Goal: Information Seeking & Learning: Learn about a topic

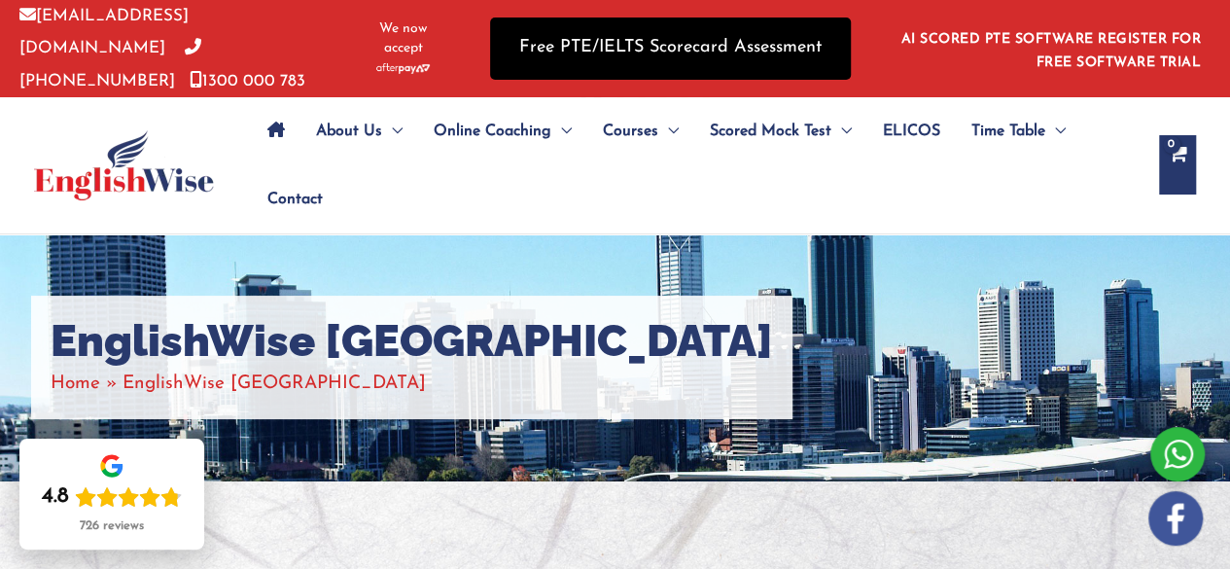
click at [749, 51] on link "Free PTE/IELTS Scorecard Assessment" at bounding box center [670, 48] width 361 height 61
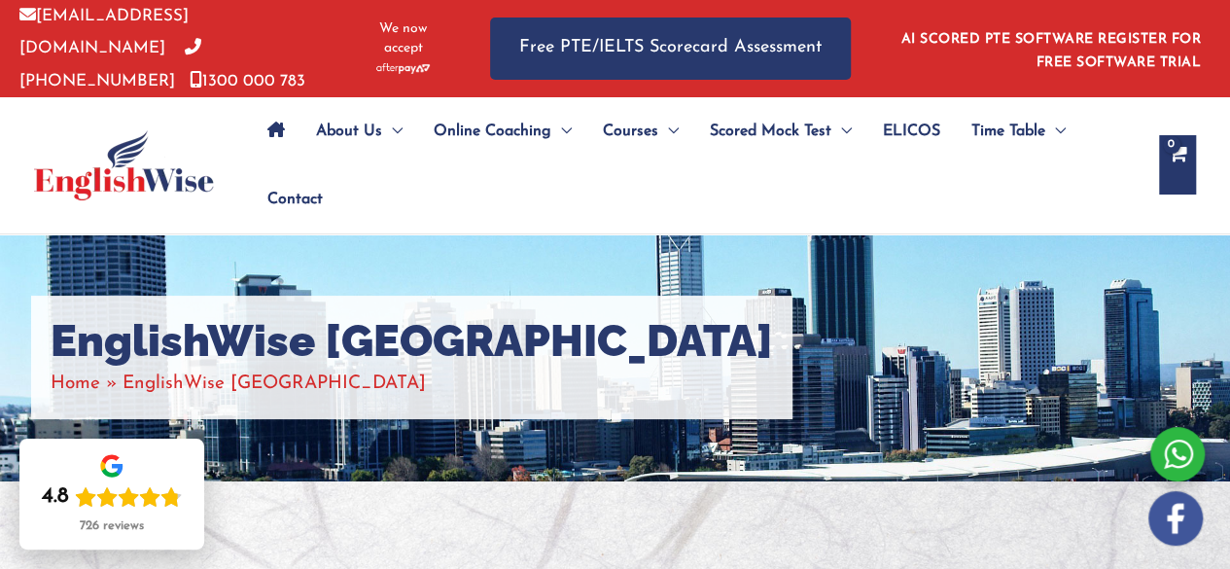
click at [282, 122] on icon "Site Navigation: Main Menu" at bounding box center [276, 130] width 18 height 16
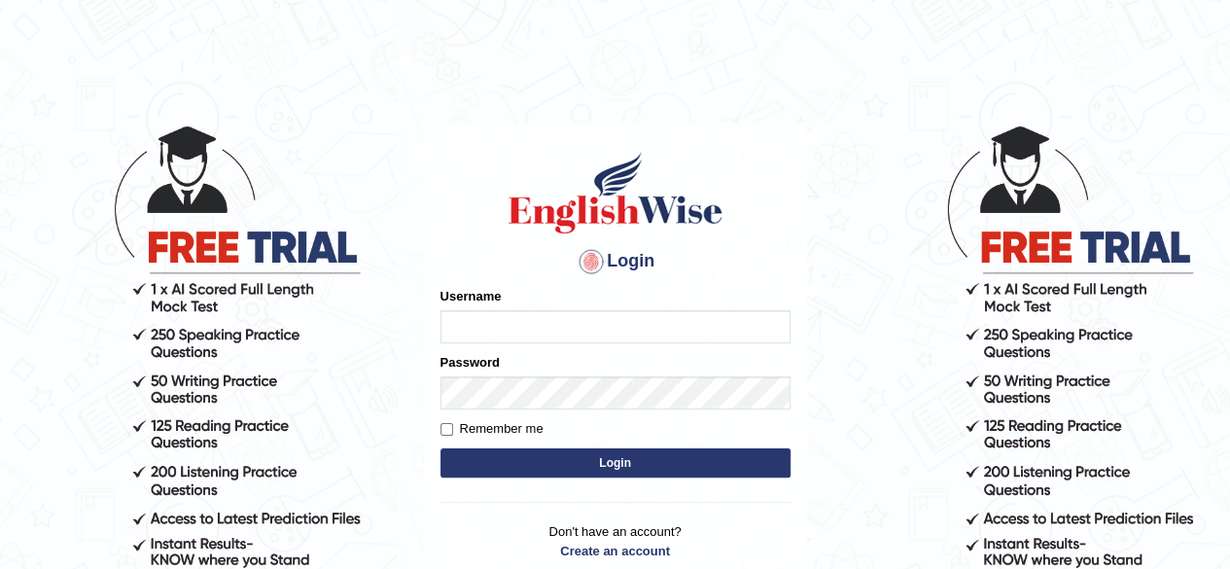
click at [564, 343] on input "Username" at bounding box center [616, 326] width 350 height 33
type input "CKAUR"
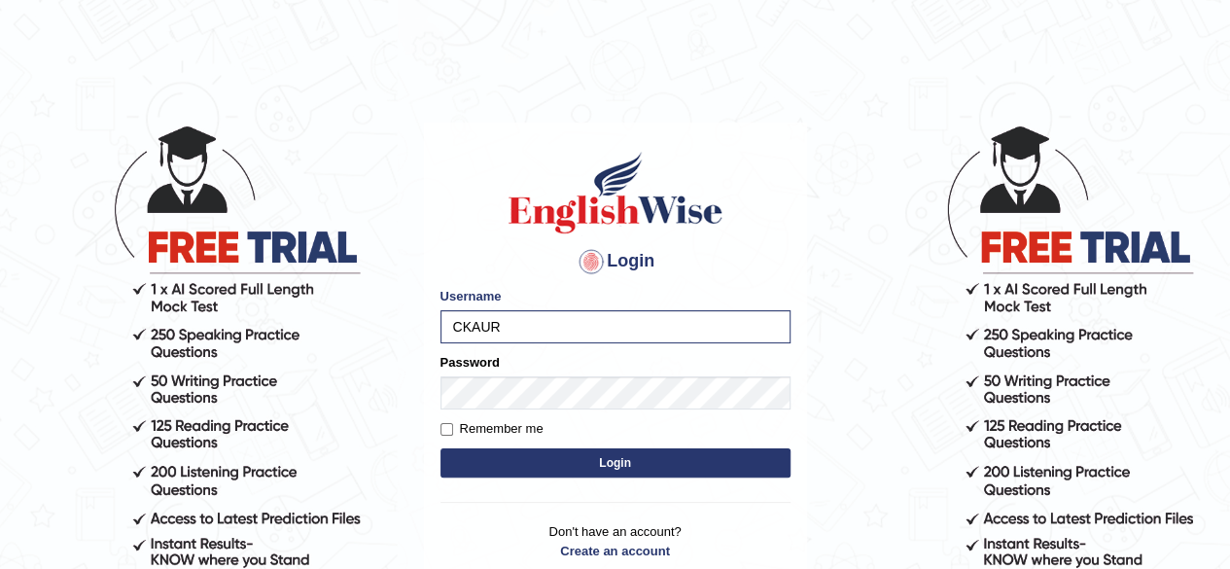
click at [499, 477] on button "Login" at bounding box center [616, 462] width 350 height 29
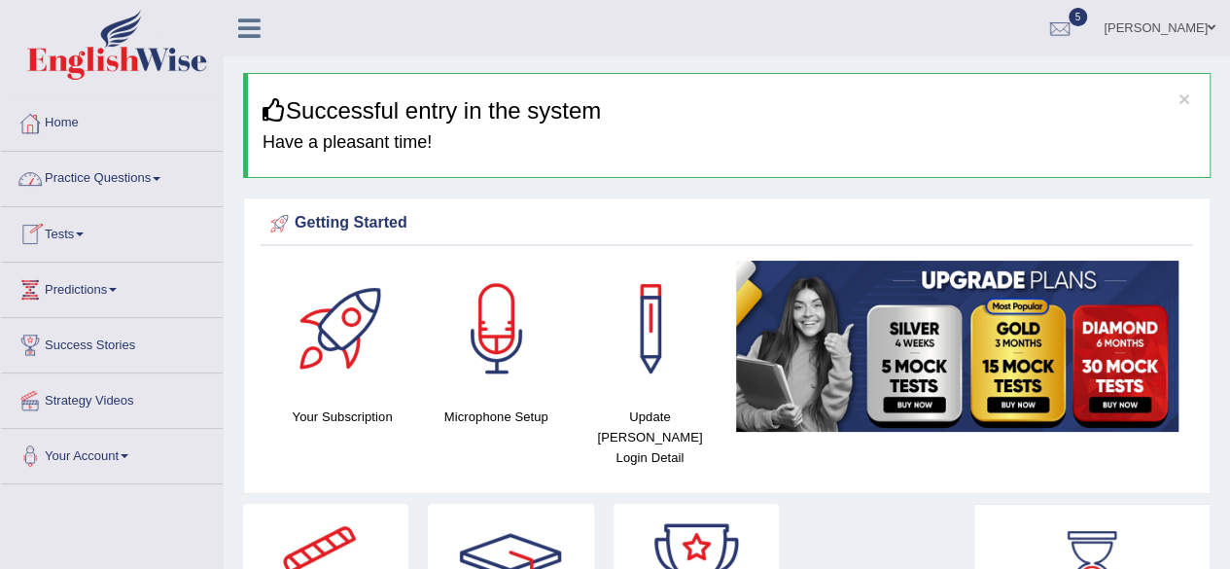
click at [93, 179] on link "Practice Questions" at bounding box center [112, 176] width 222 height 49
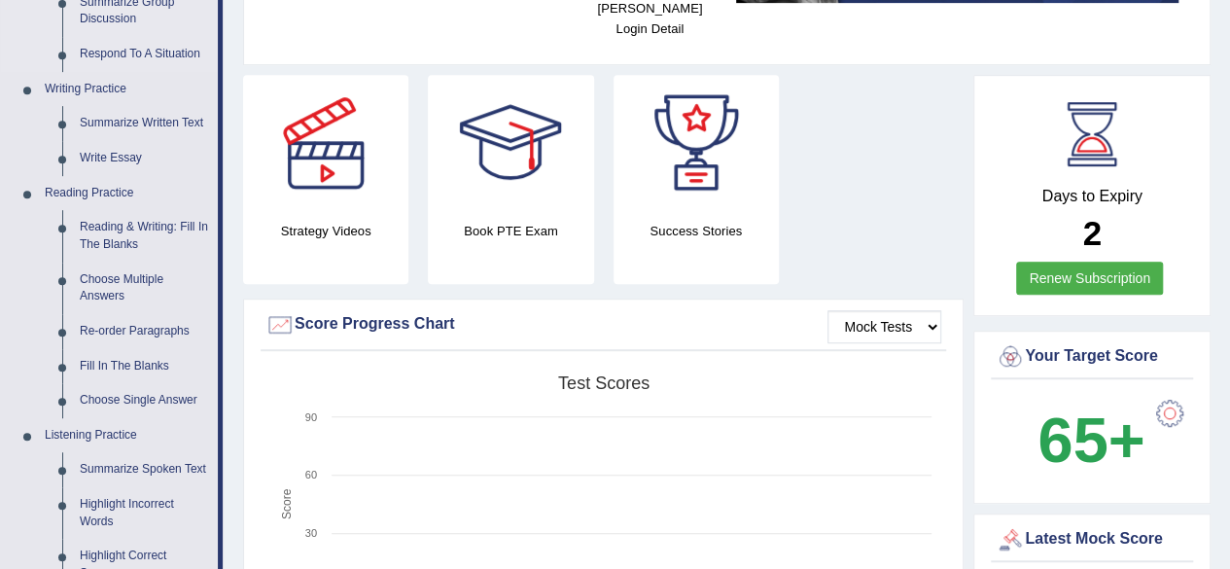
scroll to position [430, 0]
click at [126, 326] on link "Re-order Paragraphs" at bounding box center [144, 330] width 147 height 35
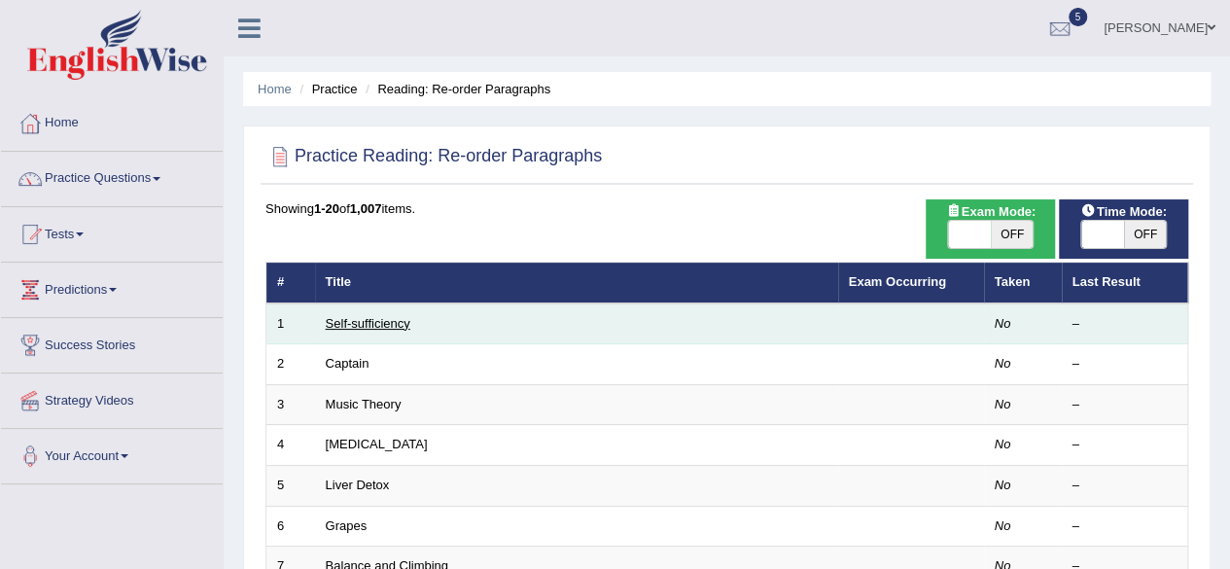
click at [371, 317] on link "Self-sufficiency" at bounding box center [368, 323] width 85 height 15
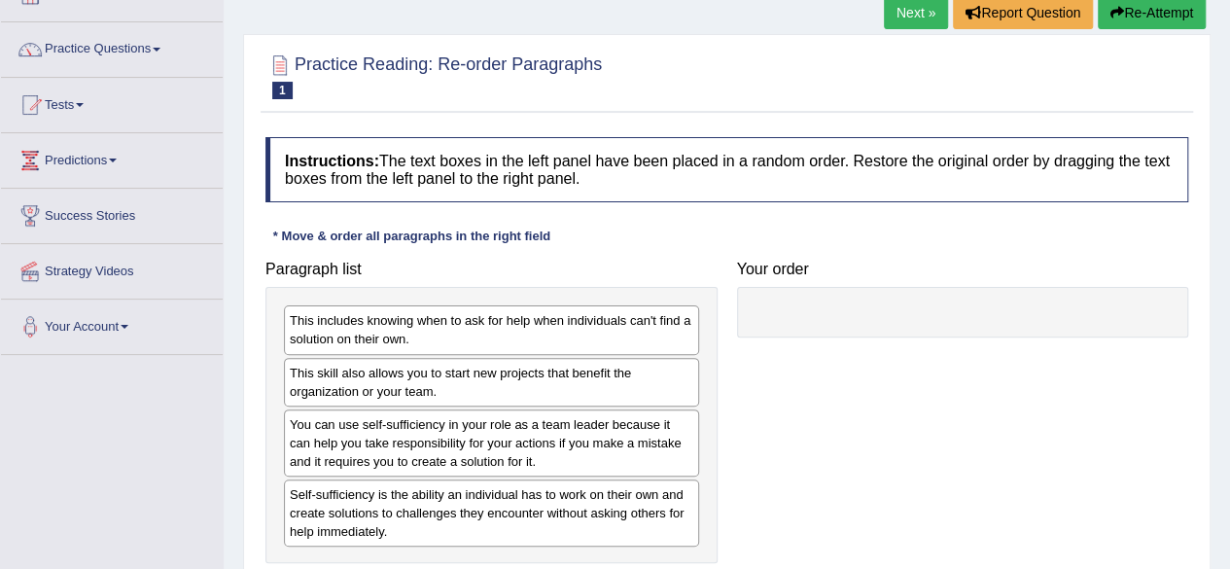
scroll to position [134, 0]
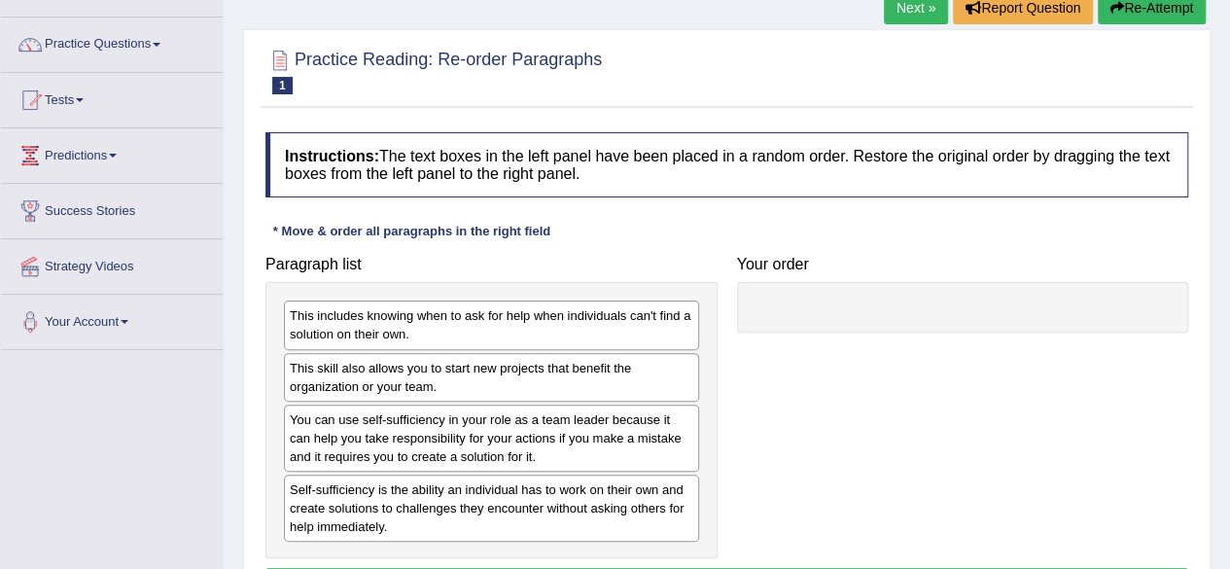
click at [371, 317] on div "This includes knowing when to ask for help when individuals can't find a soluti…" at bounding box center [491, 324] width 415 height 49
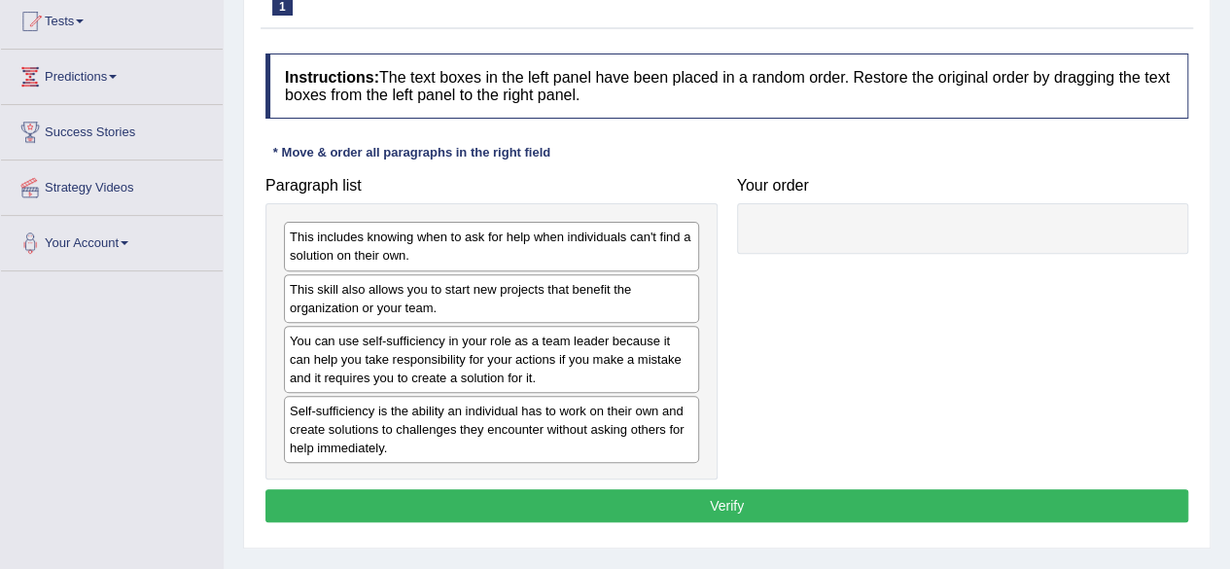
scroll to position [220, 0]
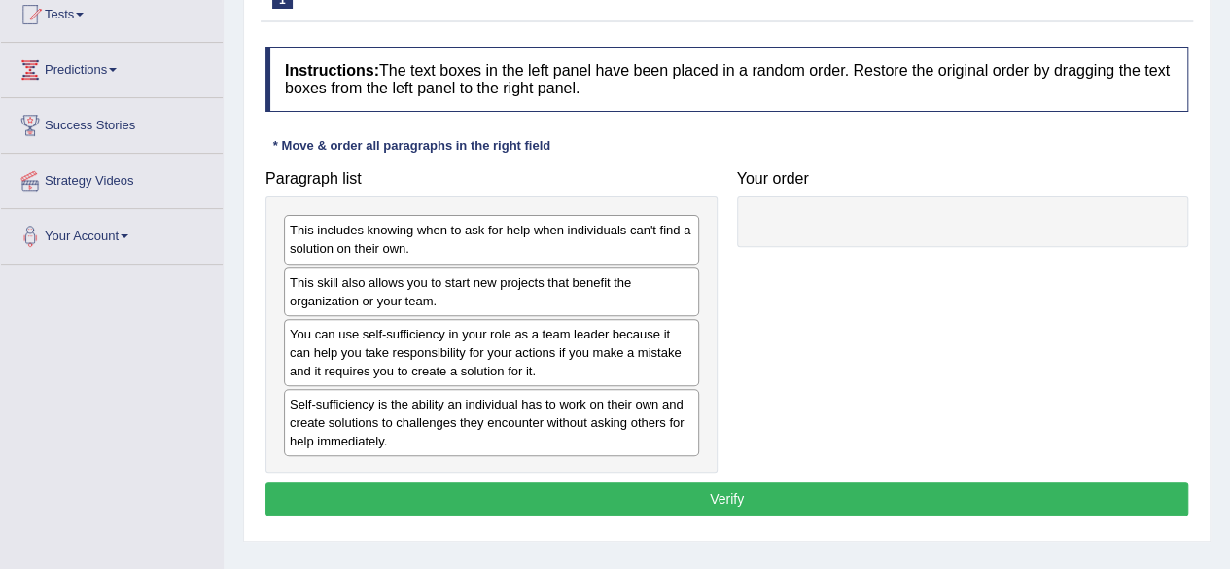
drag, startPoint x: 445, startPoint y: 415, endPoint x: 613, endPoint y: 407, distance: 167.4
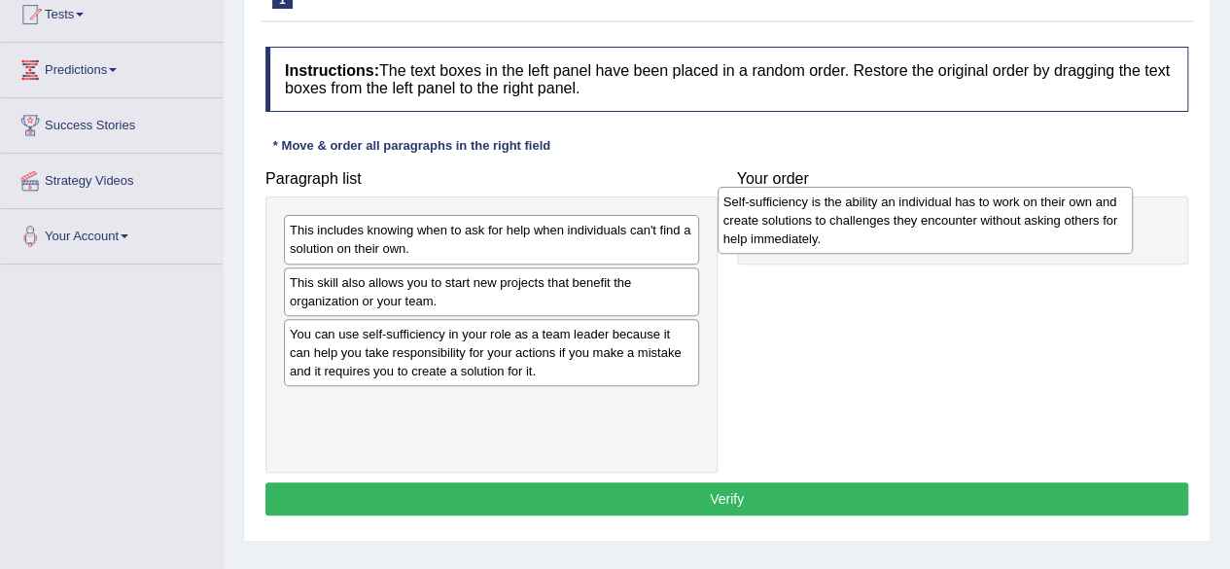
drag, startPoint x: 613, startPoint y: 407, endPoint x: 1046, endPoint y: 208, distance: 477.3
click at [1046, 208] on div "Self-sufficiency is the ability an individual has to work on their own and crea…" at bounding box center [925, 220] width 415 height 67
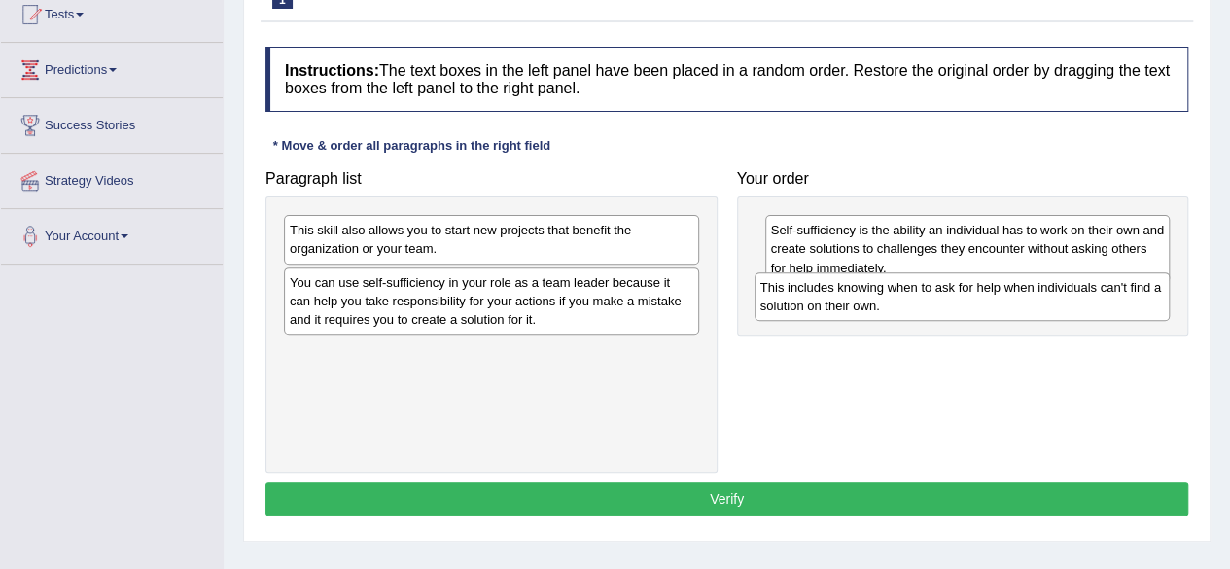
drag, startPoint x: 449, startPoint y: 234, endPoint x: 920, endPoint y: 292, distance: 474.2
click at [920, 292] on div "This includes knowing when to ask for help when individuals can't find a soluti…" at bounding box center [962, 296] width 415 height 49
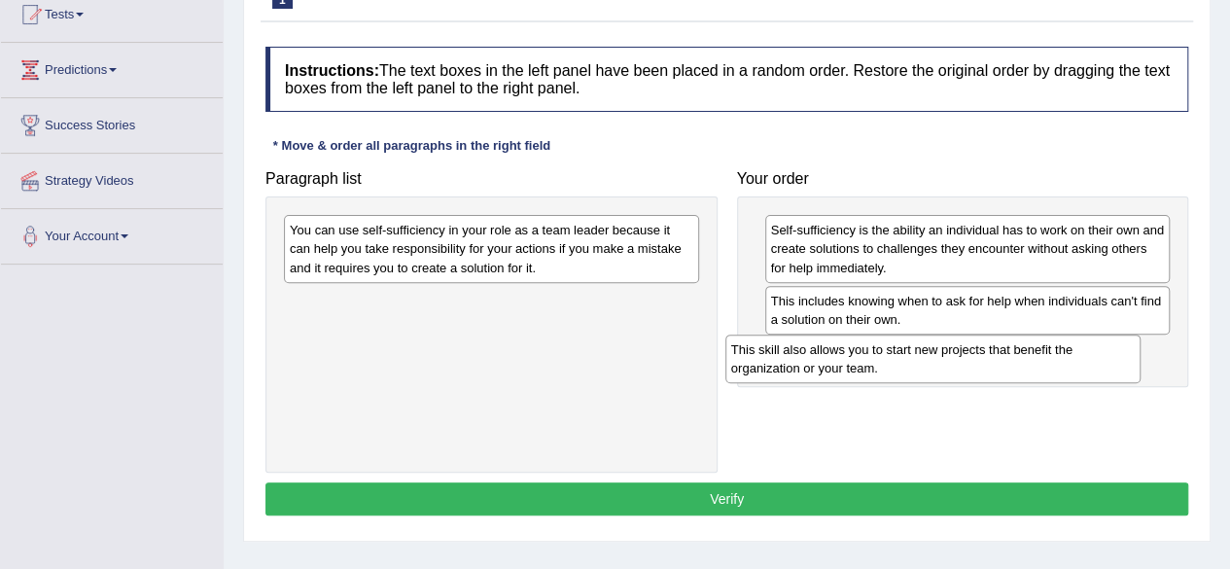
drag, startPoint x: 488, startPoint y: 243, endPoint x: 934, endPoint y: 362, distance: 460.9
click at [934, 362] on div "This skill also allows you to start new projects that benefit the organization …" at bounding box center [932, 359] width 415 height 49
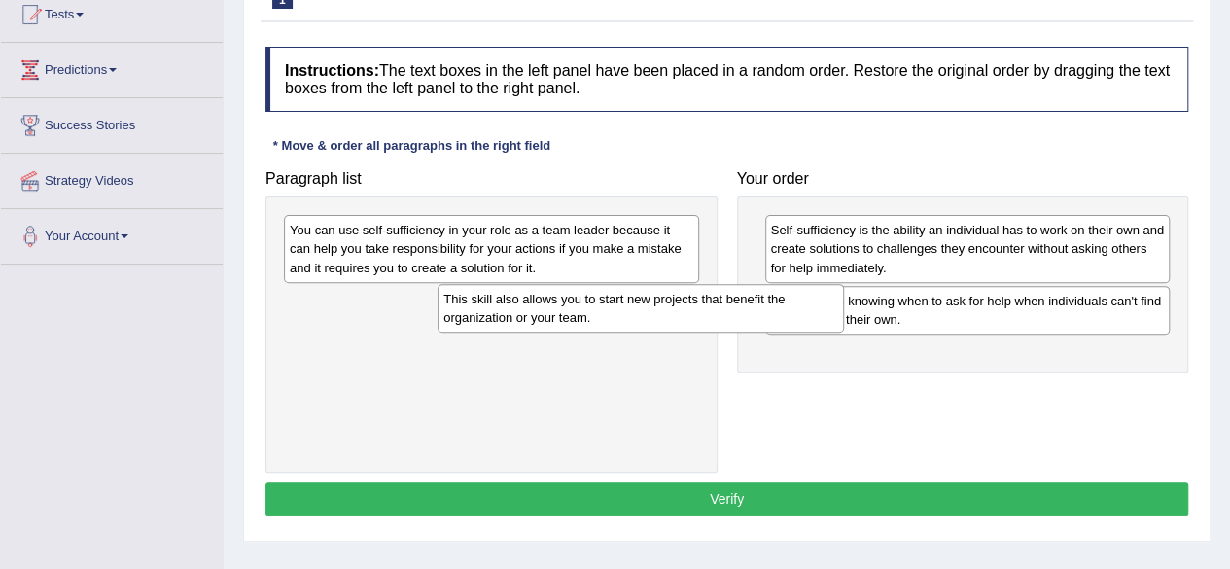
drag, startPoint x: 851, startPoint y: 364, endPoint x: 483, endPoint y: 302, distance: 372.7
click at [483, 302] on div "This skill also allows you to start new projects that benefit the organization …" at bounding box center [641, 308] width 406 height 49
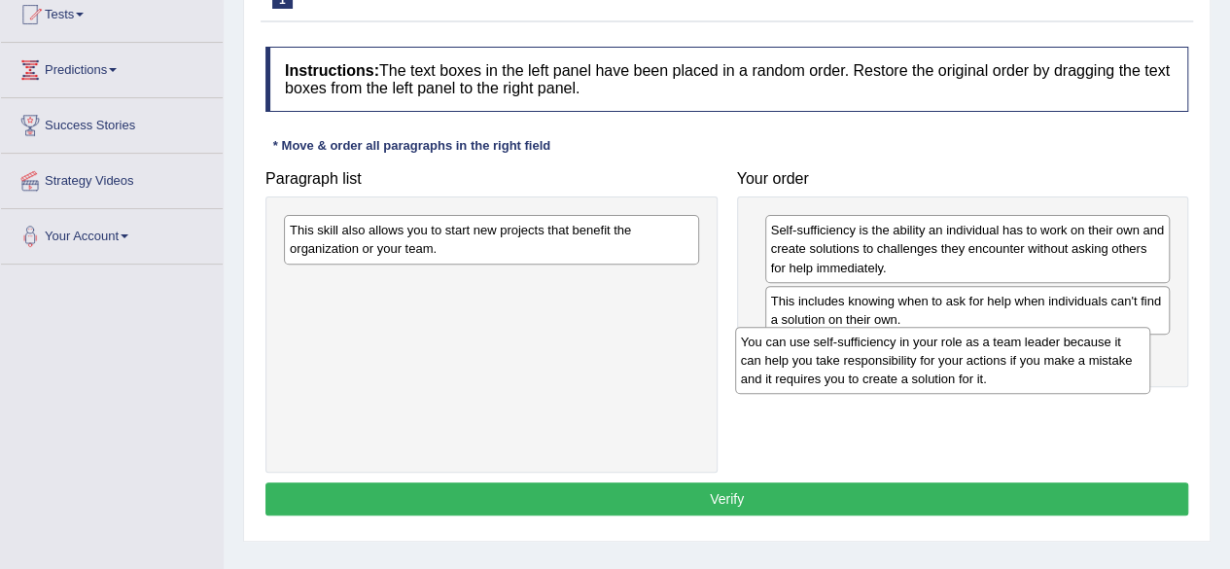
drag, startPoint x: 446, startPoint y: 250, endPoint x: 899, endPoint y: 361, distance: 465.6
click at [899, 361] on div "You can use self-sufficiency in your role as a team leader because it can help …" at bounding box center [942, 360] width 415 height 67
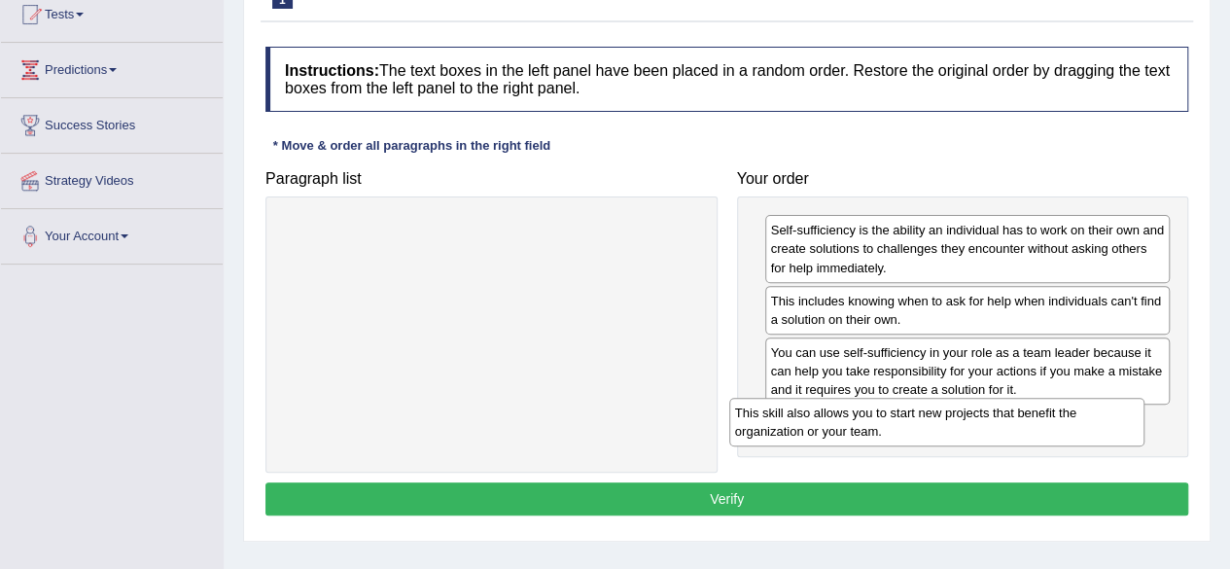
drag, startPoint x: 465, startPoint y: 236, endPoint x: 915, endPoint y: 419, distance: 486.0
click at [915, 419] on div "This skill also allows you to start new projects that benefit the organization …" at bounding box center [936, 422] width 415 height 49
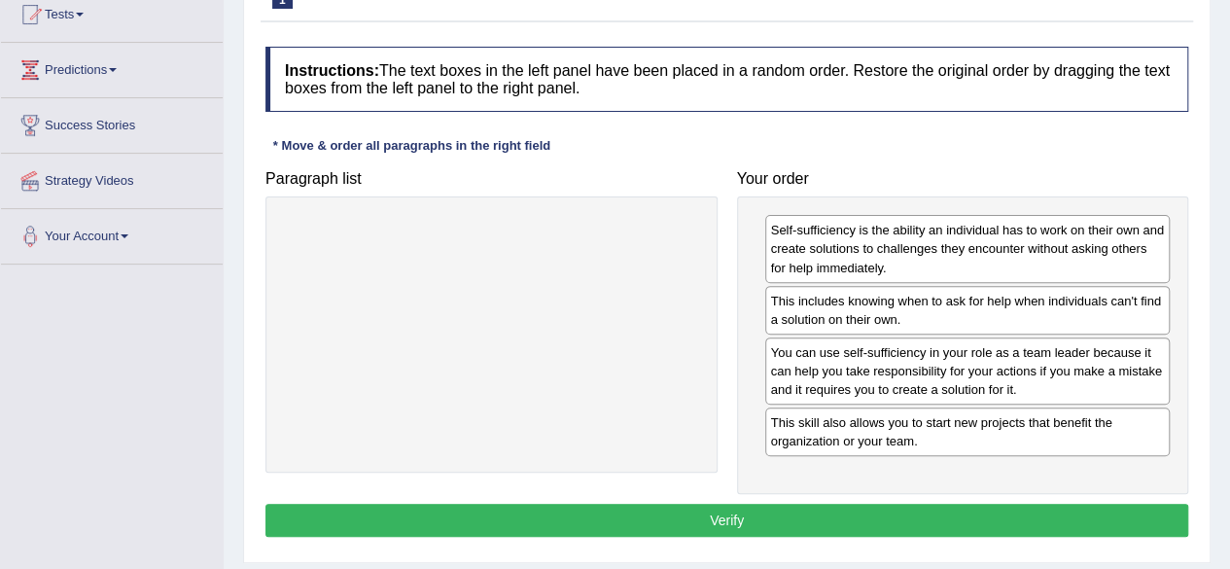
click at [747, 511] on button "Verify" at bounding box center [726, 520] width 923 height 33
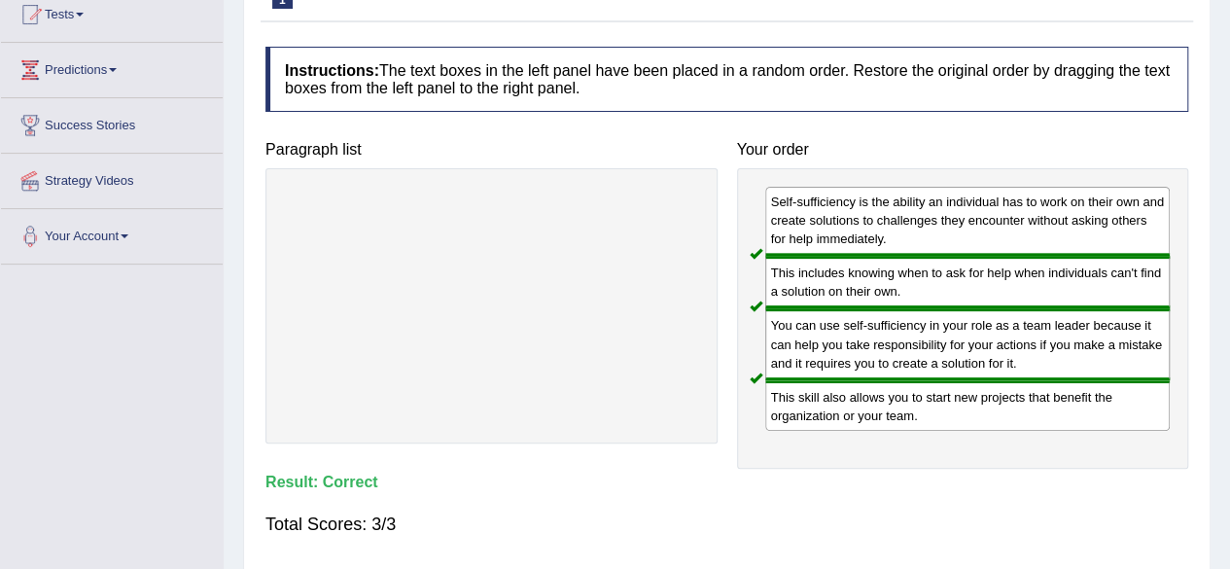
click at [747, 511] on div "Total Scores: 3/3" at bounding box center [726, 524] width 923 height 47
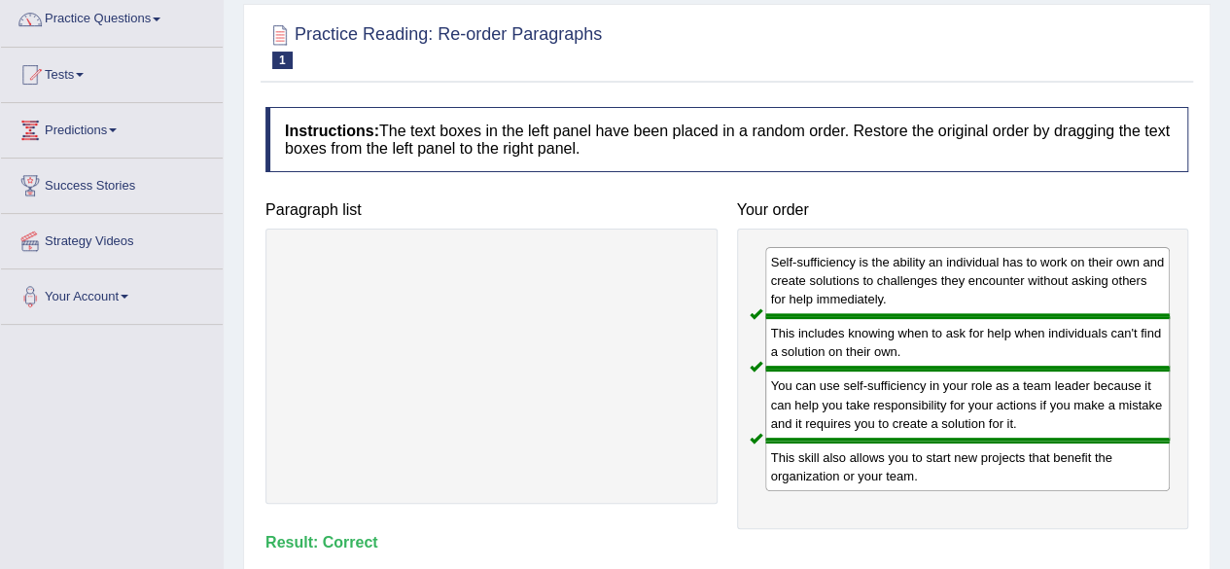
scroll to position [0, 0]
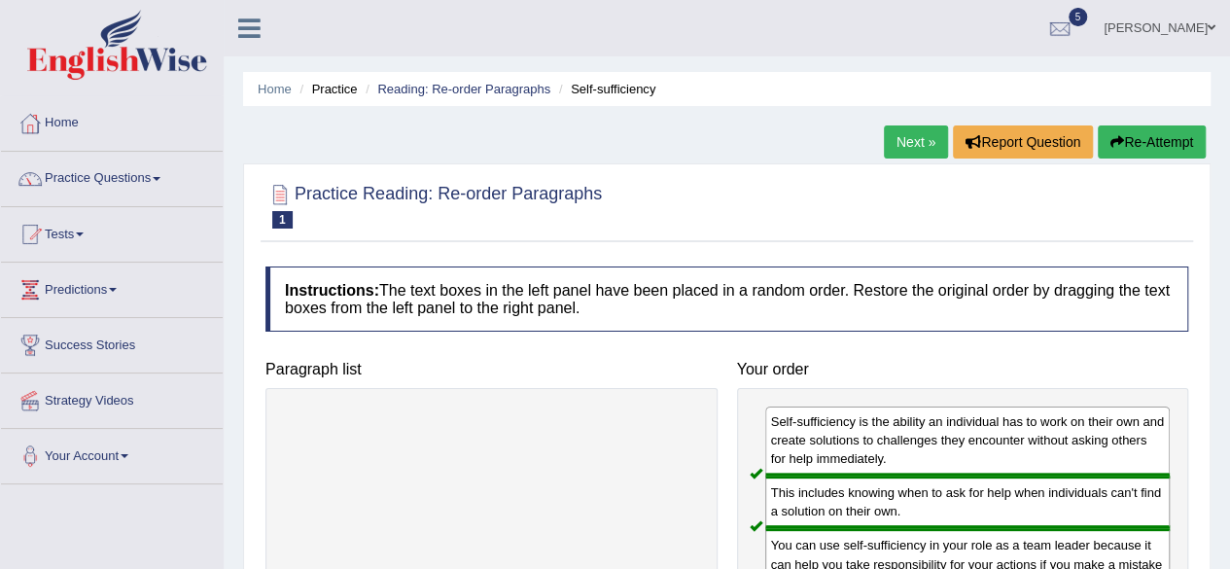
click at [907, 143] on link "Next »" at bounding box center [916, 141] width 64 height 33
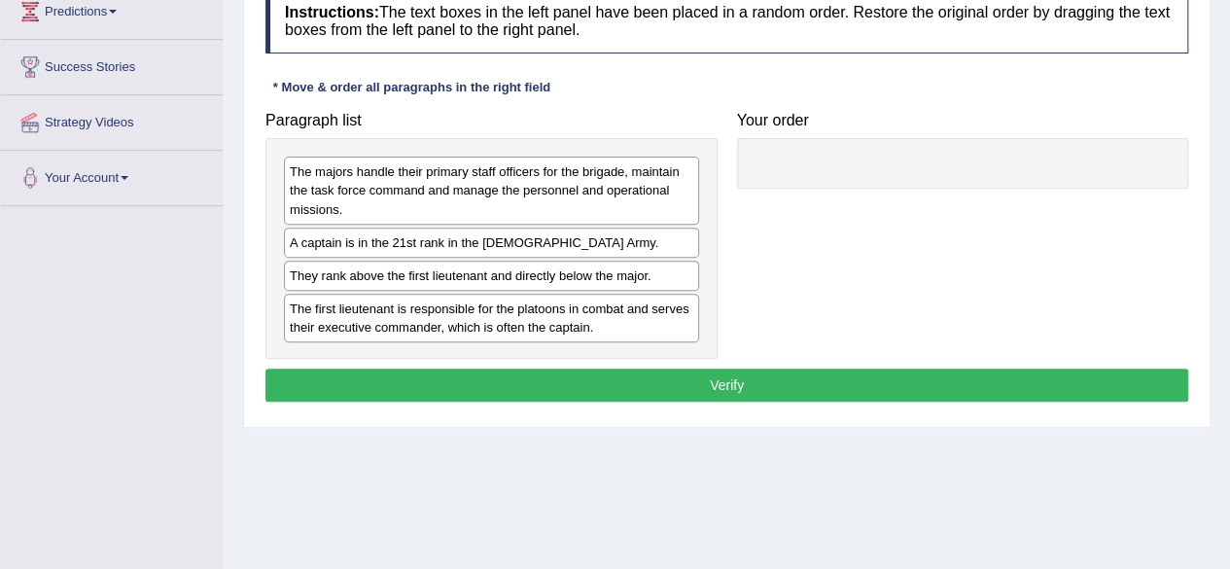
scroll to position [279, 0]
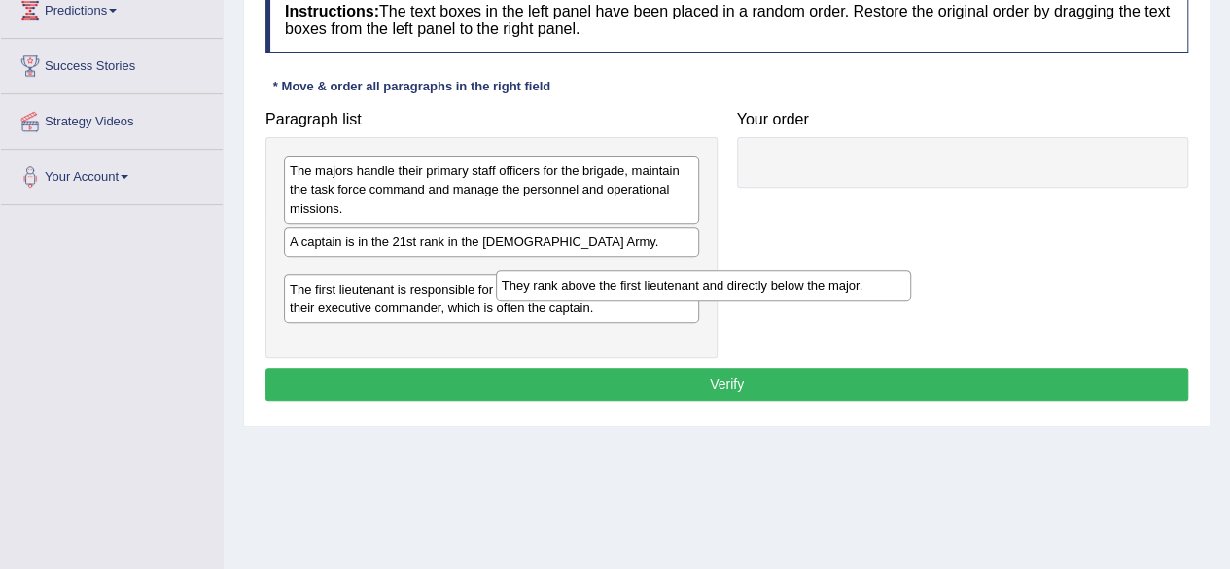
drag, startPoint x: 424, startPoint y: 258, endPoint x: 636, endPoint y: 269, distance: 212.3
click at [636, 270] on div "They rank above the first lieutenant and directly below the major." at bounding box center [703, 284] width 415 height 29
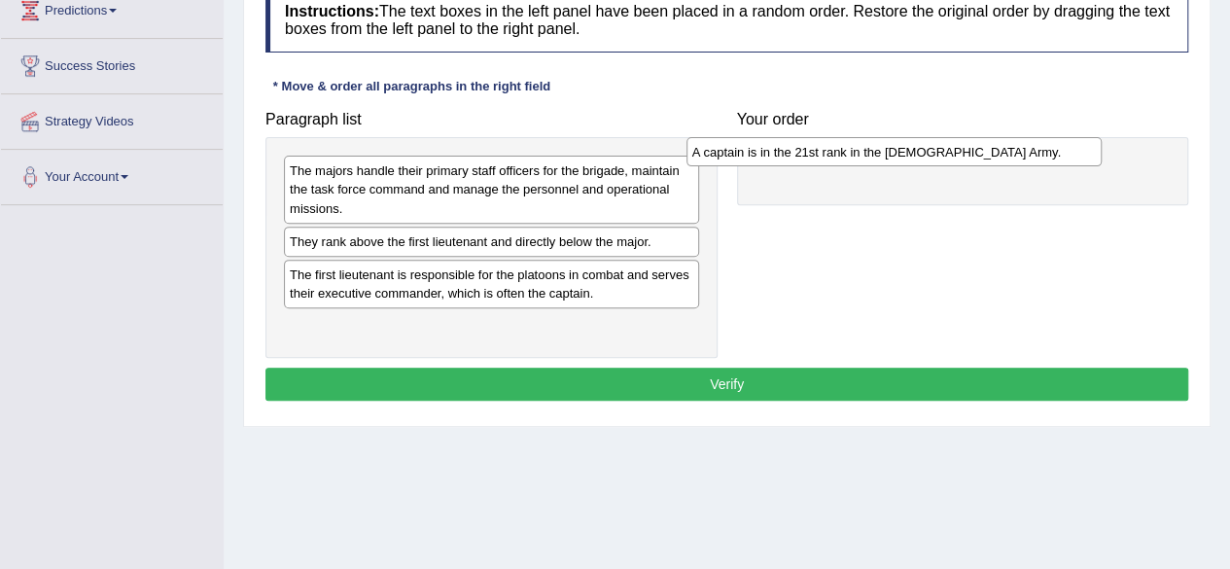
drag, startPoint x: 580, startPoint y: 240, endPoint x: 985, endPoint y: 151, distance: 415.3
click at [985, 151] on div "A captain is in the 21st rank in the US Army." at bounding box center [894, 151] width 415 height 29
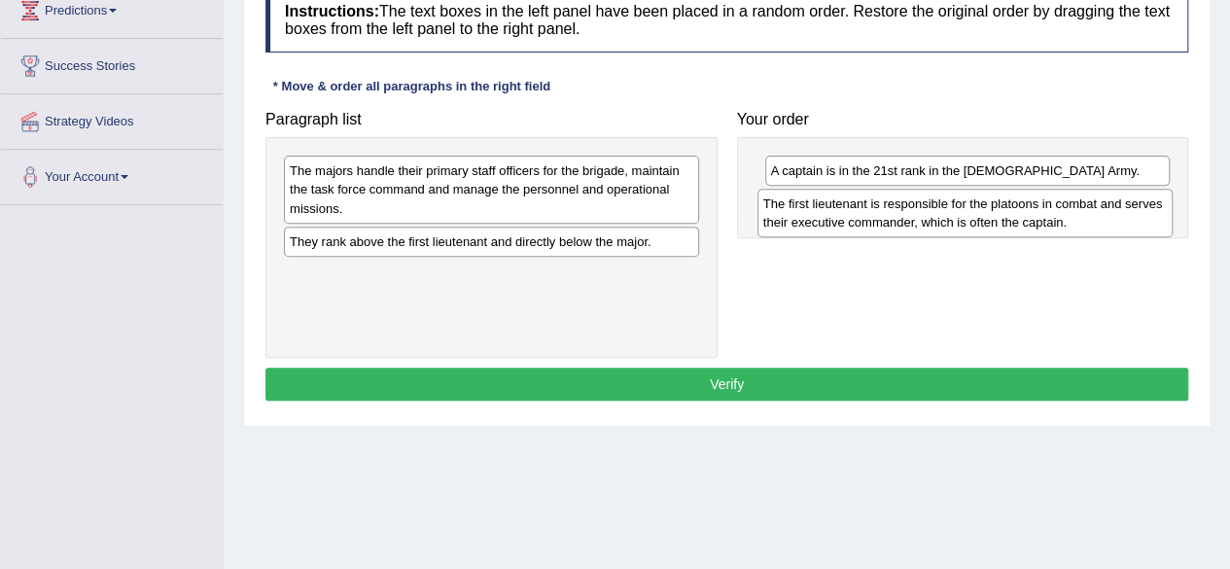
drag, startPoint x: 424, startPoint y: 289, endPoint x: 898, endPoint y: 221, distance: 478.5
click at [898, 221] on div "The first lieutenant is responsible for the platoons in combat and serves their…" at bounding box center [965, 213] width 415 height 49
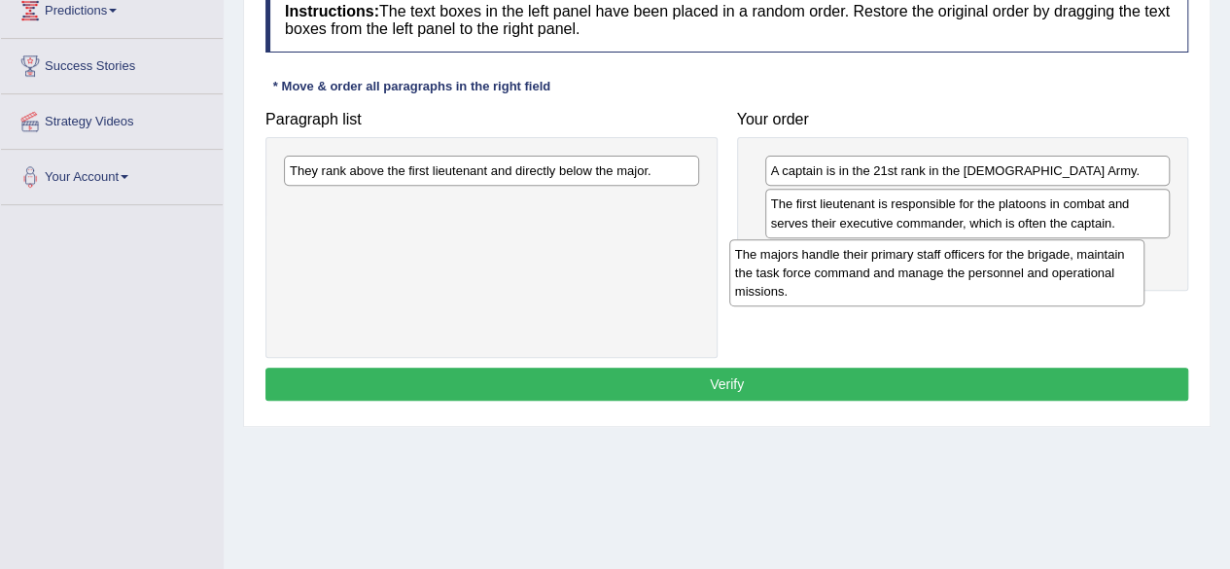
drag, startPoint x: 432, startPoint y: 189, endPoint x: 881, endPoint y: 273, distance: 457.2
click at [881, 273] on div "The majors handle their primary staff officers for the brigade, maintain the ta…" at bounding box center [936, 272] width 415 height 67
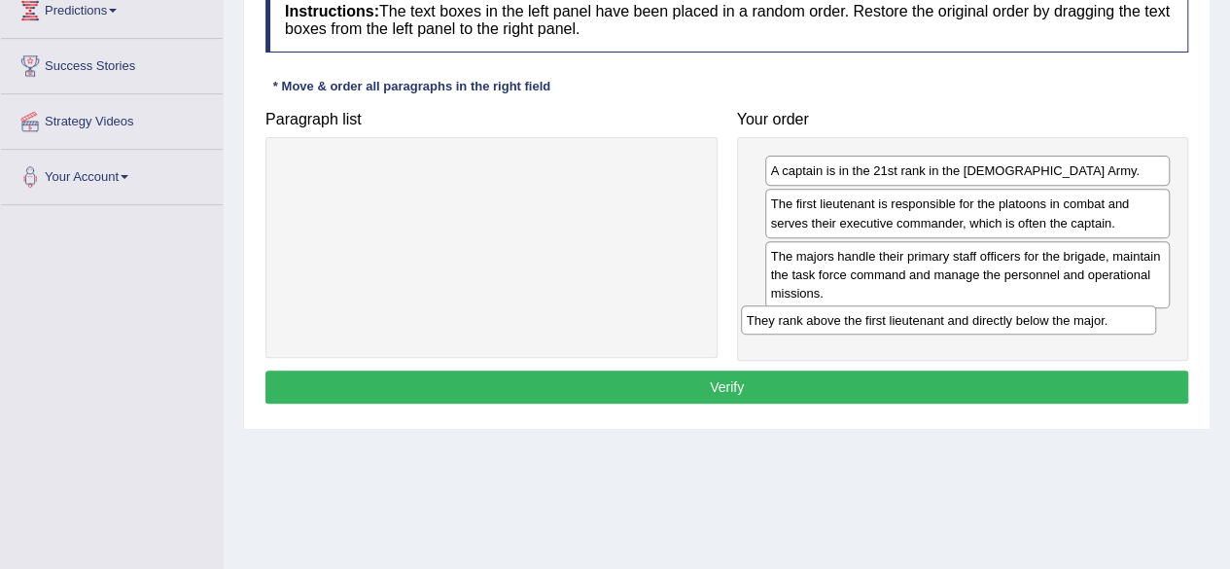
drag, startPoint x: 463, startPoint y: 167, endPoint x: 923, endPoint y: 316, distance: 483.4
click at [923, 316] on div "They rank above the first lieutenant and directly below the major." at bounding box center [948, 319] width 415 height 29
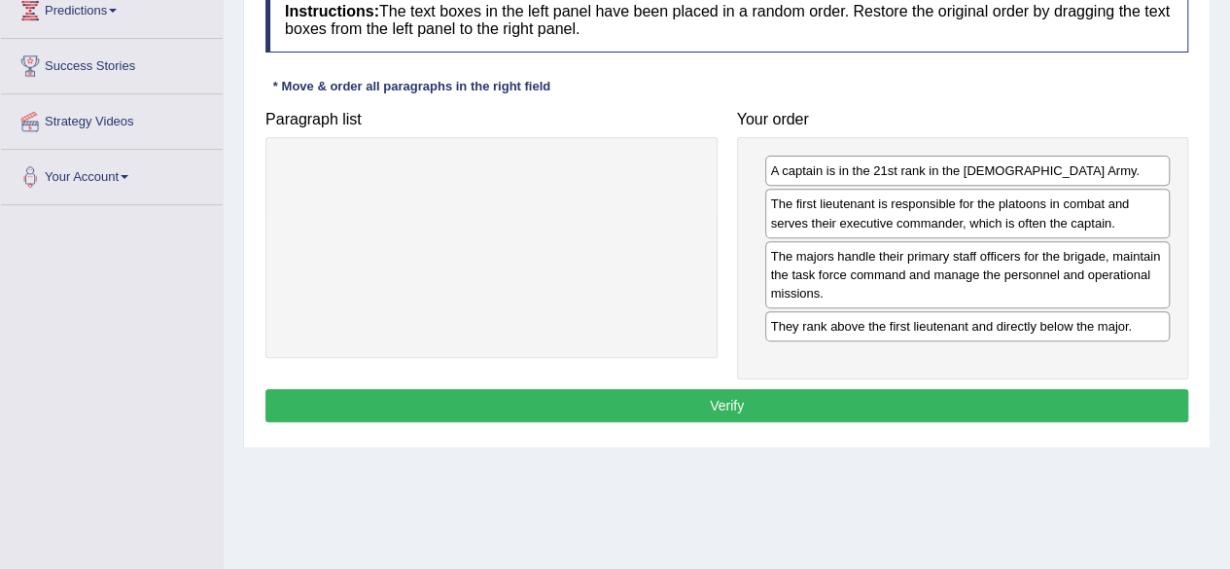
click at [714, 409] on button "Verify" at bounding box center [726, 405] width 923 height 33
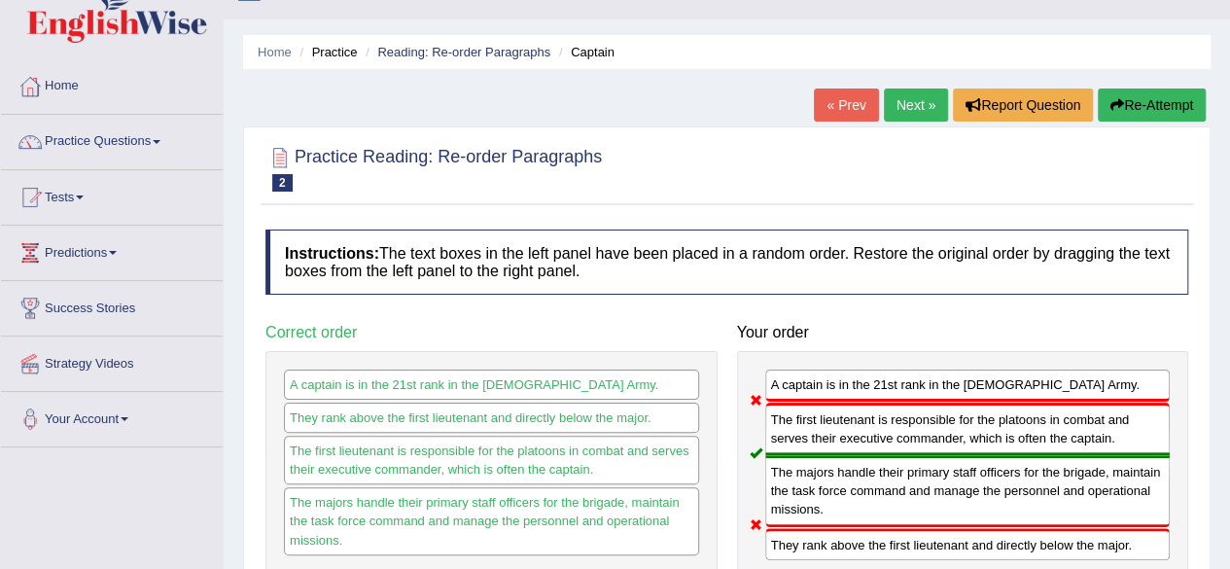
scroll to position [35, 0]
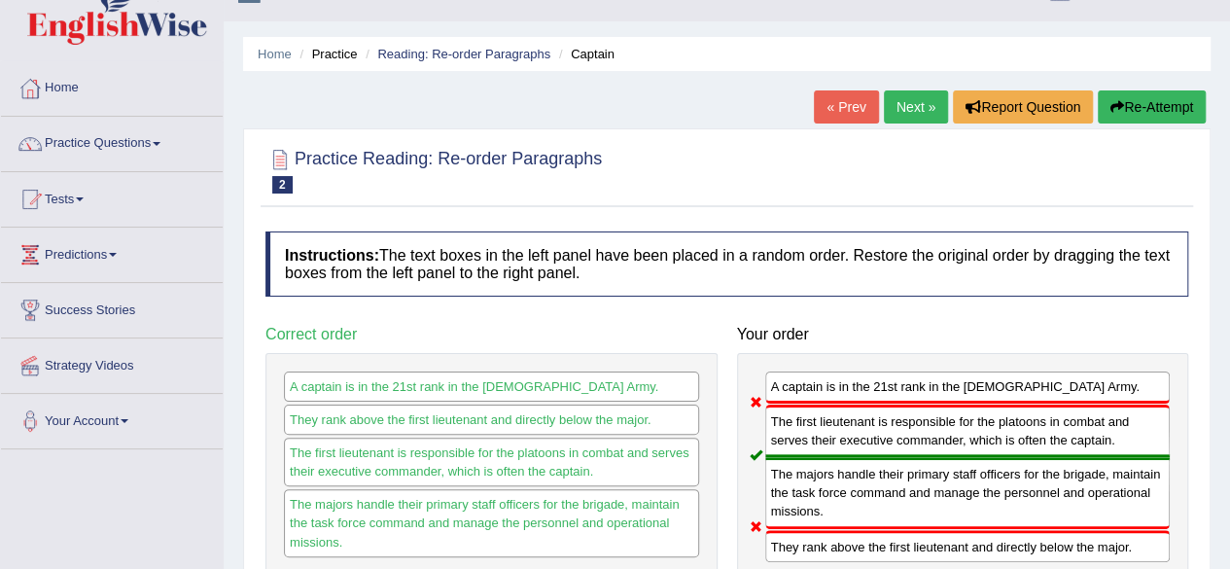
click at [1150, 98] on button "Re-Attempt" at bounding box center [1152, 106] width 108 height 33
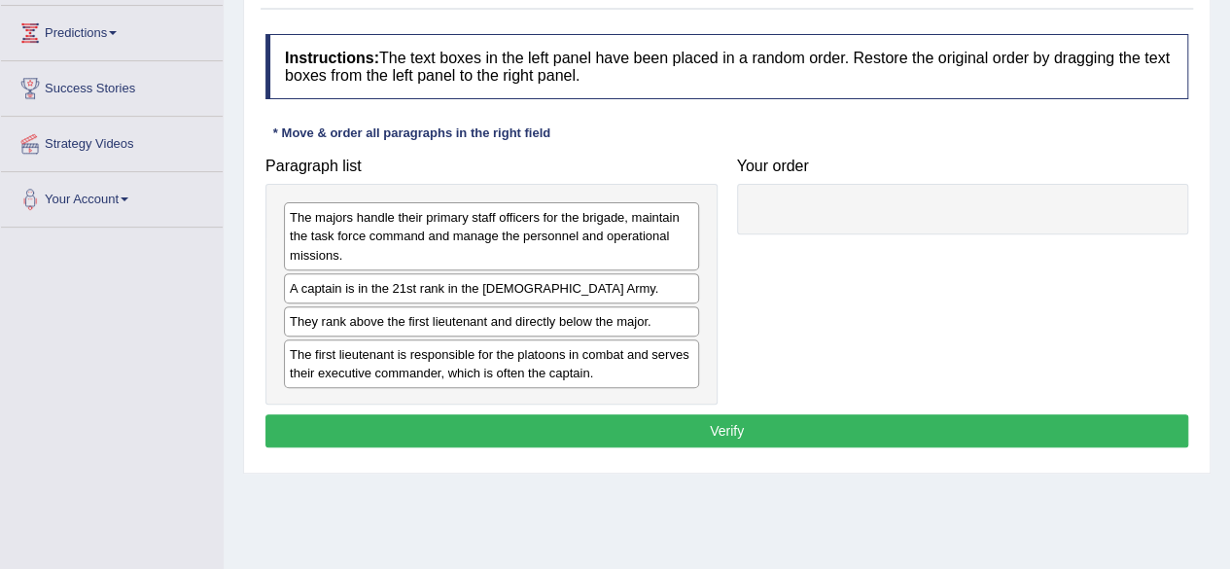
scroll to position [257, 0]
drag, startPoint x: 507, startPoint y: 373, endPoint x: 720, endPoint y: 341, distance: 215.4
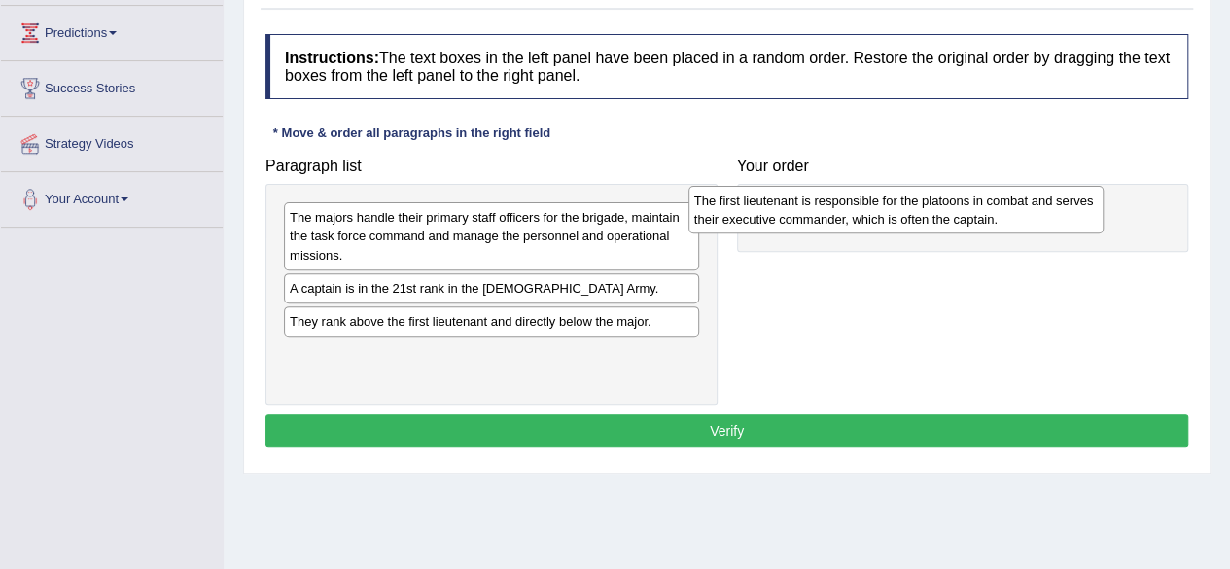
drag, startPoint x: 657, startPoint y: 371, endPoint x: 1067, endPoint y: 221, distance: 435.9
click at [1067, 221] on div "The first lieutenant is responsible for the platoons in combat and serves their…" at bounding box center [896, 210] width 415 height 49
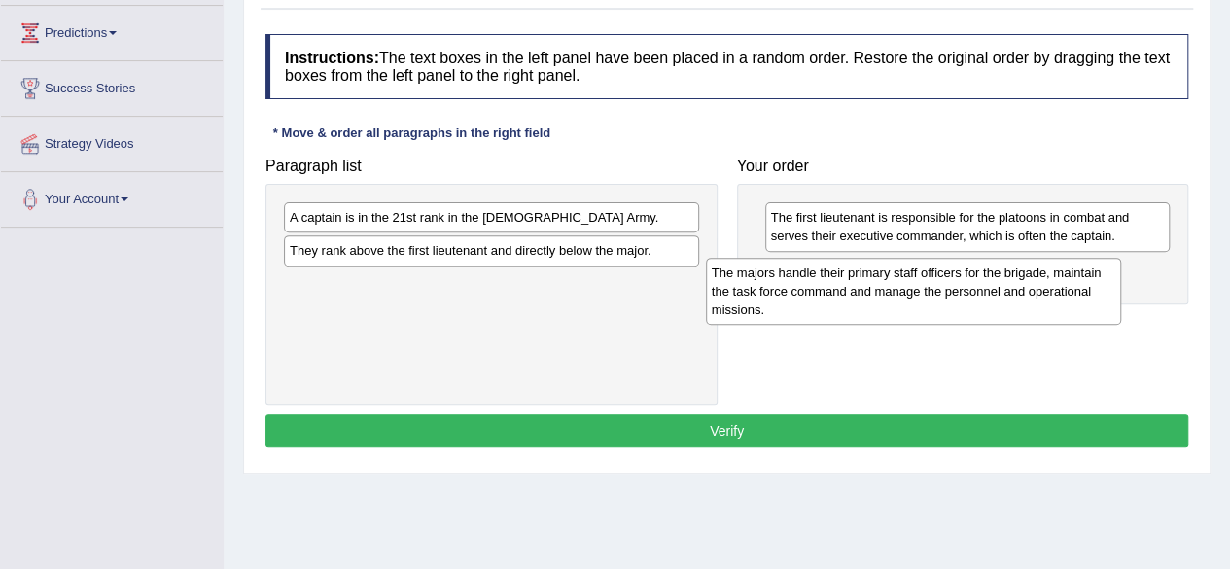
drag, startPoint x: 478, startPoint y: 238, endPoint x: 904, endPoint y: 293, distance: 429.4
click at [904, 293] on div "The majors handle their primary staff officers for the brigade, maintain the ta…" at bounding box center [913, 291] width 415 height 67
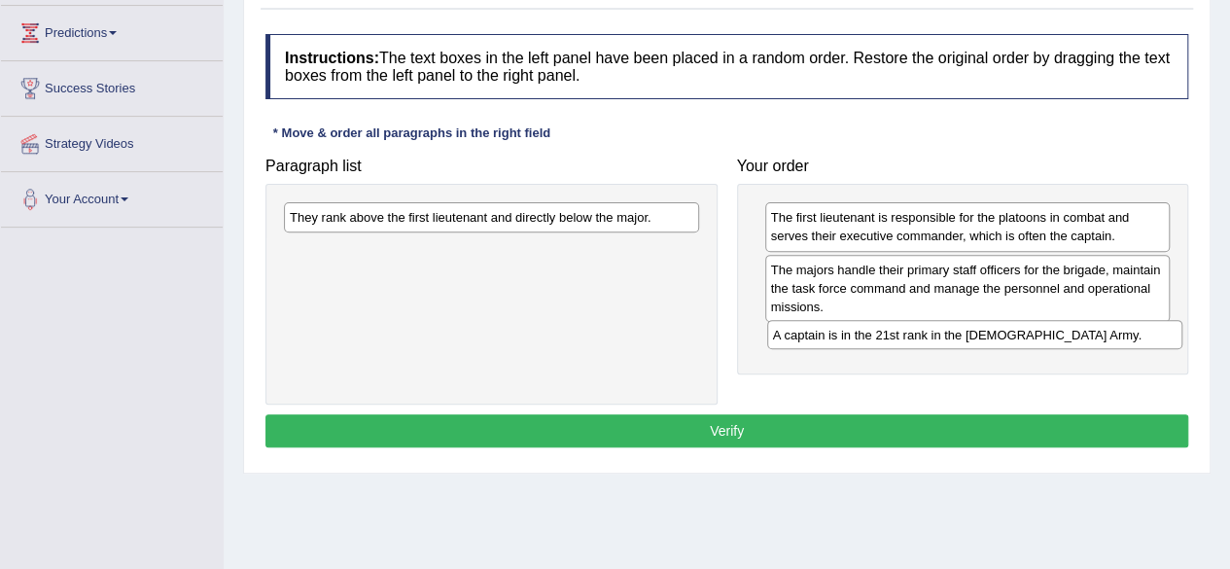
drag, startPoint x: 520, startPoint y: 218, endPoint x: 1004, endPoint y: 335, distance: 497.2
click at [1004, 335] on div "A captain is in the 21st rank in the [DEMOGRAPHIC_DATA] Army." at bounding box center [974, 334] width 415 height 29
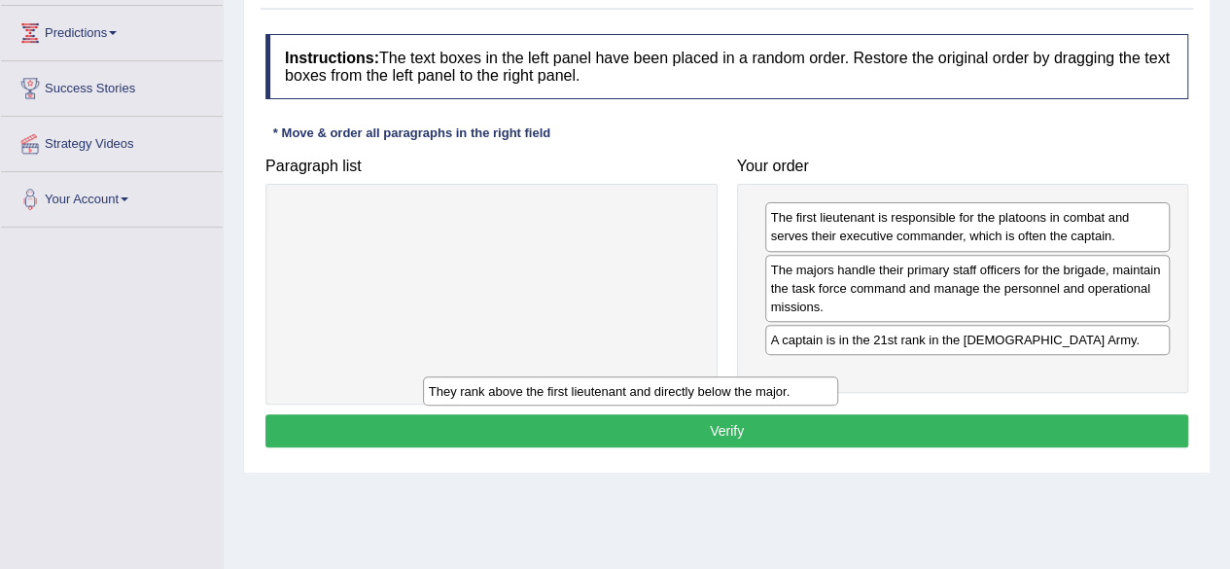
drag, startPoint x: 499, startPoint y: 219, endPoint x: 653, endPoint y: 439, distance: 268.7
click at [653, 406] on div "They rank above the first lieutenant and directly below the major." at bounding box center [630, 390] width 415 height 29
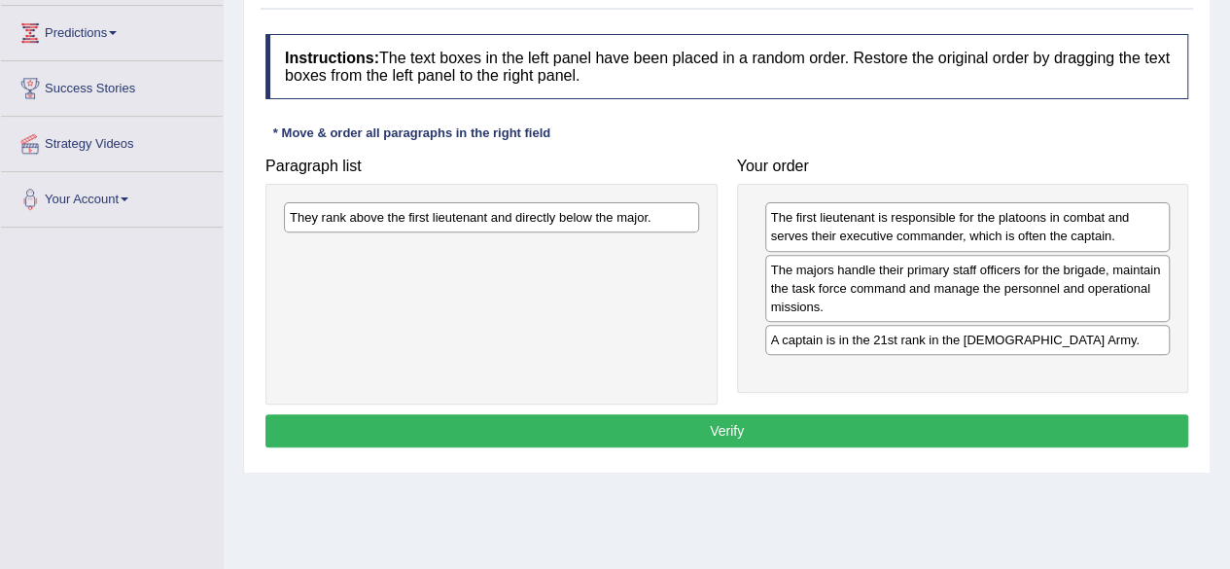
click at [653, 438] on button "Verify" at bounding box center [726, 430] width 923 height 33
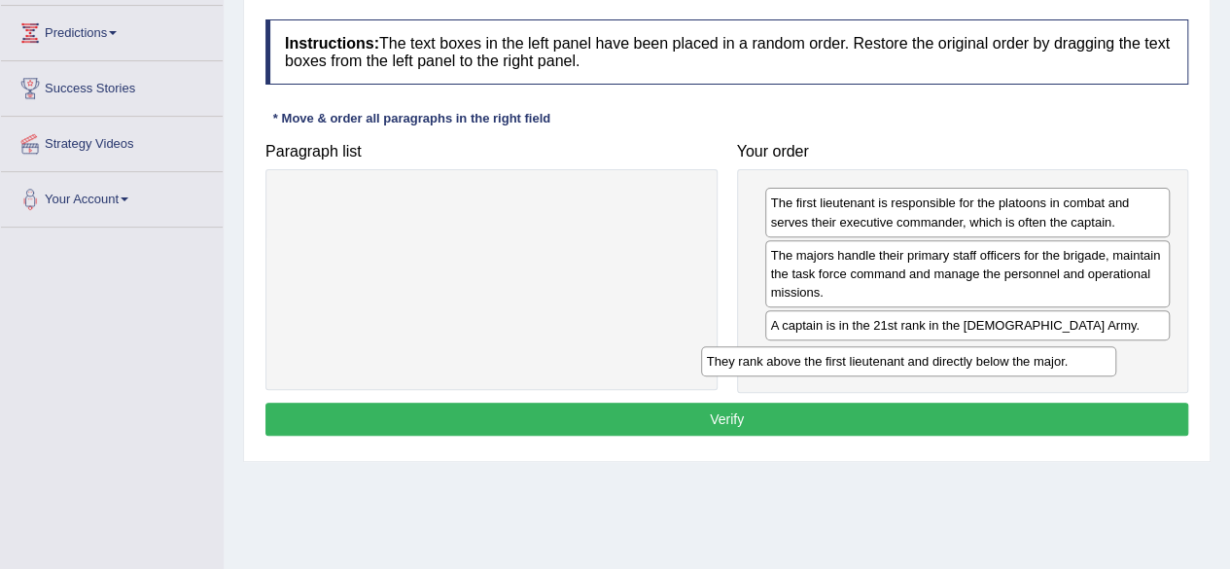
drag, startPoint x: 535, startPoint y: 204, endPoint x: 959, endPoint y: 363, distance: 452.7
click at [959, 363] on div "They rank above the first lieutenant and directly below the major." at bounding box center [908, 360] width 415 height 29
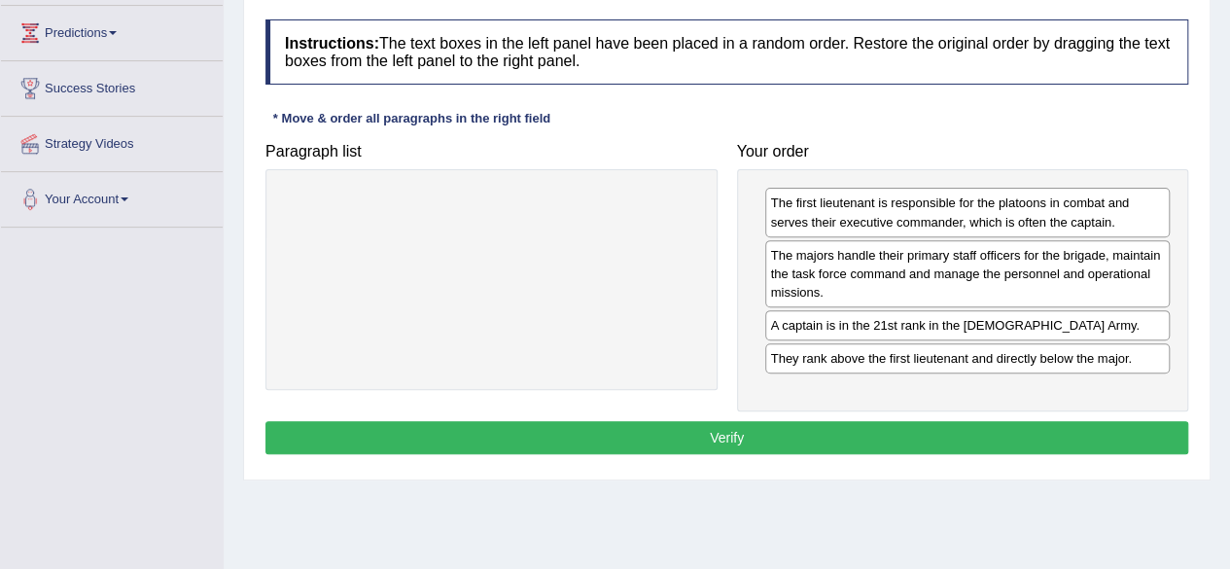
click at [731, 425] on button "Verify" at bounding box center [726, 437] width 923 height 33
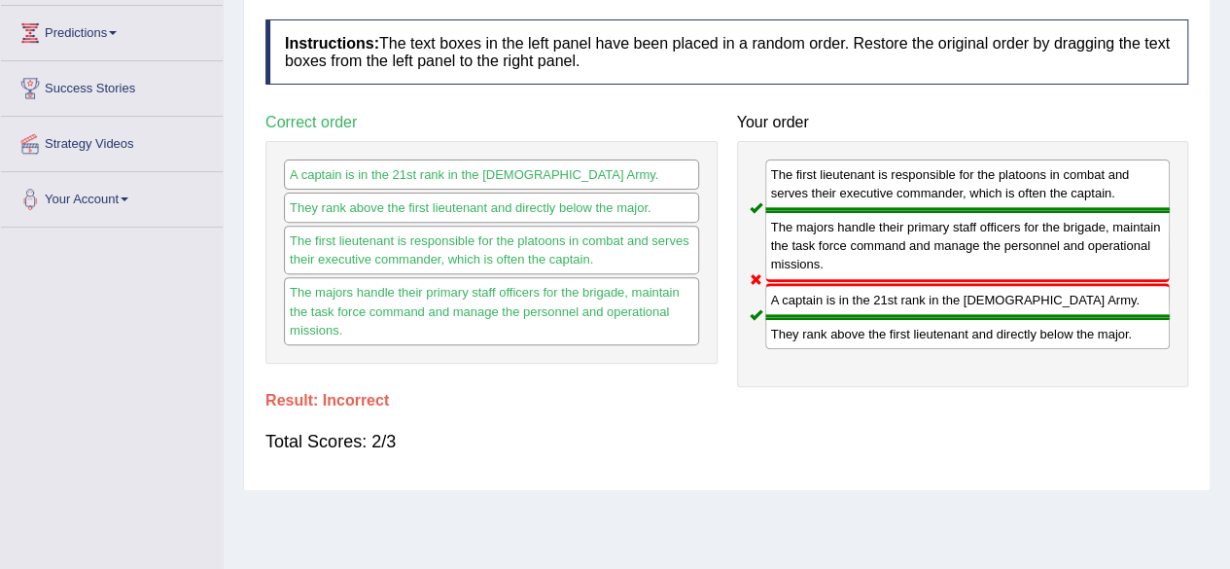
scroll to position [0, 0]
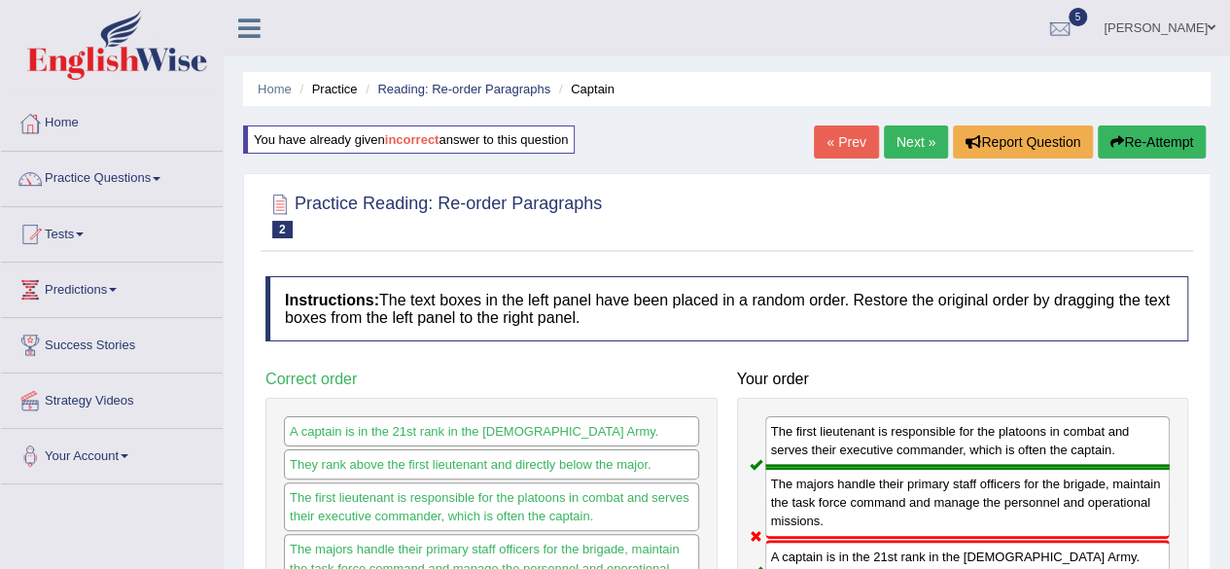
click at [1149, 129] on button "Re-Attempt" at bounding box center [1152, 141] width 108 height 33
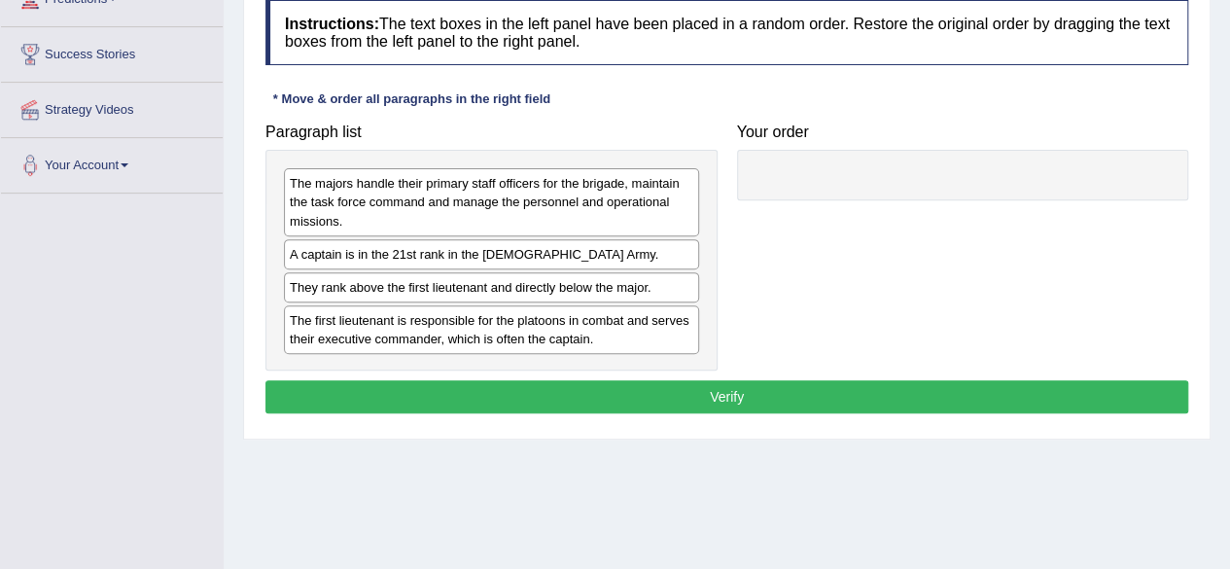
scroll to position [292, 0]
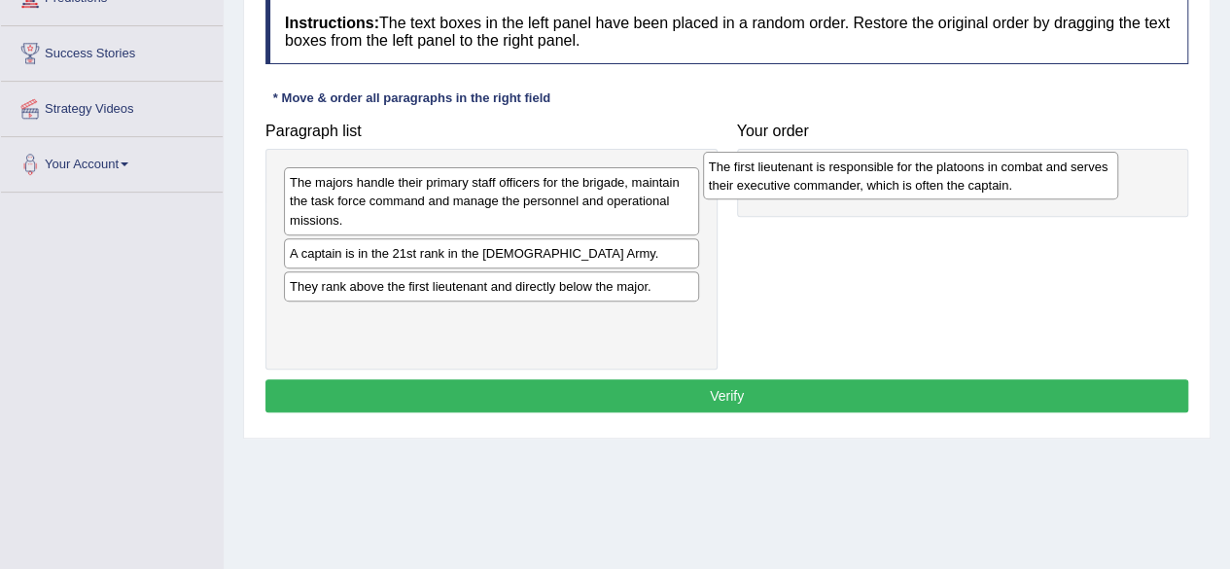
drag, startPoint x: 460, startPoint y: 329, endPoint x: 879, endPoint y: 178, distance: 445.4
click at [879, 178] on div "The first lieutenant is responsible for the platoons in combat and serves their…" at bounding box center [910, 176] width 415 height 49
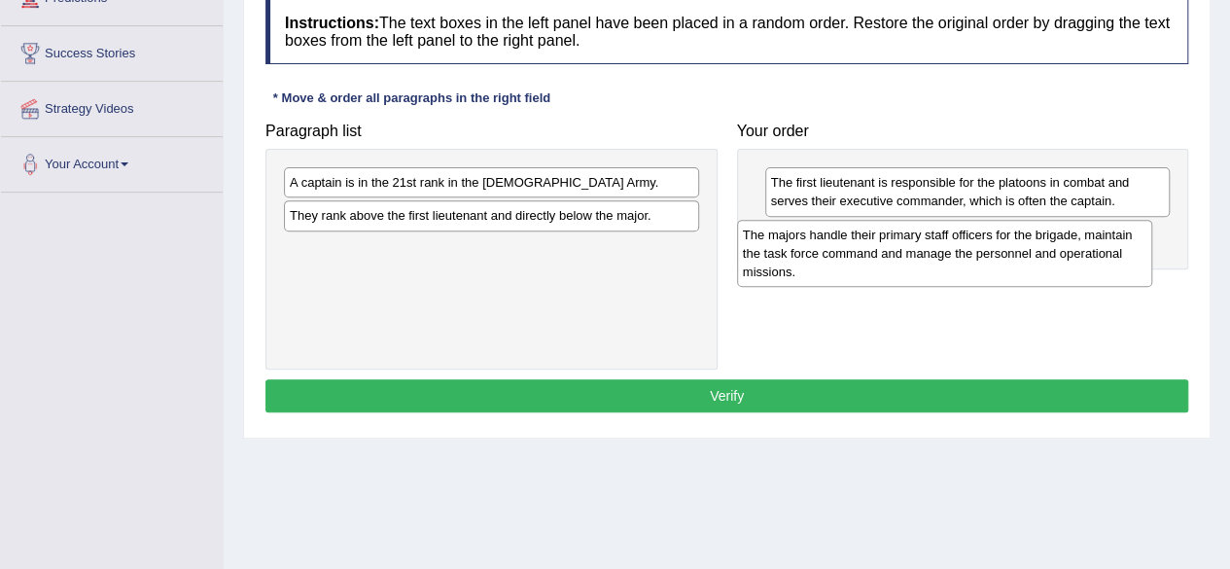
drag, startPoint x: 387, startPoint y: 192, endPoint x: 843, endPoint y: 242, distance: 458.9
click at [843, 242] on div "The majors handle their primary staff officers for the brigade, maintain the ta…" at bounding box center [944, 253] width 415 height 67
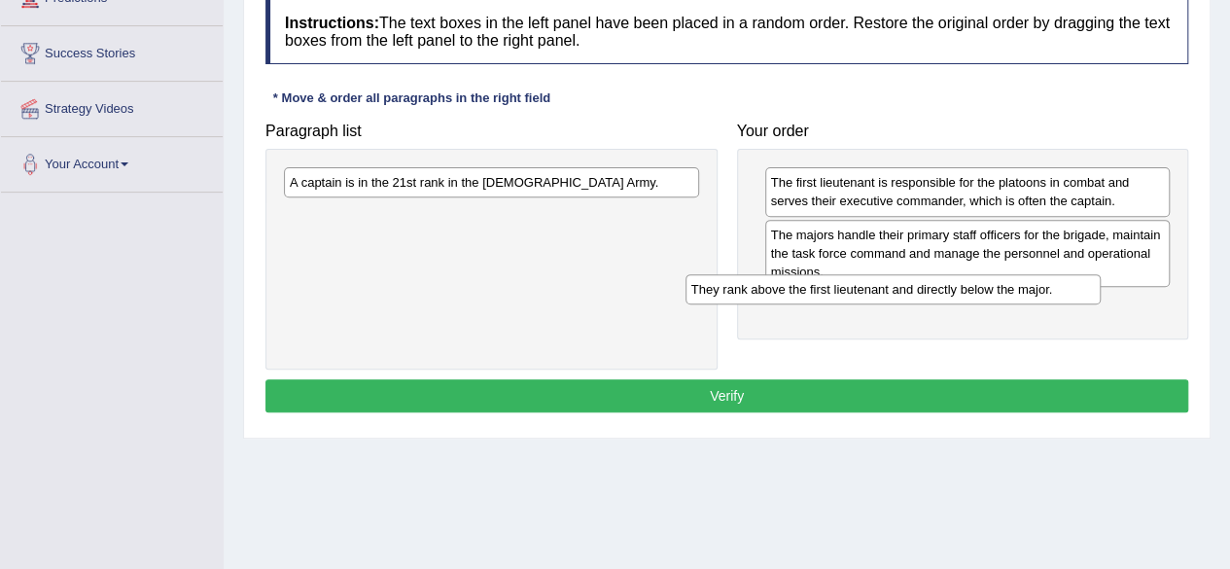
drag, startPoint x: 452, startPoint y: 225, endPoint x: 855, endPoint y: 300, distance: 409.5
click at [855, 300] on div "They rank above the first lieutenant and directly below the major." at bounding box center [893, 288] width 415 height 29
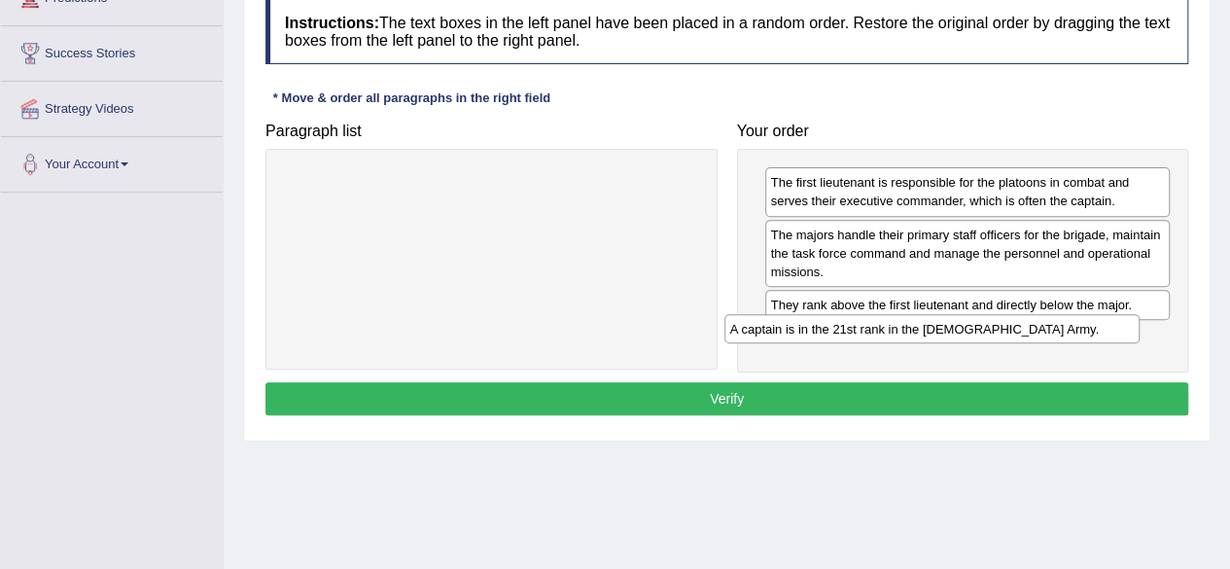
drag, startPoint x: 435, startPoint y: 182, endPoint x: 875, endPoint y: 329, distance: 464.4
click at [875, 329] on div "A captain is in the 21st rank in the US Army." at bounding box center [931, 328] width 415 height 29
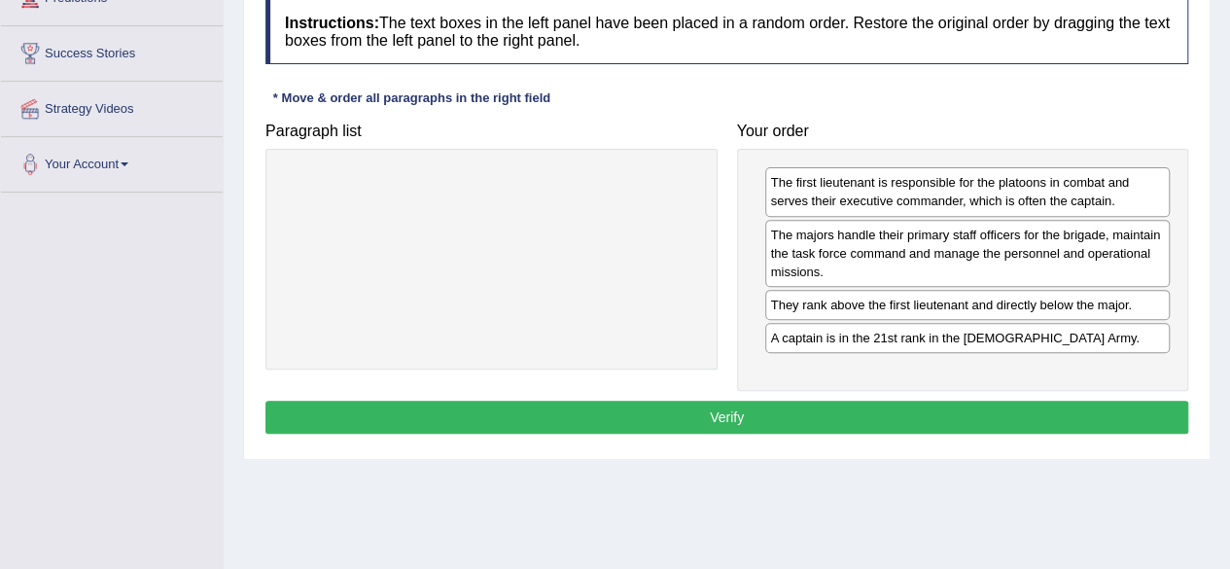
click at [683, 409] on button "Verify" at bounding box center [726, 417] width 923 height 33
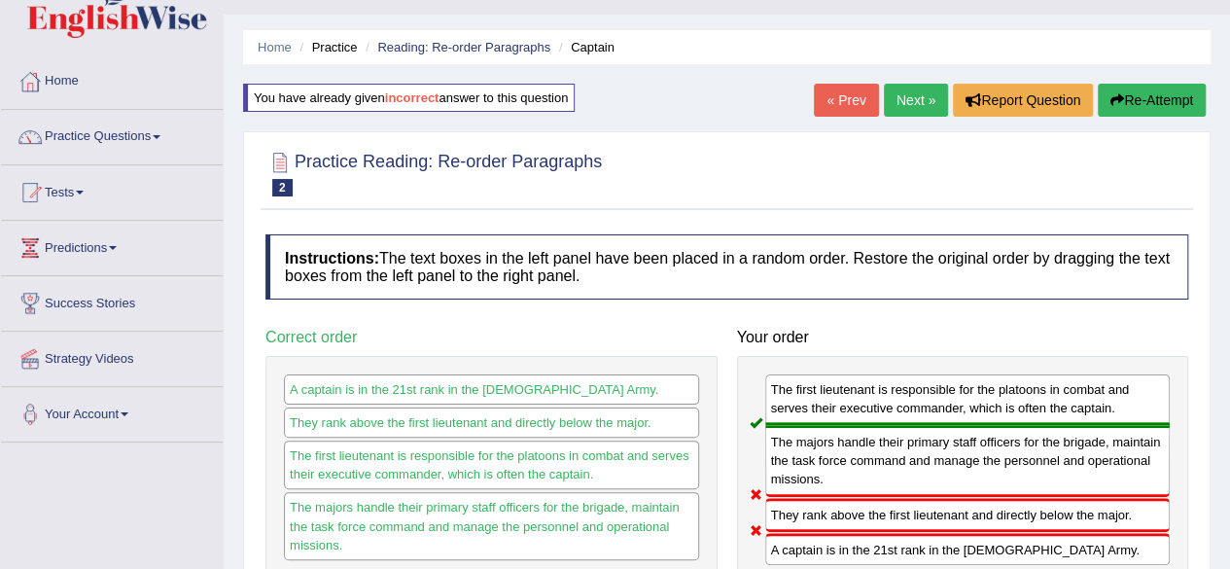
scroll to position [41, 0]
click at [1139, 94] on button "Re-Attempt" at bounding box center [1152, 101] width 108 height 33
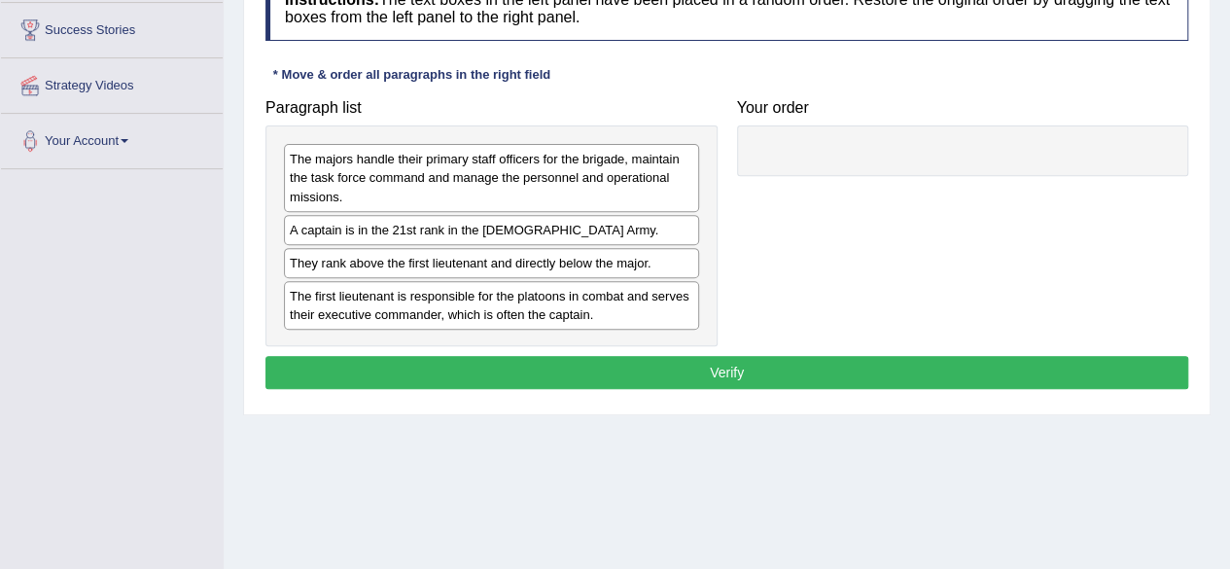
scroll to position [316, 0]
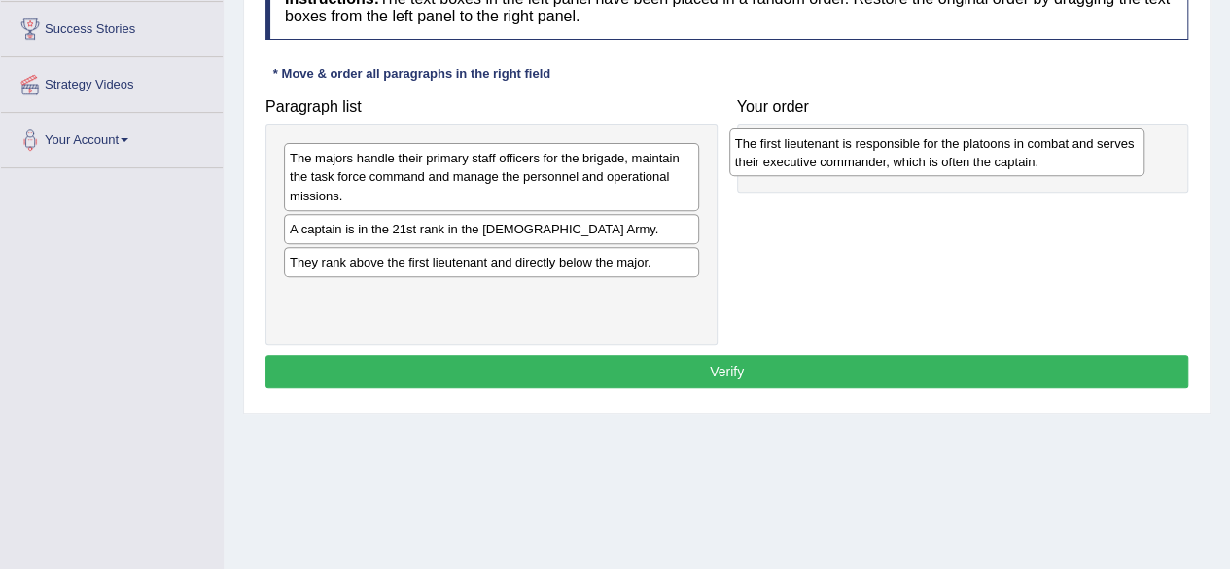
drag, startPoint x: 508, startPoint y: 302, endPoint x: 953, endPoint y: 153, distance: 469.9
click at [953, 153] on div "The first lieutenant is responsible for the platoons in combat and serves their…" at bounding box center [936, 152] width 415 height 49
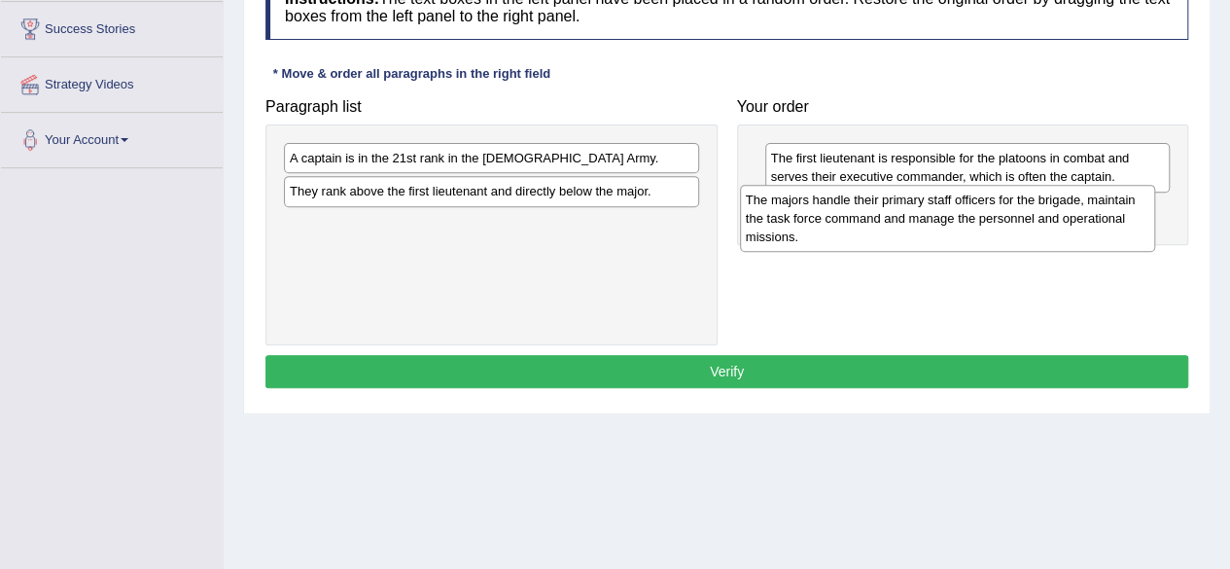
drag, startPoint x: 517, startPoint y: 180, endPoint x: 981, endPoint y: 222, distance: 465.7
click at [981, 222] on div "The majors handle their primary staff officers for the brigade, maintain the ta…" at bounding box center [947, 218] width 415 height 67
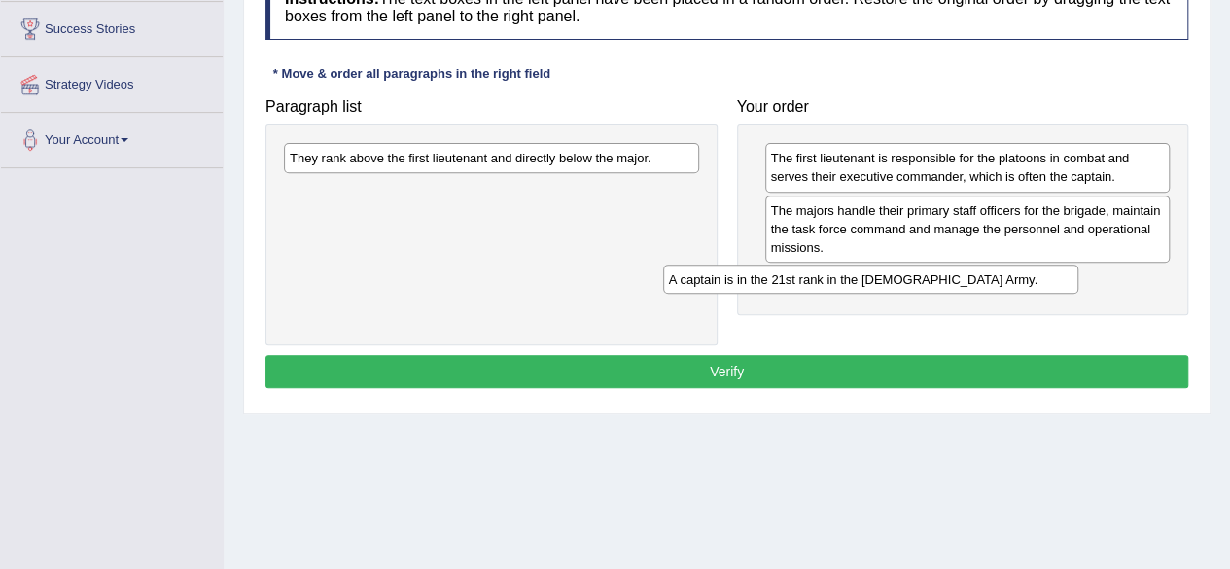
drag, startPoint x: 595, startPoint y: 170, endPoint x: 996, endPoint y: 291, distance: 418.4
click at [996, 291] on div "A captain is in the 21st rank in the [DEMOGRAPHIC_DATA] Army." at bounding box center [870, 279] width 415 height 29
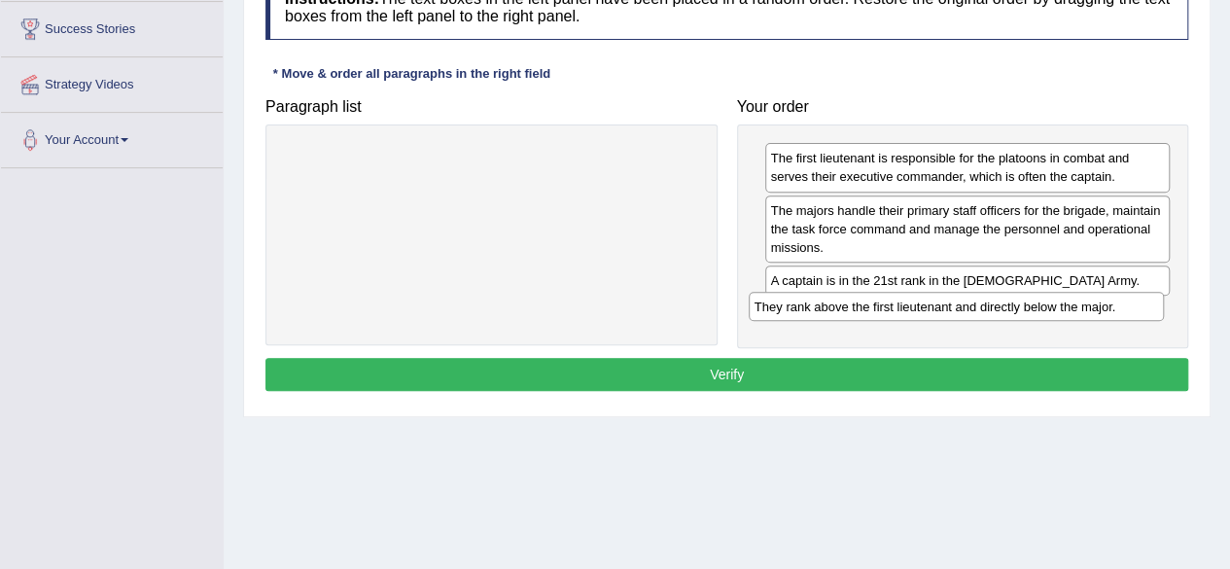
drag, startPoint x: 529, startPoint y: 155, endPoint x: 994, endPoint y: 302, distance: 487.8
click at [994, 302] on div "They rank above the first lieutenant and directly below the major." at bounding box center [956, 306] width 415 height 29
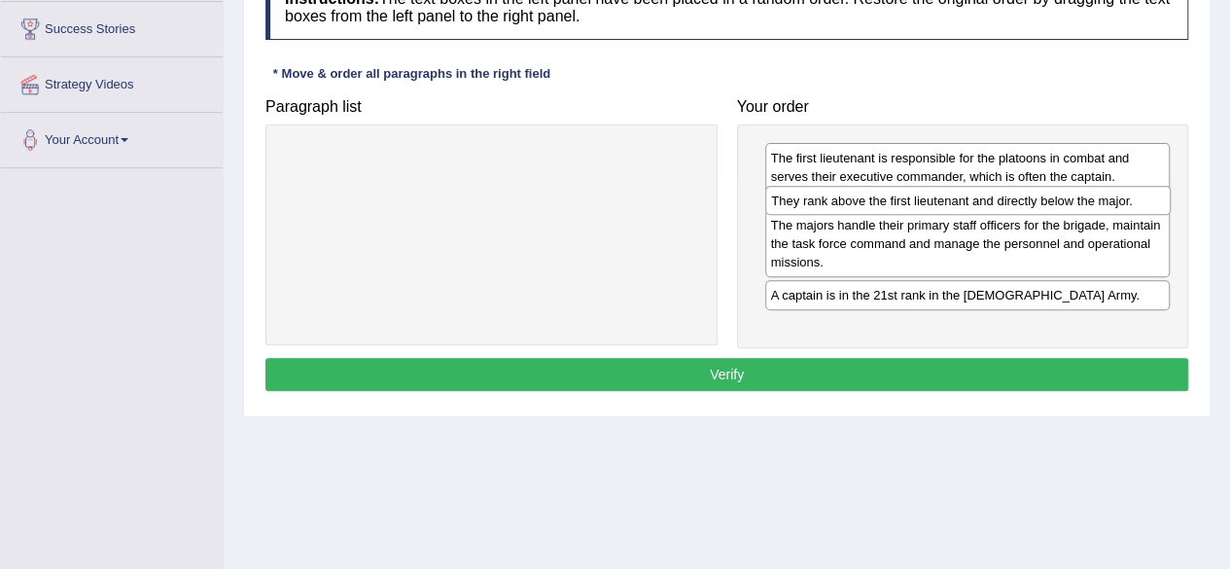
drag, startPoint x: 956, startPoint y: 319, endPoint x: 957, endPoint y: 207, distance: 111.8
click at [957, 207] on div "They rank above the first lieutenant and directly below the major." at bounding box center [968, 200] width 406 height 29
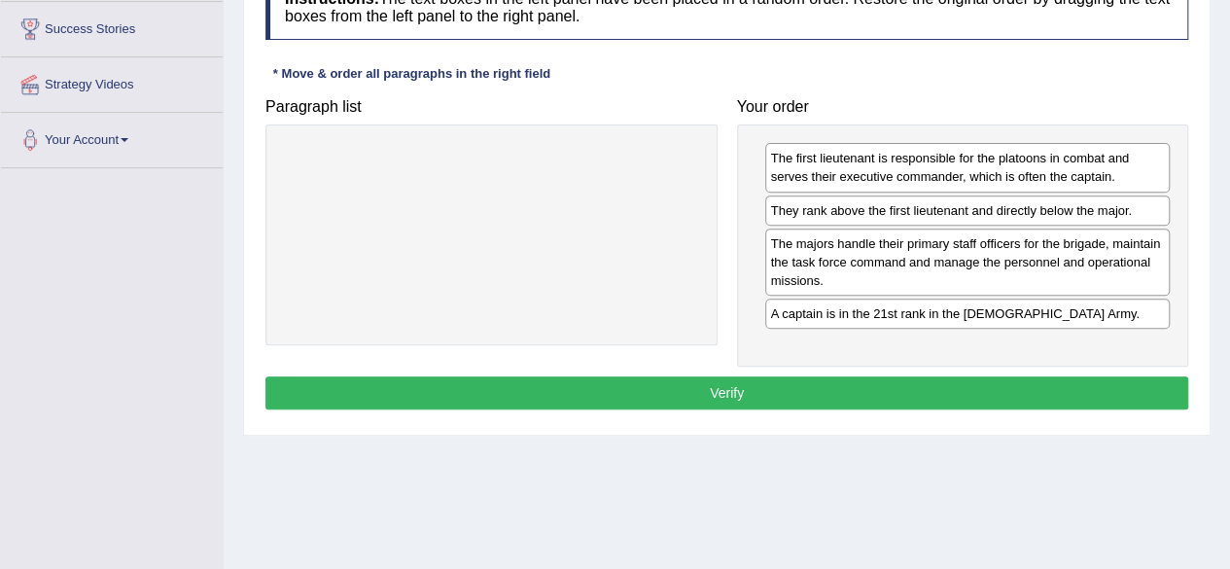
click at [730, 386] on button "Verify" at bounding box center [726, 392] width 923 height 33
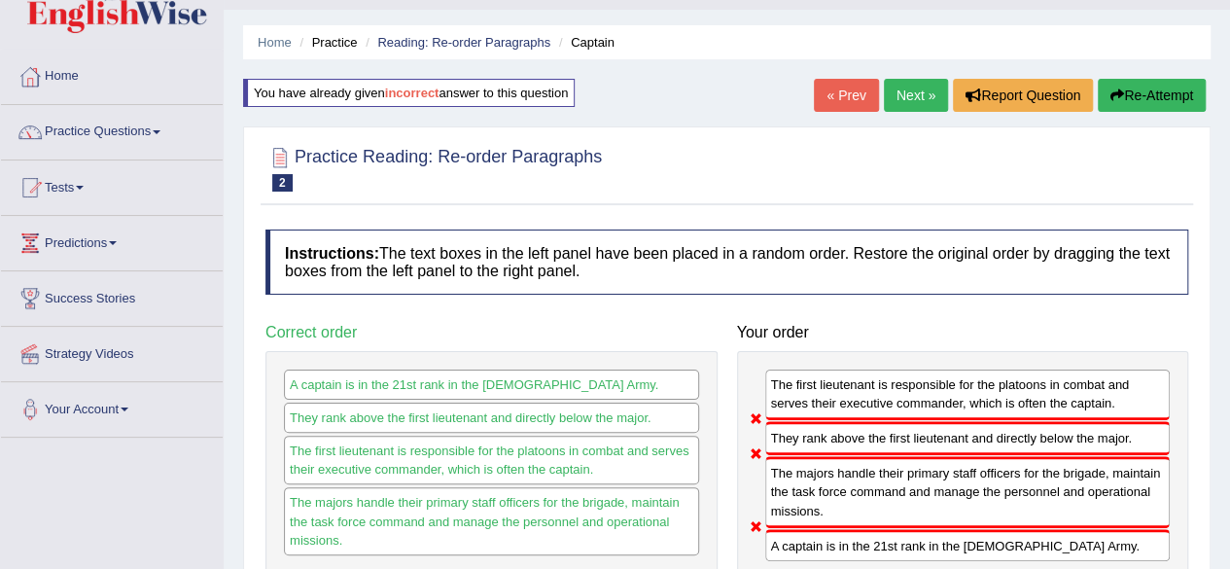
scroll to position [45, 0]
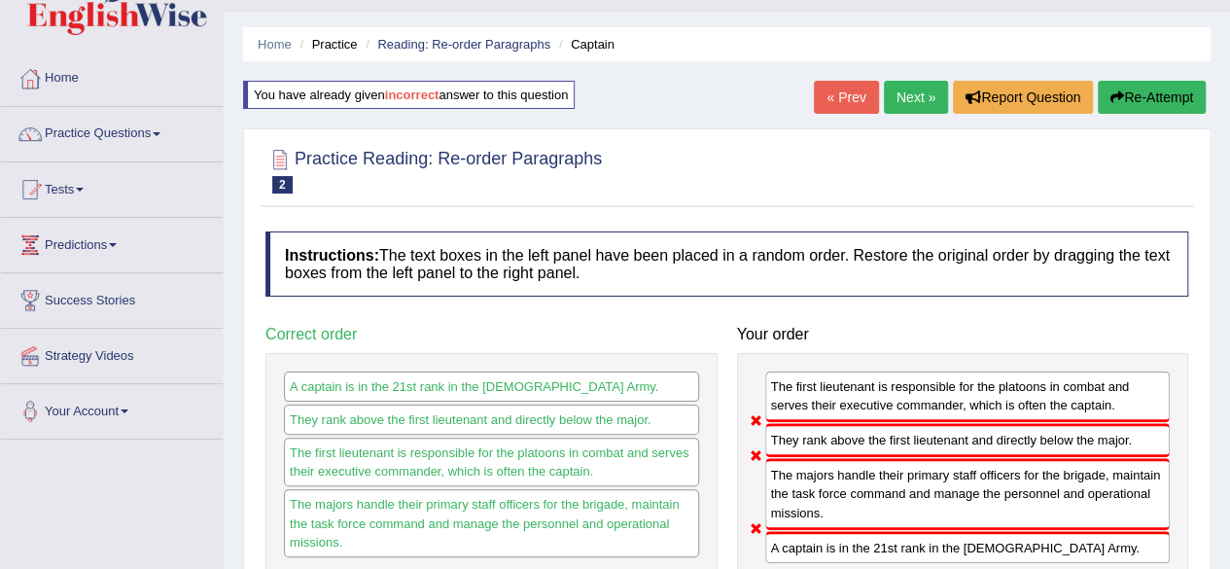
click at [1153, 89] on button "Re-Attempt" at bounding box center [1152, 97] width 108 height 33
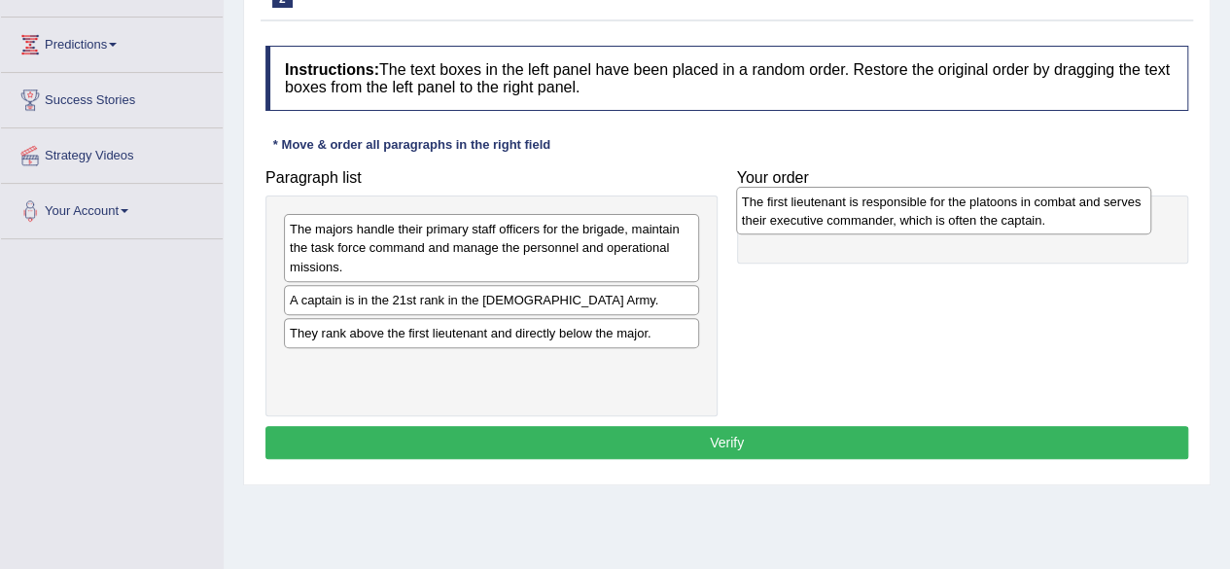
drag, startPoint x: 512, startPoint y: 375, endPoint x: 964, endPoint y: 213, distance: 480.5
click at [964, 213] on div "The first lieutenant is responsible for the platoons in combat and serves their…" at bounding box center [943, 211] width 415 height 49
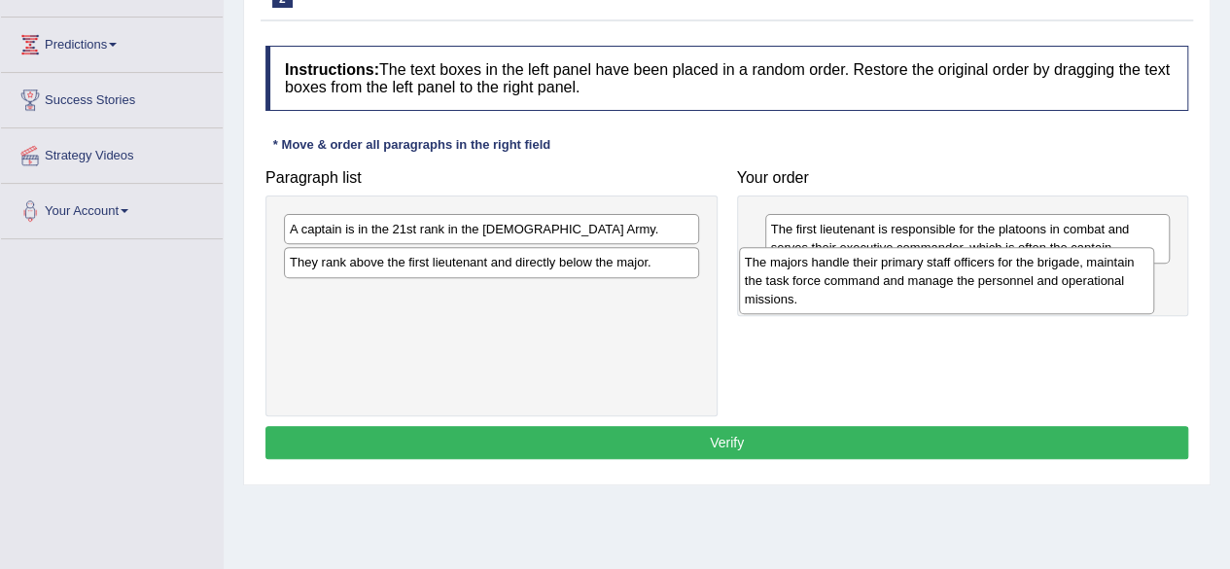
drag, startPoint x: 569, startPoint y: 260, endPoint x: 1028, endPoint y: 306, distance: 461.4
click at [1028, 306] on div "The majors handle their primary staff officers for the brigade, maintain the ta…" at bounding box center [946, 280] width 415 height 67
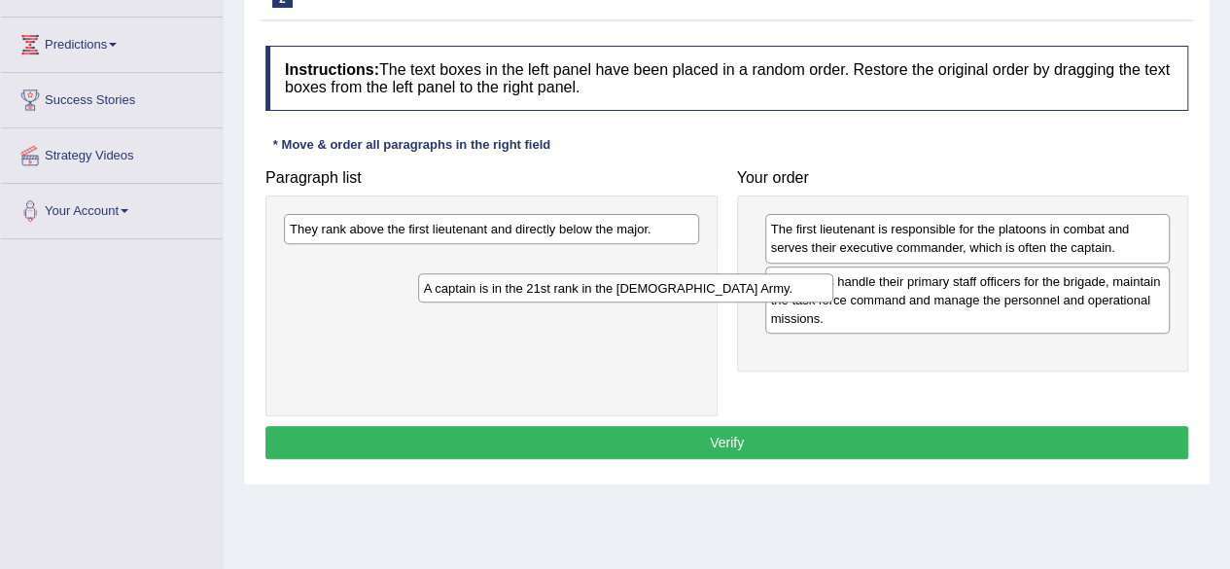
drag, startPoint x: 562, startPoint y: 234, endPoint x: 744, endPoint y: 372, distance: 228.3
click at [744, 302] on div "A captain is in the 21st rank in the [DEMOGRAPHIC_DATA] Army." at bounding box center [625, 287] width 415 height 29
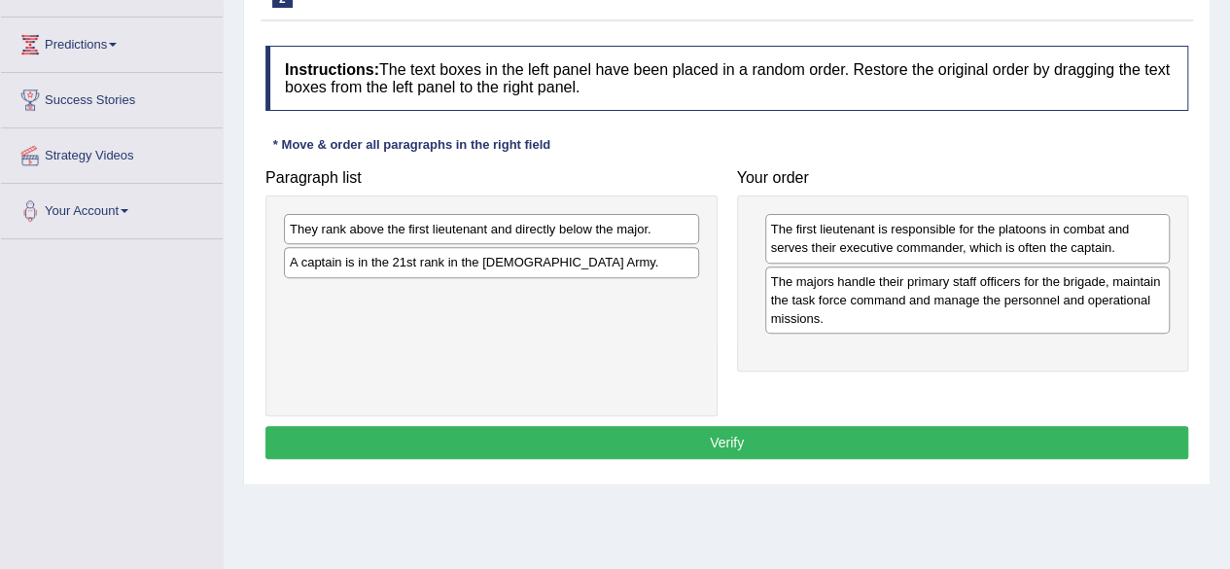
click at [744, 372] on div "Paragraph list They rank above the first lieutenant and directly below the majo…" at bounding box center [727, 287] width 942 height 257
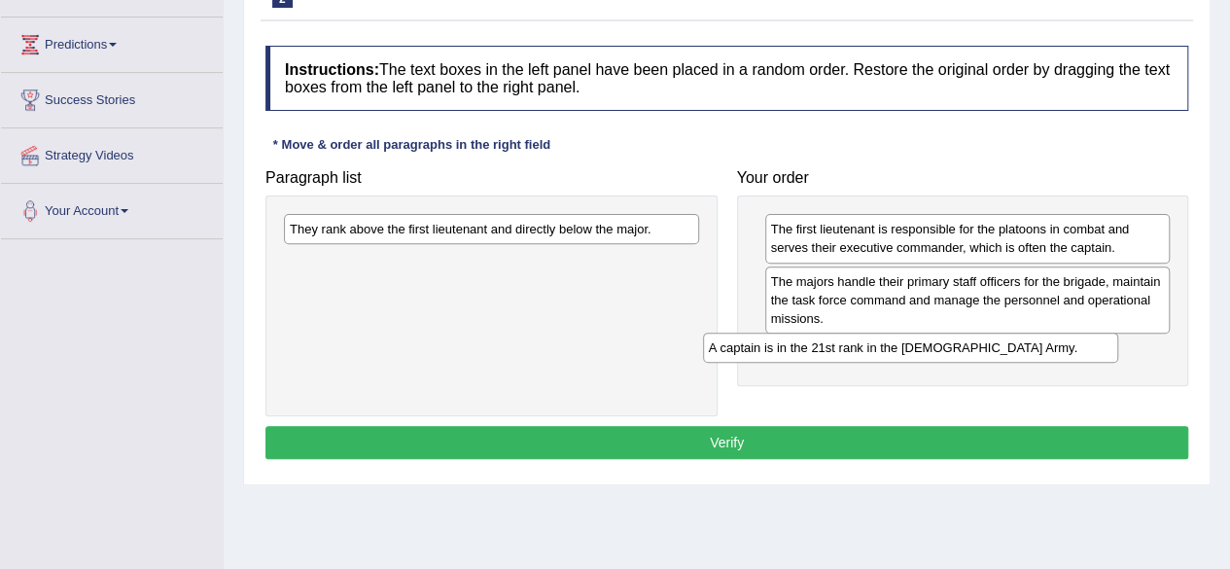
drag, startPoint x: 618, startPoint y: 264, endPoint x: 1040, endPoint y: 350, distance: 429.9
click at [1040, 350] on div "A captain is in the 21st rank in the [DEMOGRAPHIC_DATA] Army." at bounding box center [910, 347] width 415 height 29
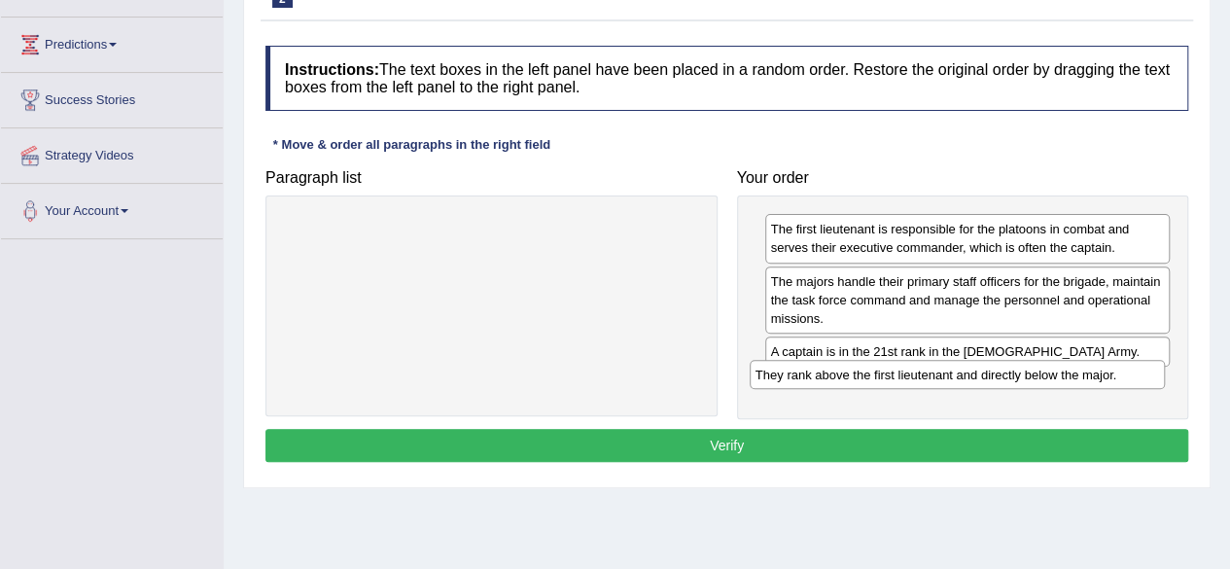
drag, startPoint x: 501, startPoint y: 230, endPoint x: 967, endPoint y: 376, distance: 488.1
click at [967, 376] on div "They rank above the first lieutenant and directly below the major." at bounding box center [957, 374] width 415 height 29
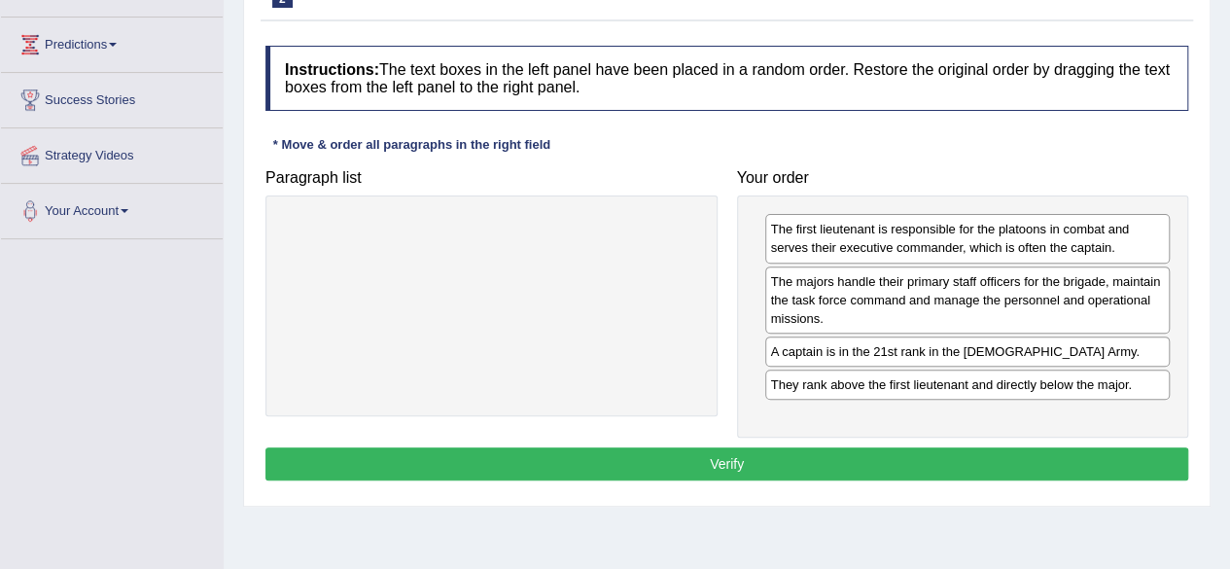
click at [759, 459] on button "Verify" at bounding box center [726, 463] width 923 height 33
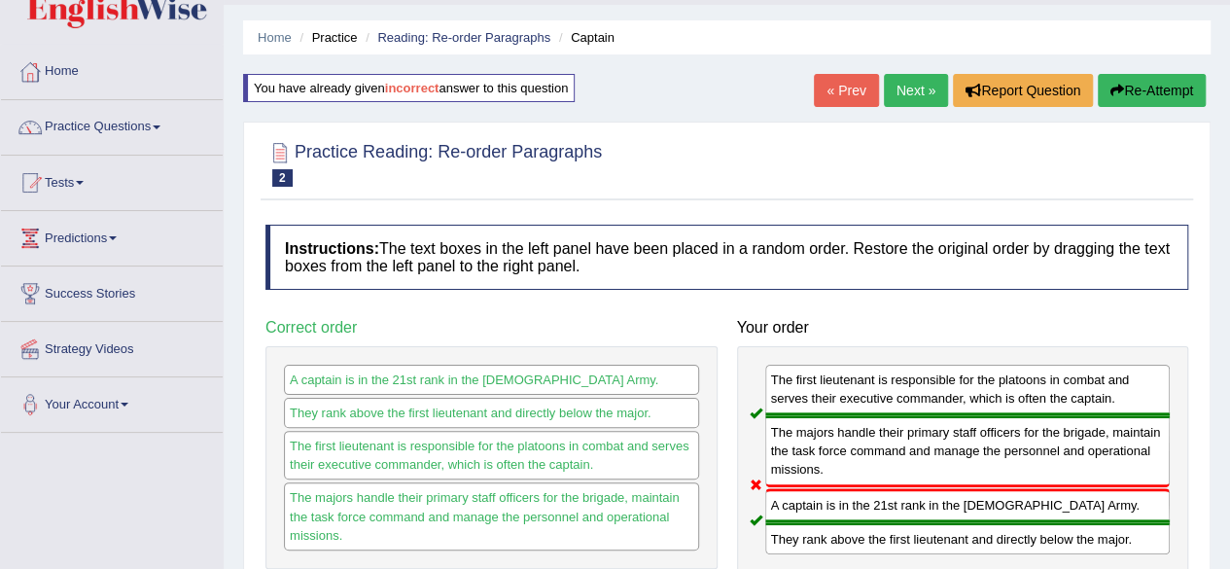
scroll to position [39, 0]
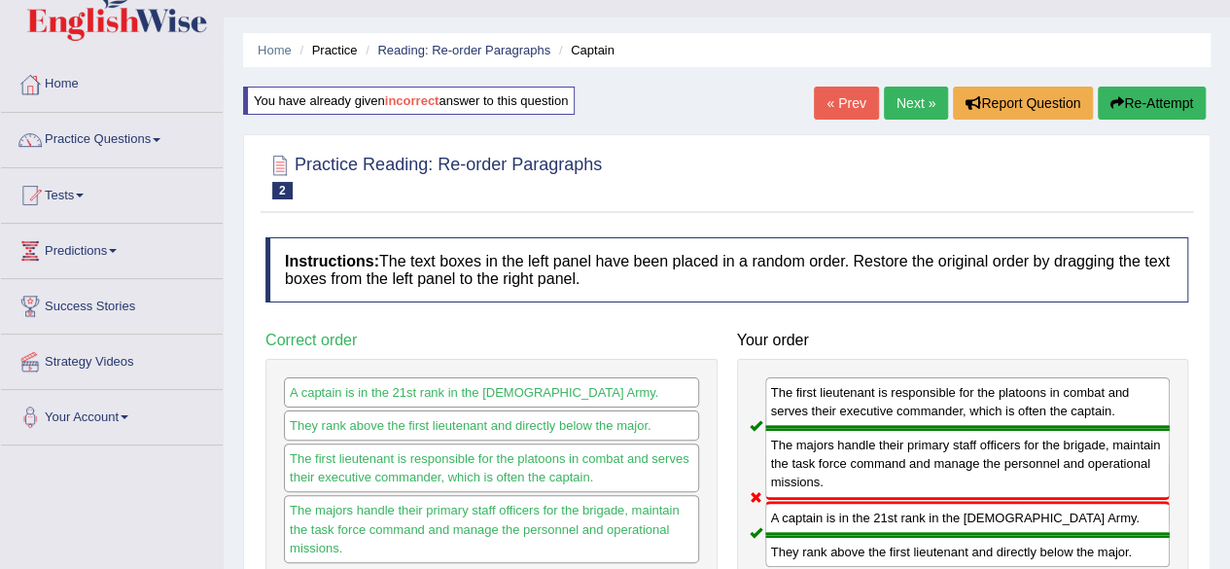
click at [1136, 102] on button "Re-Attempt" at bounding box center [1152, 103] width 108 height 33
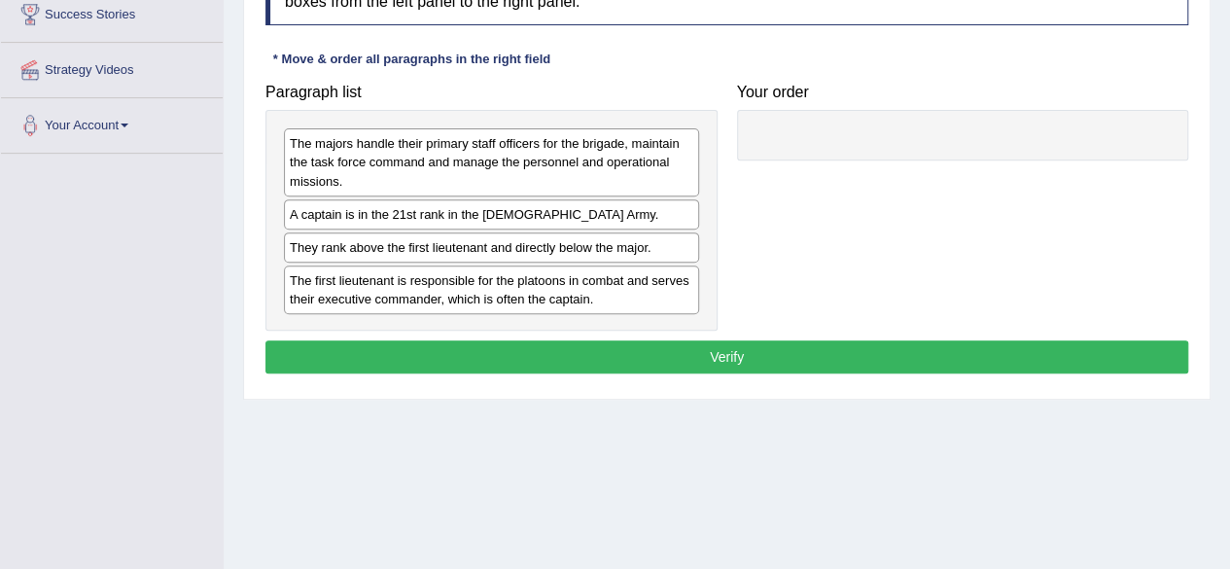
scroll to position [335, 0]
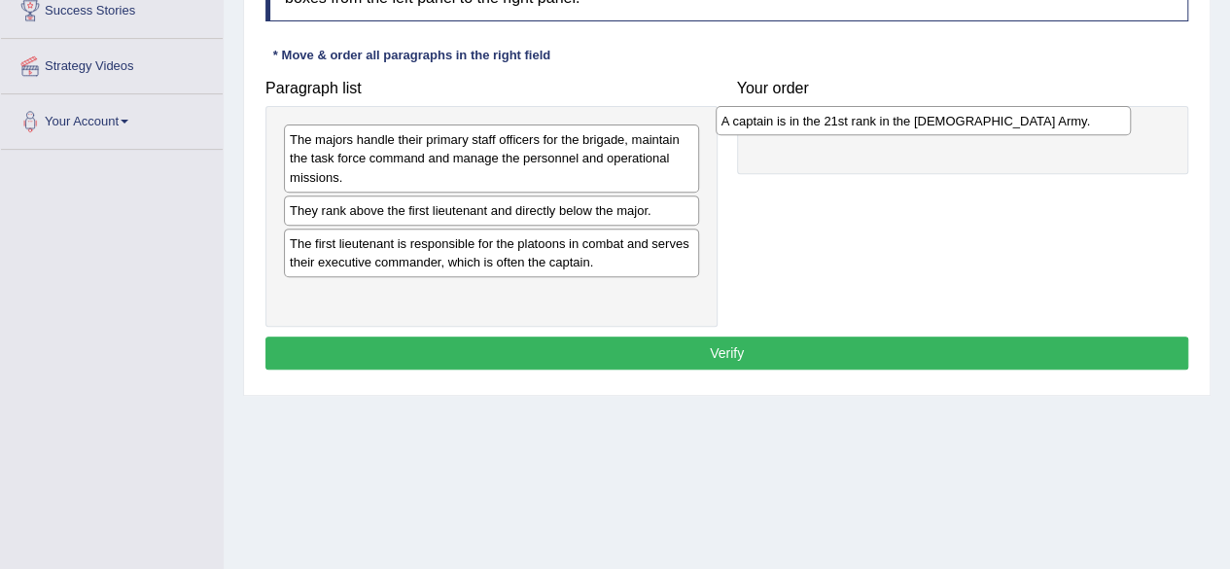
drag, startPoint x: 578, startPoint y: 211, endPoint x: 1010, endPoint y: 124, distance: 441.5
click at [1010, 124] on div "A captain is in the 21st rank in the US Army." at bounding box center [923, 120] width 415 height 29
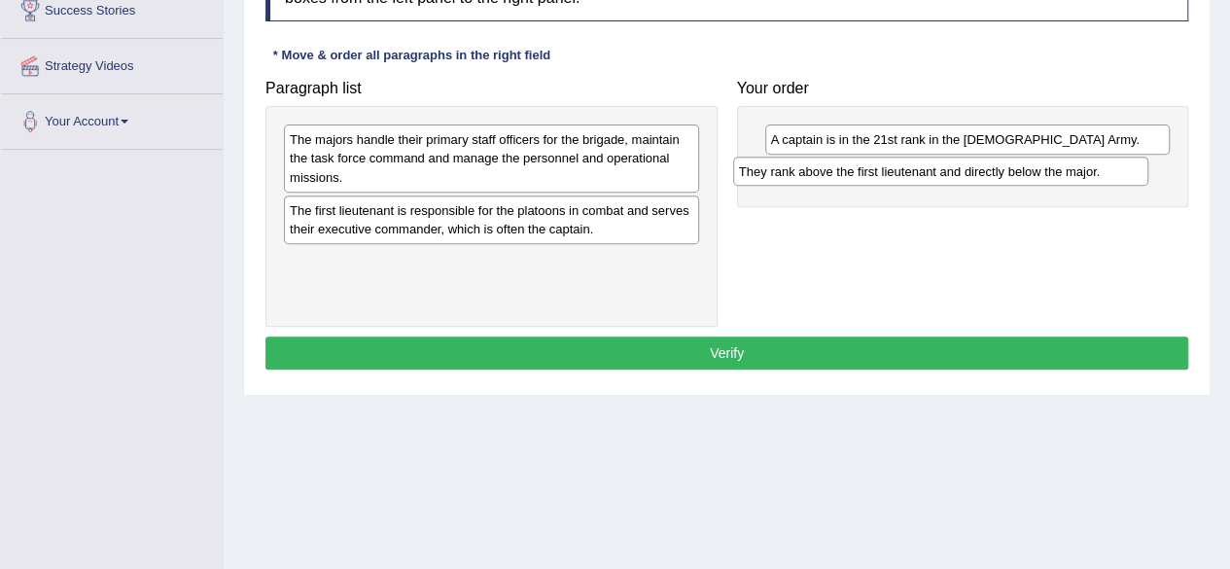
drag, startPoint x: 508, startPoint y: 219, endPoint x: 959, endPoint y: 181, distance: 452.8
click at [959, 181] on div "They rank above the first lieutenant and directly below the major." at bounding box center [940, 171] width 415 height 29
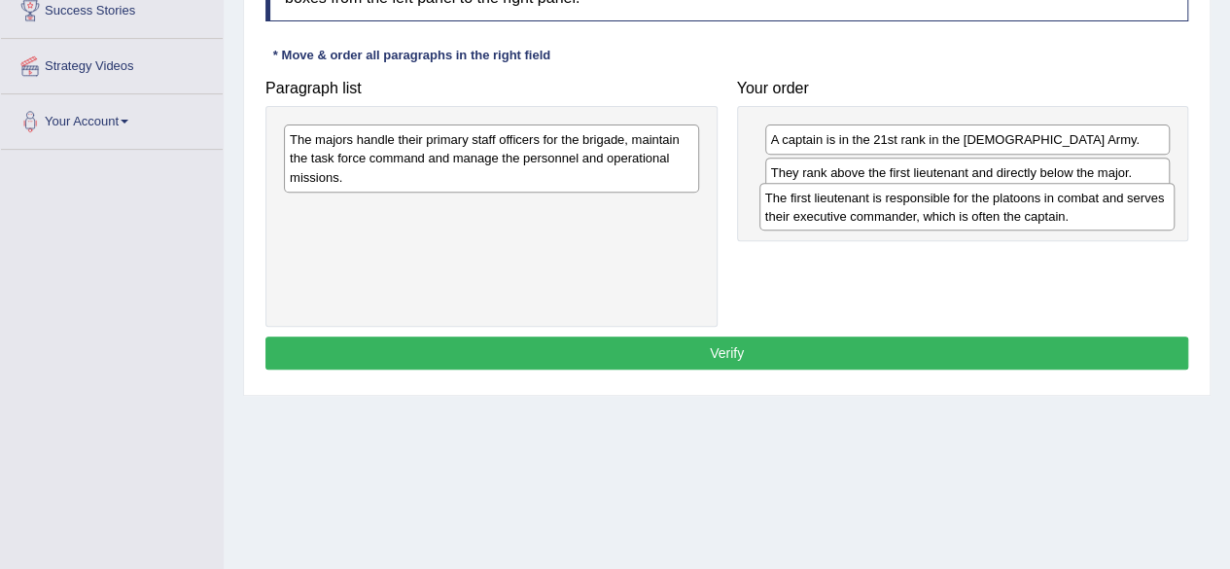
drag, startPoint x: 477, startPoint y: 221, endPoint x: 952, endPoint y: 209, distance: 475.7
click at [952, 209] on div "The first lieutenant is responsible for the platoons in combat and serves their…" at bounding box center [966, 207] width 415 height 49
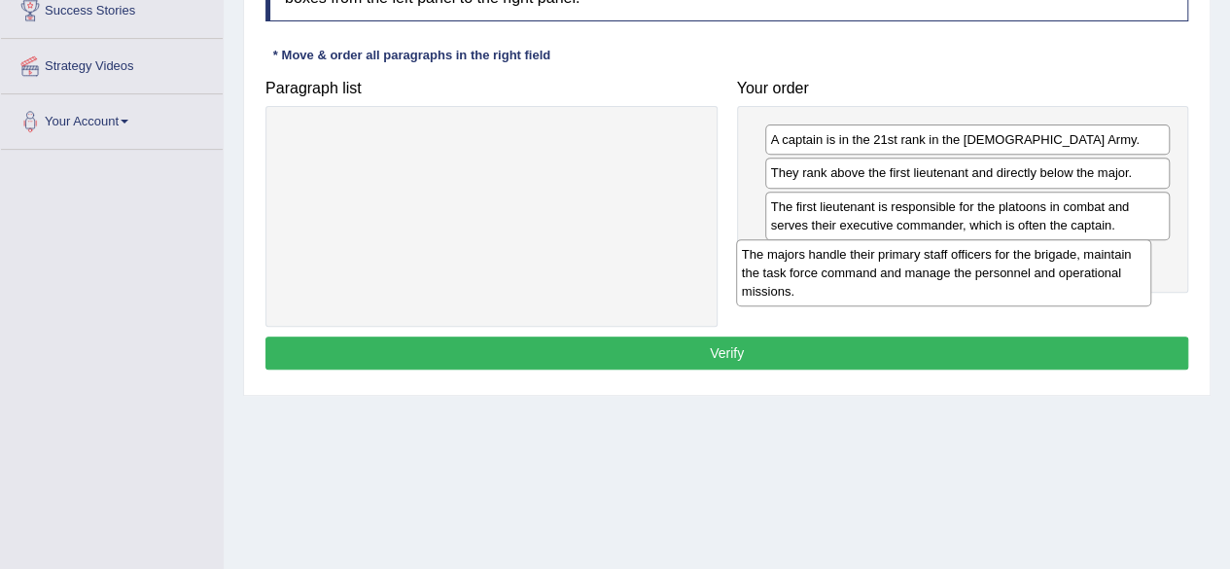
drag, startPoint x: 496, startPoint y: 164, endPoint x: 951, endPoint y: 279, distance: 469.4
click at [951, 279] on div "The majors handle their primary staff officers for the brigade, maintain the ta…" at bounding box center [943, 272] width 415 height 67
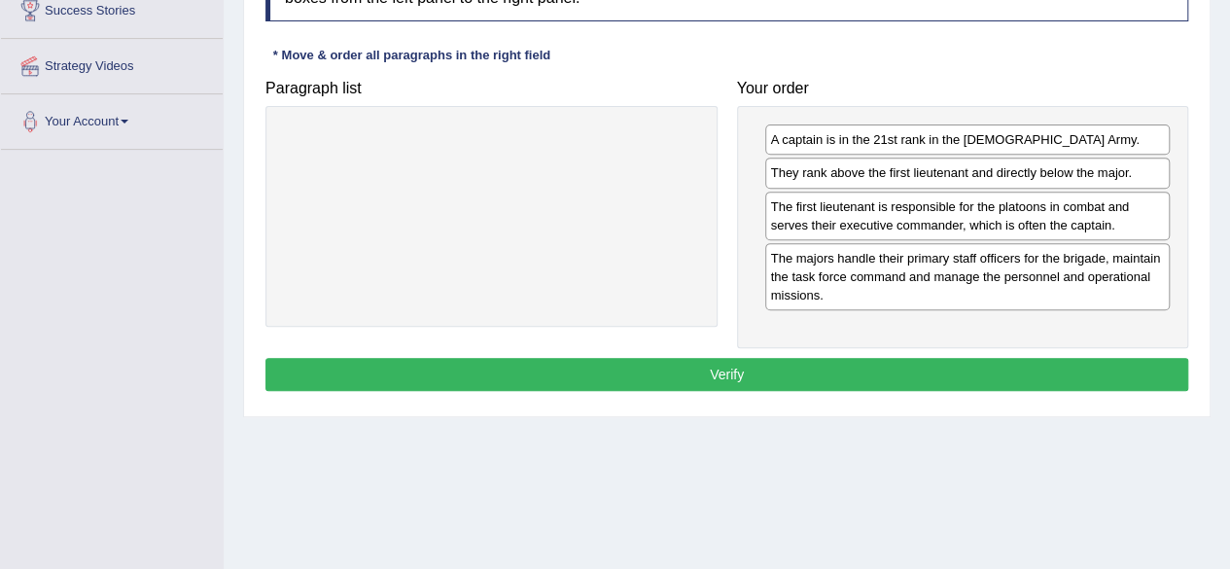
click at [724, 375] on button "Verify" at bounding box center [726, 374] width 923 height 33
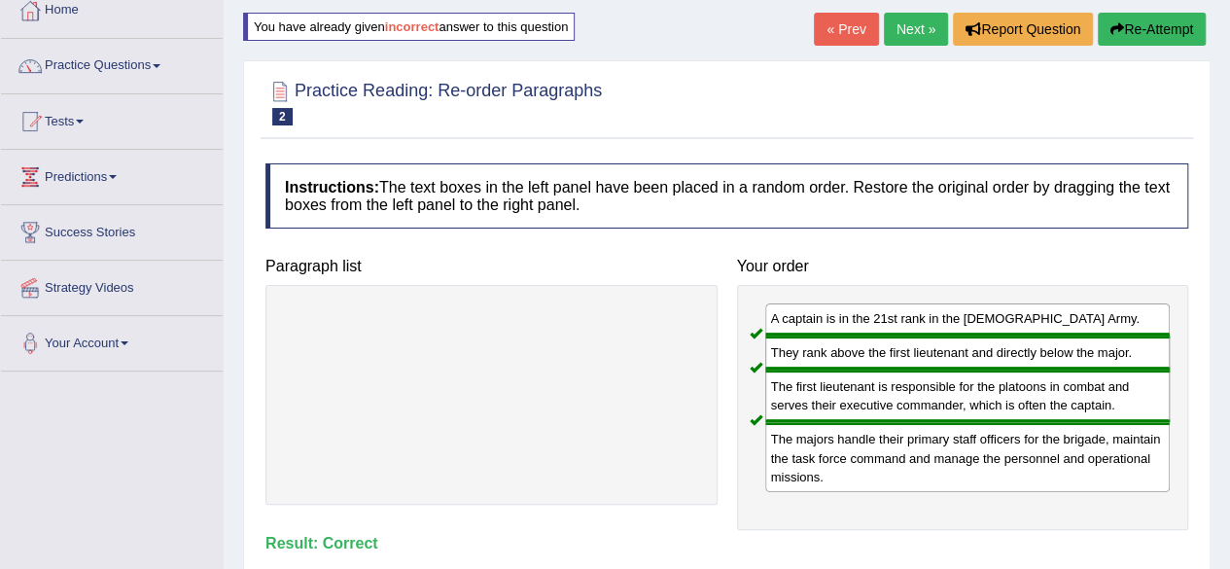
scroll to position [121, 0]
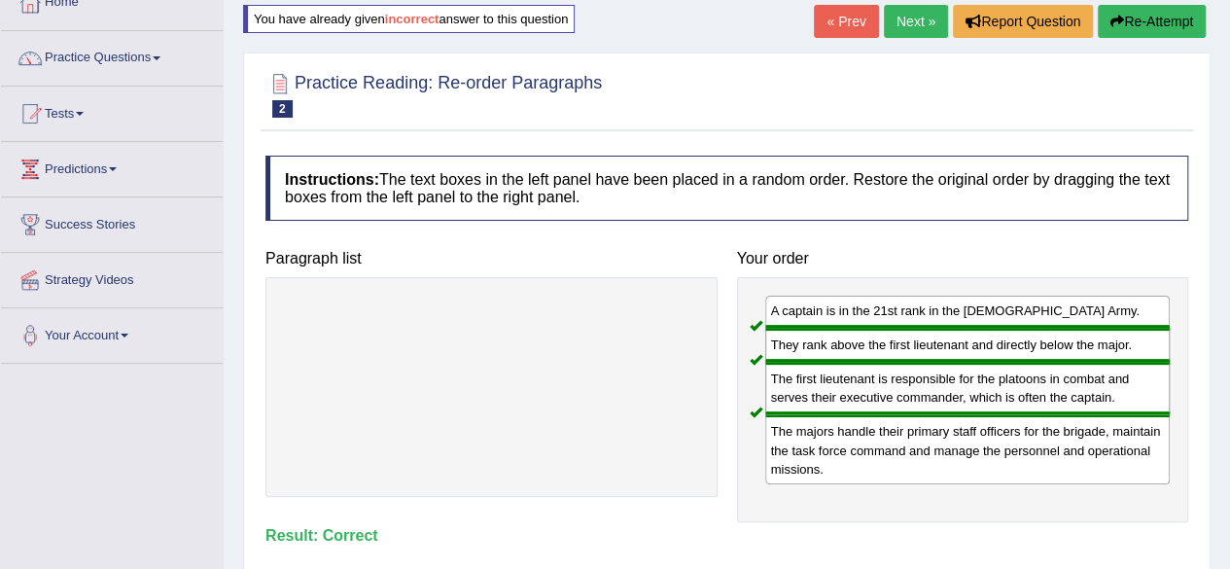
click at [910, 22] on link "Next »" at bounding box center [916, 21] width 64 height 33
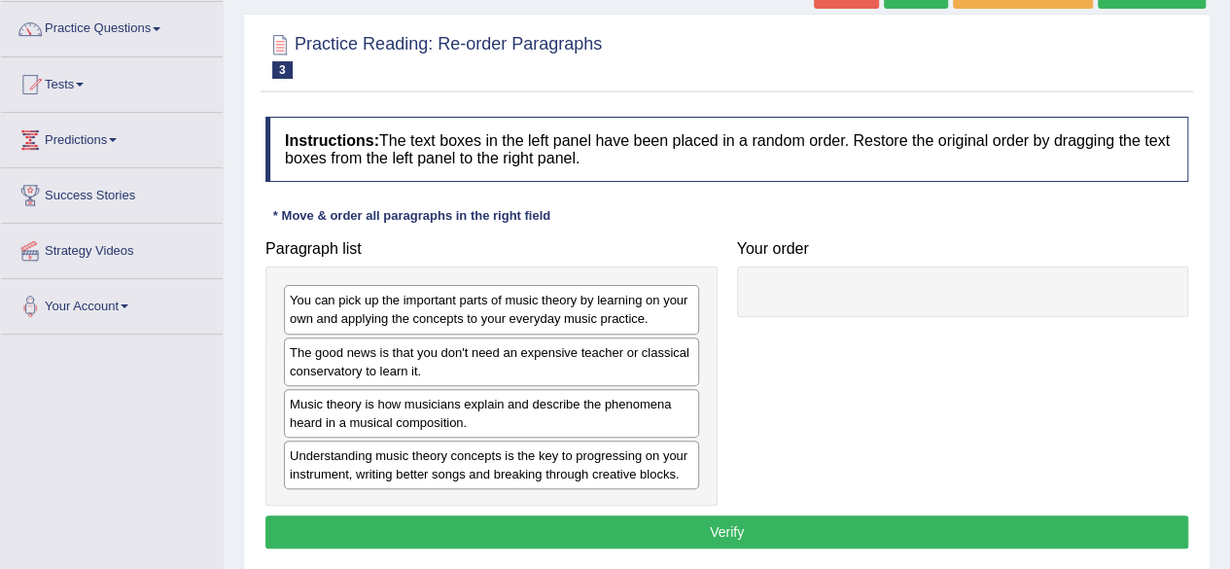
scroll to position [151, 0]
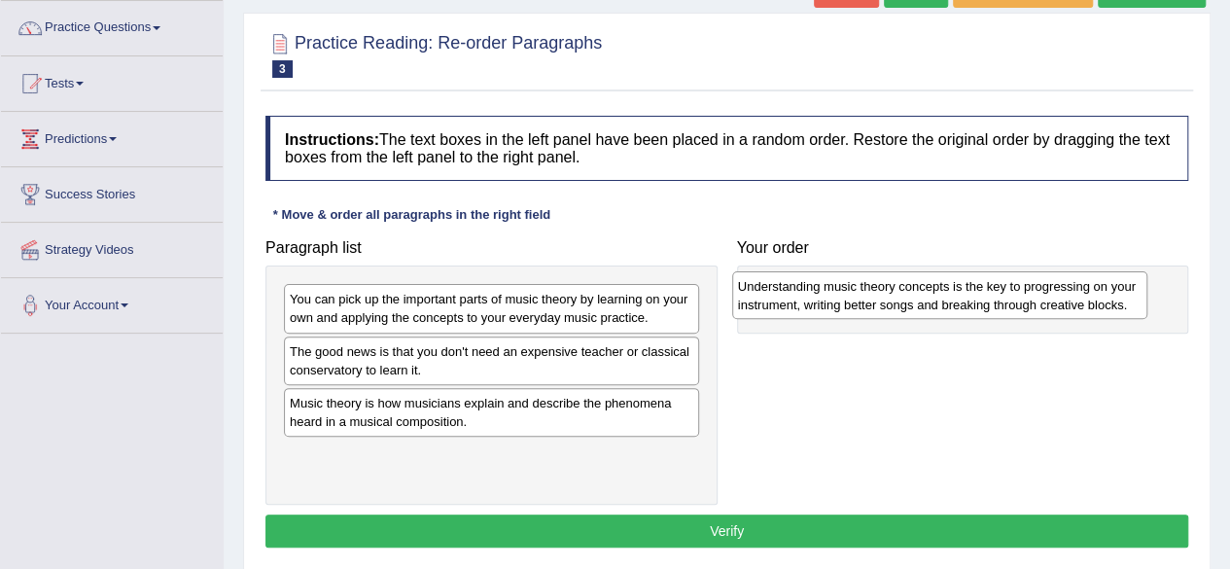
drag, startPoint x: 470, startPoint y: 468, endPoint x: 920, endPoint y: 301, distance: 480.0
click at [920, 301] on div "Understanding music theory concepts is the key to progressing on your instrumen…" at bounding box center [939, 295] width 415 height 49
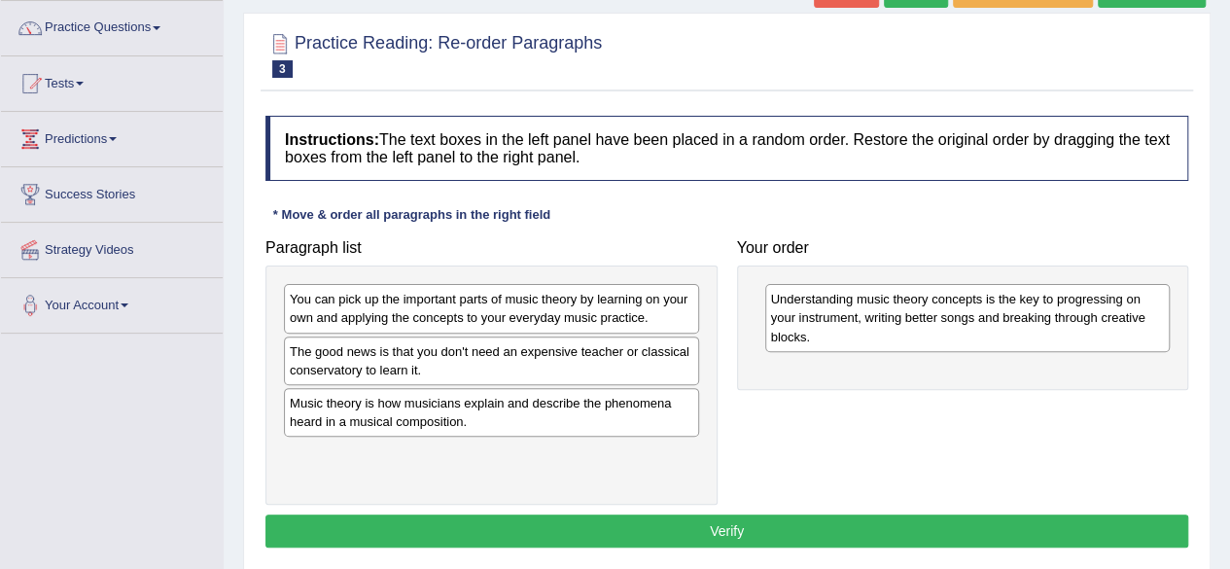
click at [504, 302] on div "You can pick up the important parts of music theory by learning on your own and…" at bounding box center [491, 308] width 415 height 49
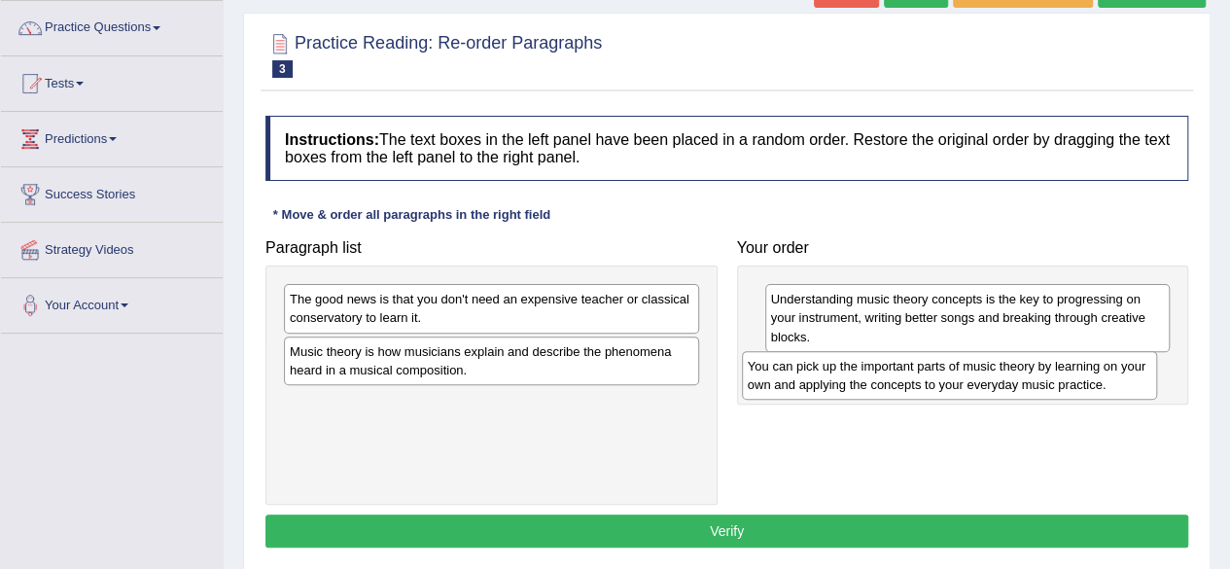
drag, startPoint x: 437, startPoint y: 313, endPoint x: 895, endPoint y: 380, distance: 462.9
click at [895, 380] on div "You can pick up the important parts of music theory by learning on your own and…" at bounding box center [949, 375] width 415 height 49
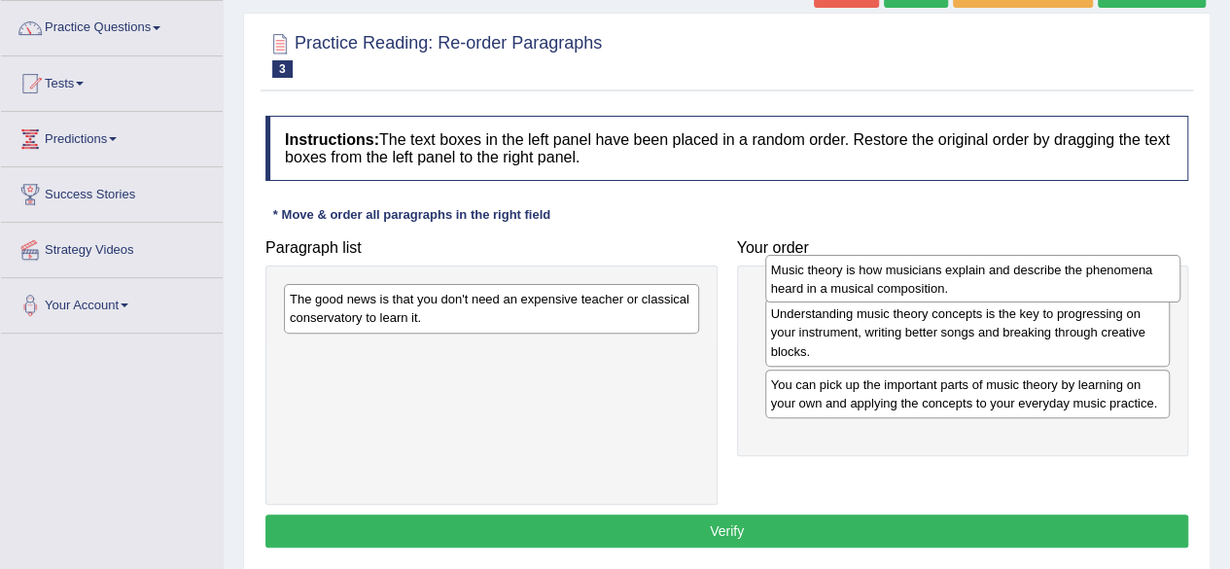
drag, startPoint x: 485, startPoint y: 366, endPoint x: 967, endPoint y: 285, distance: 488.1
click at [967, 285] on div "Music theory is how musicians explain and describe the phenomena heard in a mus…" at bounding box center [972, 279] width 415 height 49
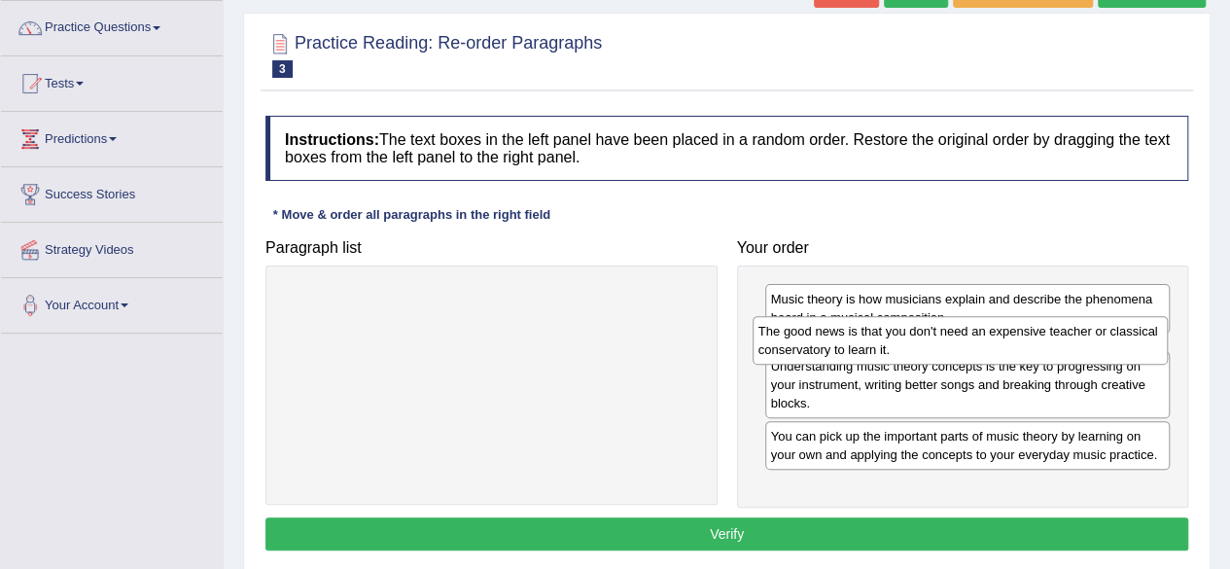
drag, startPoint x: 541, startPoint y: 312, endPoint x: 1009, endPoint y: 344, distance: 469.8
click at [1009, 344] on div "The good news is that you don't need an expensive teacher or classical conserva…" at bounding box center [960, 340] width 415 height 49
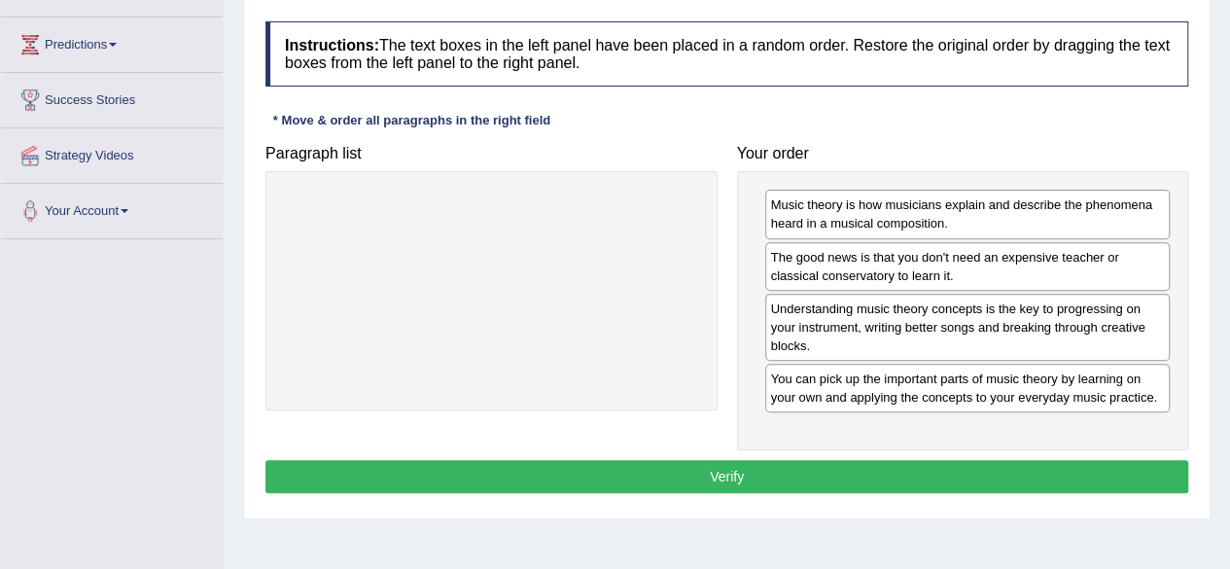
scroll to position [259, 0]
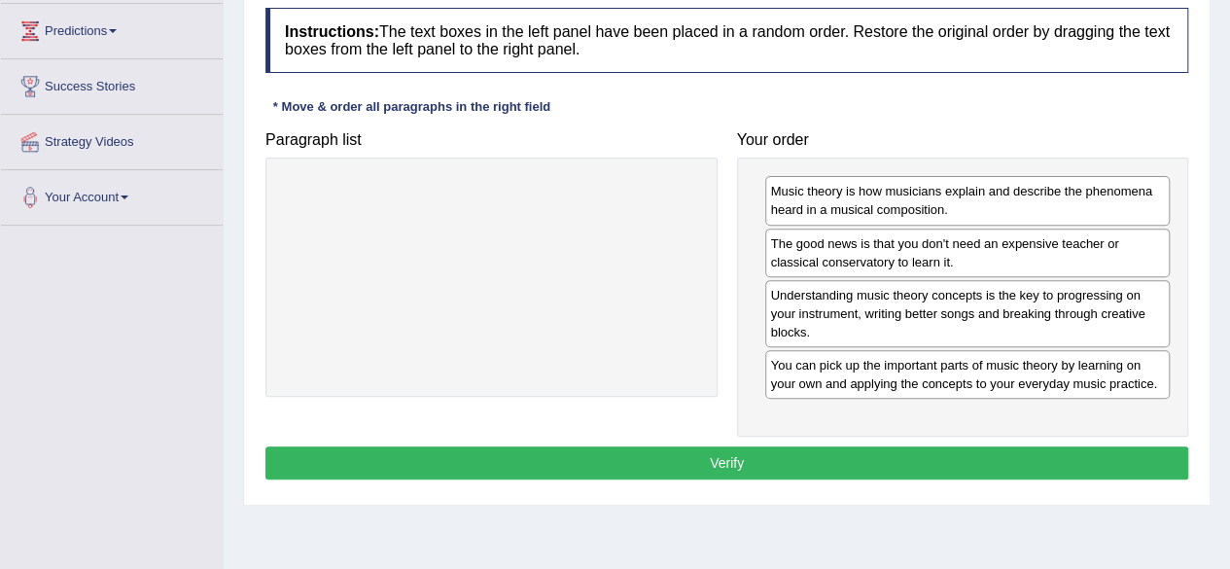
click at [729, 454] on button "Verify" at bounding box center [726, 462] width 923 height 33
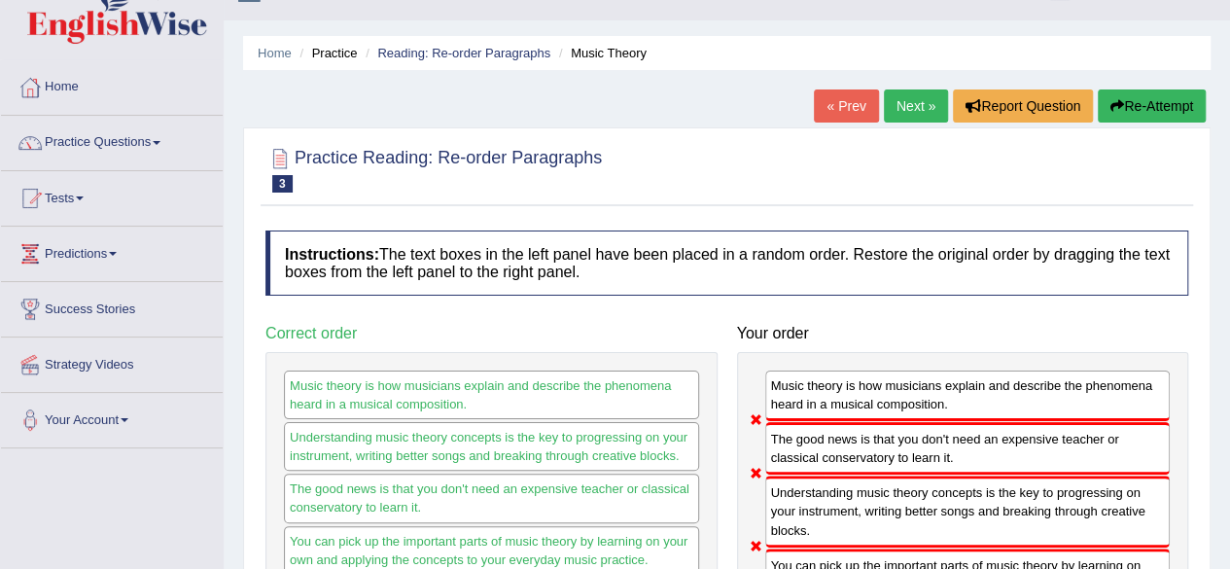
scroll to position [35, 0]
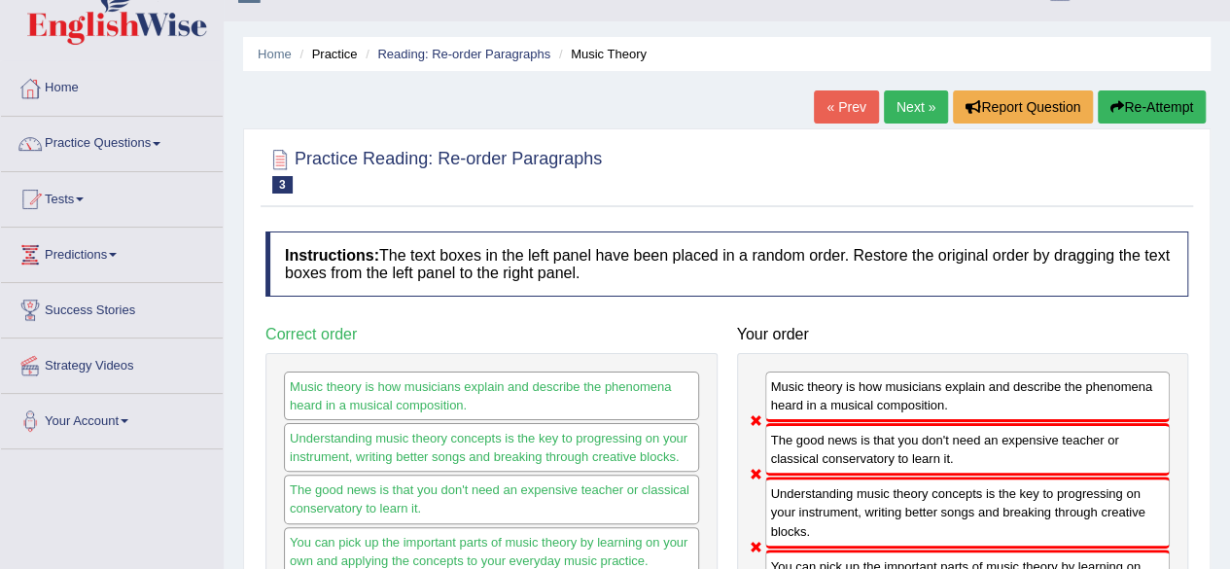
click at [1162, 113] on button "Re-Attempt" at bounding box center [1152, 106] width 108 height 33
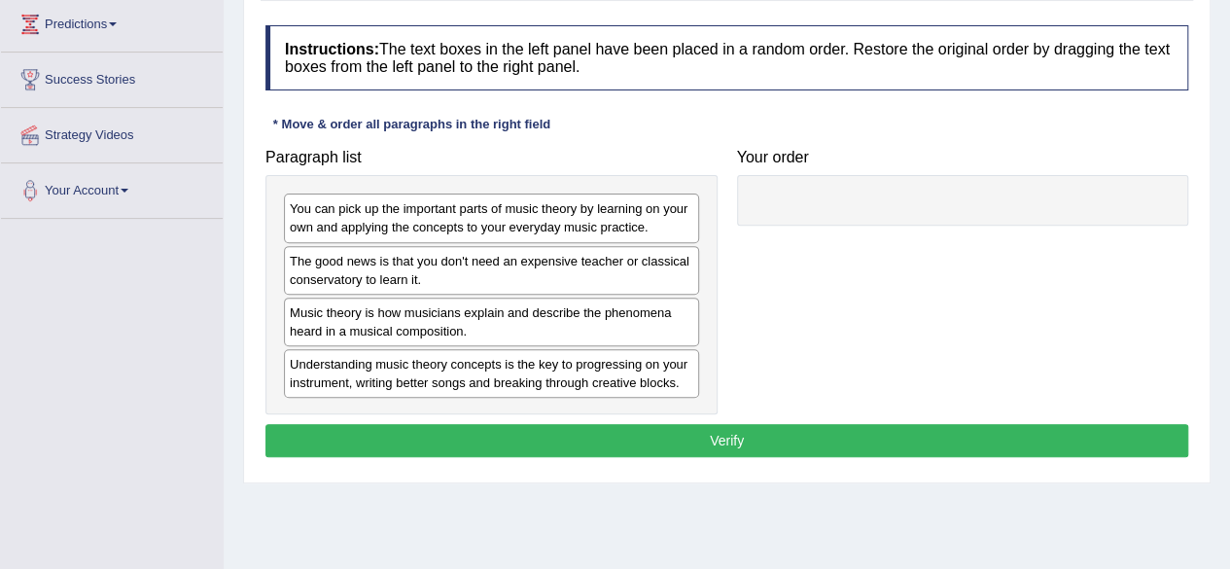
scroll to position [266, 0]
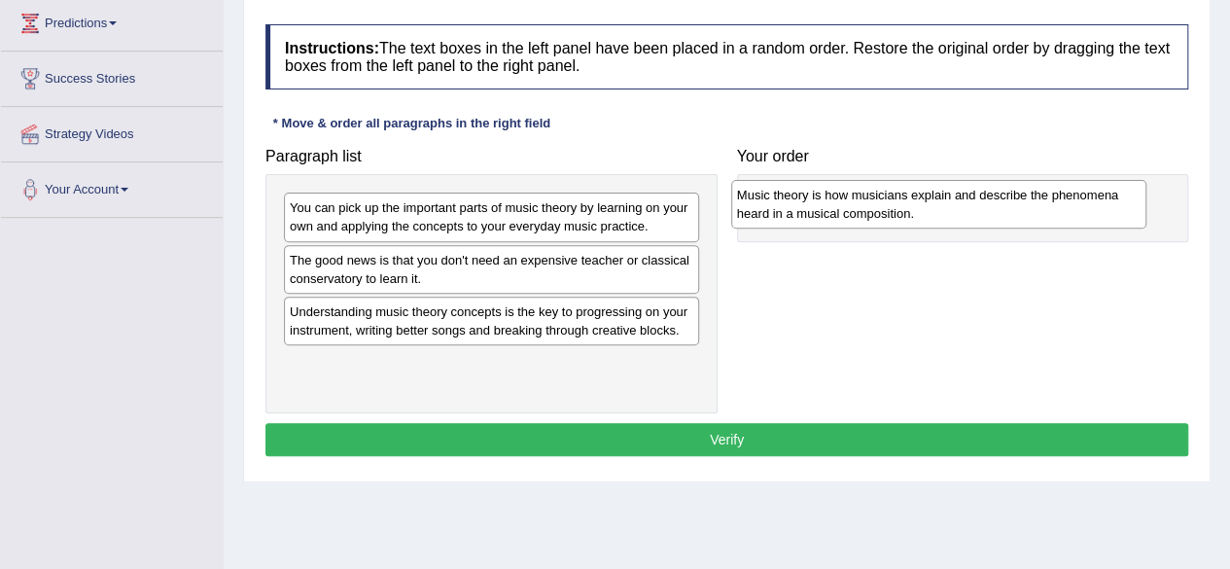
drag, startPoint x: 485, startPoint y: 327, endPoint x: 933, endPoint y: 211, distance: 462.1
click at [933, 211] on div "Music theory is how musicians explain and describe the phenomena heard in a mus…" at bounding box center [938, 204] width 415 height 49
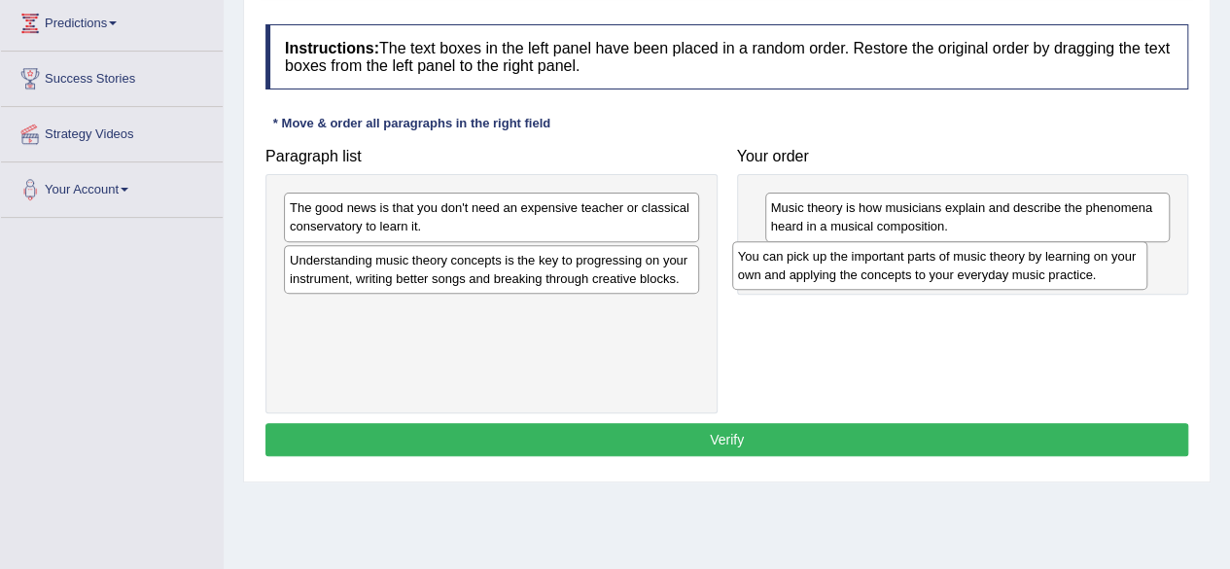
drag, startPoint x: 442, startPoint y: 217, endPoint x: 891, endPoint y: 265, distance: 450.9
click at [891, 265] on div "You can pick up the important parts of music theory by learning on your own and…" at bounding box center [939, 265] width 415 height 49
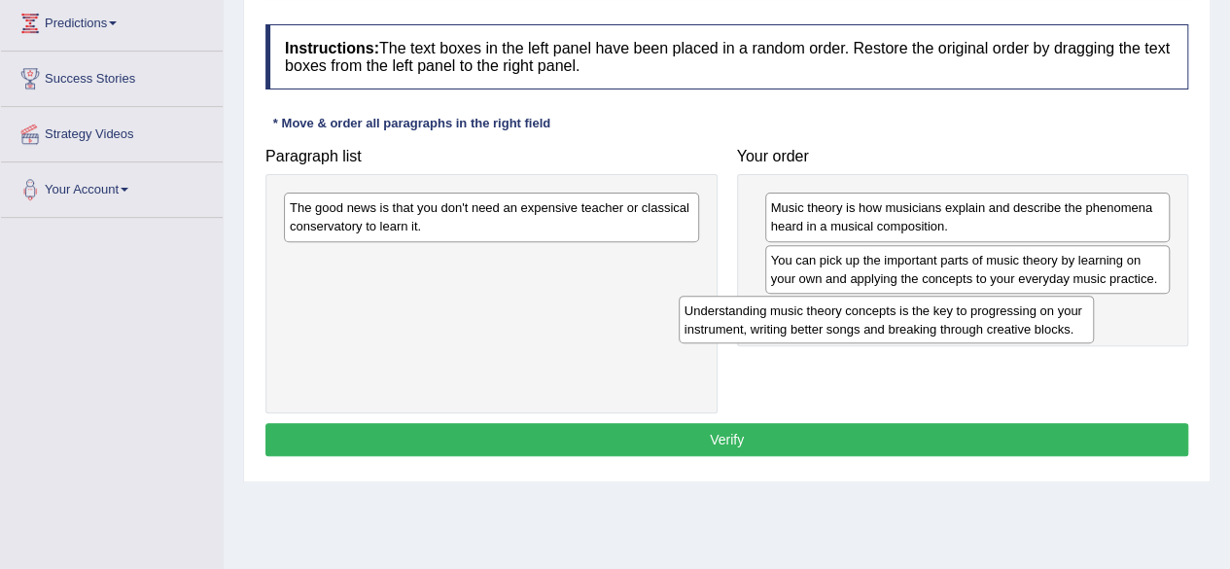
drag, startPoint x: 449, startPoint y: 273, endPoint x: 844, endPoint y: 325, distance: 398.2
click at [844, 325] on div "Understanding music theory concepts is the key to progressing on your instrumen…" at bounding box center [886, 320] width 415 height 49
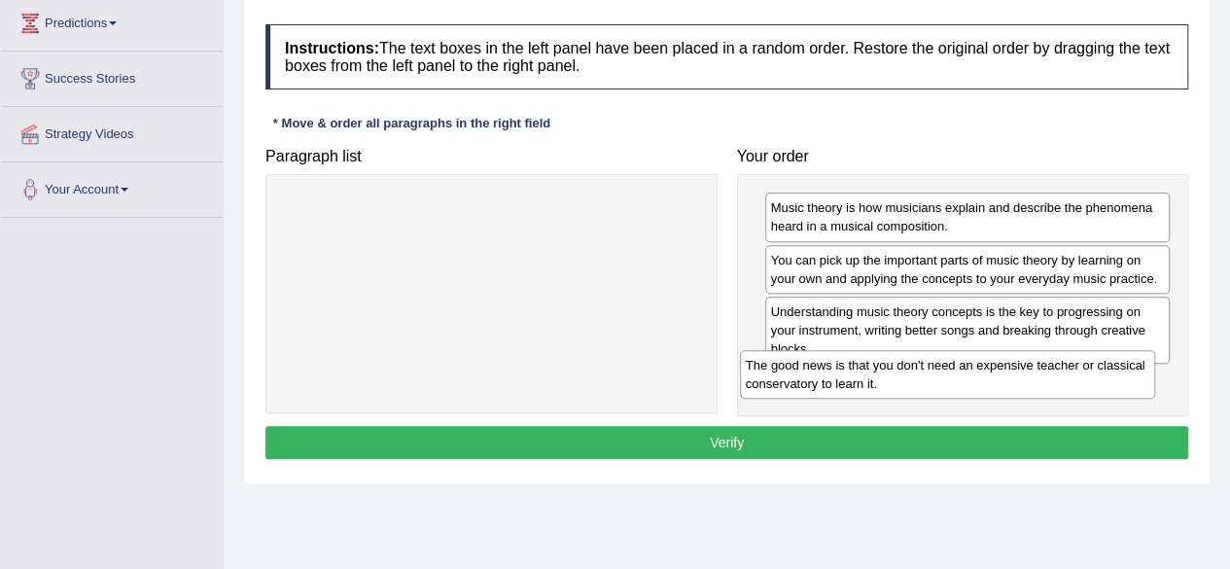
drag, startPoint x: 461, startPoint y: 218, endPoint x: 917, endPoint y: 375, distance: 482.5
click at [917, 375] on div "The good news is that you don't need an expensive teacher or classical conserva…" at bounding box center [947, 374] width 415 height 49
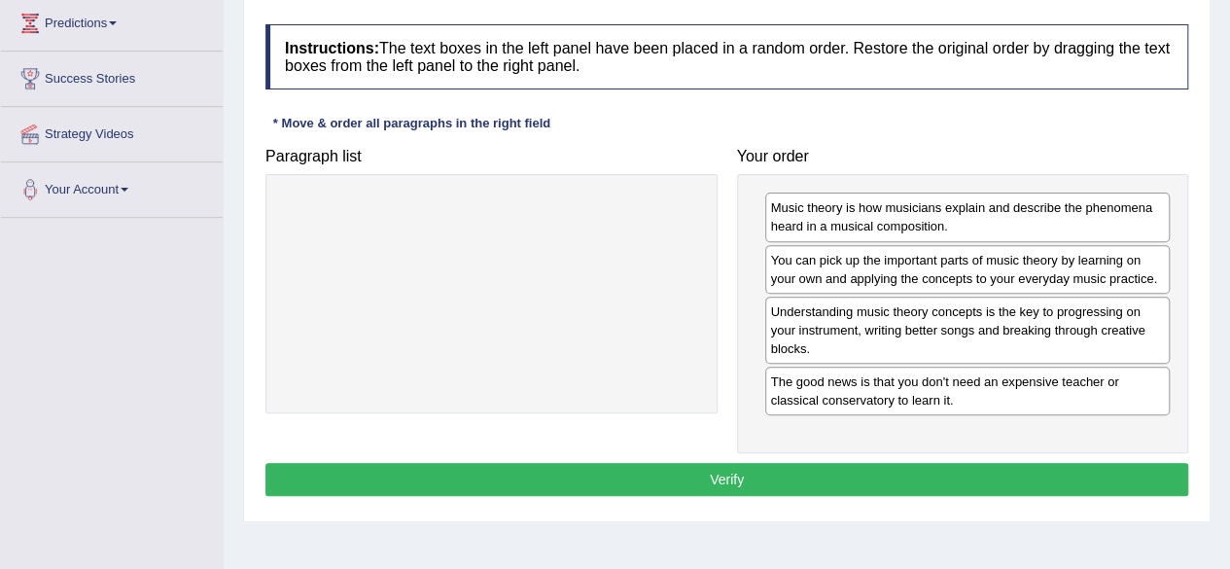
click at [741, 467] on button "Verify" at bounding box center [726, 479] width 923 height 33
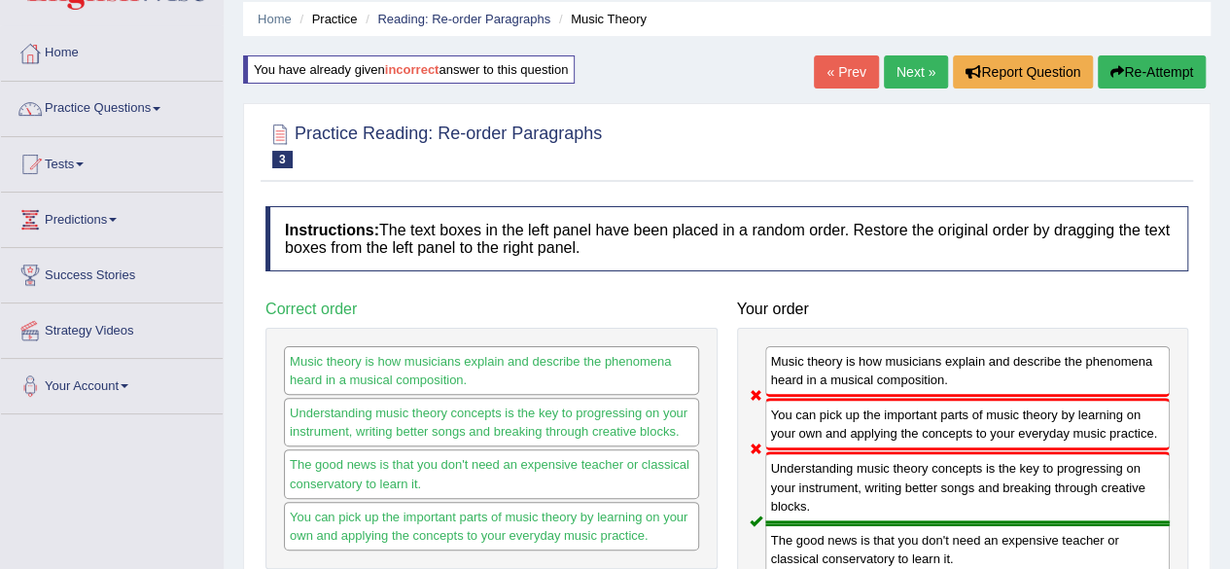
scroll to position [69, 0]
click at [1161, 59] on button "Re-Attempt" at bounding box center [1152, 72] width 108 height 33
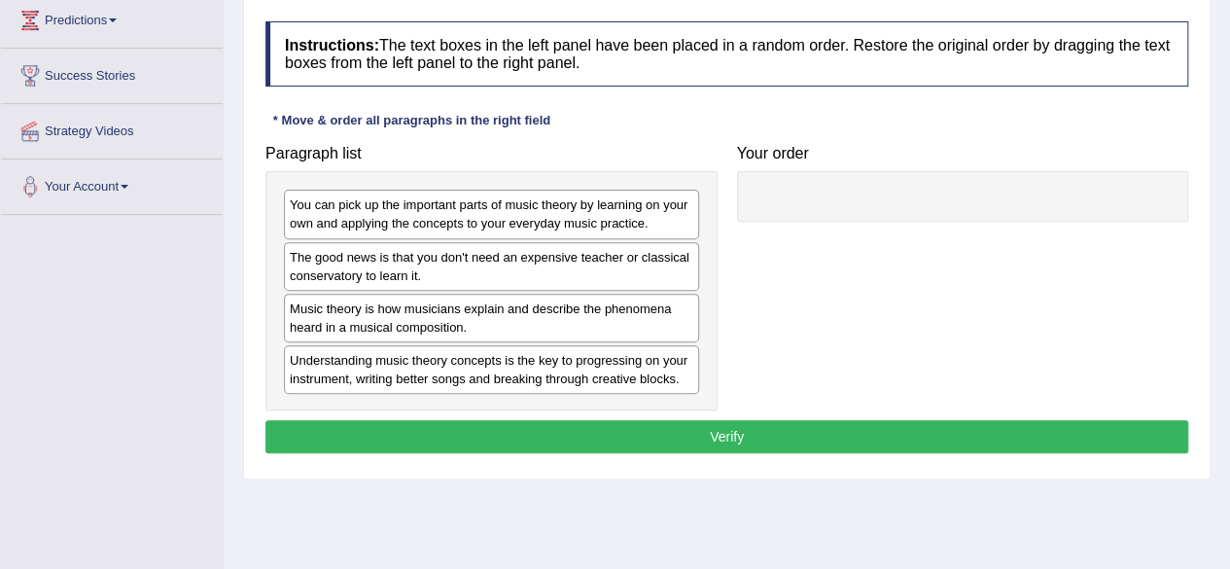
scroll to position [252, 0]
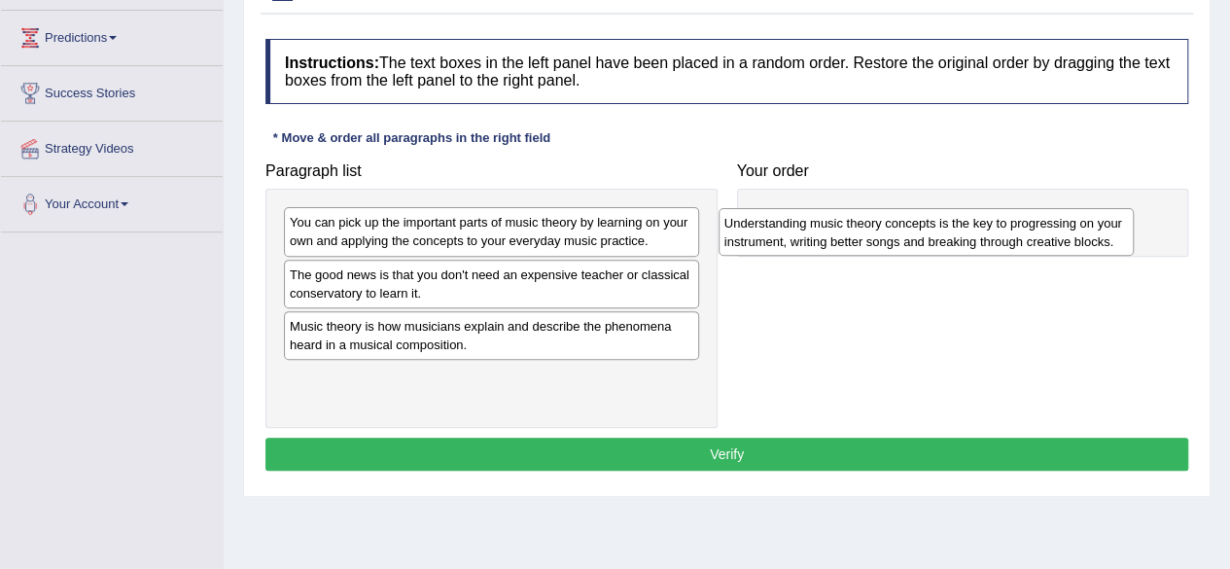
drag, startPoint x: 480, startPoint y: 395, endPoint x: 919, endPoint y: 237, distance: 466.0
click at [919, 237] on div "Understanding music theory concepts is the key to progressing on your instrumen…" at bounding box center [926, 232] width 415 height 49
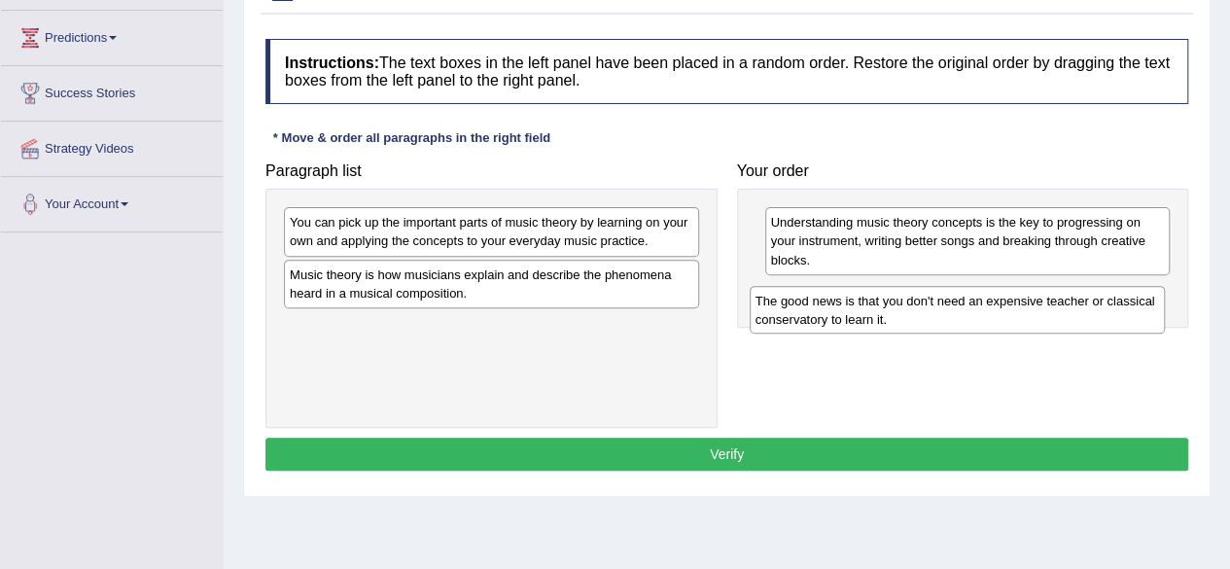
drag, startPoint x: 473, startPoint y: 290, endPoint x: 938, endPoint y: 316, distance: 466.6
click at [938, 316] on div "The good news is that you don't need an expensive teacher or classical conserva…" at bounding box center [957, 310] width 415 height 49
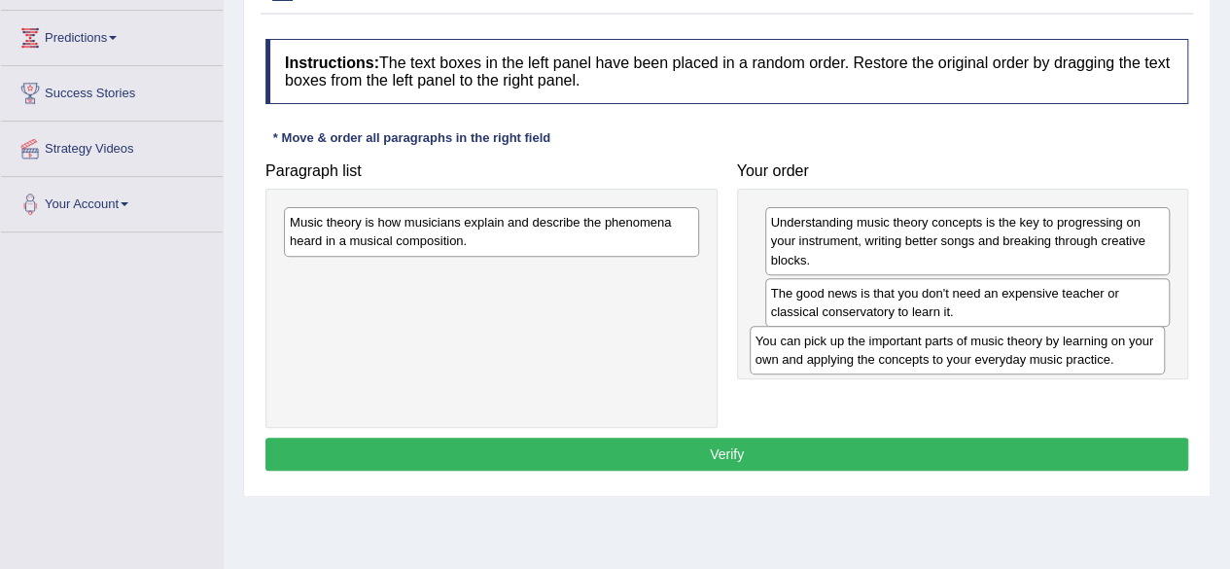
drag, startPoint x: 446, startPoint y: 235, endPoint x: 912, endPoint y: 350, distance: 479.7
click at [912, 350] on div "You can pick up the important parts of music theory by learning on your own and…" at bounding box center [957, 350] width 415 height 49
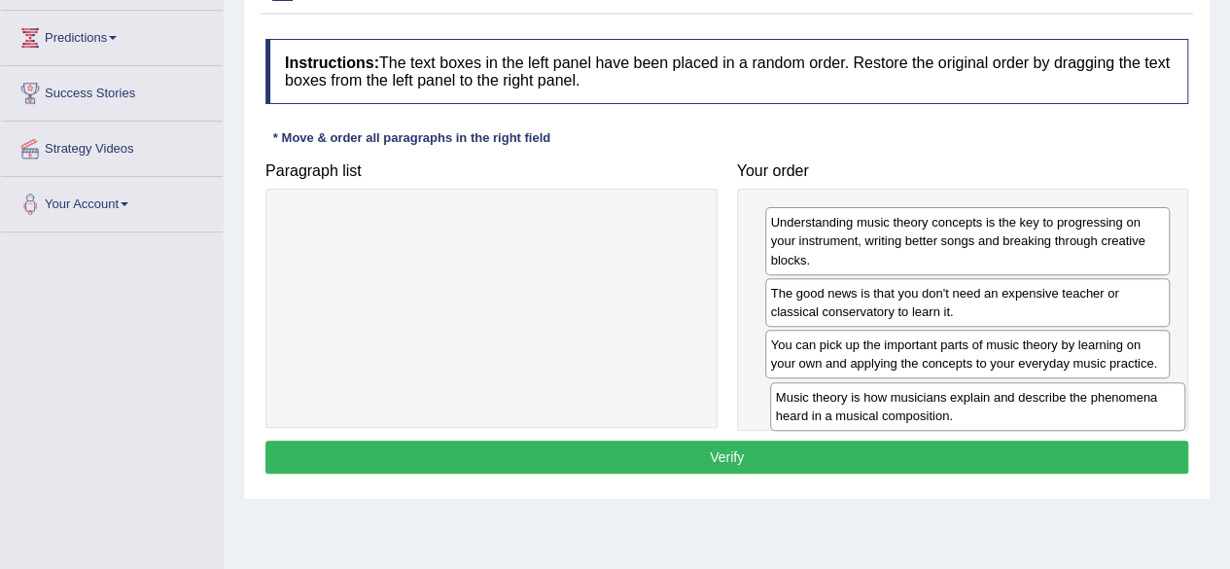
drag, startPoint x: 451, startPoint y: 224, endPoint x: 935, endPoint y: 398, distance: 513.7
click at [935, 398] on div "Music theory is how musicians explain and describe the phenomena heard in a mus…" at bounding box center [977, 406] width 415 height 49
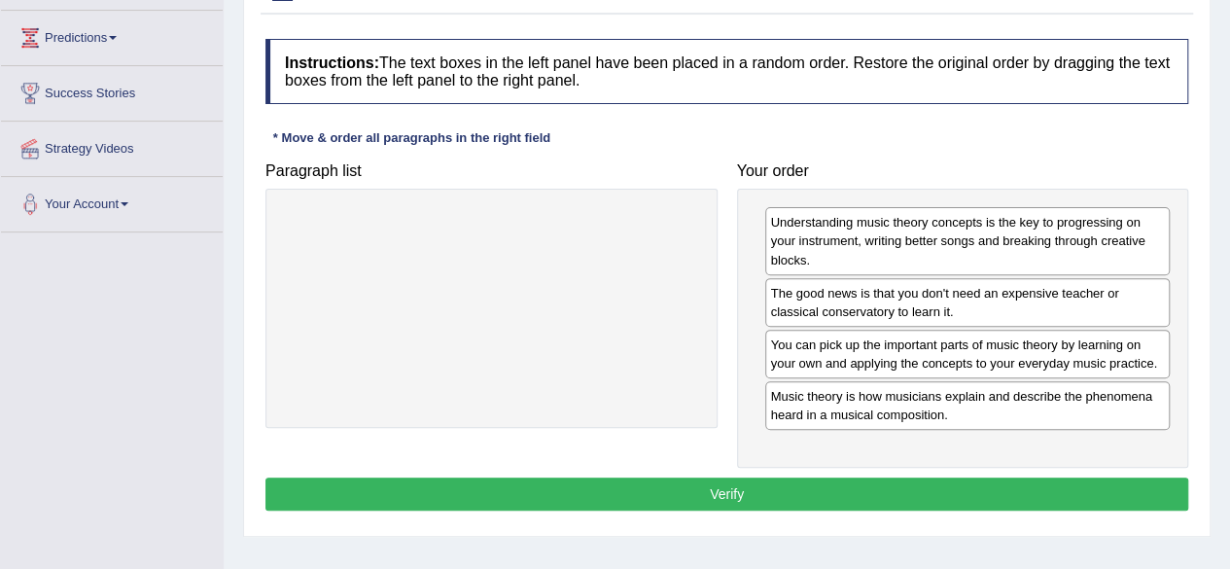
click at [712, 483] on button "Verify" at bounding box center [726, 493] width 923 height 33
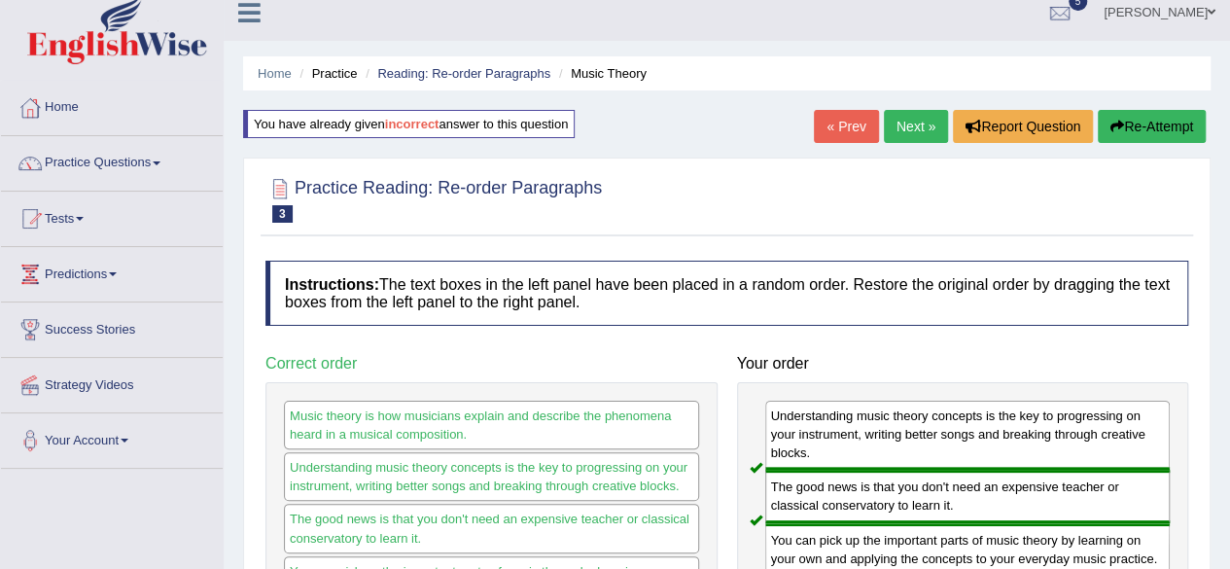
scroll to position [14, 0]
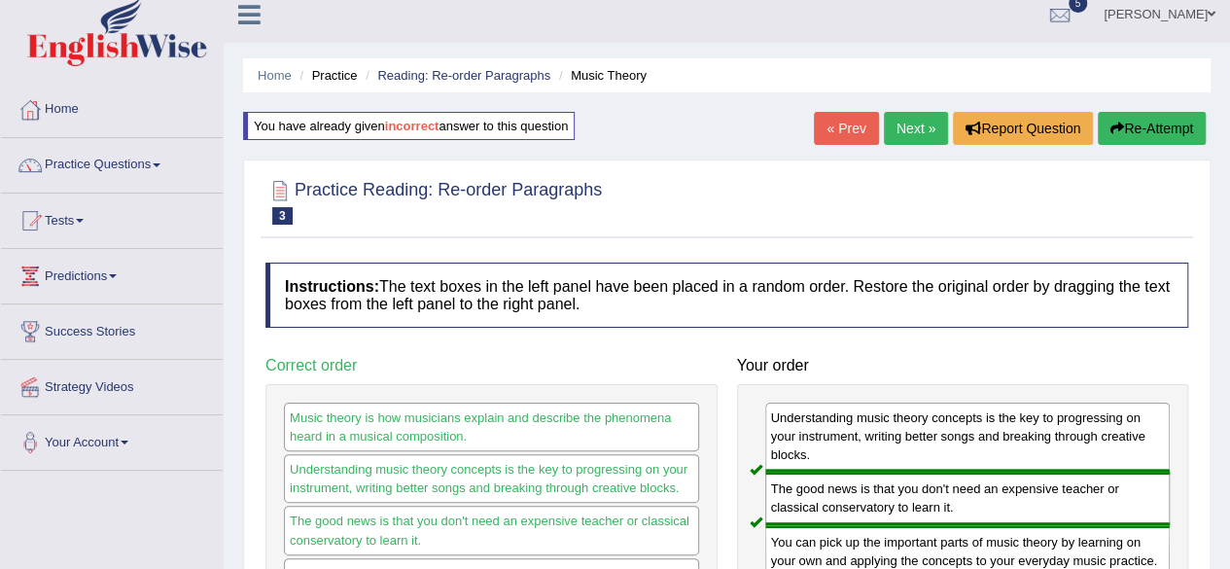
click at [1162, 123] on button "Re-Attempt" at bounding box center [1152, 128] width 108 height 33
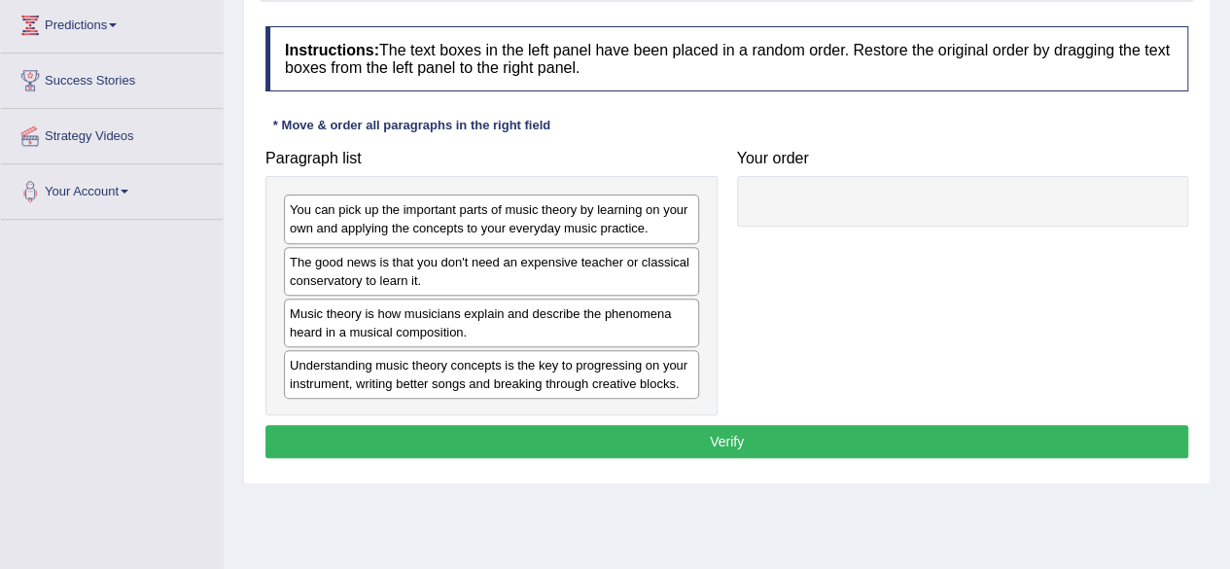
scroll to position [265, 0]
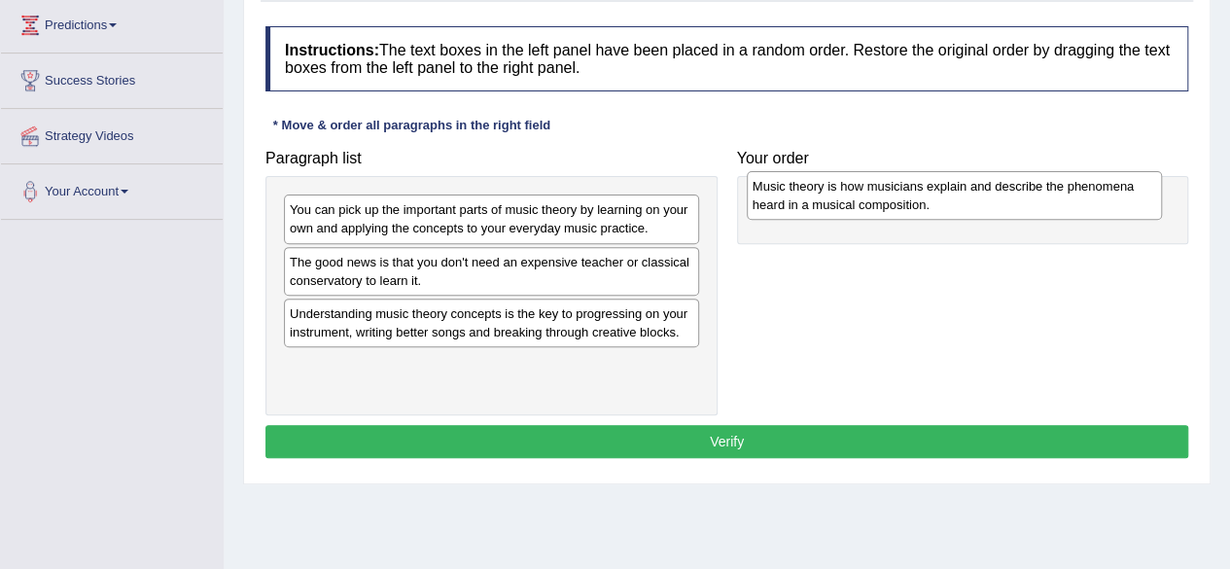
drag, startPoint x: 572, startPoint y: 338, endPoint x: 1034, endPoint y: 213, distance: 478.7
click at [1034, 213] on div "Music theory is how musicians explain and describe the phenomena heard in a mus…" at bounding box center [954, 195] width 415 height 49
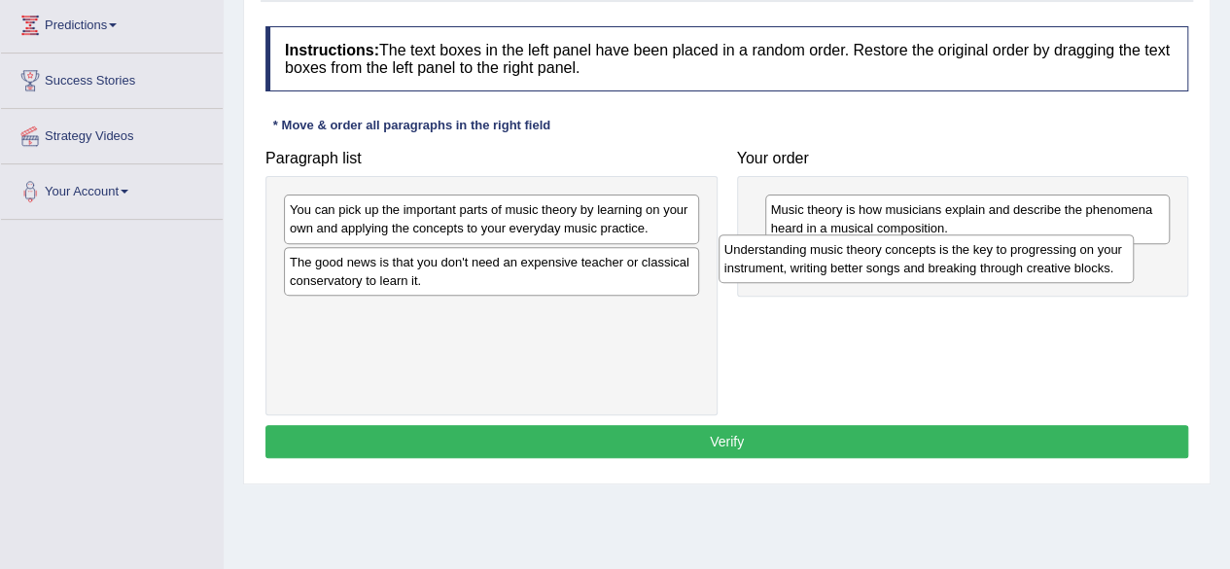
drag, startPoint x: 582, startPoint y: 330, endPoint x: 1016, endPoint y: 267, distance: 439.1
click at [1016, 267] on div "Understanding music theory concepts is the key to progressing on your instrumen…" at bounding box center [926, 258] width 415 height 49
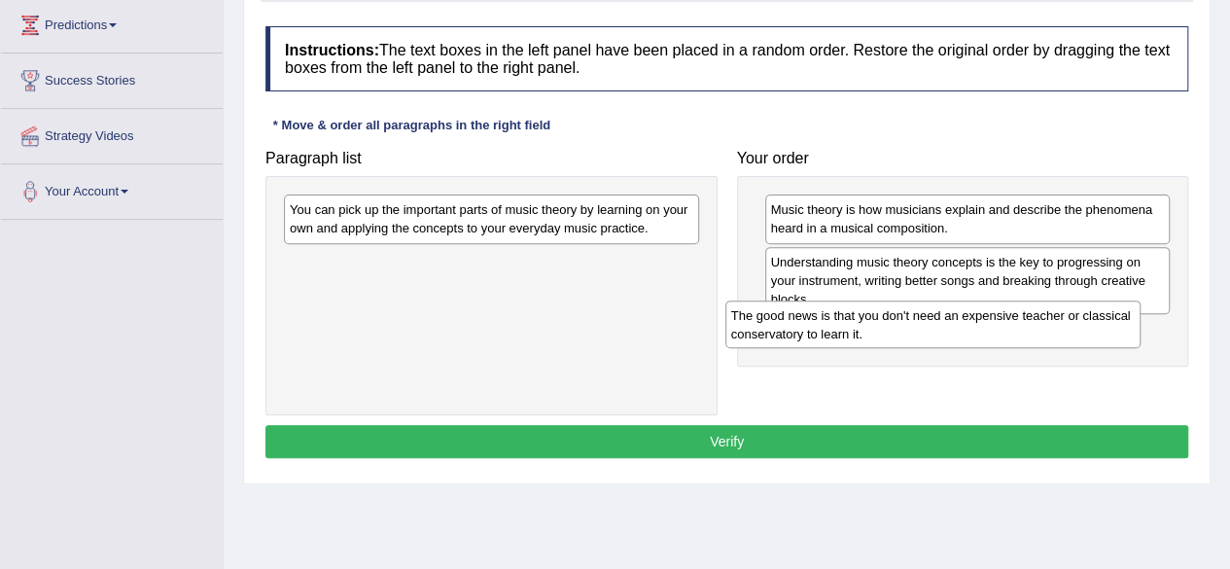
drag, startPoint x: 541, startPoint y: 278, endPoint x: 989, endPoint y: 333, distance: 451.6
click at [989, 333] on div "The good news is that you don't need an expensive teacher or classical conserva…" at bounding box center [932, 324] width 415 height 49
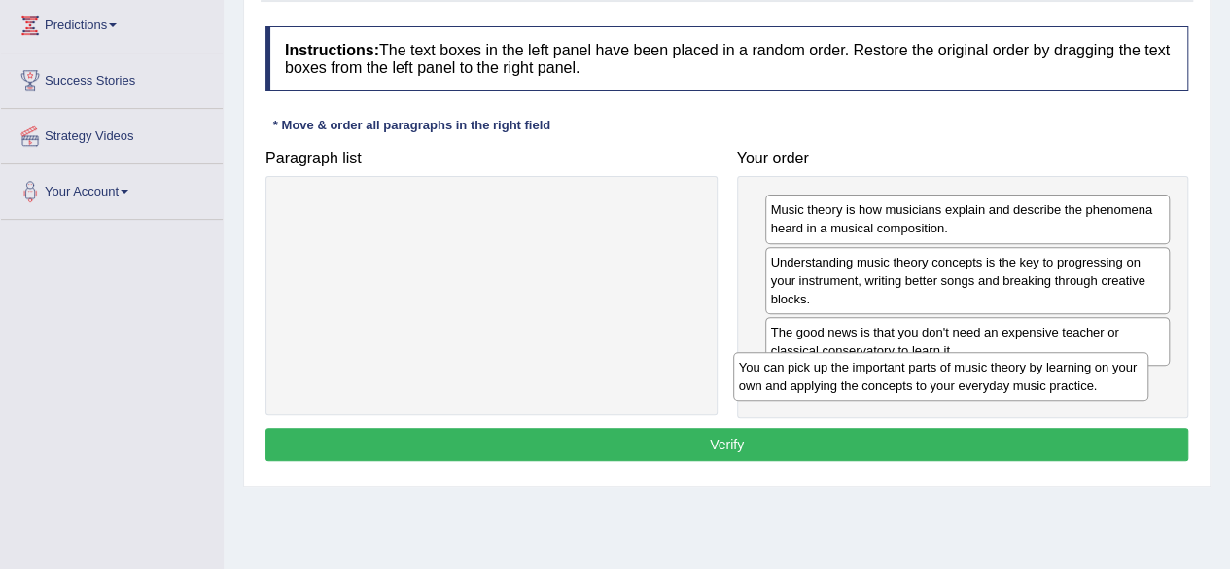
drag, startPoint x: 630, startPoint y: 234, endPoint x: 1079, endPoint y: 393, distance: 476.4
click at [1079, 393] on div "You can pick up the important parts of music theory by learning on your own and…" at bounding box center [940, 376] width 415 height 49
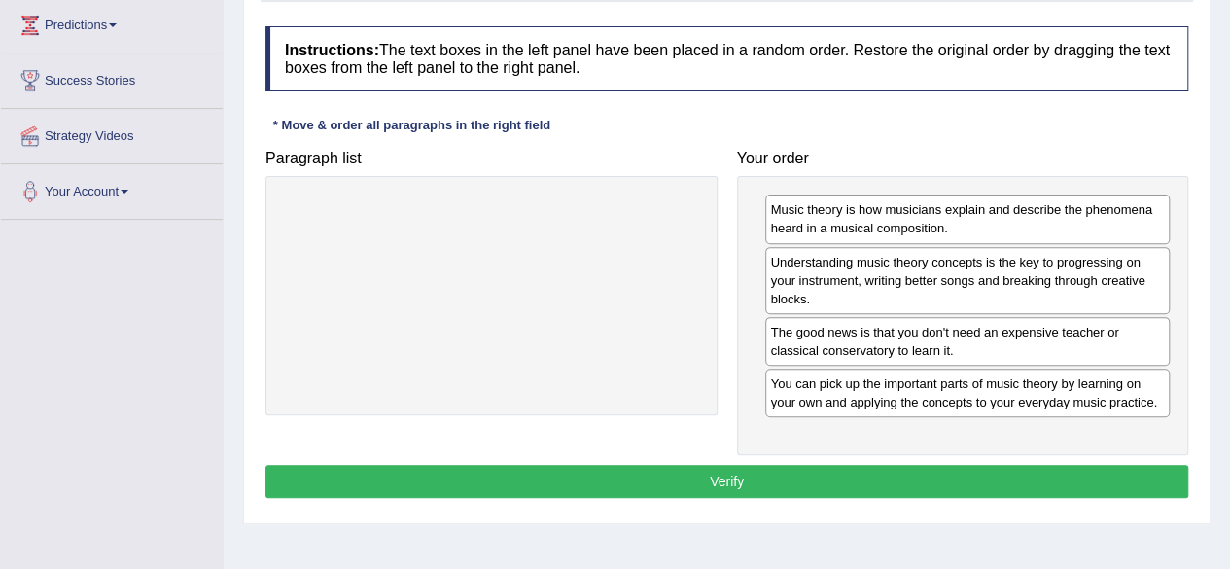
click at [761, 482] on button "Verify" at bounding box center [726, 481] width 923 height 33
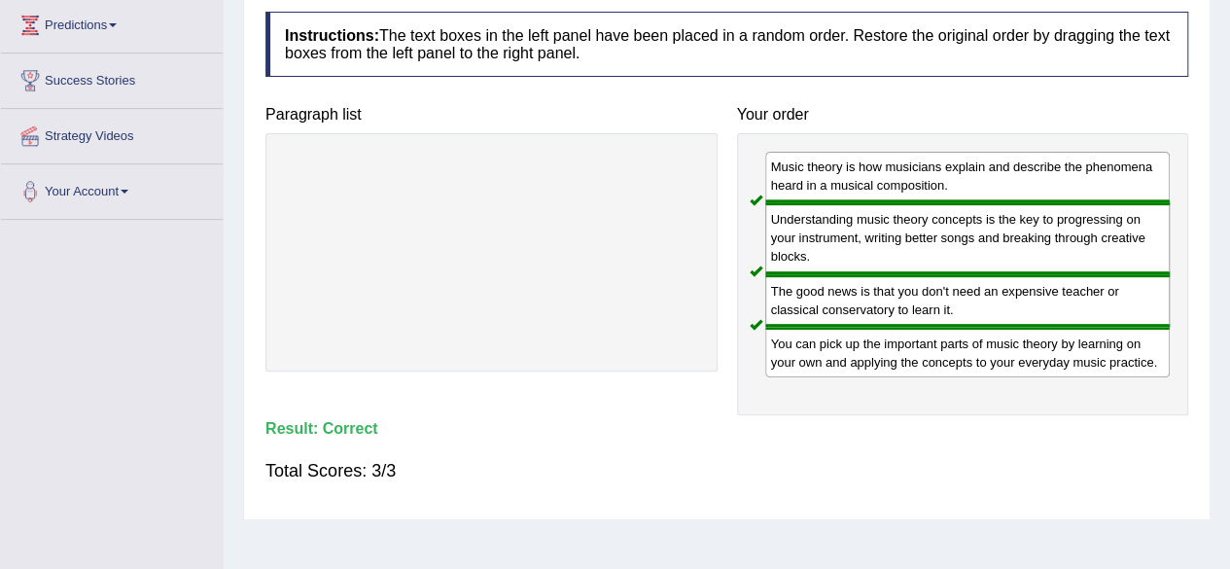
scroll to position [0, 0]
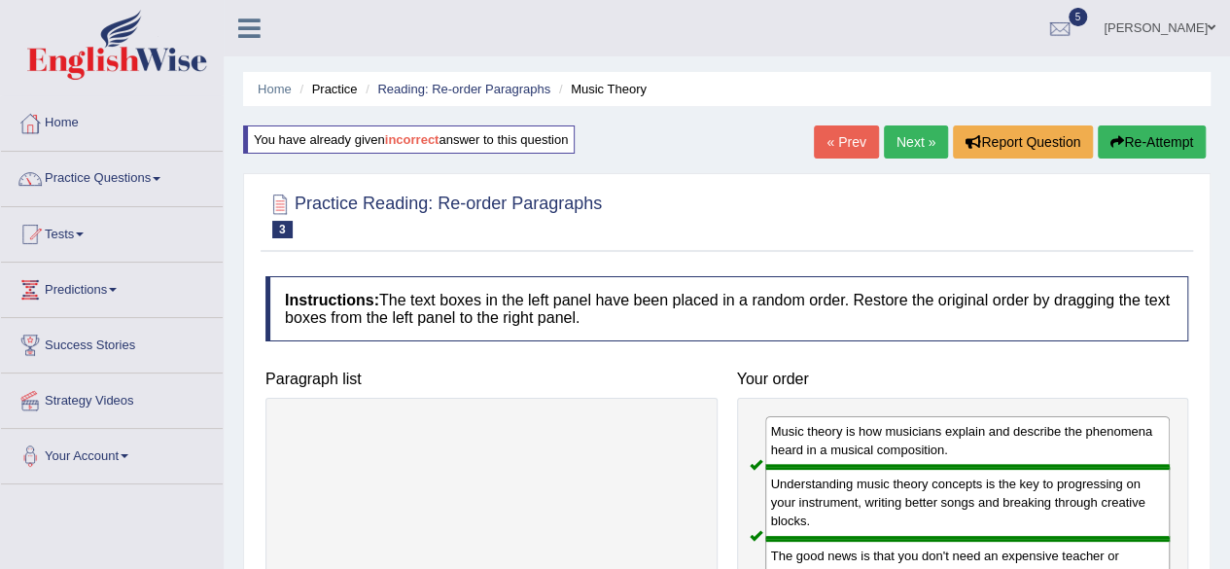
click at [895, 144] on link "Next »" at bounding box center [916, 141] width 64 height 33
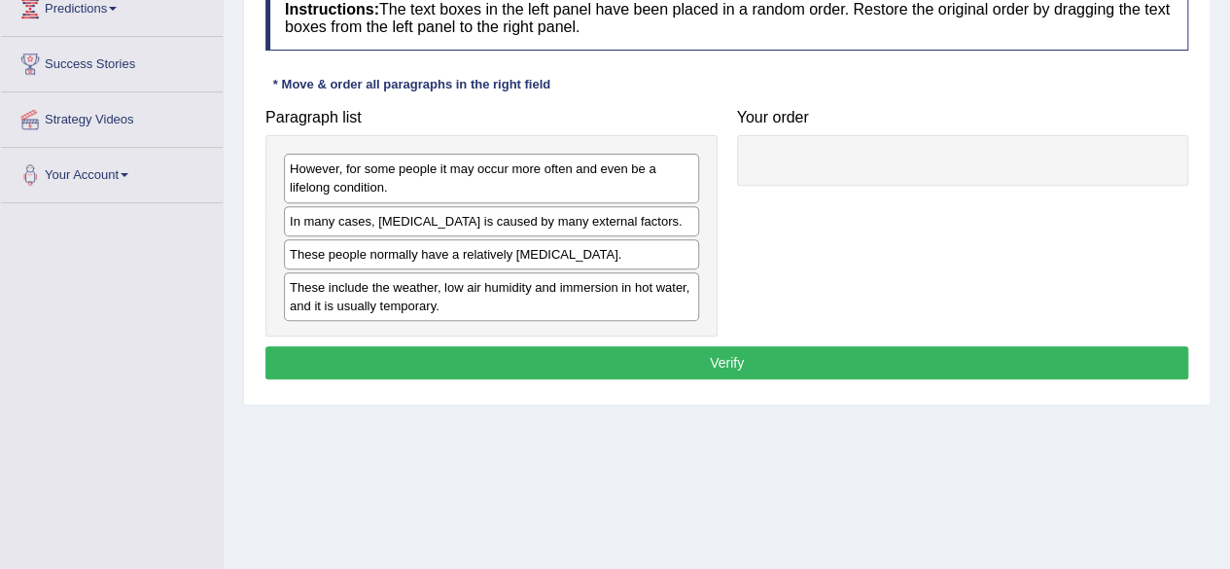
scroll to position [282, 0]
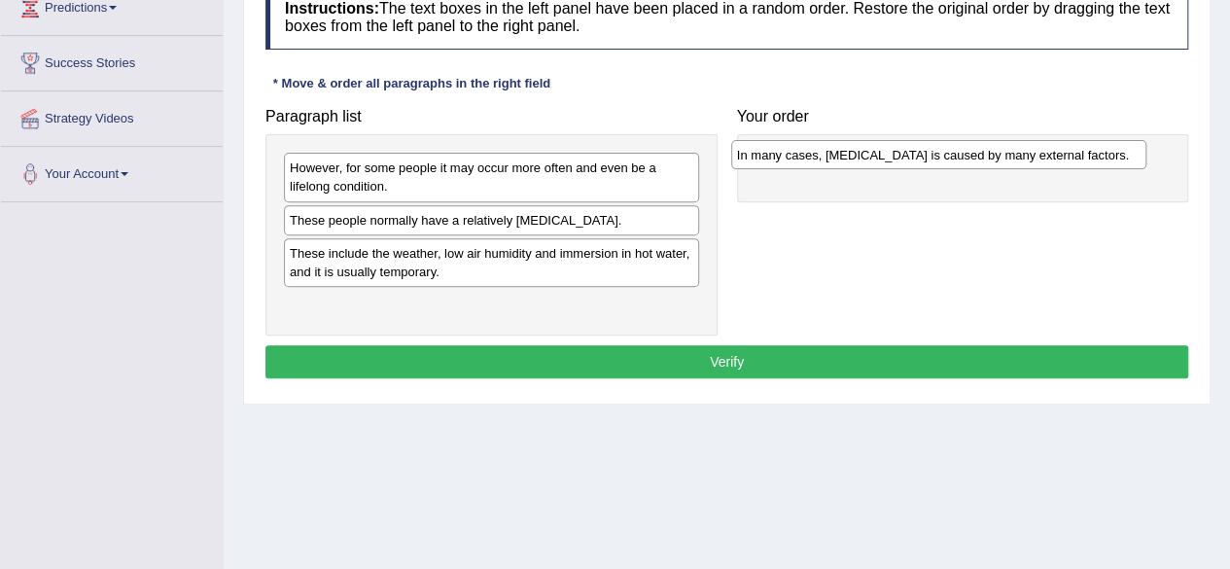
drag, startPoint x: 506, startPoint y: 223, endPoint x: 953, endPoint y: 159, distance: 451.9
click at [953, 159] on div "In many cases, [MEDICAL_DATA] is caused by many external factors." at bounding box center [938, 154] width 415 height 29
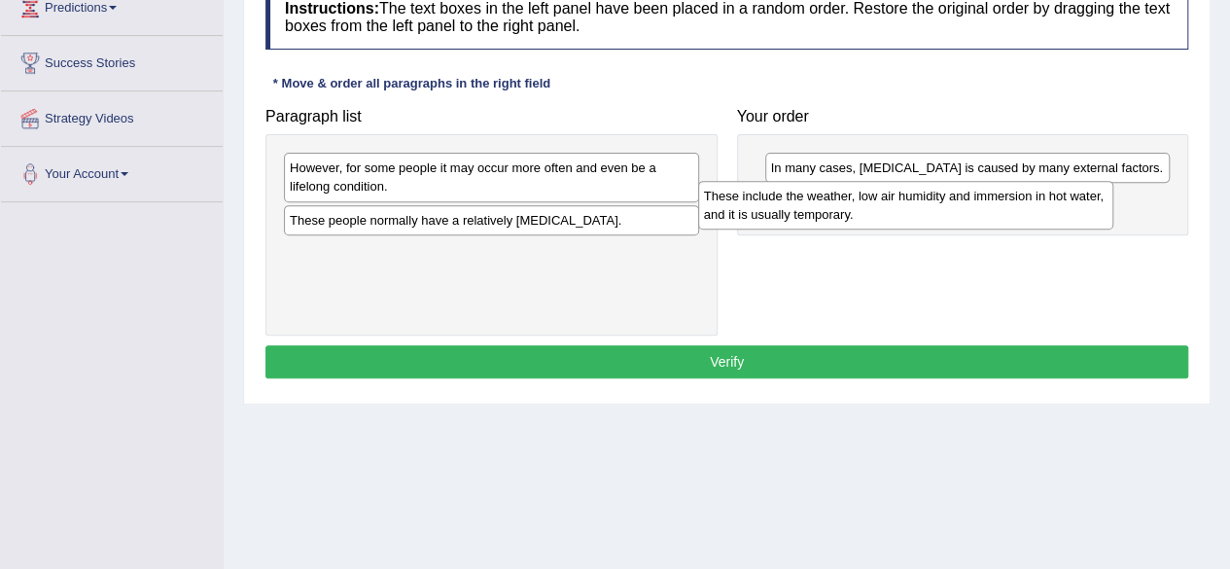
drag, startPoint x: 462, startPoint y: 275, endPoint x: 885, endPoint y: 220, distance: 426.6
click at [885, 220] on div "These include the weather, low air humidity and immersion in hot water, and it …" at bounding box center [905, 205] width 415 height 49
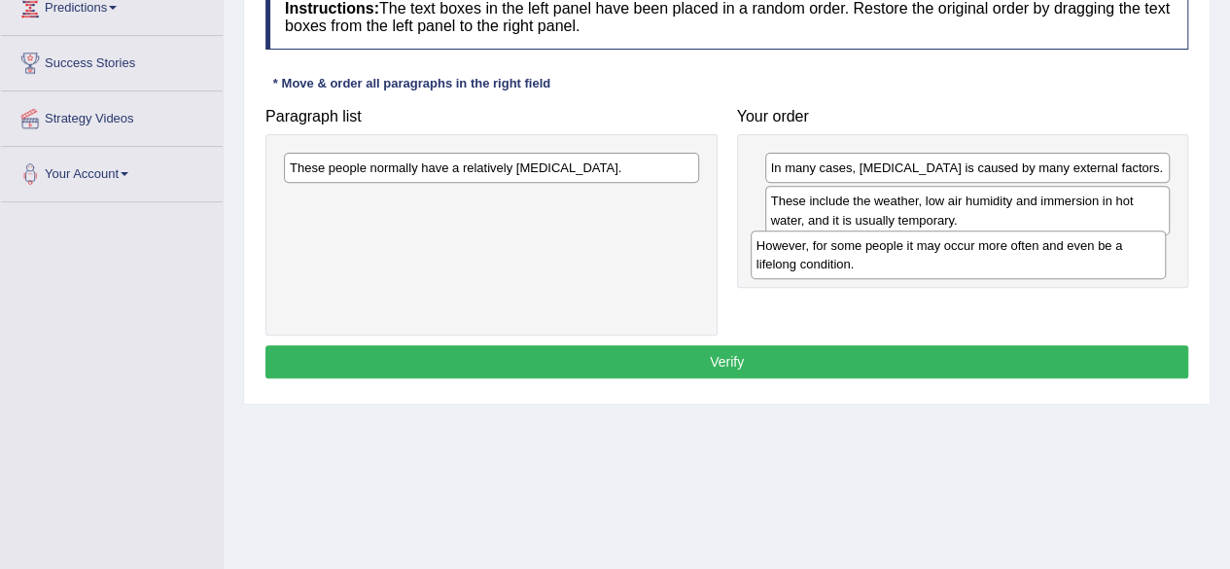
drag, startPoint x: 478, startPoint y: 178, endPoint x: 945, endPoint y: 256, distance: 473.2
click at [945, 256] on div "However, for some people it may occur more often and even be a lifelong conditi…" at bounding box center [958, 254] width 415 height 49
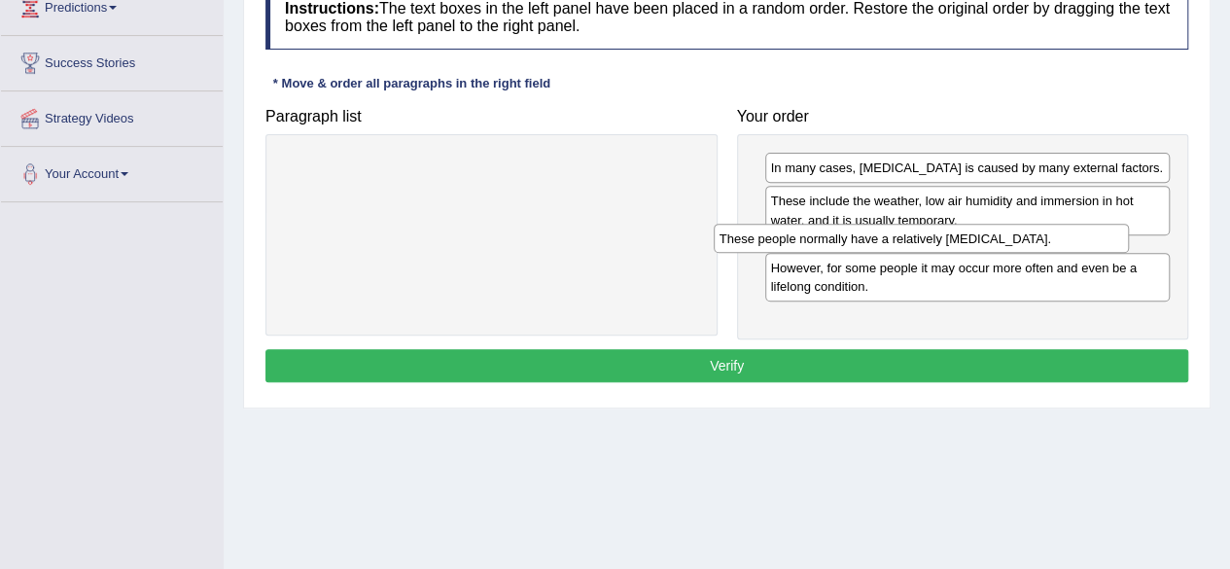
drag, startPoint x: 453, startPoint y: 173, endPoint x: 883, endPoint y: 244, distance: 435.7
click at [883, 244] on div "These people normally have a relatively [MEDICAL_DATA]." at bounding box center [921, 238] width 415 height 29
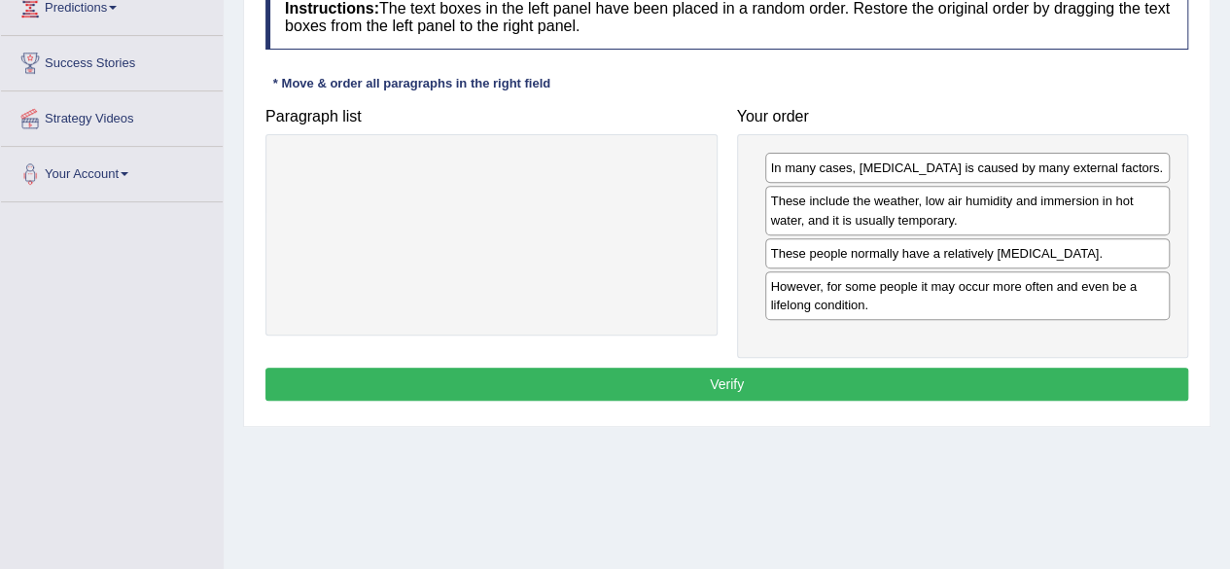
click at [696, 375] on button "Verify" at bounding box center [726, 384] width 923 height 33
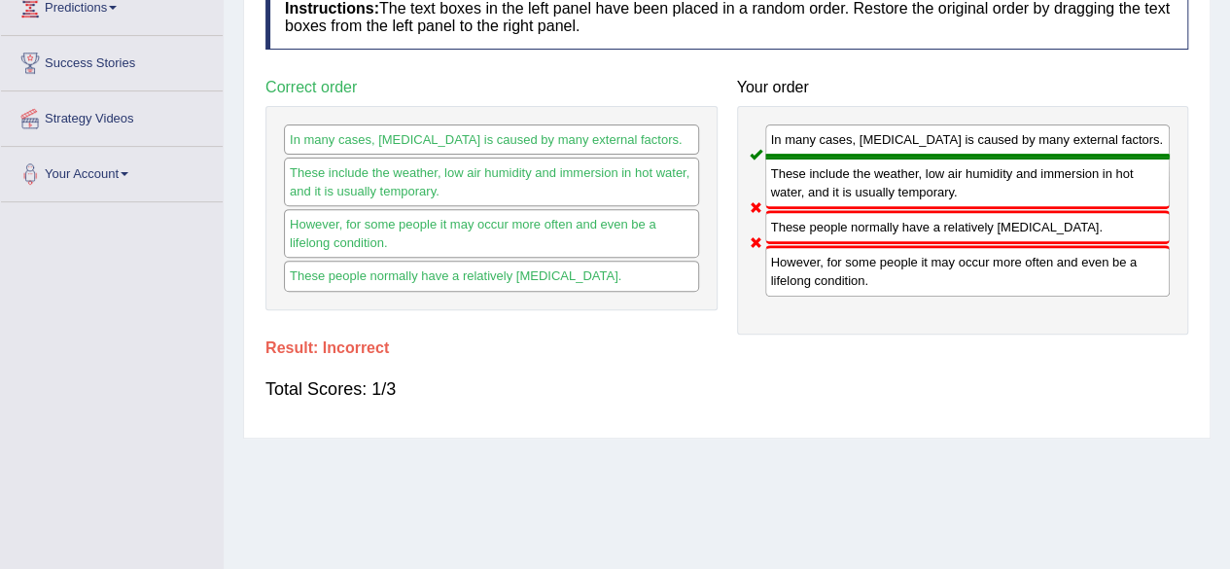
click at [696, 375] on div "Total Scores: 1/3" at bounding box center [726, 389] width 923 height 47
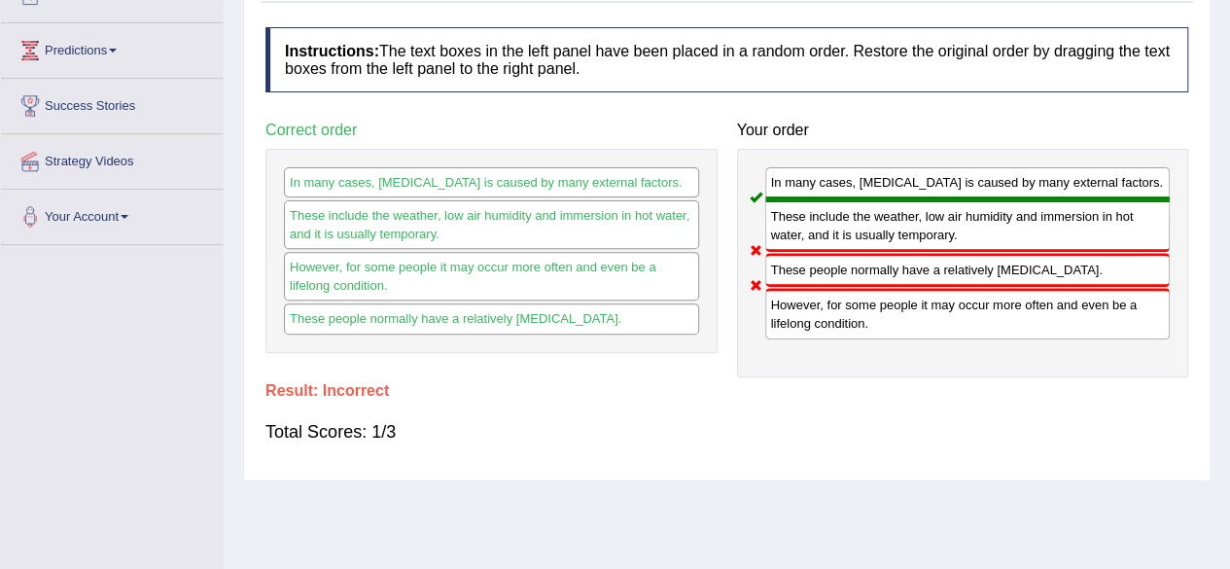
scroll to position [0, 0]
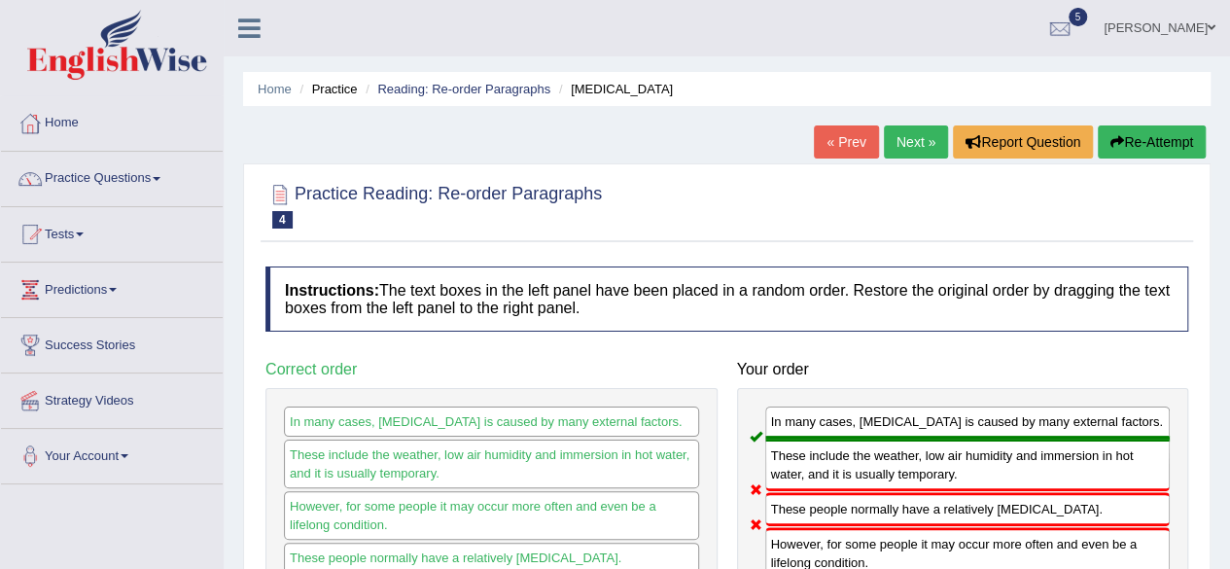
click at [1138, 138] on button "Re-Attempt" at bounding box center [1152, 141] width 108 height 33
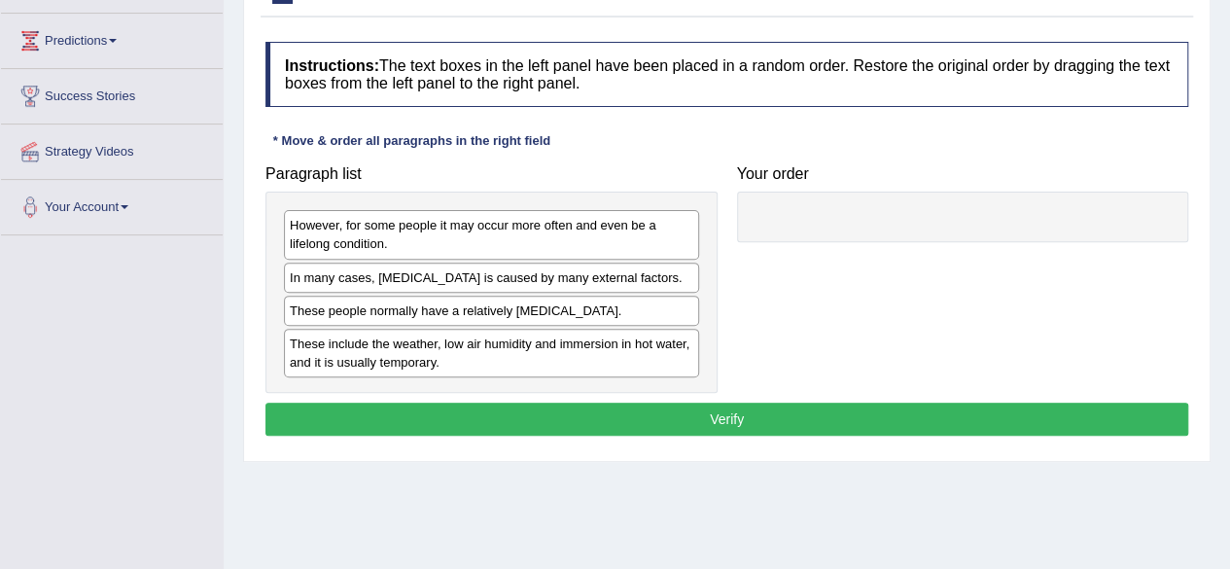
scroll to position [252, 0]
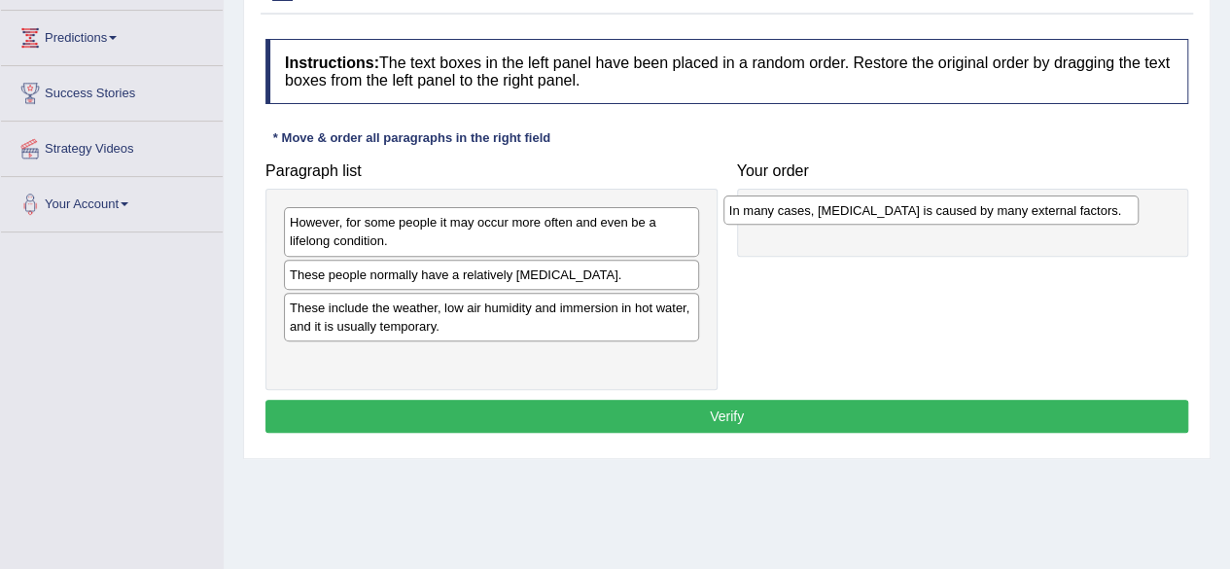
drag, startPoint x: 562, startPoint y: 274, endPoint x: 1002, endPoint y: 212, distance: 443.9
click at [1002, 212] on div "In many cases, [MEDICAL_DATA] is caused by many external factors." at bounding box center [931, 209] width 415 height 29
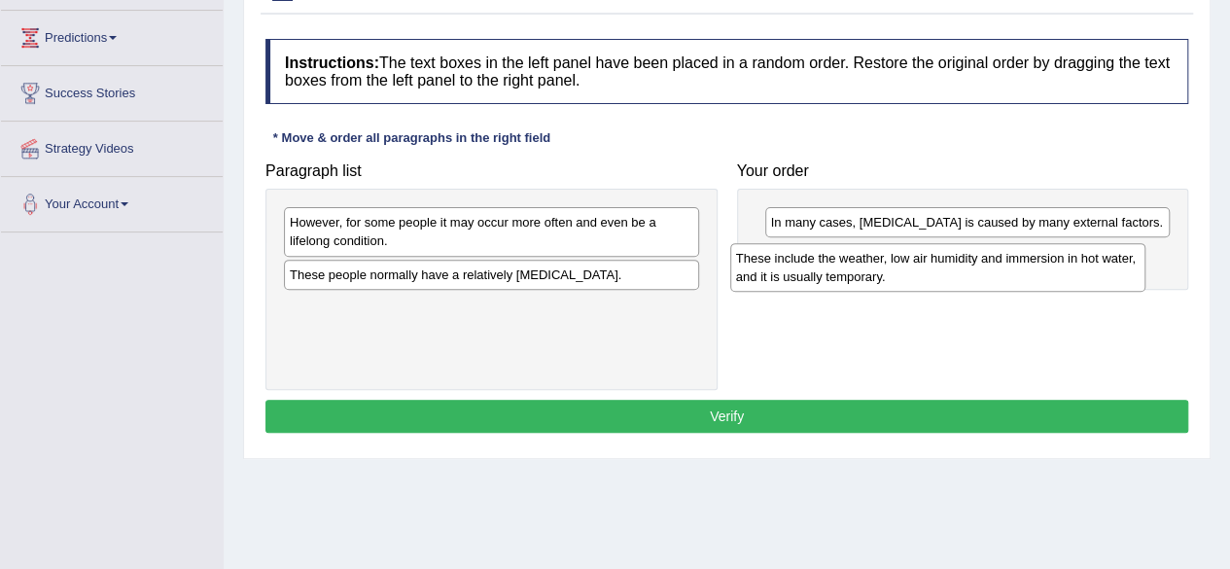
drag, startPoint x: 414, startPoint y: 319, endPoint x: 866, endPoint y: 253, distance: 457.0
click at [866, 253] on div "These include the weather, low air humidity and immersion in hot water, and it …" at bounding box center [937, 267] width 415 height 49
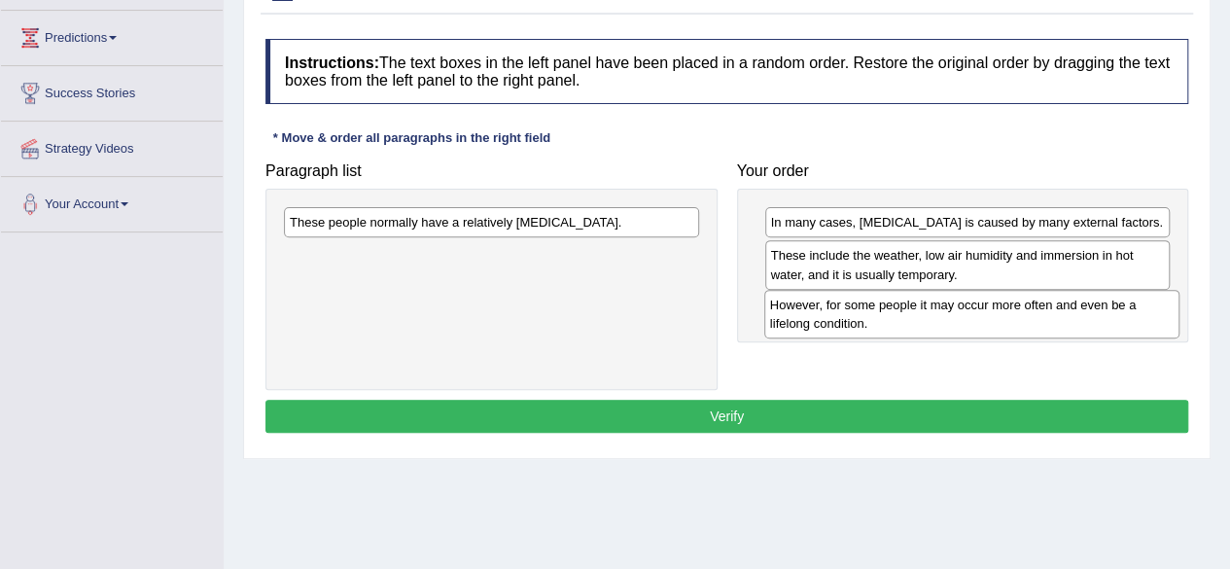
drag, startPoint x: 432, startPoint y: 237, endPoint x: 912, endPoint y: 320, distance: 487.5
click at [912, 320] on div "However, for some people it may occur more often and even be a lifelong conditi…" at bounding box center [971, 314] width 415 height 49
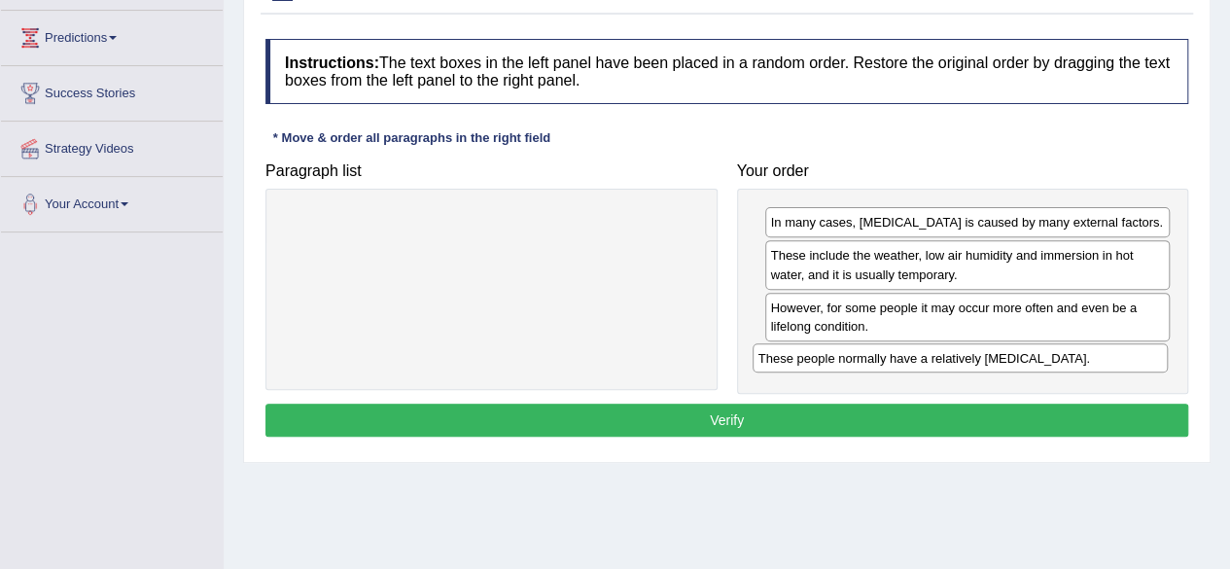
drag, startPoint x: 566, startPoint y: 228, endPoint x: 1035, endPoint y: 363, distance: 487.8
click at [1035, 363] on div "These people normally have a relatively [MEDICAL_DATA]." at bounding box center [960, 357] width 415 height 29
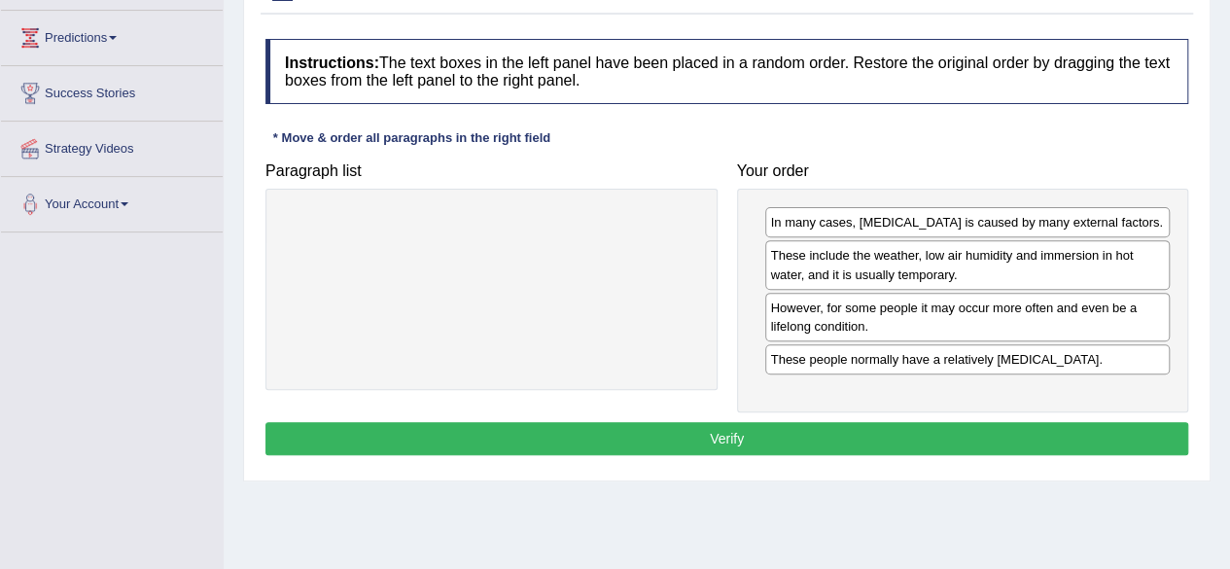
click at [710, 433] on button "Verify" at bounding box center [726, 438] width 923 height 33
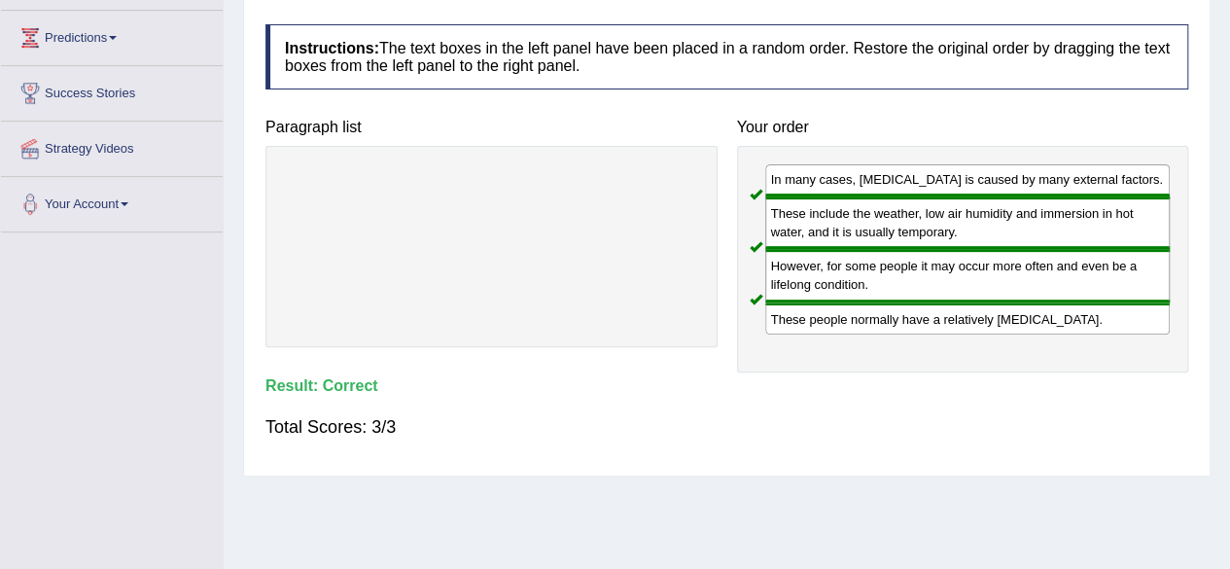
scroll to position [0, 0]
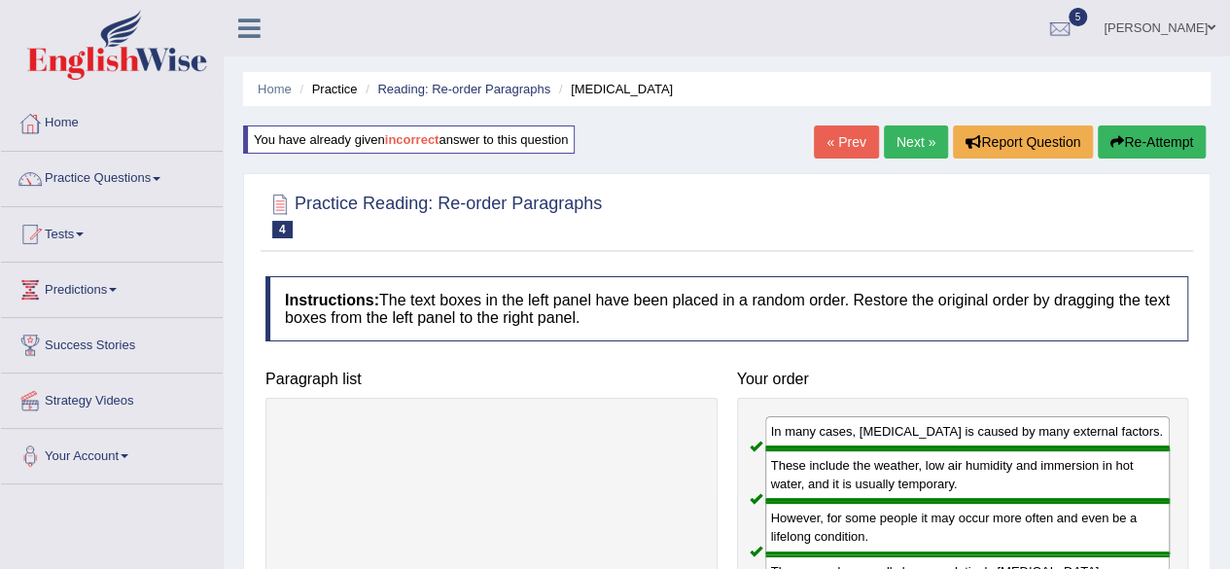
click at [912, 139] on link "Next »" at bounding box center [916, 141] width 64 height 33
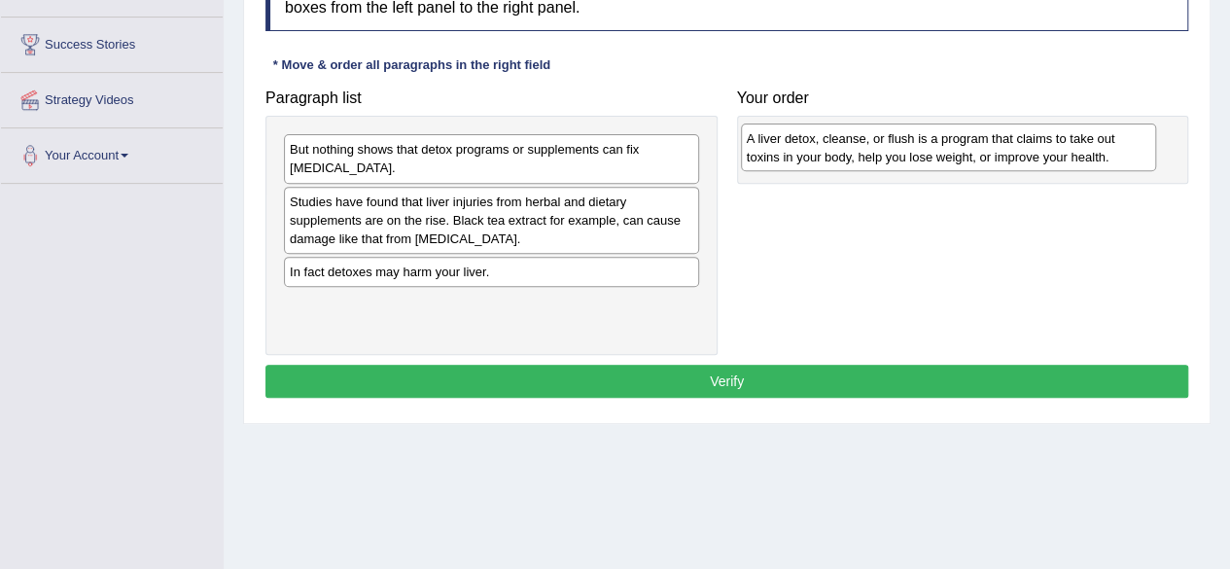
drag, startPoint x: 436, startPoint y: 209, endPoint x: 893, endPoint y: 148, distance: 461.1
click at [893, 148] on div "A liver detox, cleanse, or flush is a program that claims to take out toxins in…" at bounding box center [948, 148] width 415 height 49
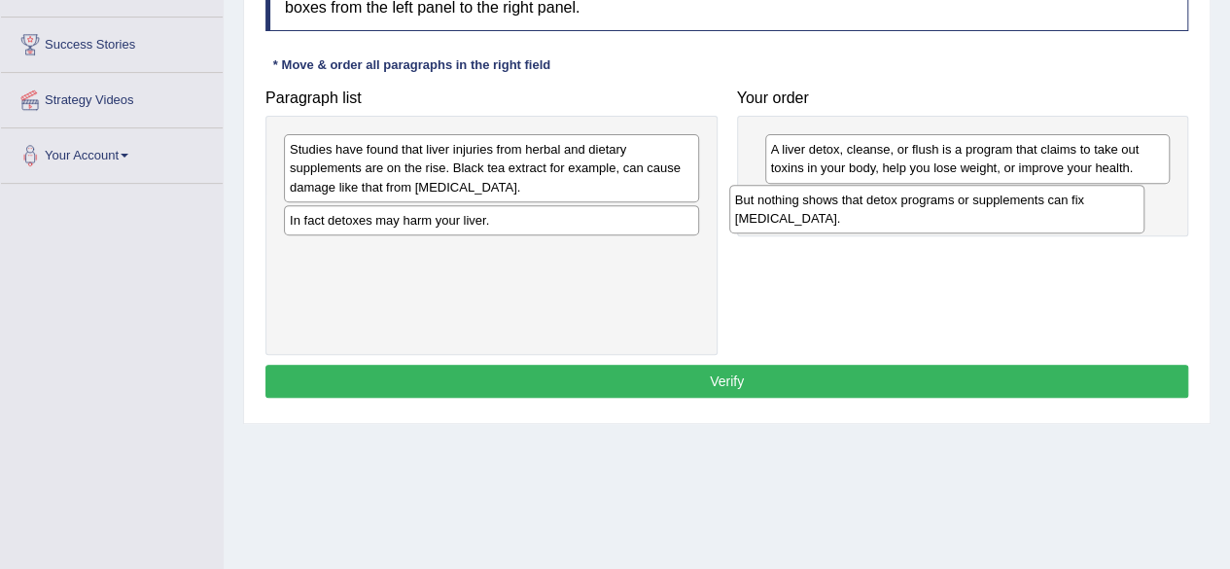
drag, startPoint x: 483, startPoint y: 162, endPoint x: 932, endPoint y: 213, distance: 451.2
click at [932, 213] on div "But nothing shows that detox programs or supplements can fix [MEDICAL_DATA]." at bounding box center [936, 209] width 415 height 49
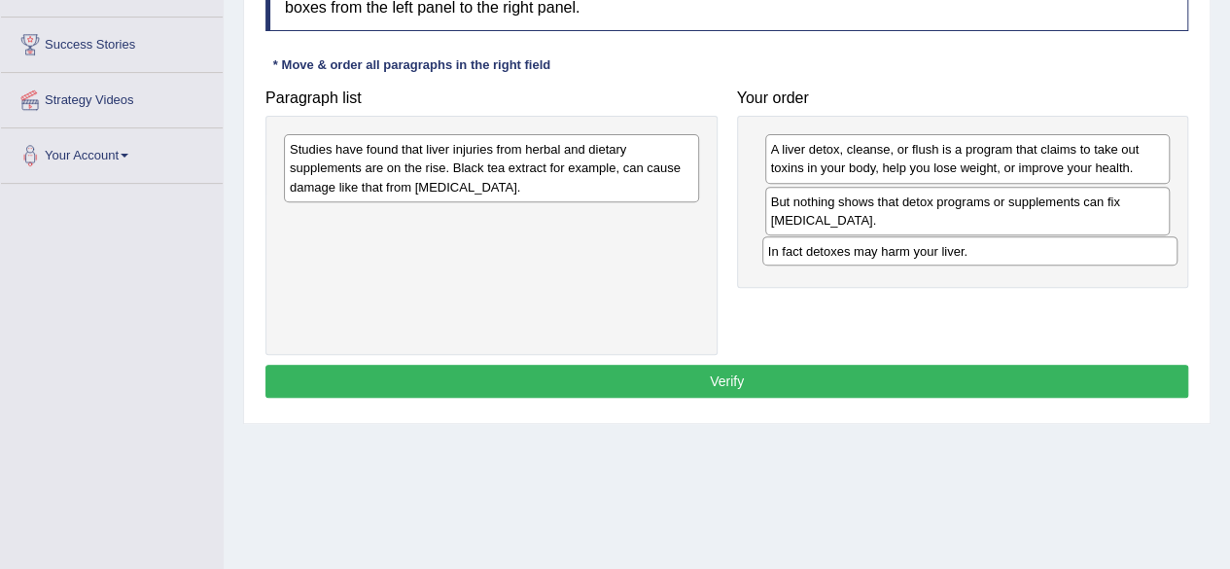
drag, startPoint x: 403, startPoint y: 224, endPoint x: 878, endPoint y: 254, distance: 476.5
click at [878, 254] on div "In fact detoxes may harm your liver." at bounding box center [969, 250] width 415 height 29
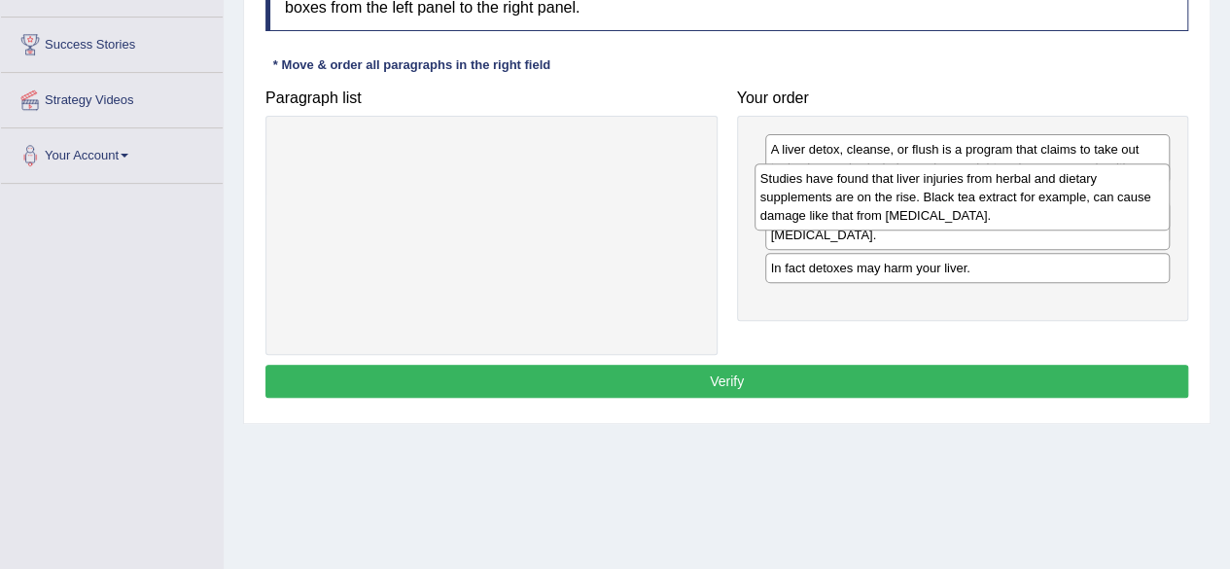
drag, startPoint x: 444, startPoint y: 160, endPoint x: 916, endPoint y: 190, distance: 472.5
click at [916, 190] on div "Studies have found that liver injuries from herbal and dietary supplements are …" at bounding box center [962, 196] width 415 height 67
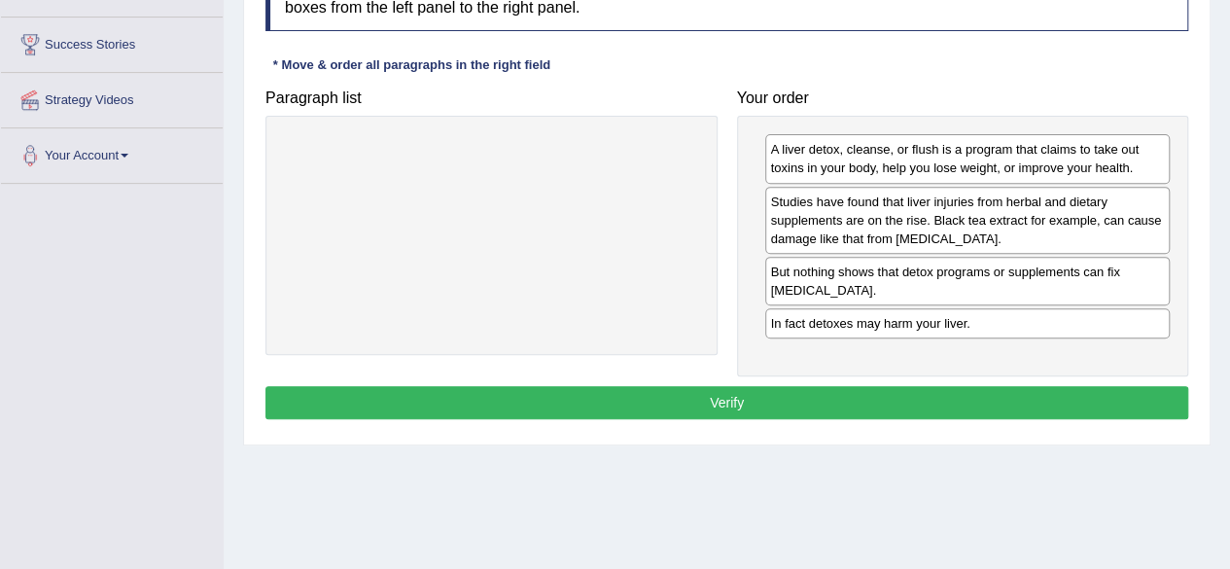
click at [759, 392] on button "Verify" at bounding box center [726, 402] width 923 height 33
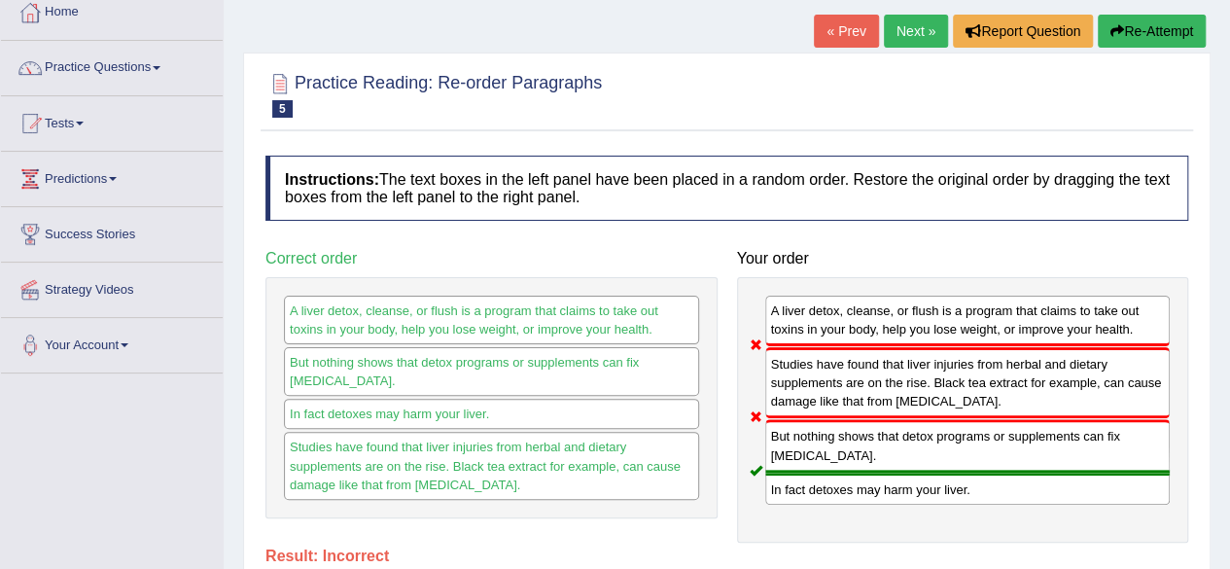
scroll to position [110, 0]
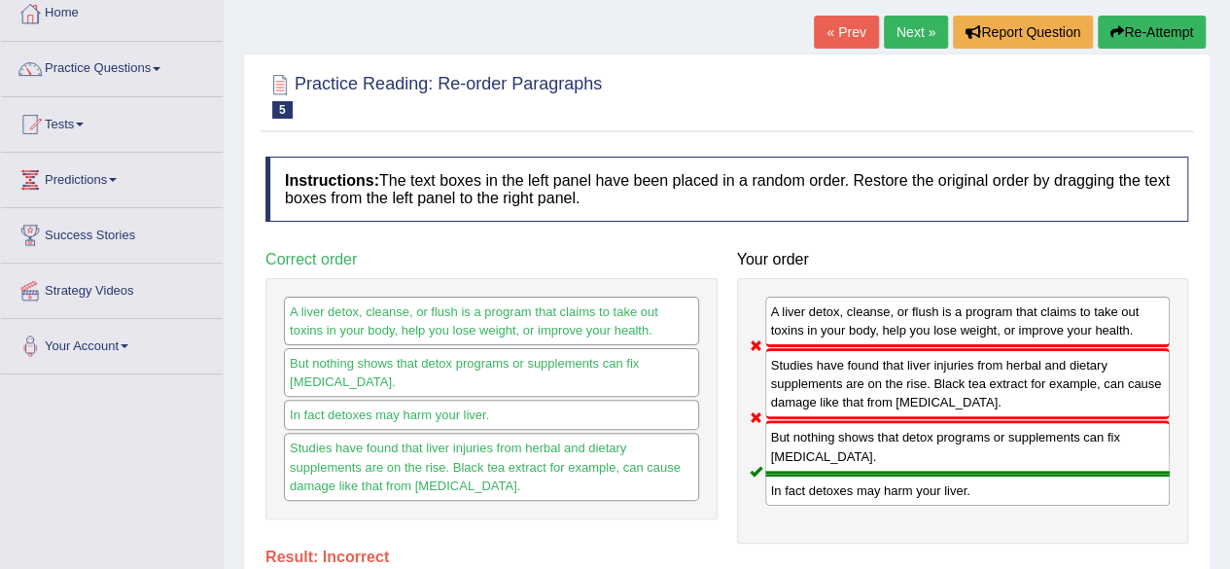
click at [1131, 25] on button "Re-Attempt" at bounding box center [1152, 32] width 108 height 33
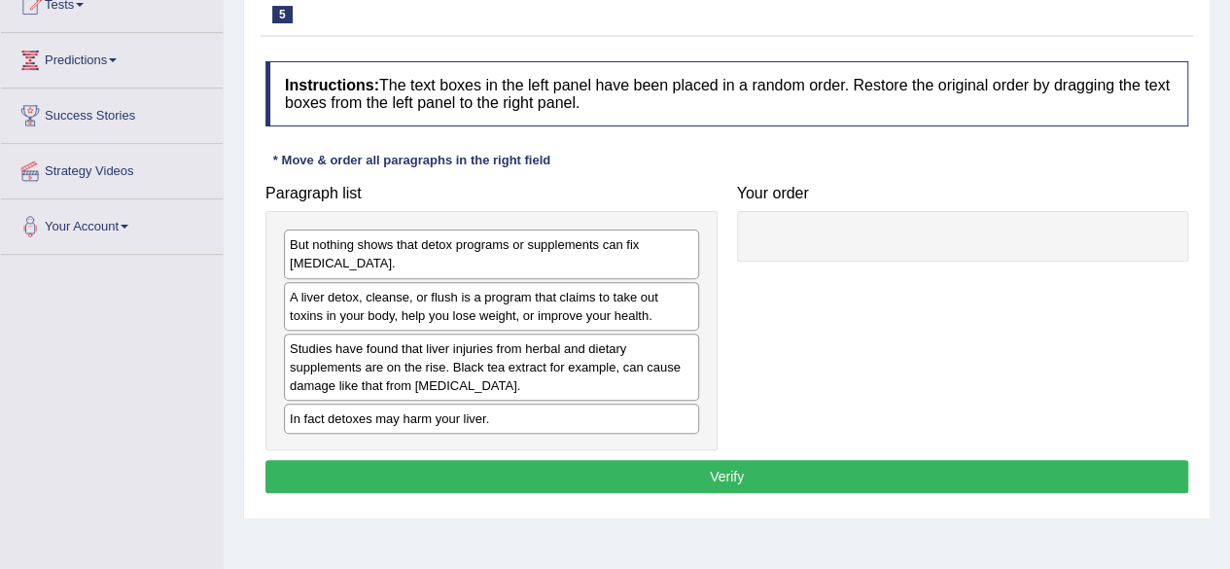
scroll to position [230, 0]
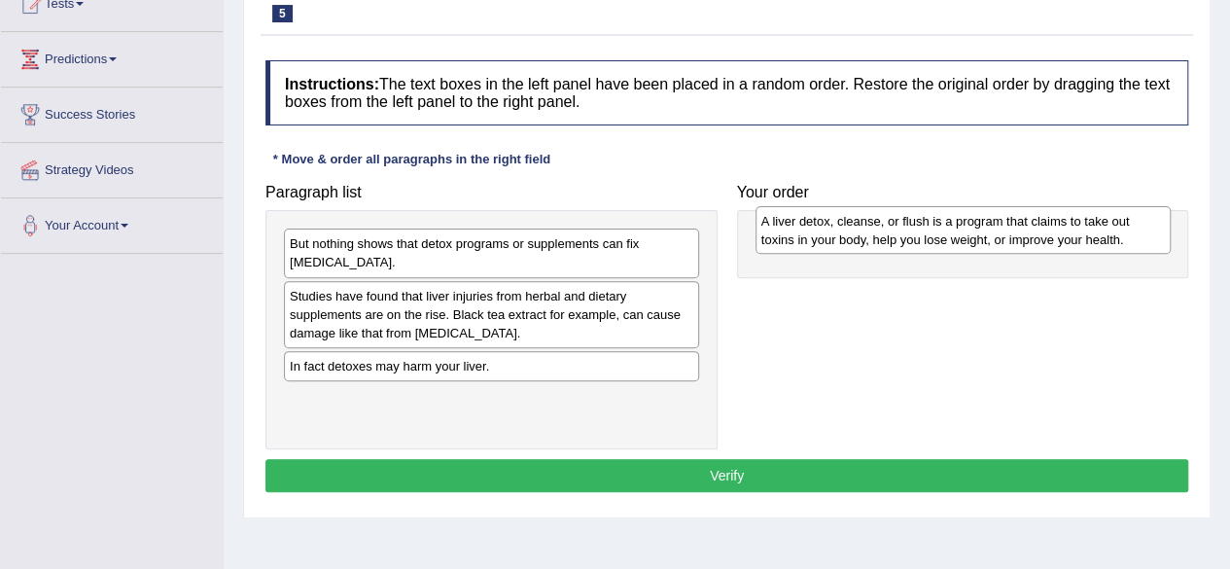
drag, startPoint x: 555, startPoint y: 309, endPoint x: 1027, endPoint y: 235, distance: 477.4
click at [1027, 235] on div "A liver detox, cleanse, or flush is a program that claims to take out toxins in…" at bounding box center [963, 230] width 415 height 49
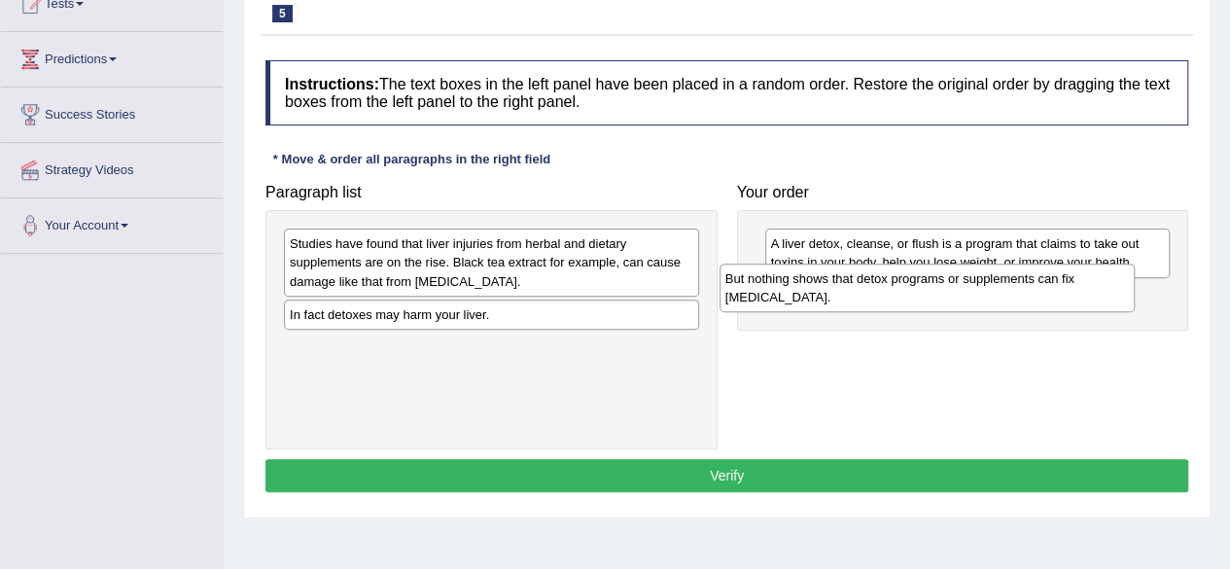
drag, startPoint x: 578, startPoint y: 260, endPoint x: 1015, endPoint y: 298, distance: 439.3
click at [1015, 298] on div "But nothing shows that detox programs or supplements can fix [MEDICAL_DATA]." at bounding box center [927, 288] width 415 height 49
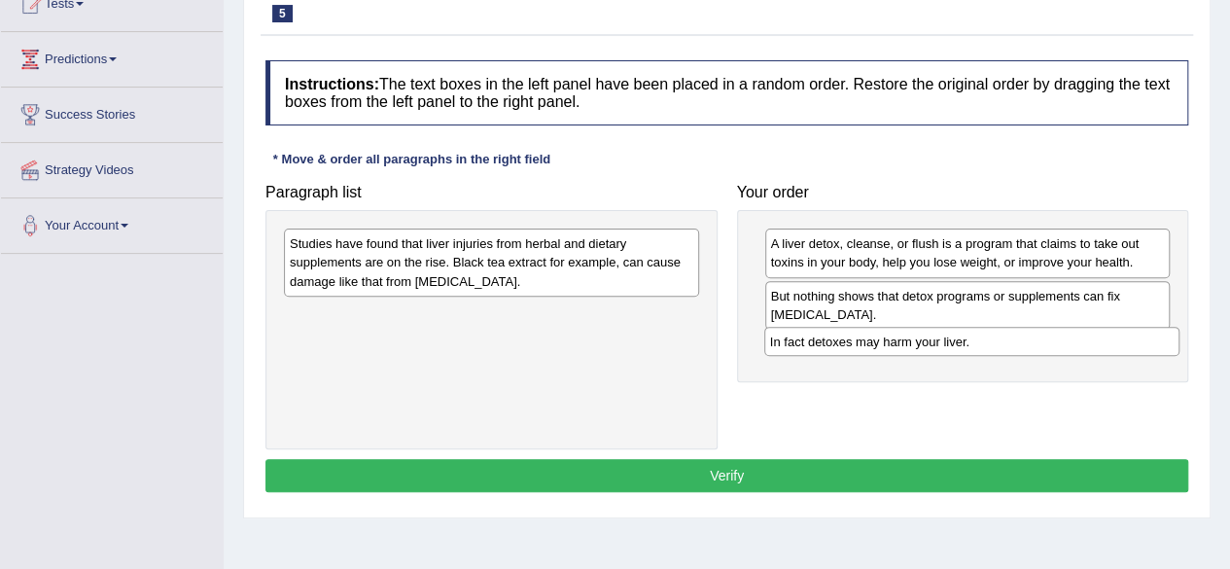
drag, startPoint x: 562, startPoint y: 318, endPoint x: 1035, endPoint y: 346, distance: 473.5
click at [1035, 346] on div "In fact detoxes may harm your liver." at bounding box center [971, 341] width 415 height 29
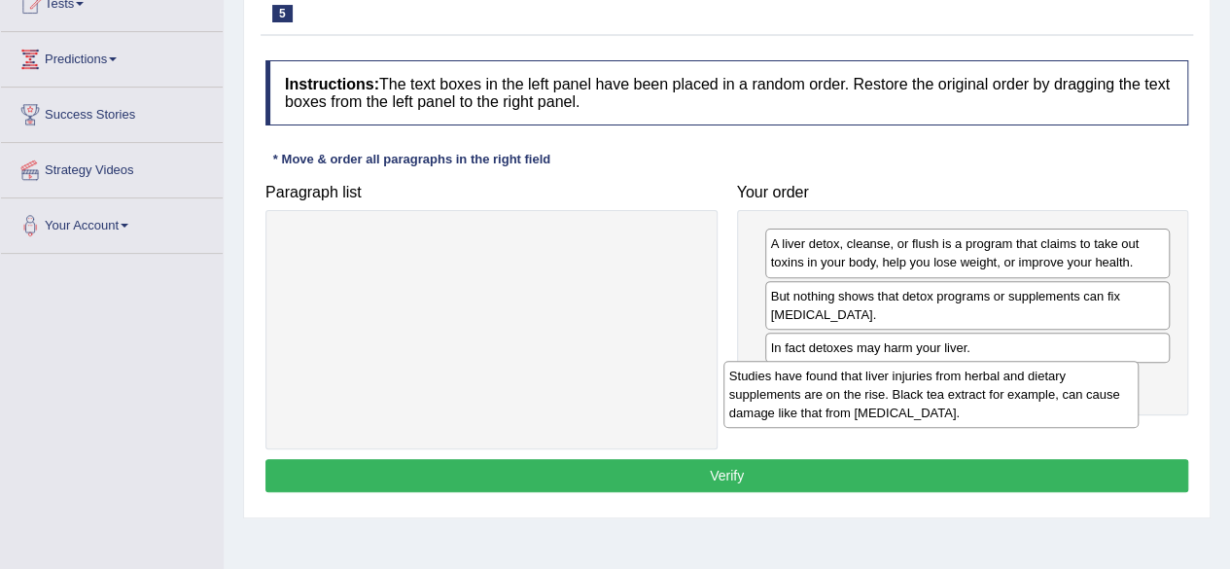
drag, startPoint x: 503, startPoint y: 258, endPoint x: 945, endPoint y: 388, distance: 461.3
click at [945, 388] on div "Studies have found that liver injuries from herbal and dietary supplements are …" at bounding box center [931, 394] width 415 height 67
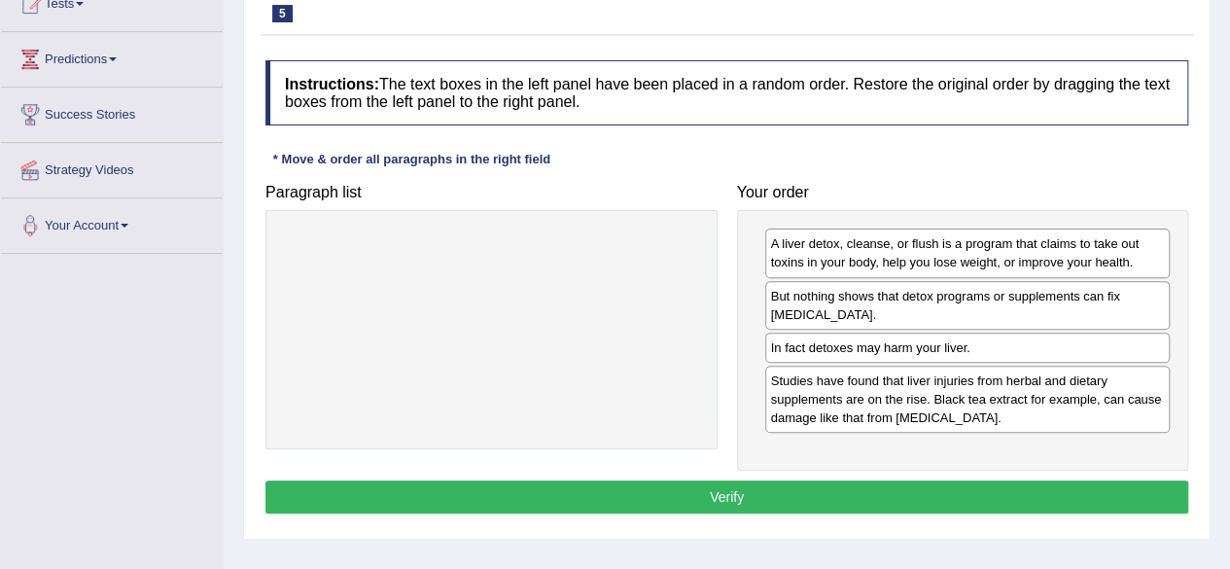
click at [712, 485] on button "Verify" at bounding box center [726, 496] width 923 height 33
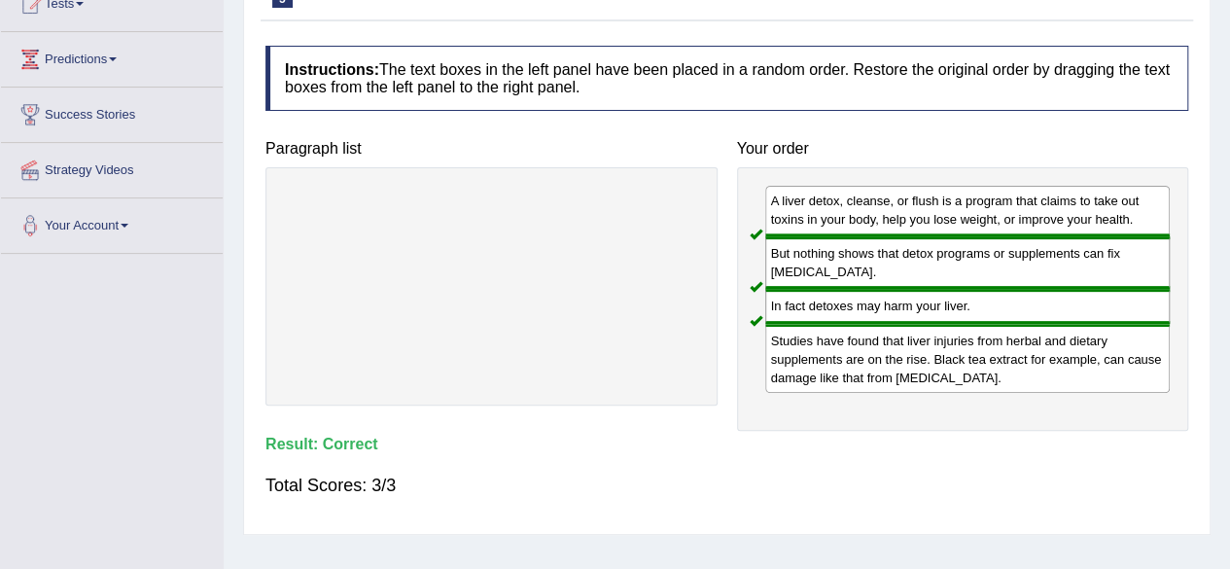
scroll to position [0, 0]
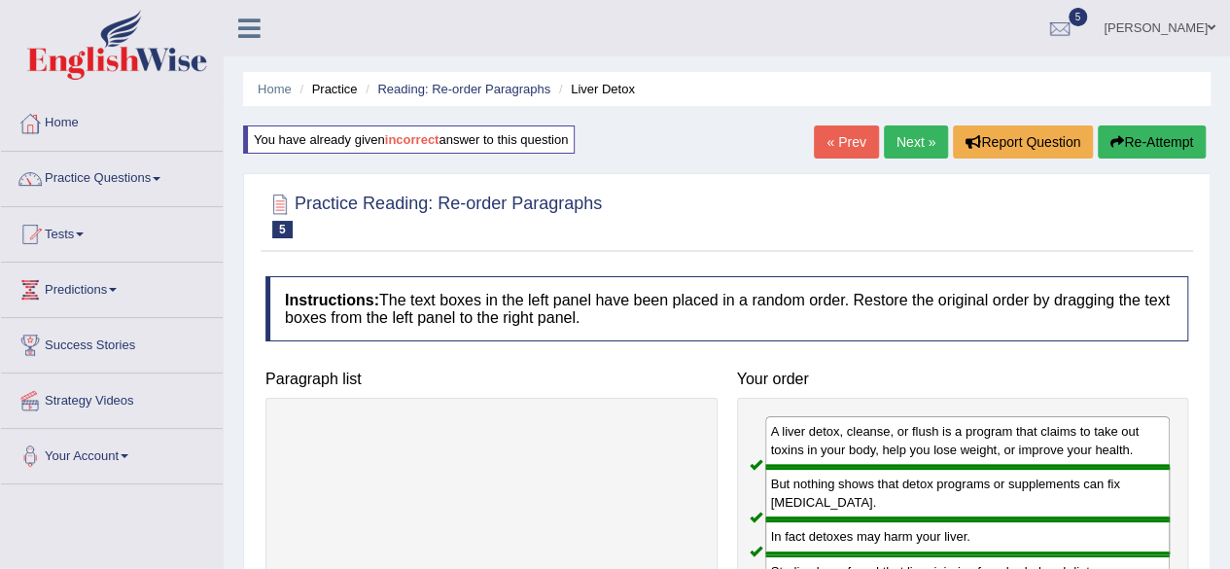
click at [924, 140] on link "Next »" at bounding box center [916, 141] width 64 height 33
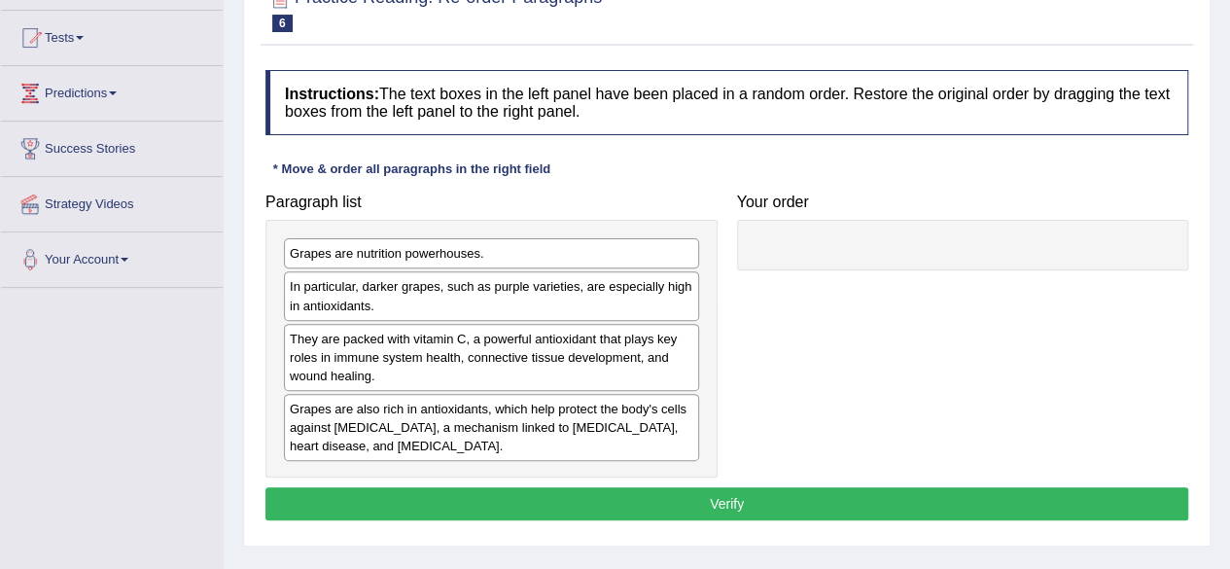
scroll to position [197, 0]
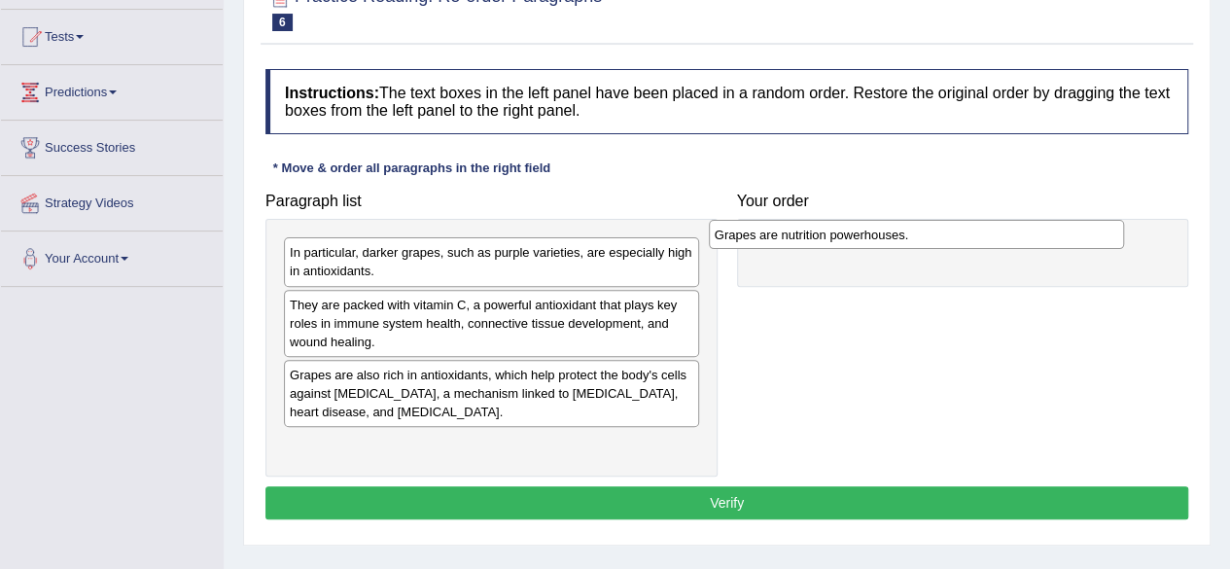
drag, startPoint x: 539, startPoint y: 250, endPoint x: 965, endPoint y: 234, distance: 426.2
click at [965, 234] on div "Grapes are nutrition powerhouses." at bounding box center [916, 234] width 415 height 29
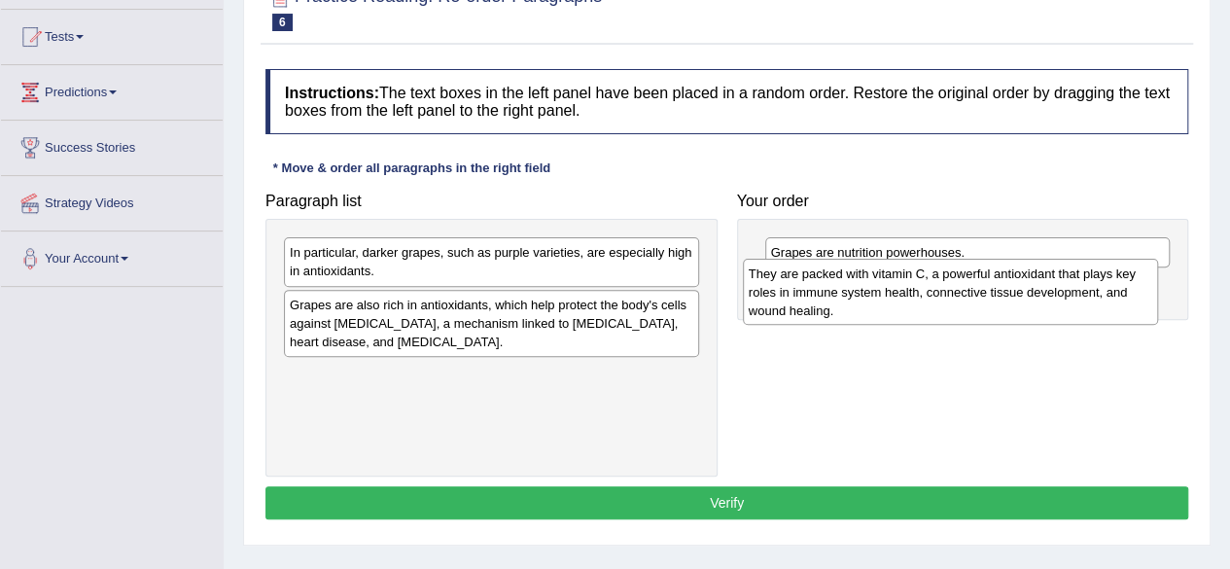
drag, startPoint x: 490, startPoint y: 310, endPoint x: 951, endPoint y: 279, distance: 462.0
click at [951, 279] on div "They are packed with vitamin C, a powerful antioxidant that plays key roles in …" at bounding box center [950, 292] width 415 height 67
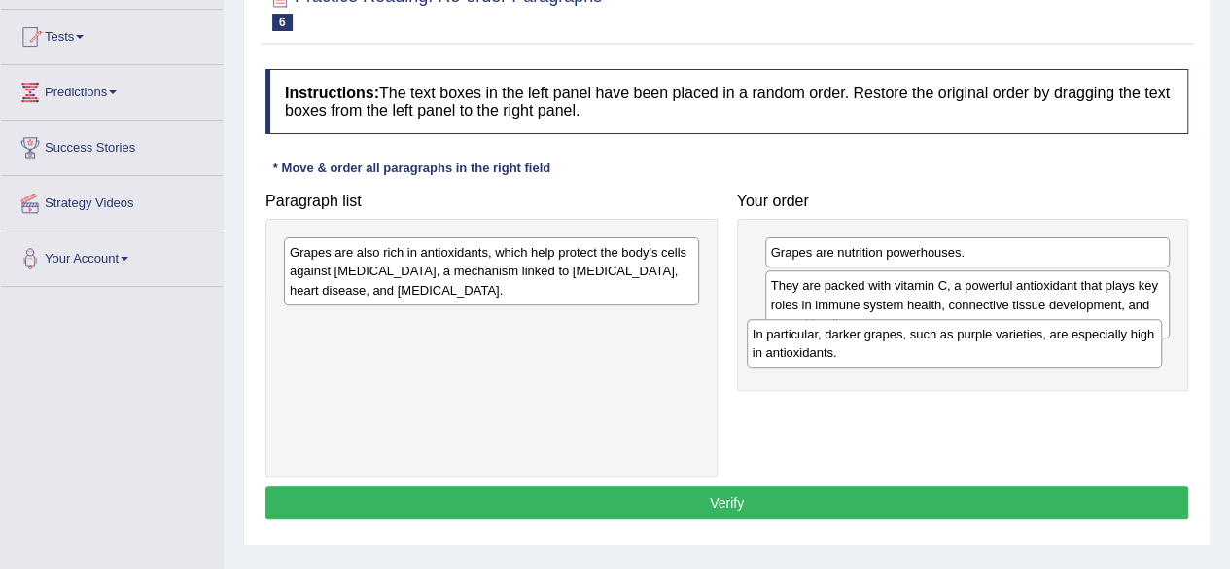
drag, startPoint x: 432, startPoint y: 266, endPoint x: 895, endPoint y: 347, distance: 469.9
click at [895, 347] on div "In particular, darker grapes, such as purple varieties, are especially high in …" at bounding box center [954, 343] width 415 height 49
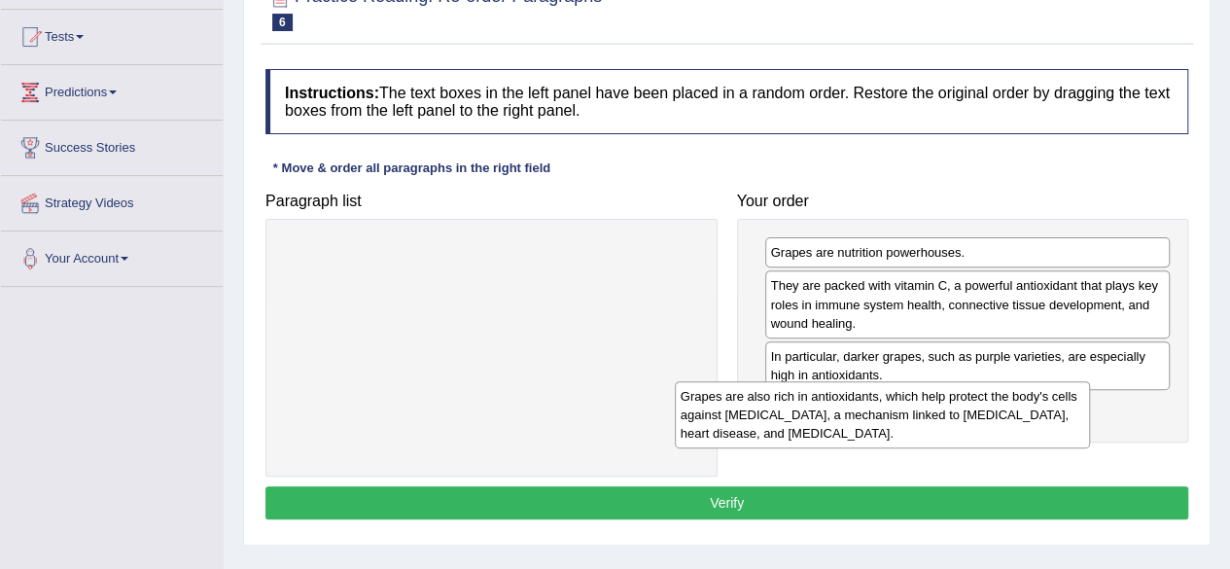
drag, startPoint x: 568, startPoint y: 259, endPoint x: 967, endPoint y: 407, distance: 425.6
click at [967, 407] on div "Grapes are also rich in antioxidants, which help protect the body's cells again…" at bounding box center [882, 414] width 415 height 67
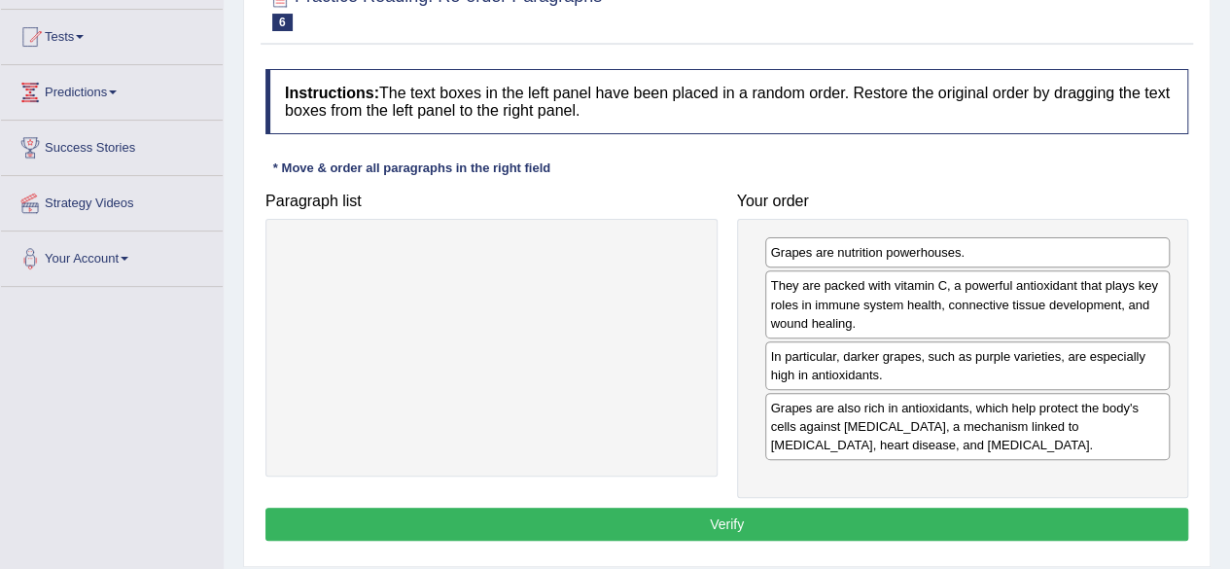
click at [727, 512] on button "Verify" at bounding box center [726, 524] width 923 height 33
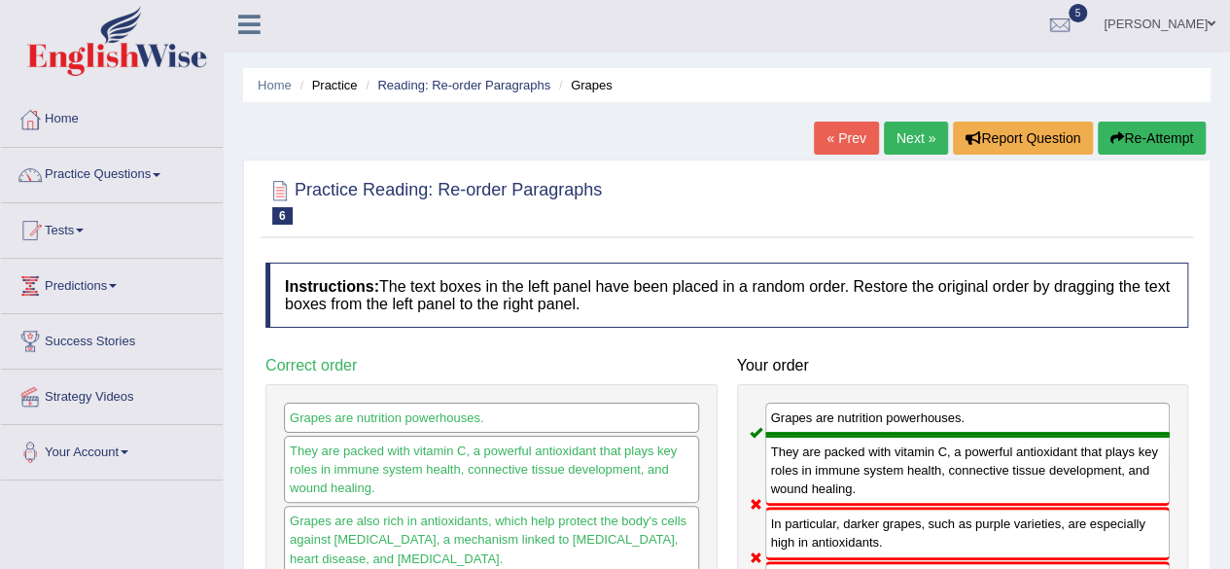
scroll to position [3, 0]
click at [1171, 133] on button "Re-Attempt" at bounding box center [1152, 139] width 108 height 33
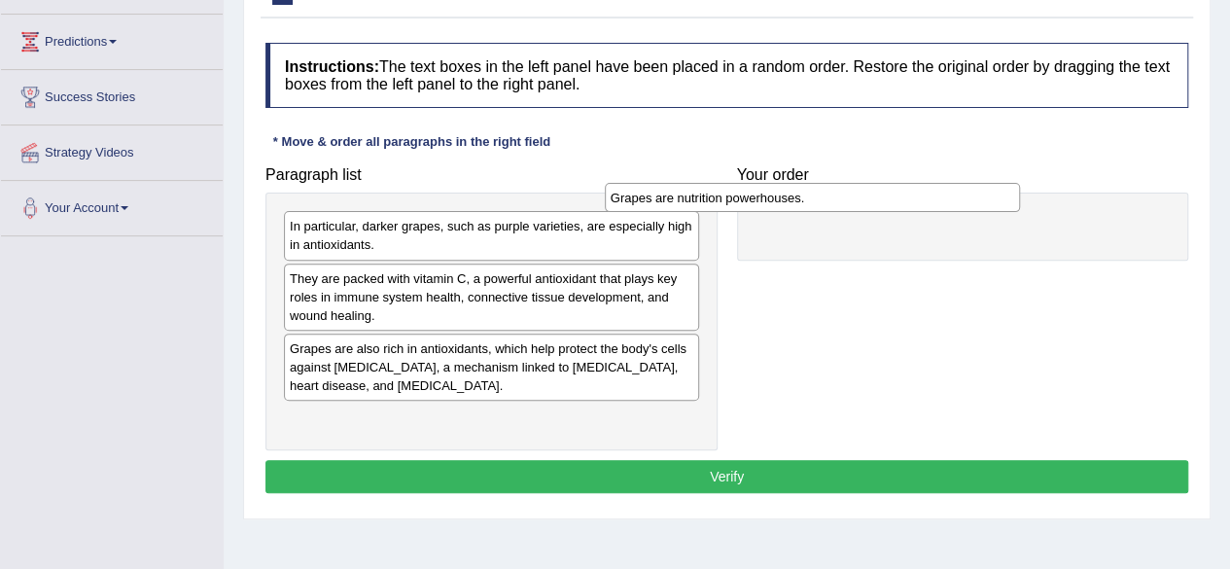
drag, startPoint x: 611, startPoint y: 217, endPoint x: 932, endPoint y: 190, distance: 322.1
click at [932, 190] on div "Grapes are nutrition powerhouses." at bounding box center [812, 197] width 415 height 29
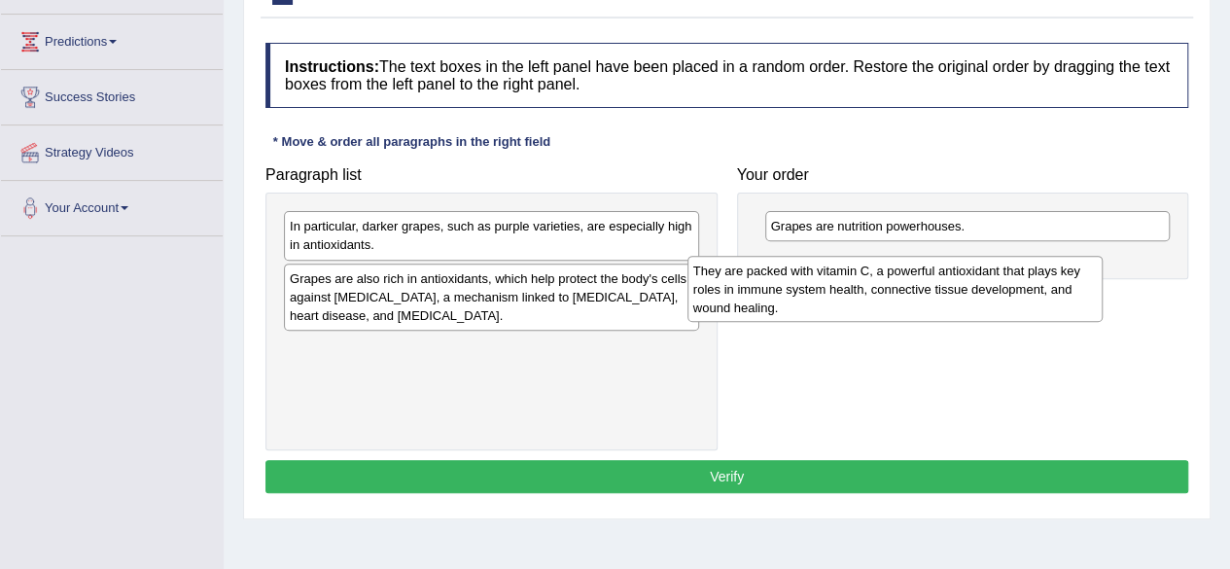
drag, startPoint x: 430, startPoint y: 306, endPoint x: 833, endPoint y: 300, distance: 403.6
click at [833, 300] on div "They are packed with vitamin C, a powerful antioxidant that plays key roles in …" at bounding box center [895, 289] width 415 height 67
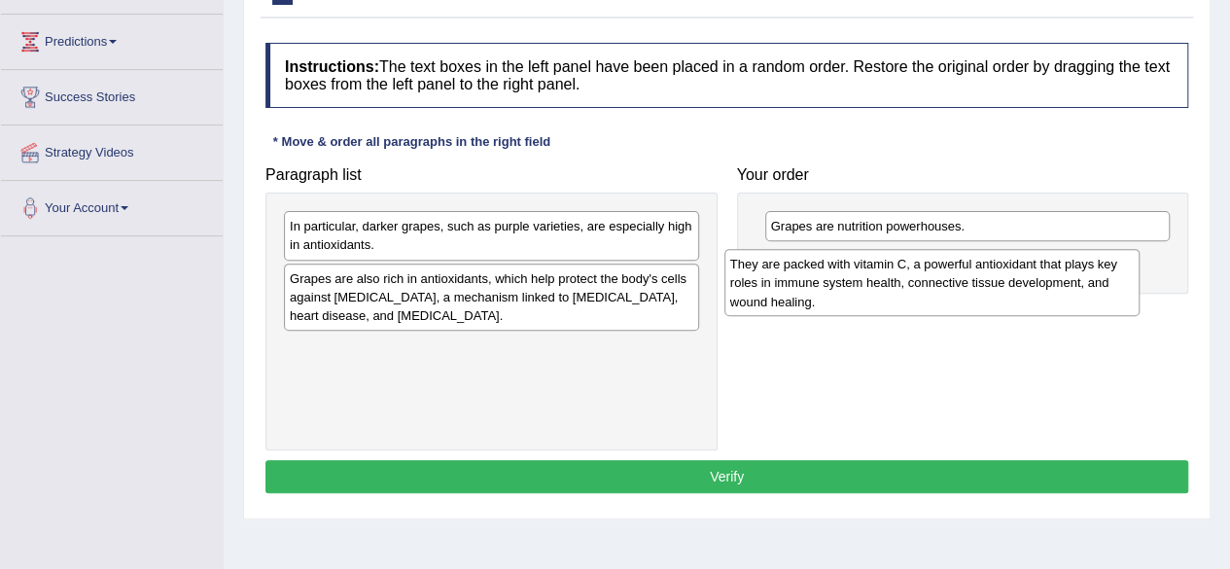
drag, startPoint x: 490, startPoint y: 377, endPoint x: 931, endPoint y: 295, distance: 448.2
click at [931, 295] on div "They are packed with vitamin C, a powerful antioxidant that plays key roles in …" at bounding box center [931, 282] width 415 height 67
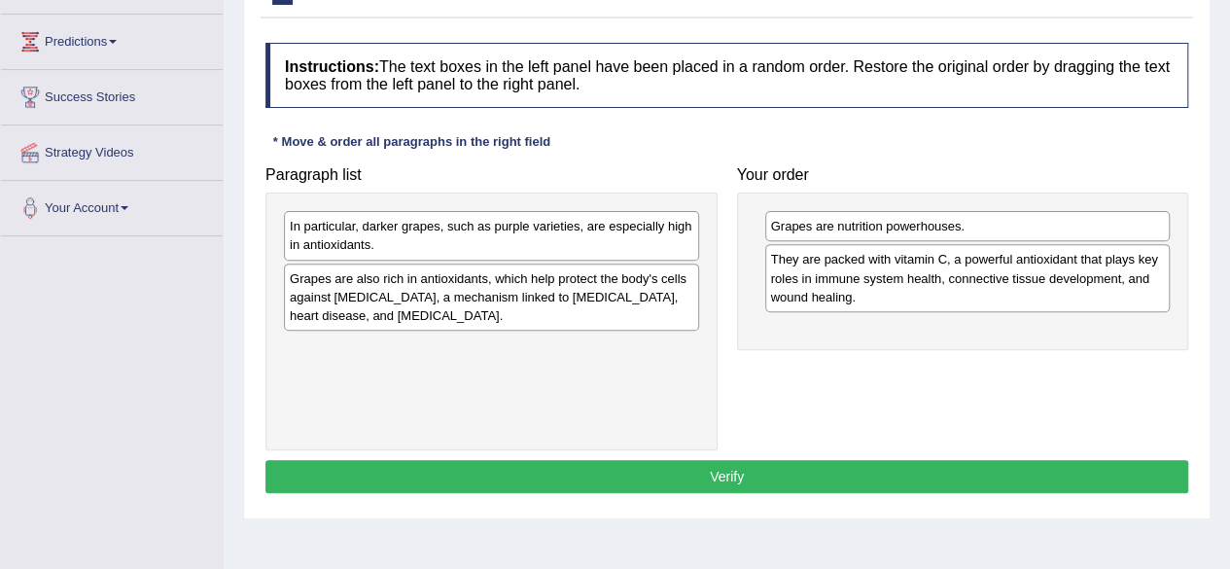
drag, startPoint x: 480, startPoint y: 288, endPoint x: 707, endPoint y: 312, distance: 227.9
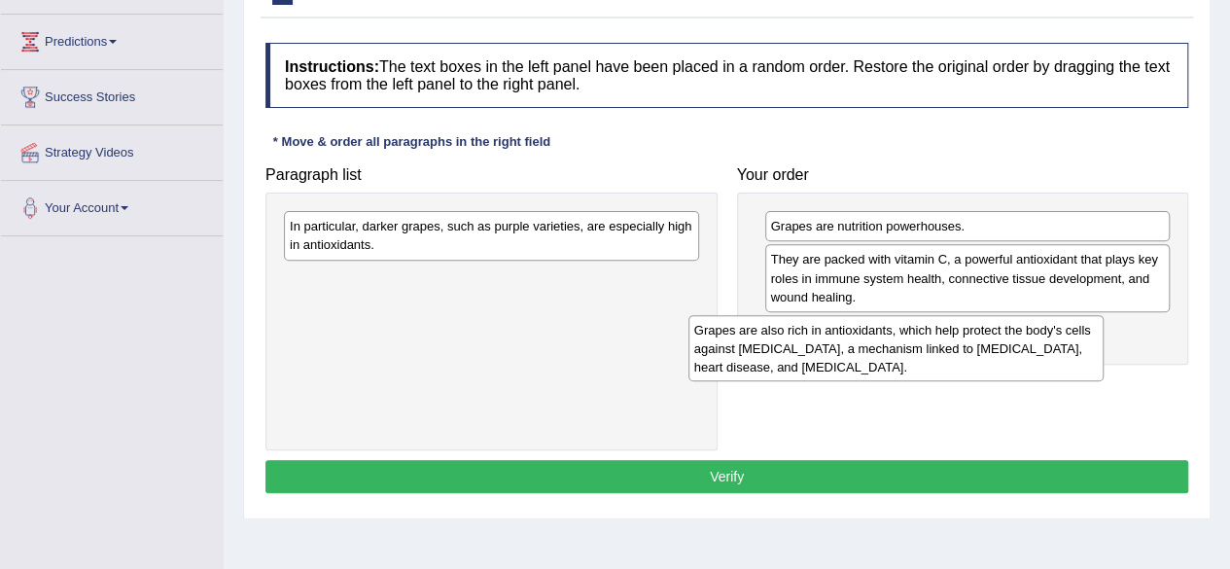
drag, startPoint x: 587, startPoint y: 289, endPoint x: 993, endPoint y: 342, distance: 409.0
click at [993, 342] on div "Grapes are also rich in antioxidants, which help protect the body's cells again…" at bounding box center [896, 348] width 415 height 67
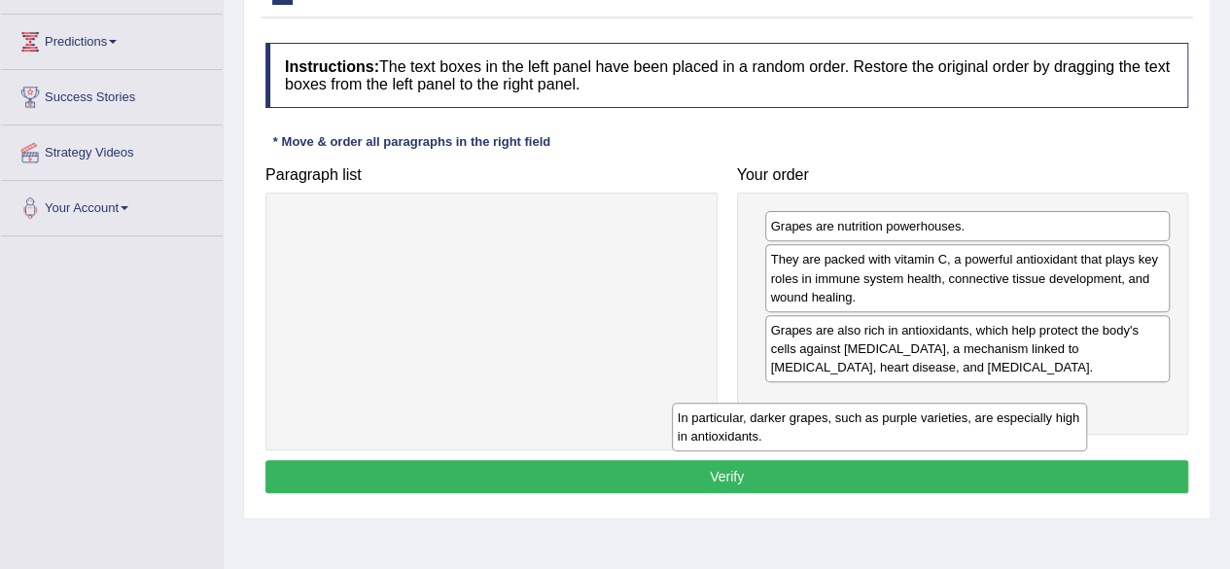
drag, startPoint x: 543, startPoint y: 236, endPoint x: 936, endPoint y: 427, distance: 436.7
click at [936, 427] on div "In particular, darker grapes, such as purple varieties, are especially high in …" at bounding box center [879, 427] width 415 height 49
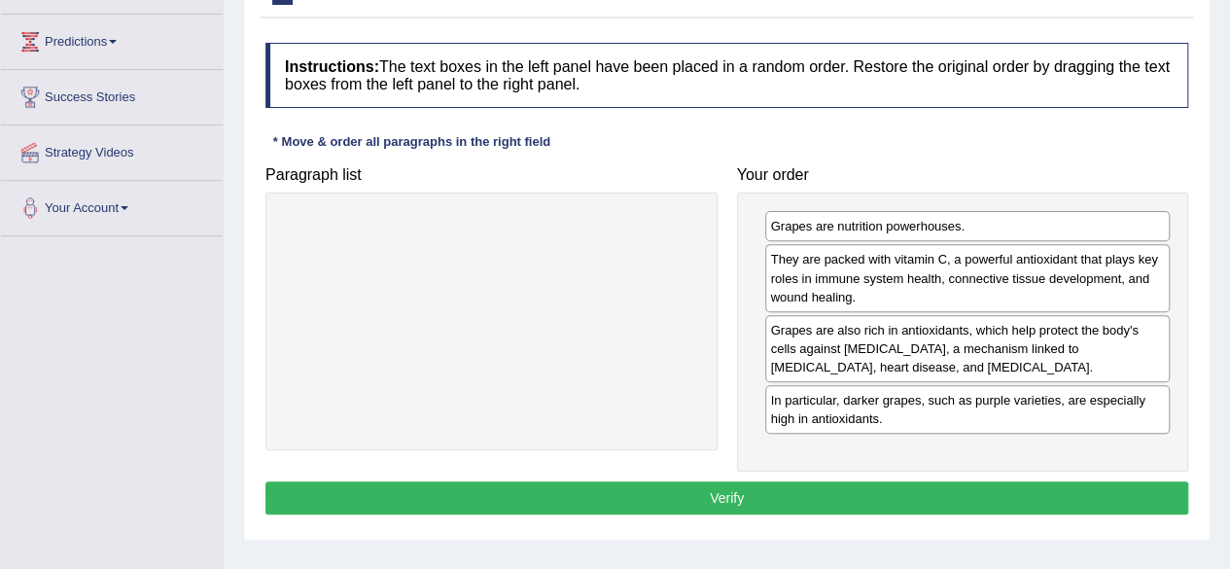
click at [727, 494] on button "Verify" at bounding box center [726, 497] width 923 height 33
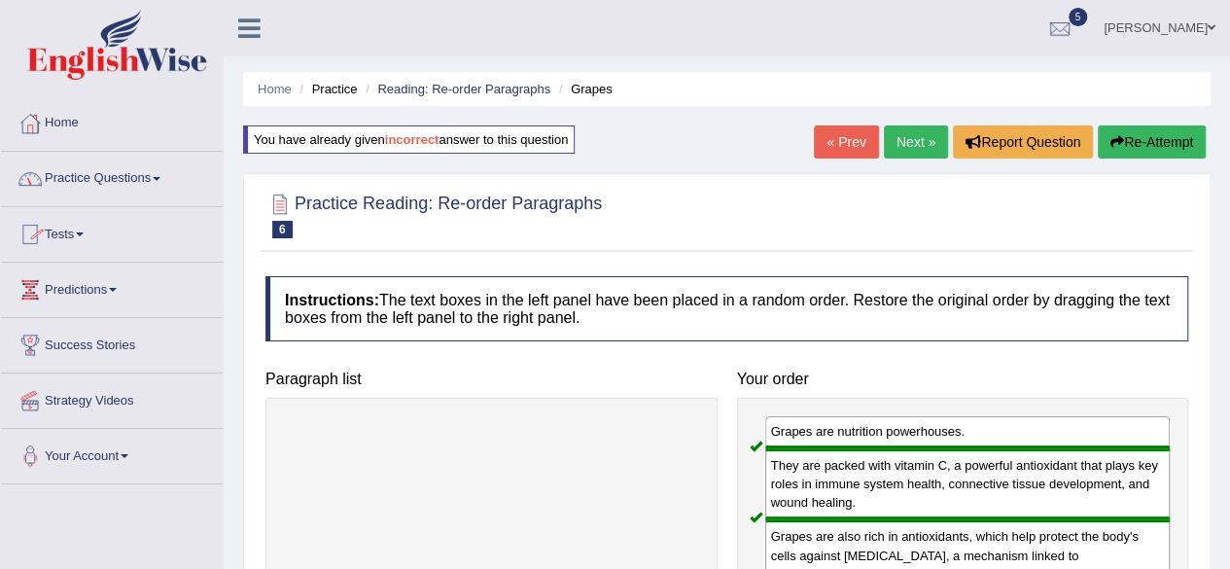
click at [131, 173] on link "Practice Questions" at bounding box center [112, 176] width 222 height 49
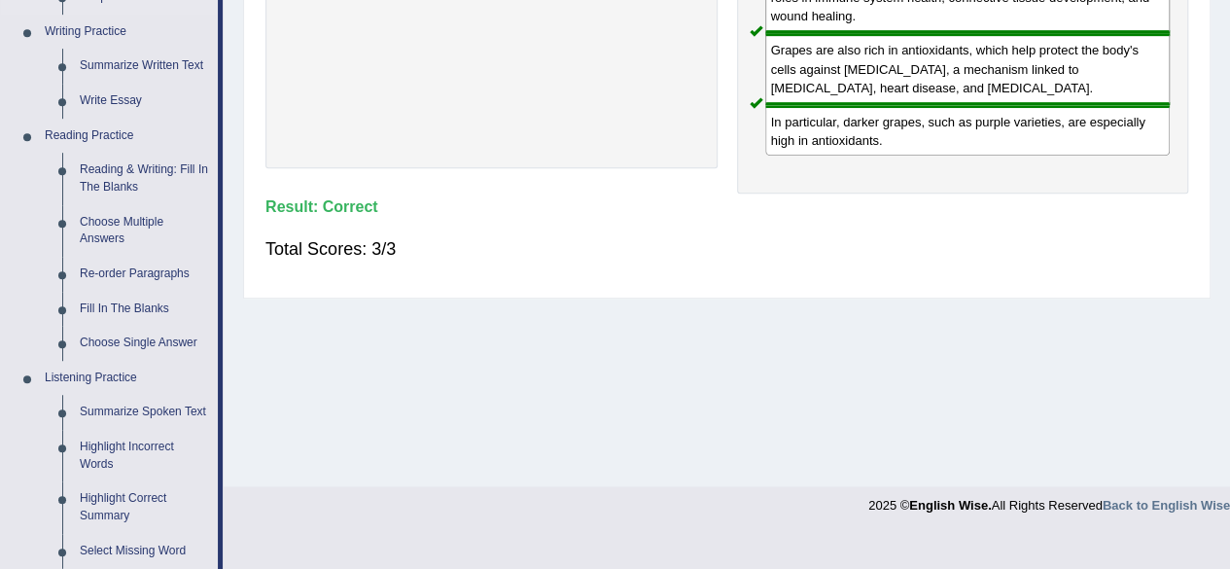
scroll to position [488, 0]
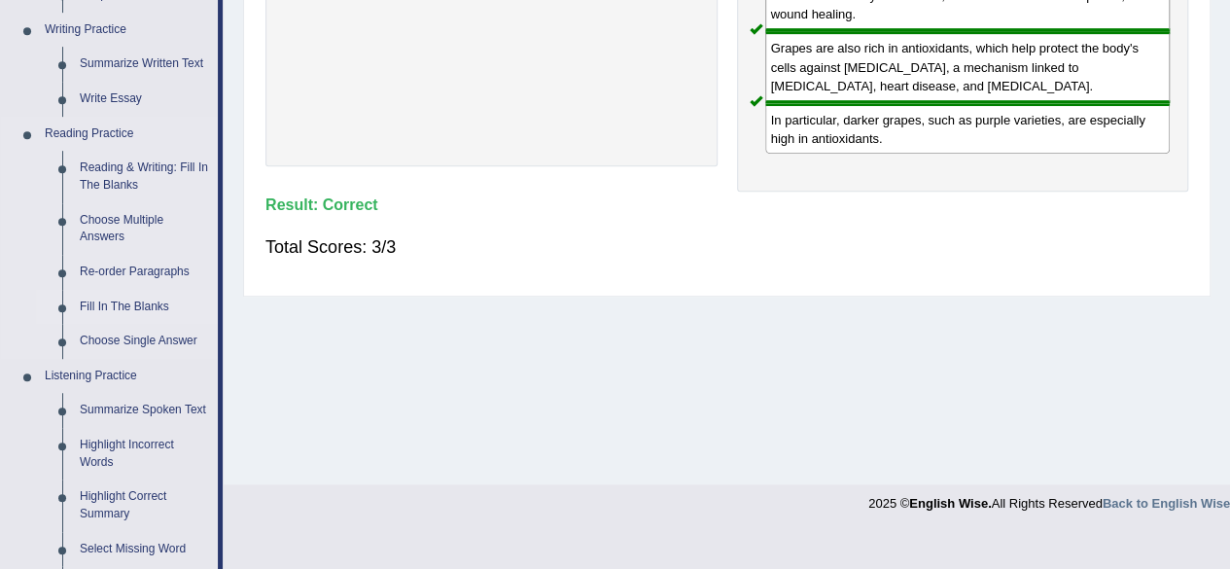
click at [115, 307] on link "Fill In The Blanks" at bounding box center [144, 307] width 147 height 35
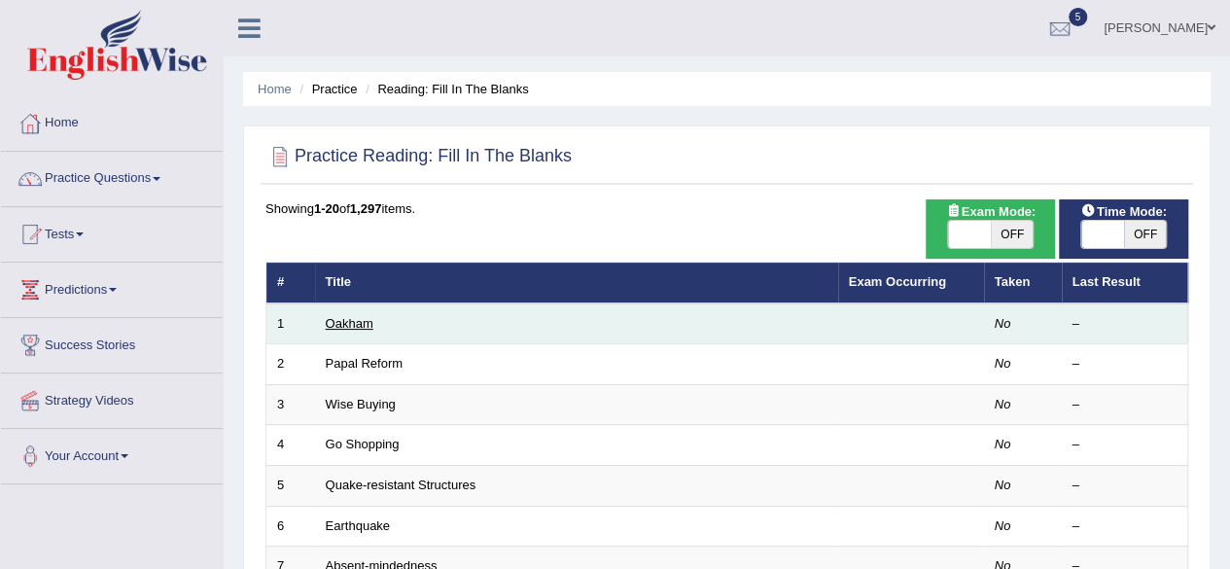
click at [352, 324] on link "Oakham" at bounding box center [350, 323] width 48 height 15
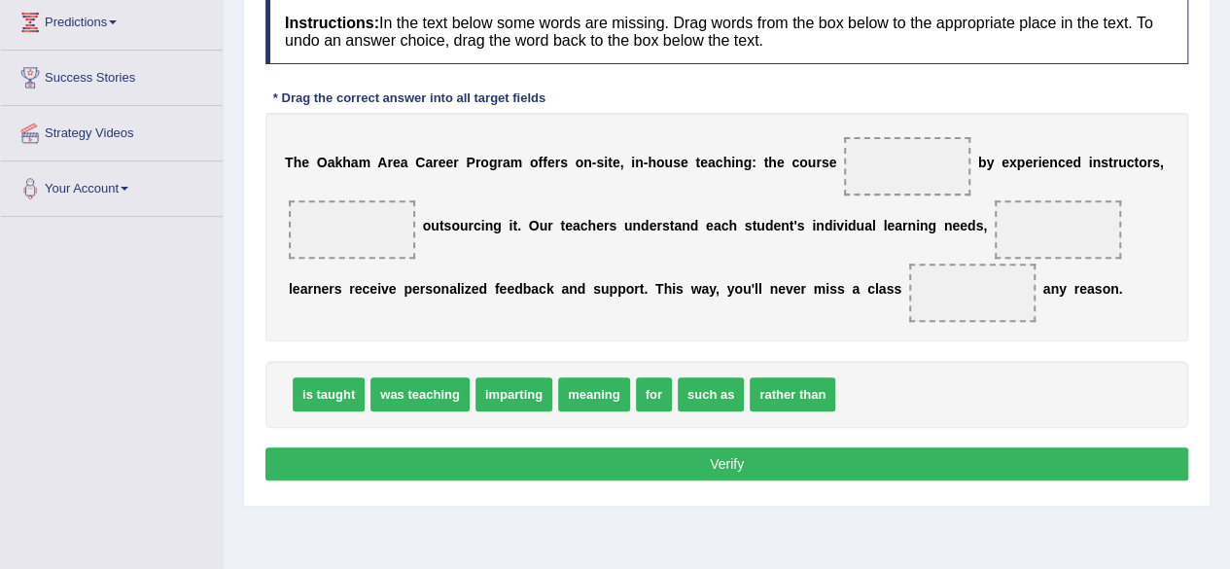
scroll to position [268, 0]
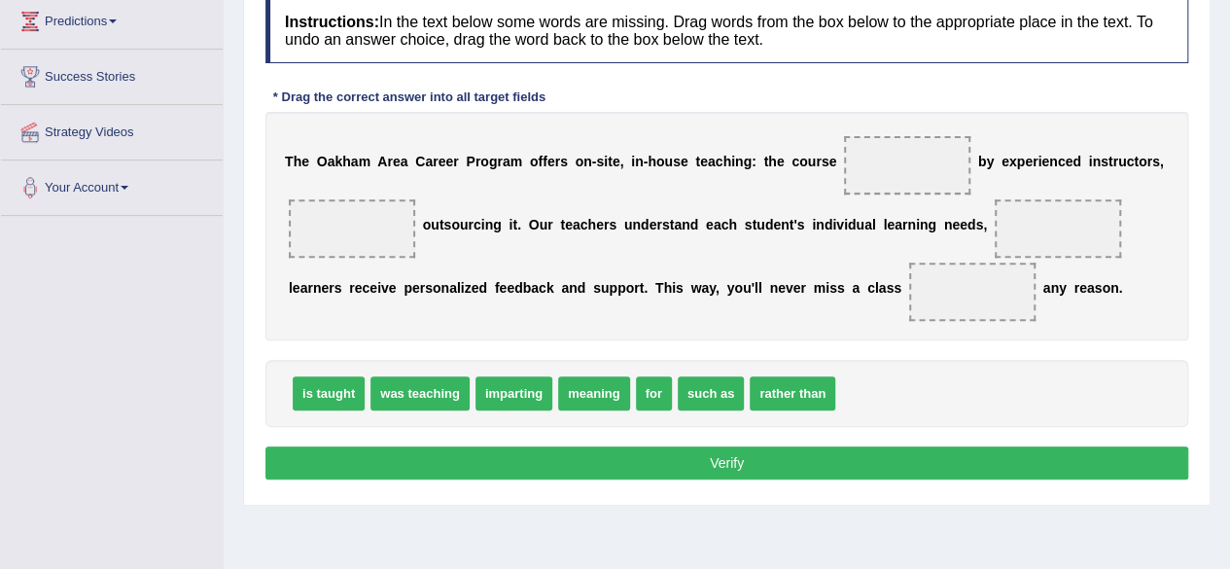
drag, startPoint x: 325, startPoint y: 389, endPoint x: 596, endPoint y: 233, distance: 312.8
drag, startPoint x: 328, startPoint y: 397, endPoint x: 543, endPoint y: 256, distance: 257.0
drag, startPoint x: 332, startPoint y: 393, endPoint x: 453, endPoint y: 349, distance: 129.2
drag, startPoint x: 333, startPoint y: 388, endPoint x: 936, endPoint y: 153, distance: 647.2
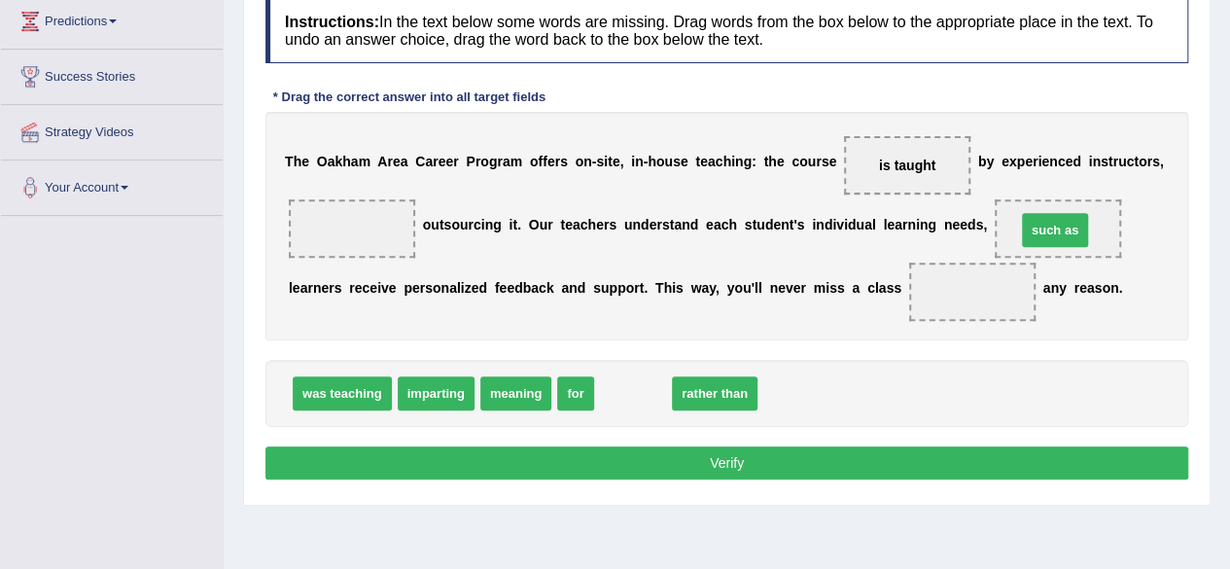
drag, startPoint x: 633, startPoint y: 396, endPoint x: 1054, endPoint y: 230, distance: 452.4
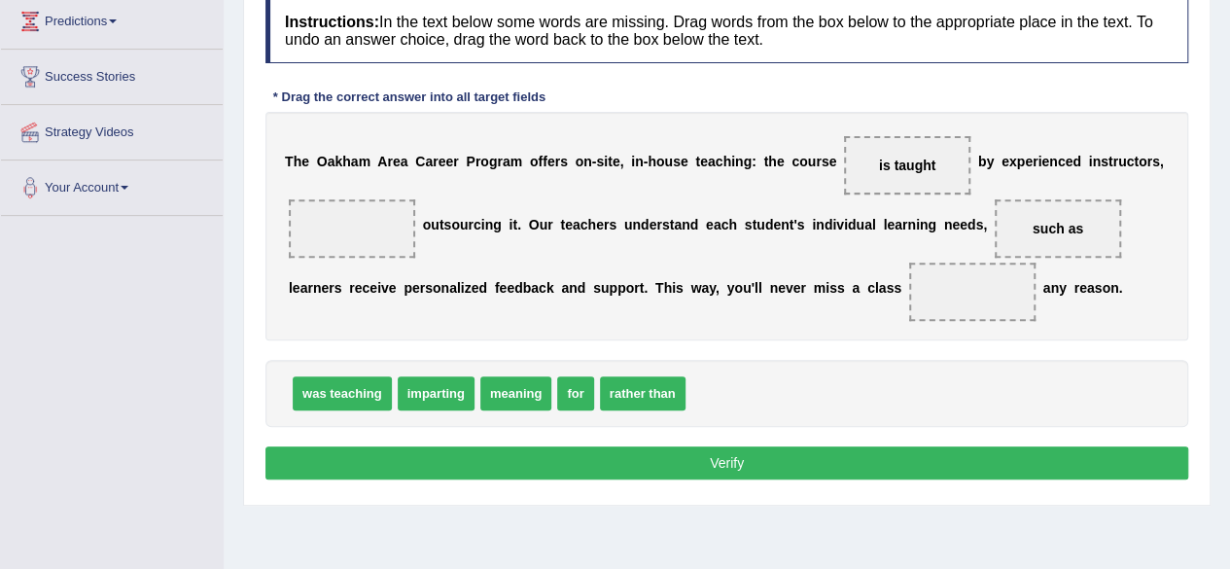
drag, startPoint x: 574, startPoint y: 385, endPoint x: 840, endPoint y: 324, distance: 273.4
drag, startPoint x: 578, startPoint y: 389, endPoint x: 785, endPoint y: 287, distance: 230.9
drag, startPoint x: 572, startPoint y: 387, endPoint x: 745, endPoint y: 326, distance: 183.6
drag, startPoint x: 576, startPoint y: 386, endPoint x: 969, endPoint y: 290, distance: 404.5
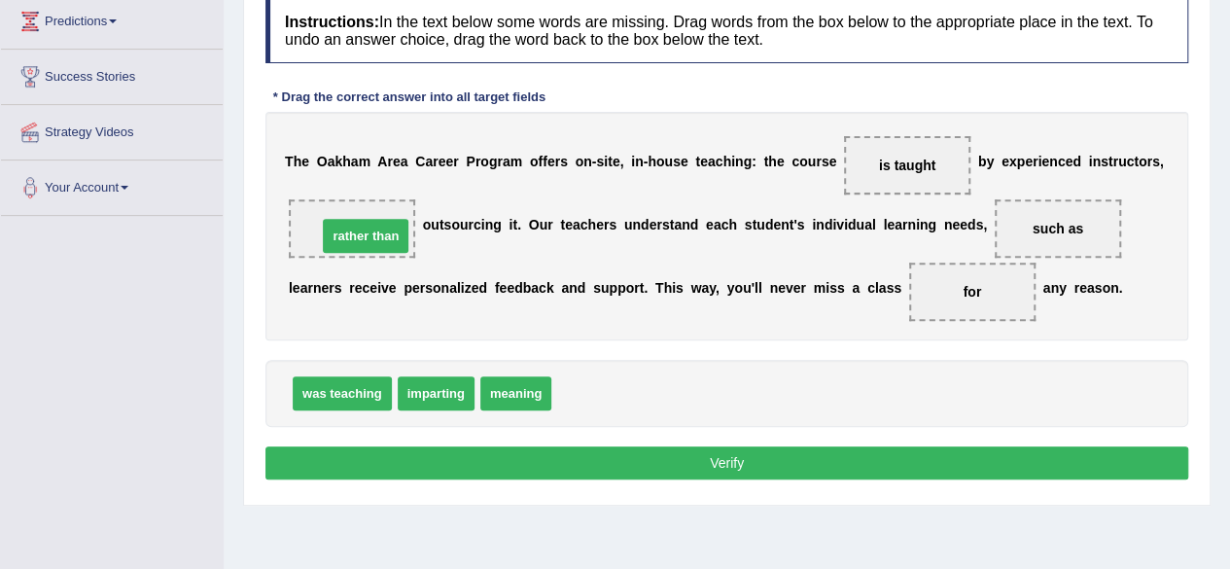
drag, startPoint x: 587, startPoint y: 388, endPoint x: 353, endPoint y: 229, distance: 283.5
click at [708, 456] on button "Verify" at bounding box center [726, 462] width 923 height 33
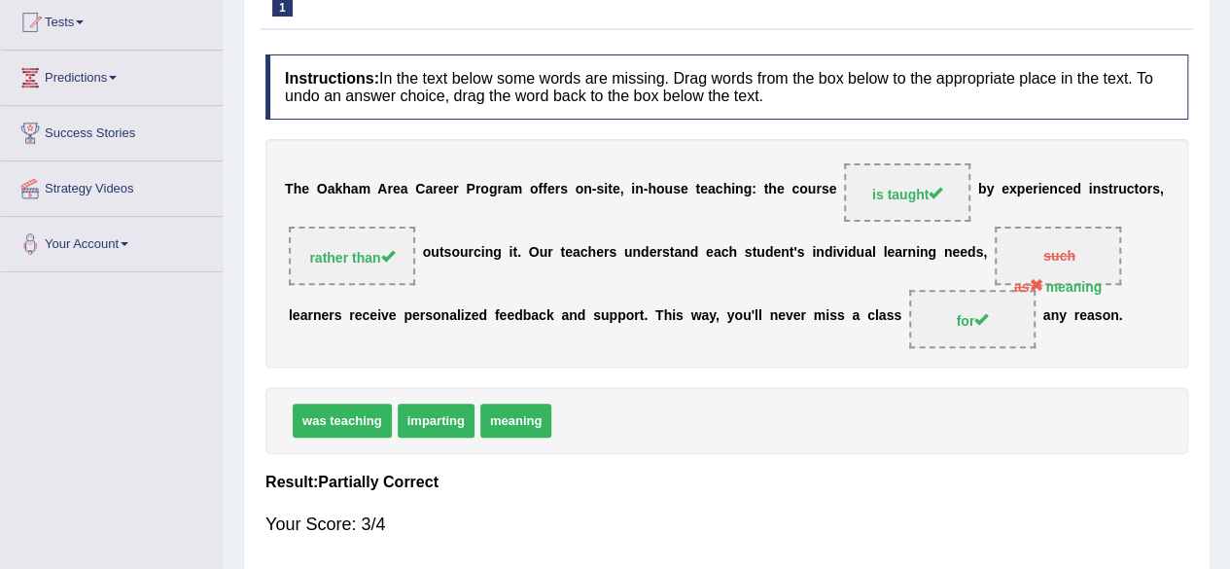
scroll to position [0, 0]
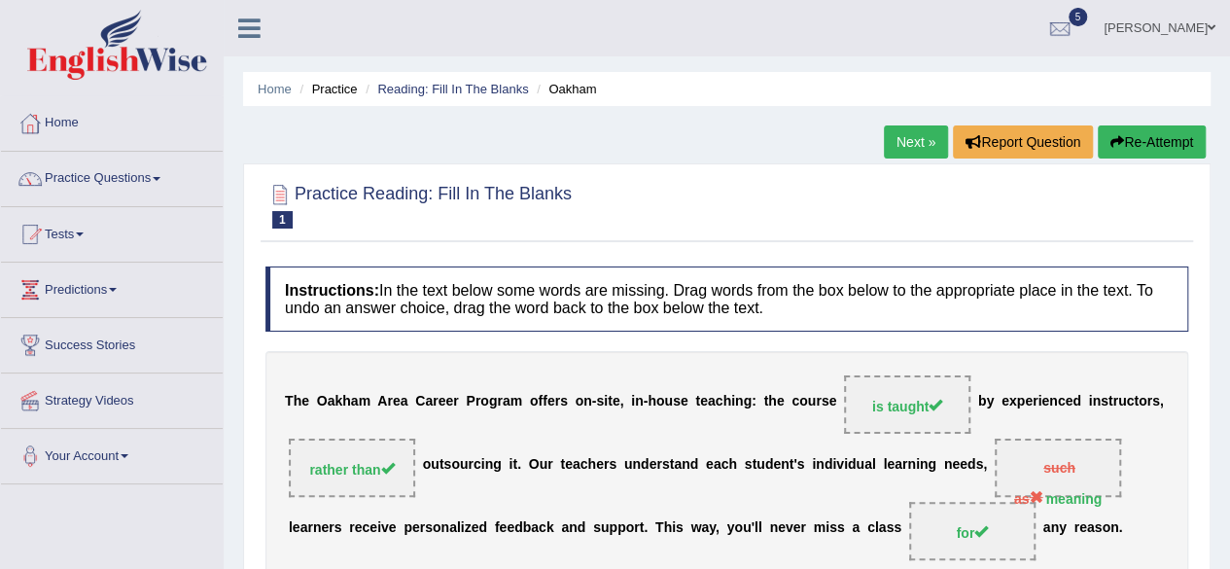
click at [1126, 141] on button "Re-Attempt" at bounding box center [1152, 141] width 108 height 33
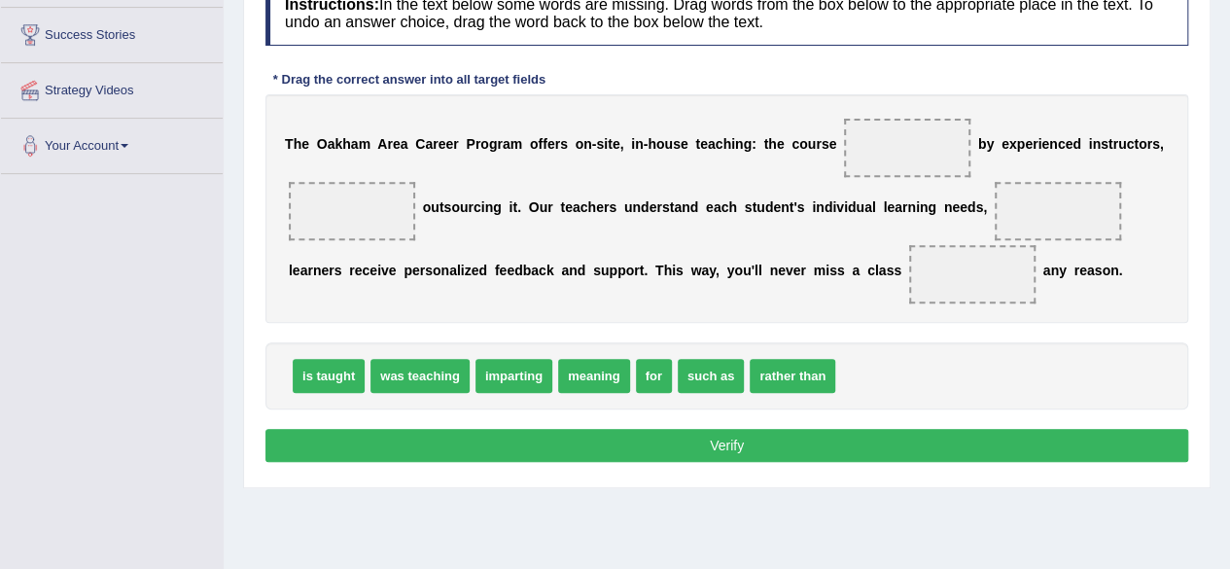
scroll to position [311, 0]
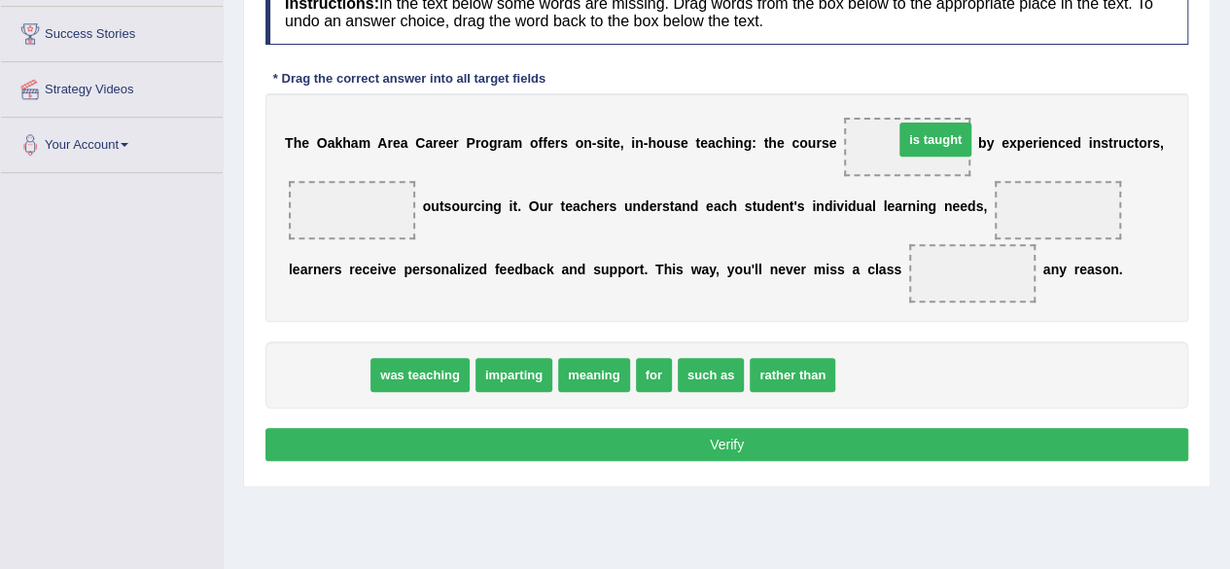
drag, startPoint x: 341, startPoint y: 371, endPoint x: 948, endPoint y: 136, distance: 650.5
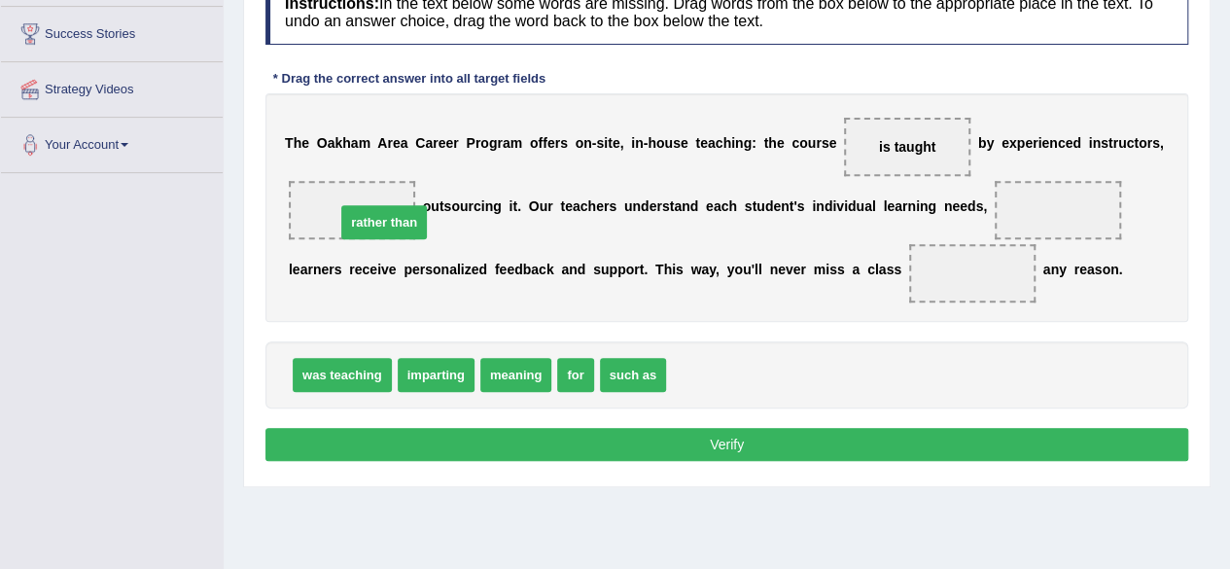
drag, startPoint x: 717, startPoint y: 377, endPoint x: 385, endPoint y: 222, distance: 366.3
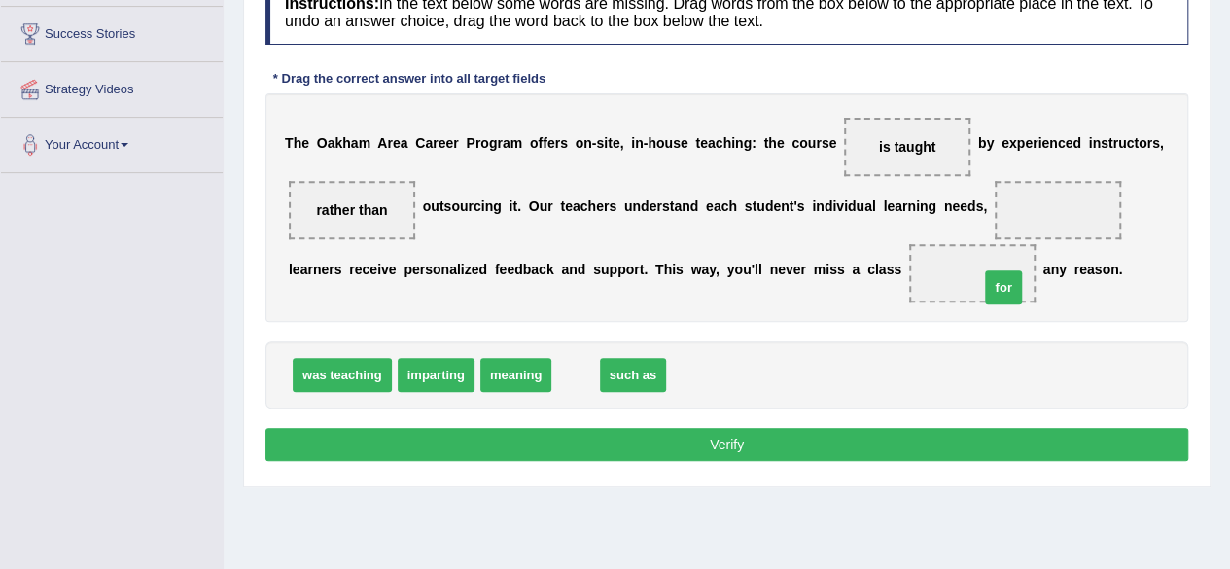
drag, startPoint x: 570, startPoint y: 366, endPoint x: 998, endPoint y: 281, distance: 436.2
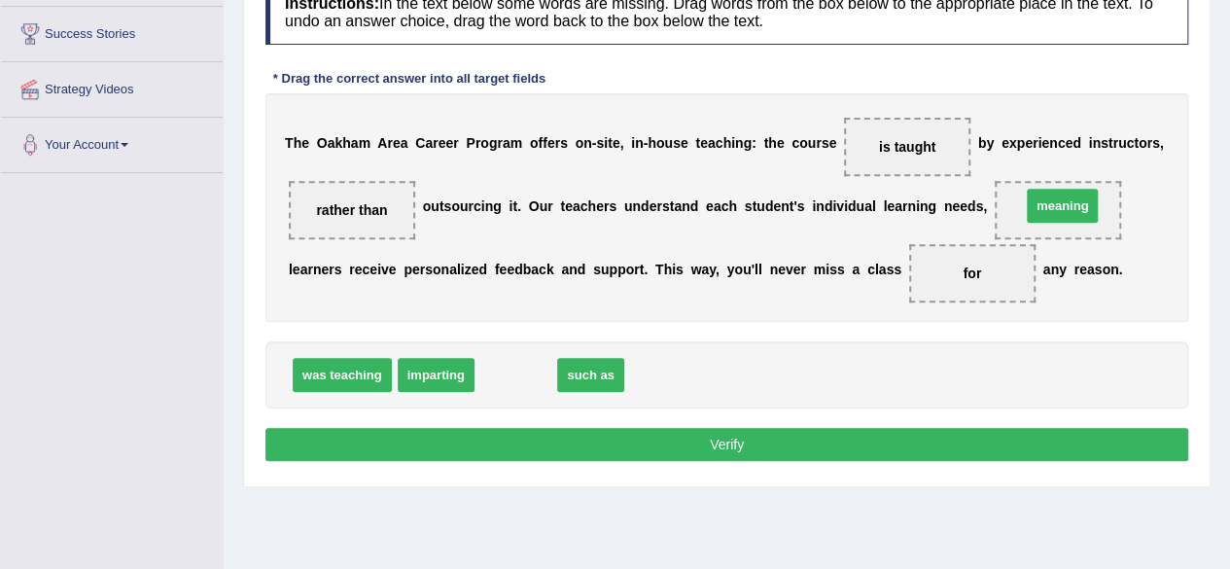
drag, startPoint x: 512, startPoint y: 376, endPoint x: 1058, endPoint y: 207, distance: 571.2
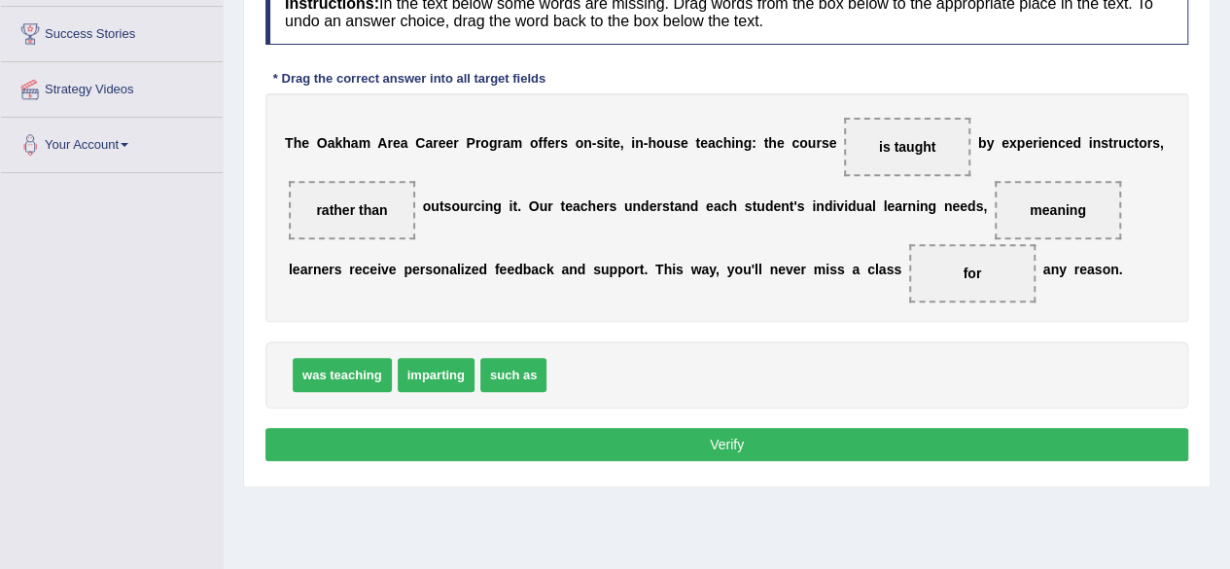
click at [727, 436] on button "Verify" at bounding box center [726, 444] width 923 height 33
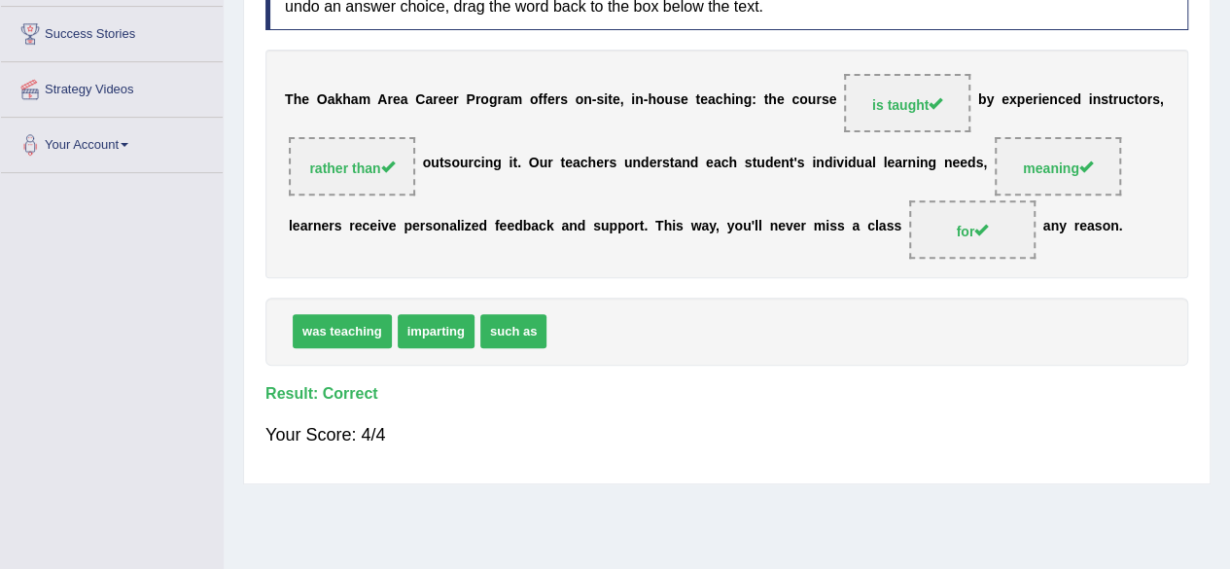
scroll to position [0, 0]
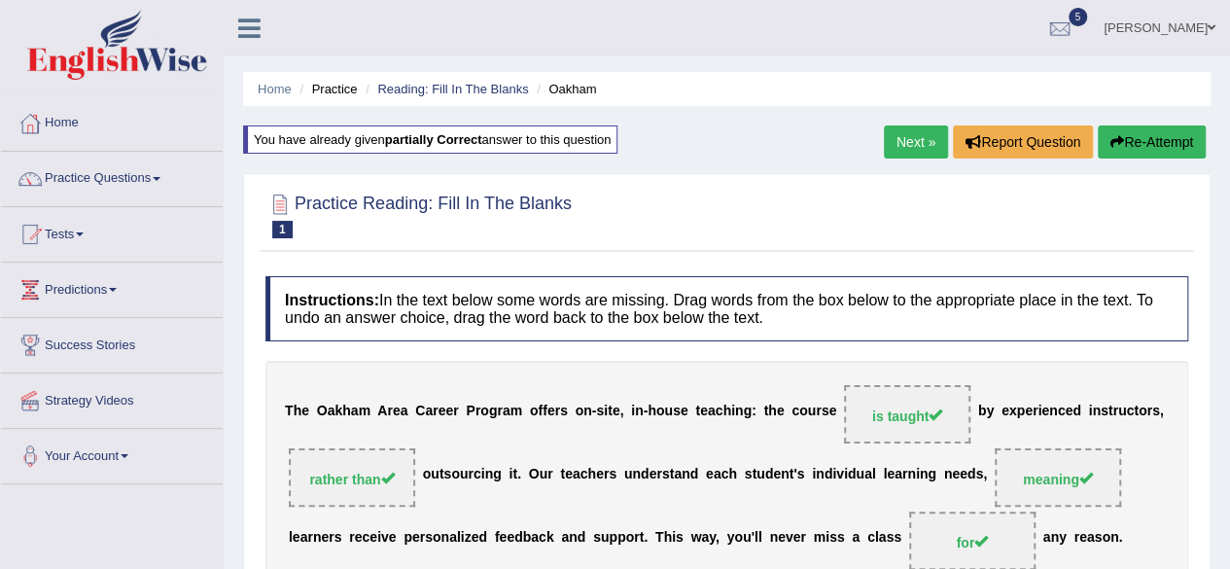
click at [912, 141] on link "Next »" at bounding box center [916, 141] width 64 height 33
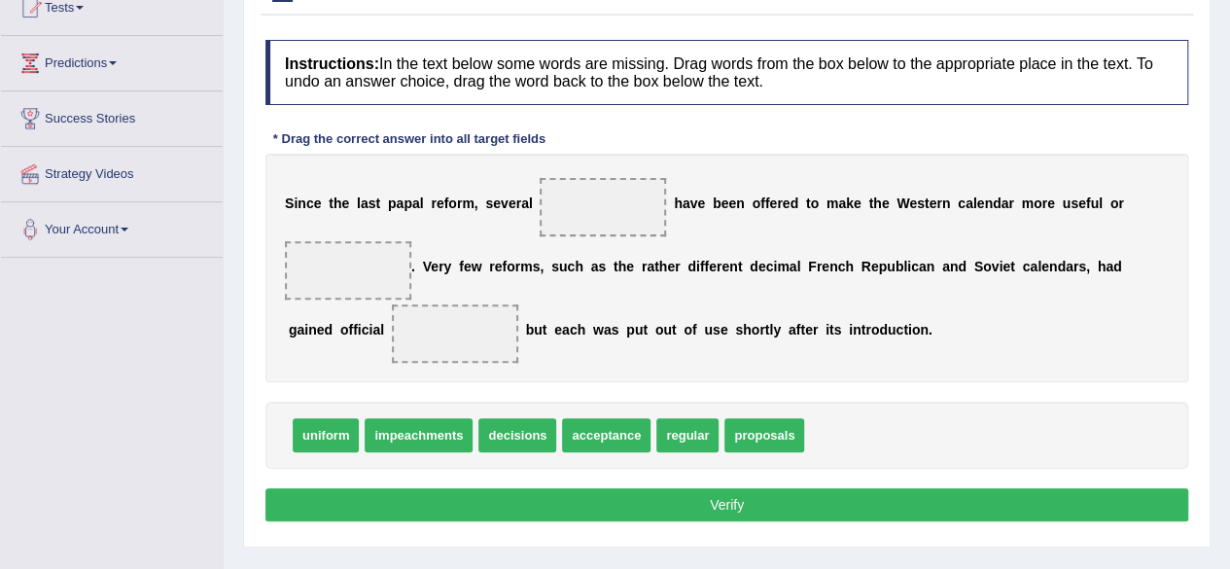
scroll to position [241, 0]
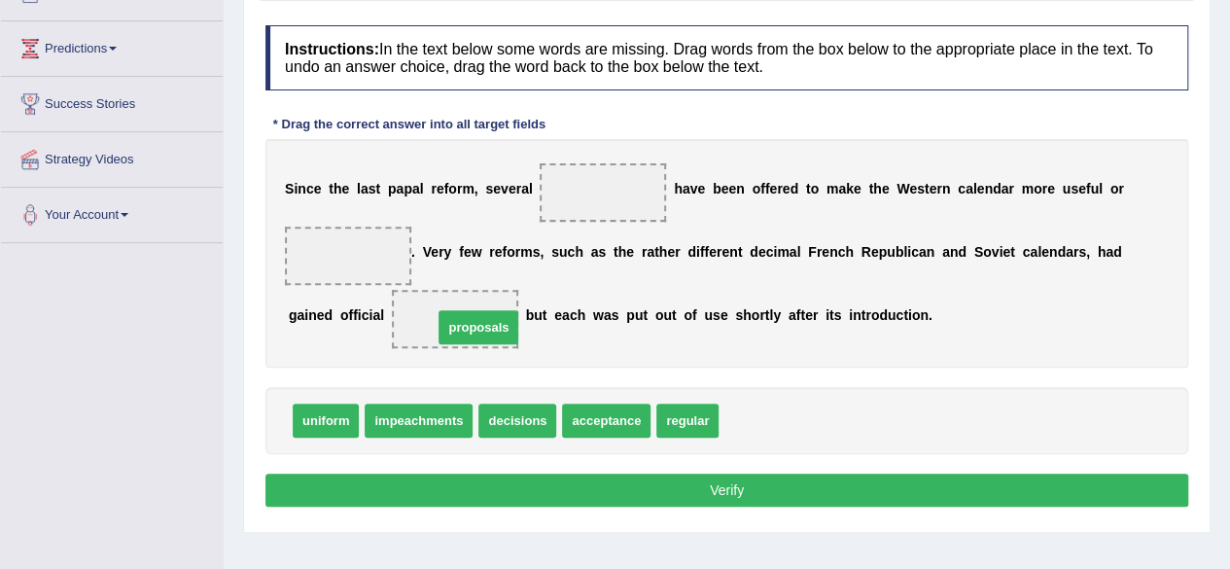
drag, startPoint x: 774, startPoint y: 418, endPoint x: 488, endPoint y: 324, distance: 301.1
drag, startPoint x: 453, startPoint y: 312, endPoint x: 607, endPoint y: 180, distance: 202.7
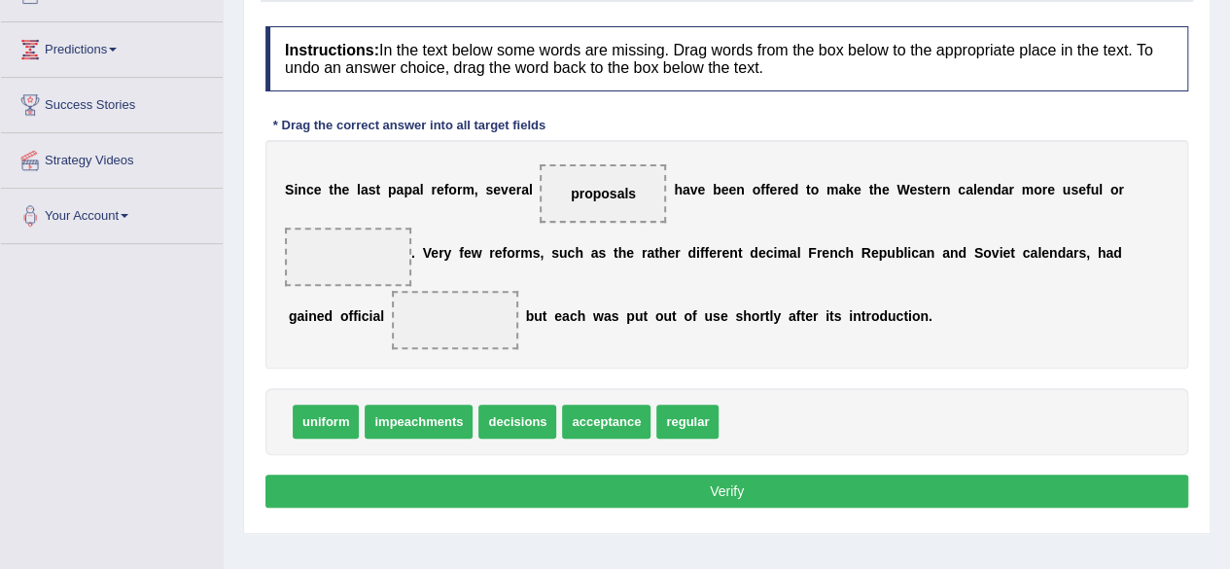
scroll to position [243, 0]
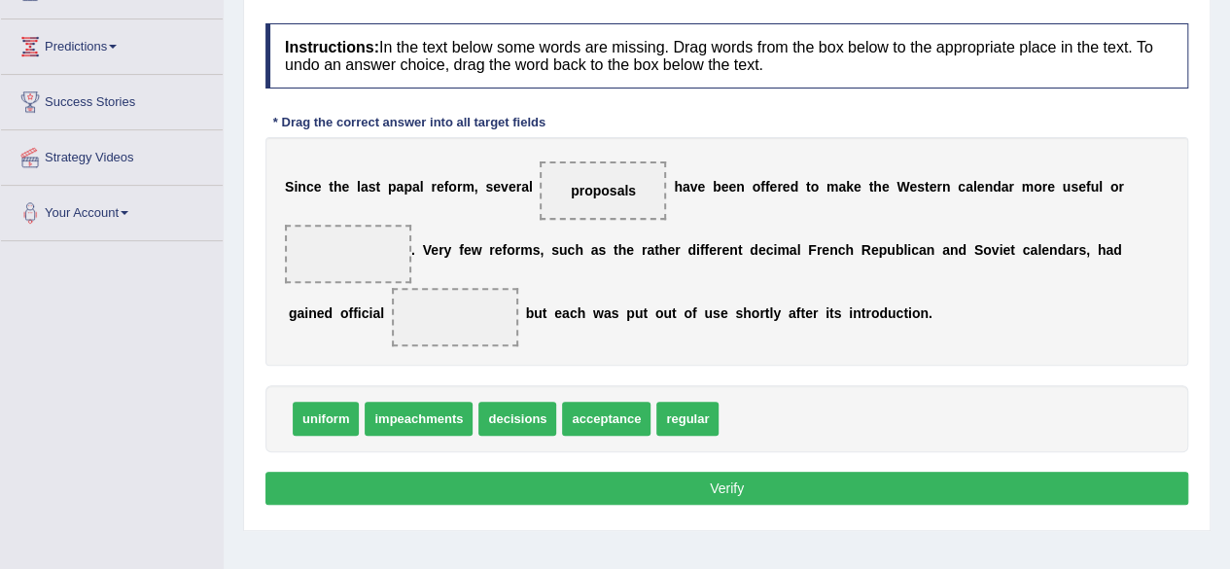
drag, startPoint x: 606, startPoint y: 419, endPoint x: 465, endPoint y: 315, distance: 175.2
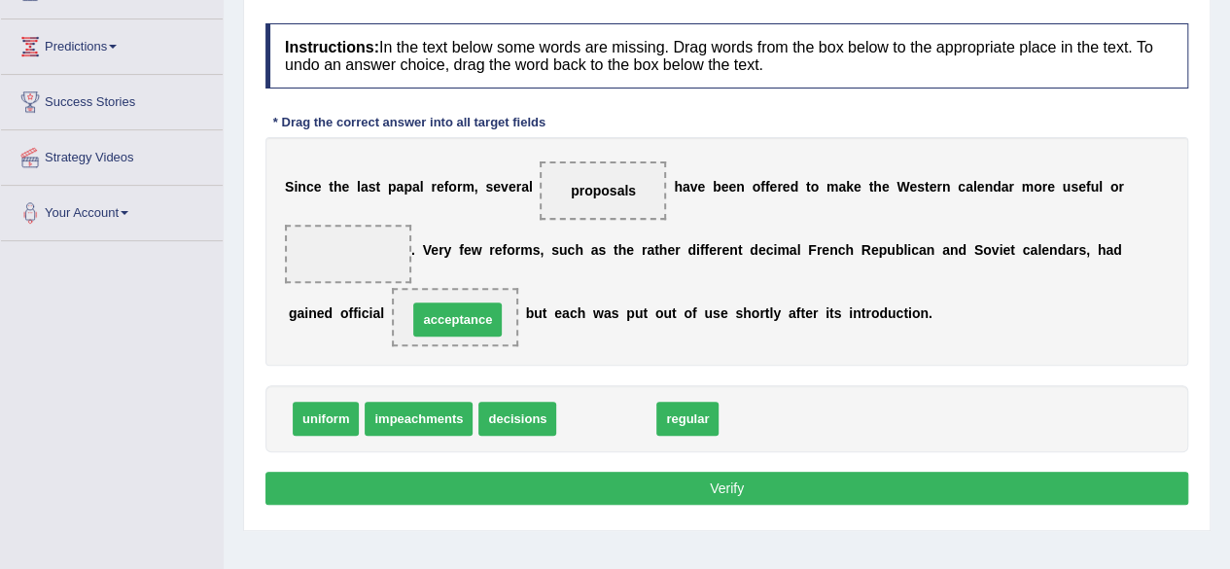
drag, startPoint x: 605, startPoint y: 414, endPoint x: 456, endPoint y: 314, distance: 179.4
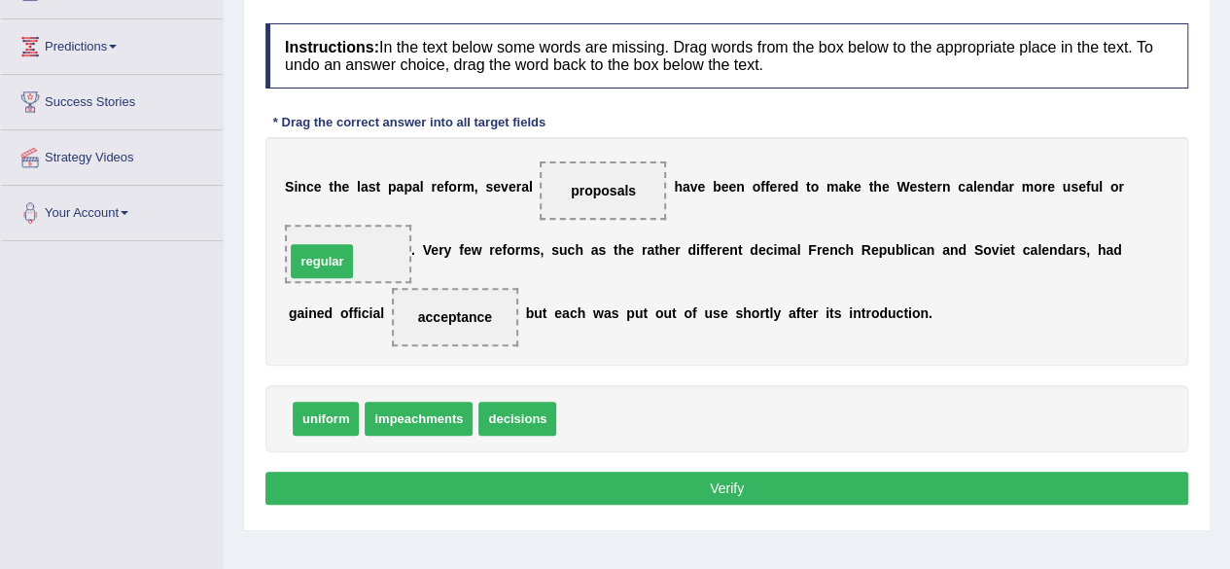
drag, startPoint x: 600, startPoint y: 412, endPoint x: 329, endPoint y: 255, distance: 313.7
click at [736, 485] on button "Verify" at bounding box center [726, 488] width 923 height 33
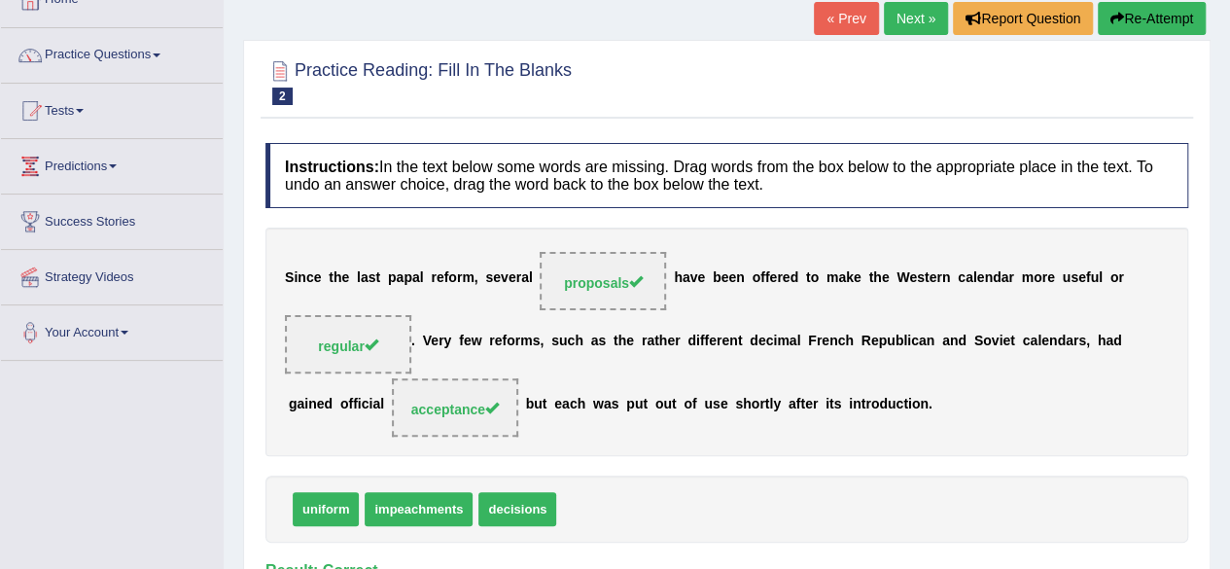
scroll to position [120, 0]
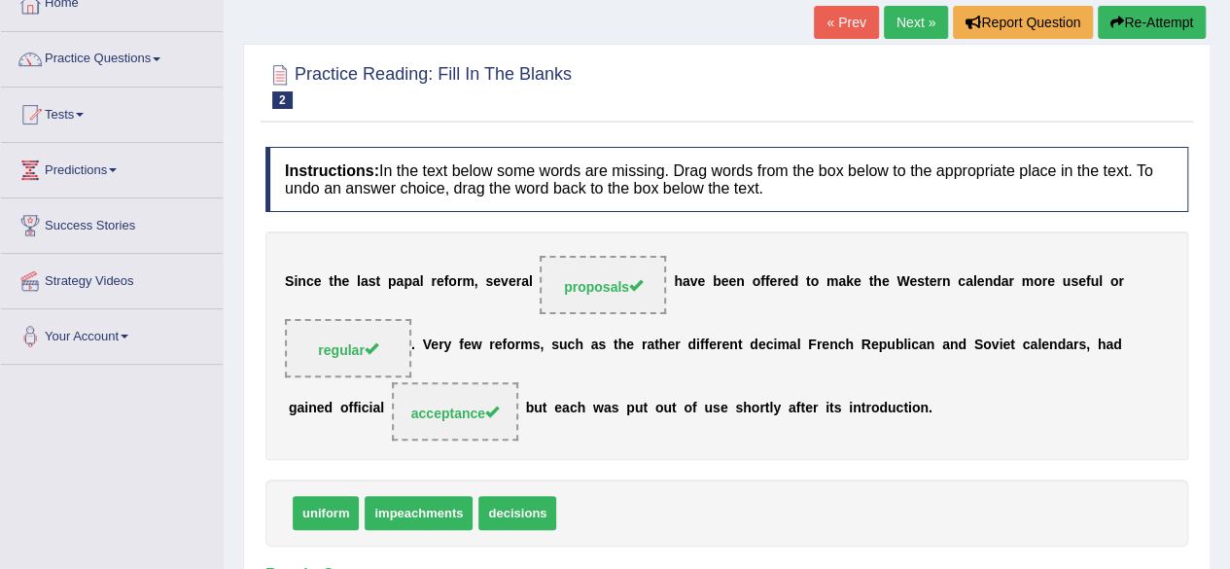
click at [928, 17] on link "Next »" at bounding box center [916, 22] width 64 height 33
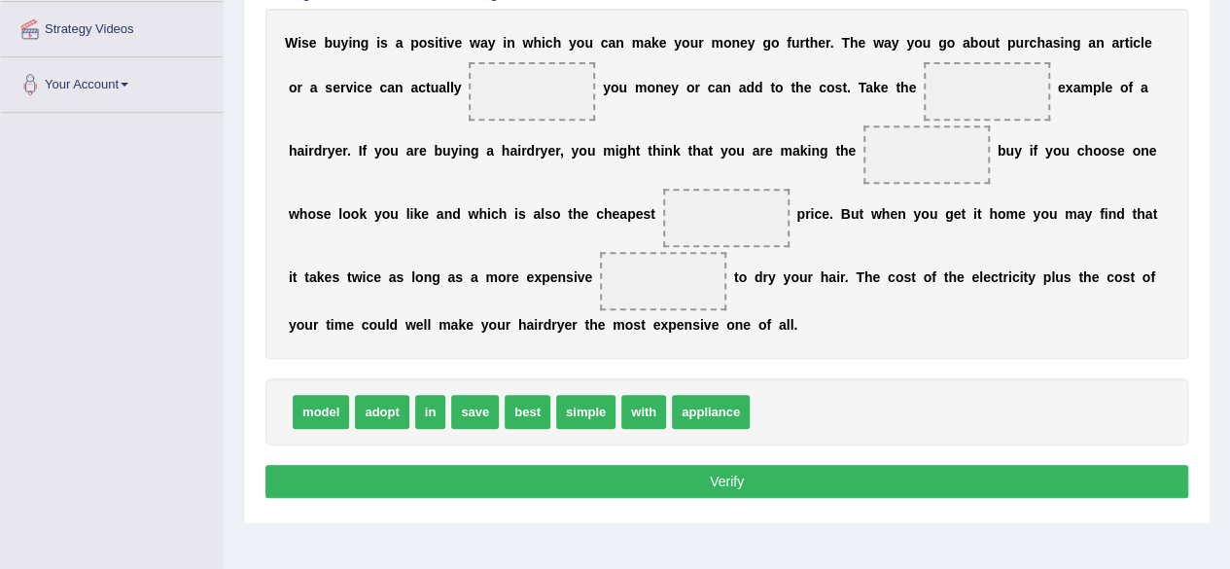
scroll to position [372, 0]
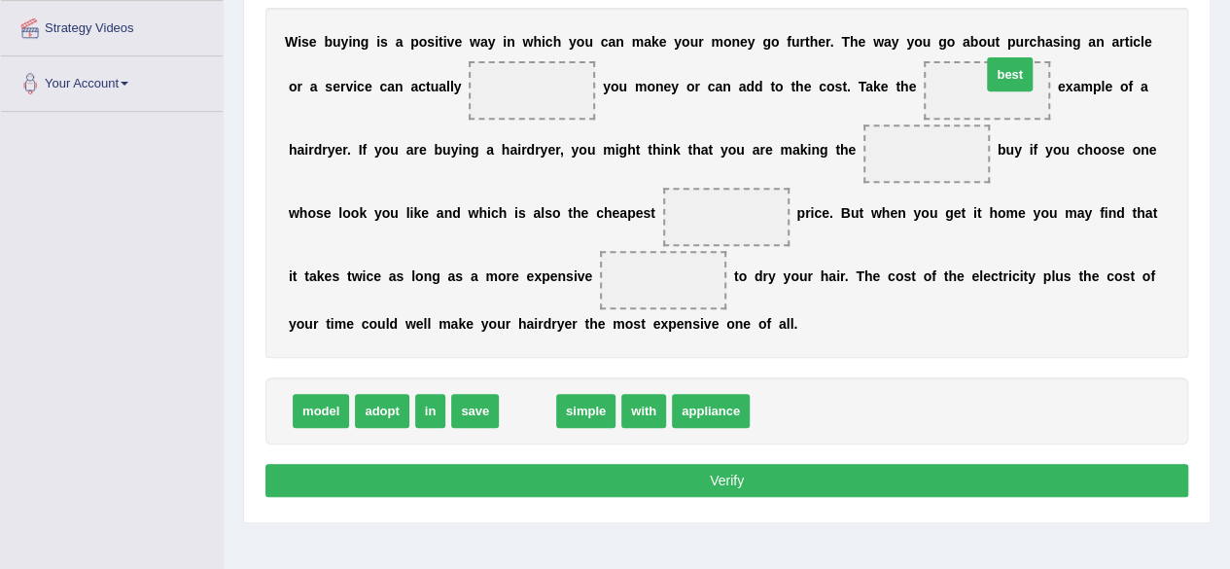
drag, startPoint x: 525, startPoint y: 406, endPoint x: 1007, endPoint y: 70, distance: 587.6
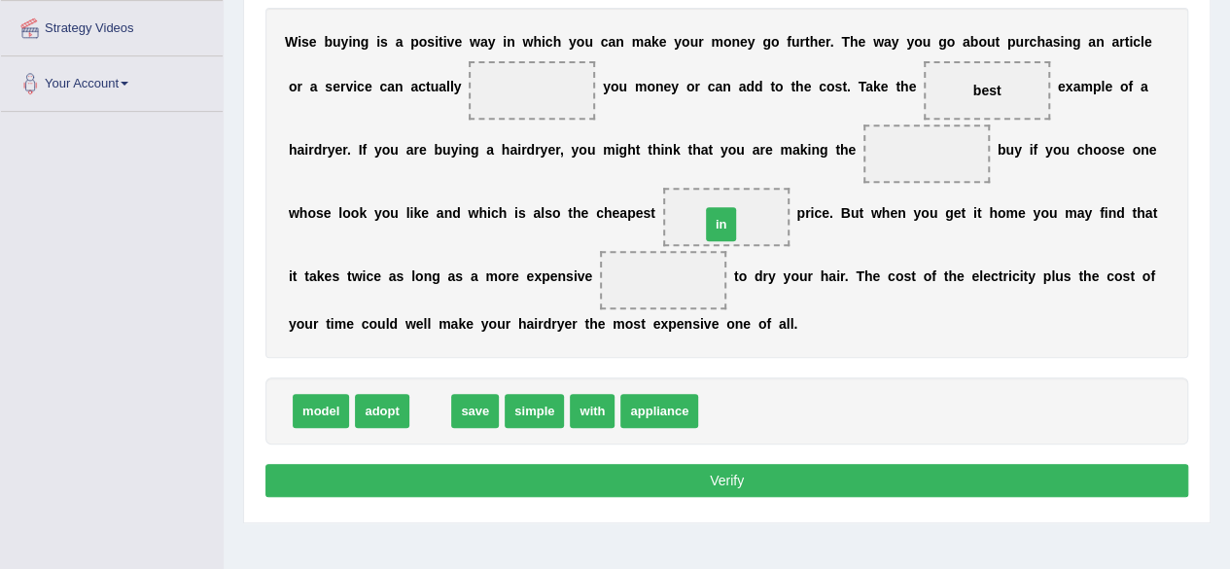
drag, startPoint x: 426, startPoint y: 407, endPoint x: 717, endPoint y: 222, distance: 345.0
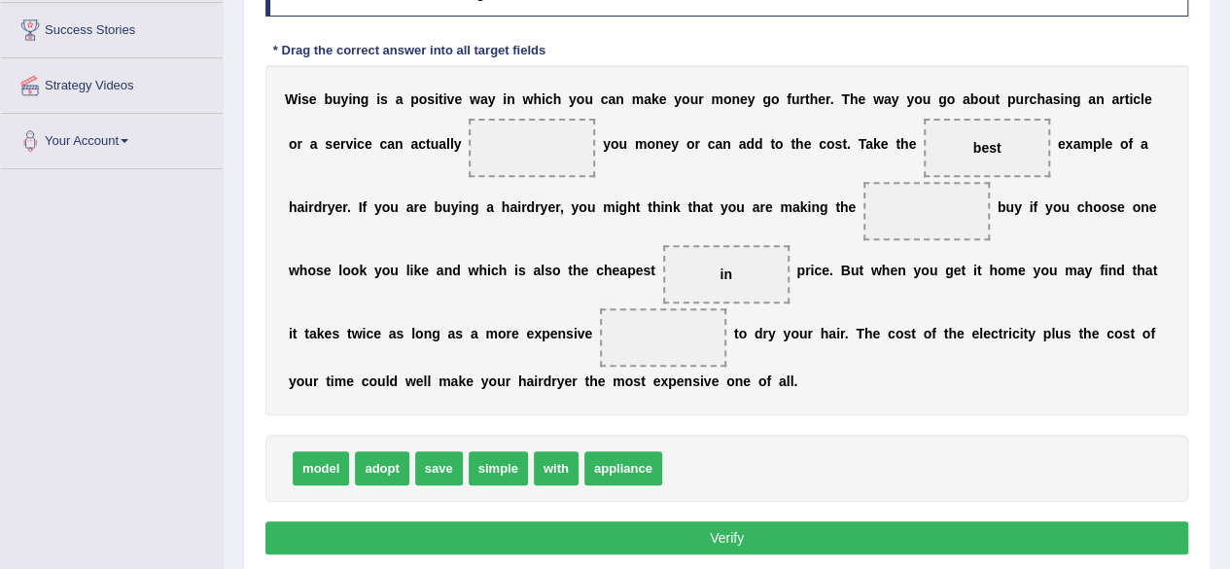
scroll to position [312, 0]
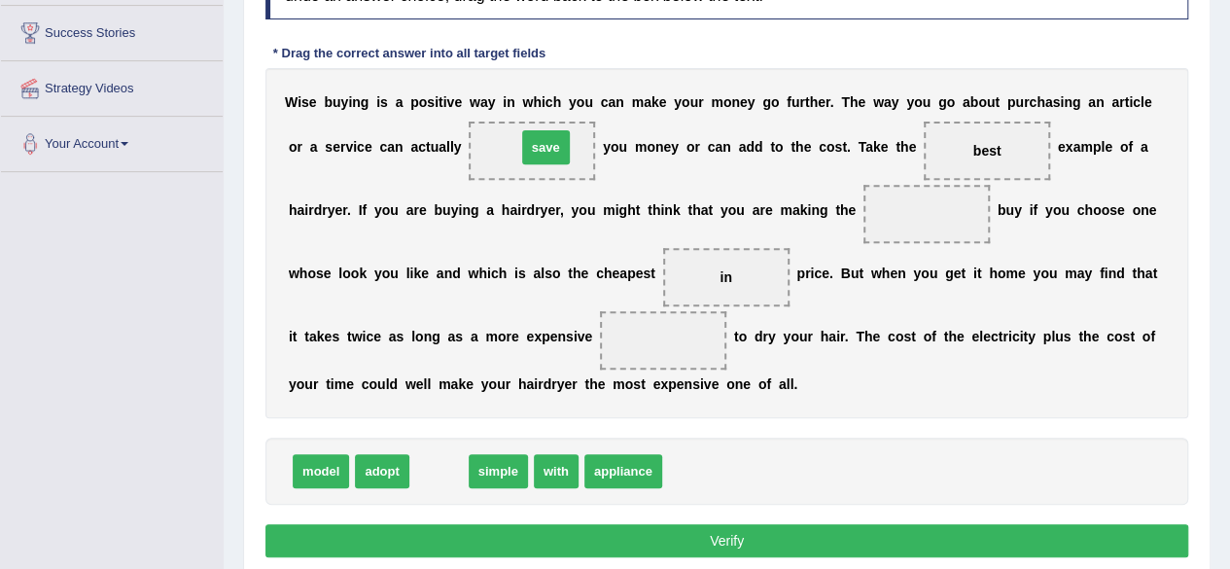
drag, startPoint x: 446, startPoint y: 462, endPoint x: 553, endPoint y: 137, distance: 342.0
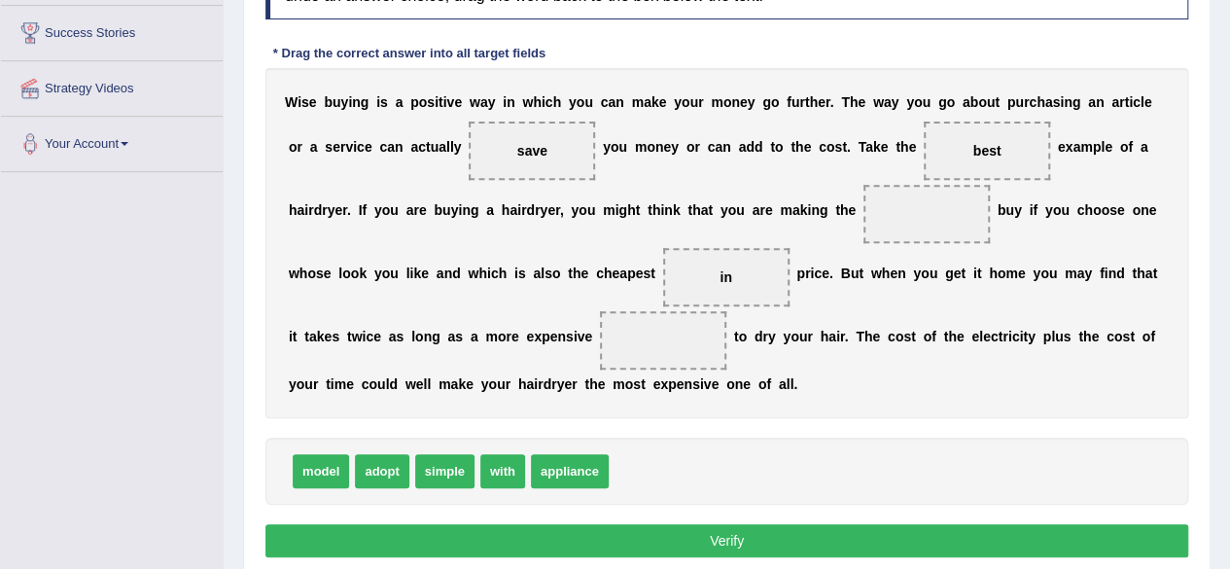
click at [822, 221] on div "W i s e b u y i n g i s a p o s i t i v e w a y i n w h i c h y o u c a n m a k…" at bounding box center [726, 243] width 923 height 350
drag, startPoint x: 572, startPoint y: 466, endPoint x: 932, endPoint y: 207, distance: 443.1
drag, startPoint x: 934, startPoint y: 203, endPoint x: 680, endPoint y: 329, distance: 283.1
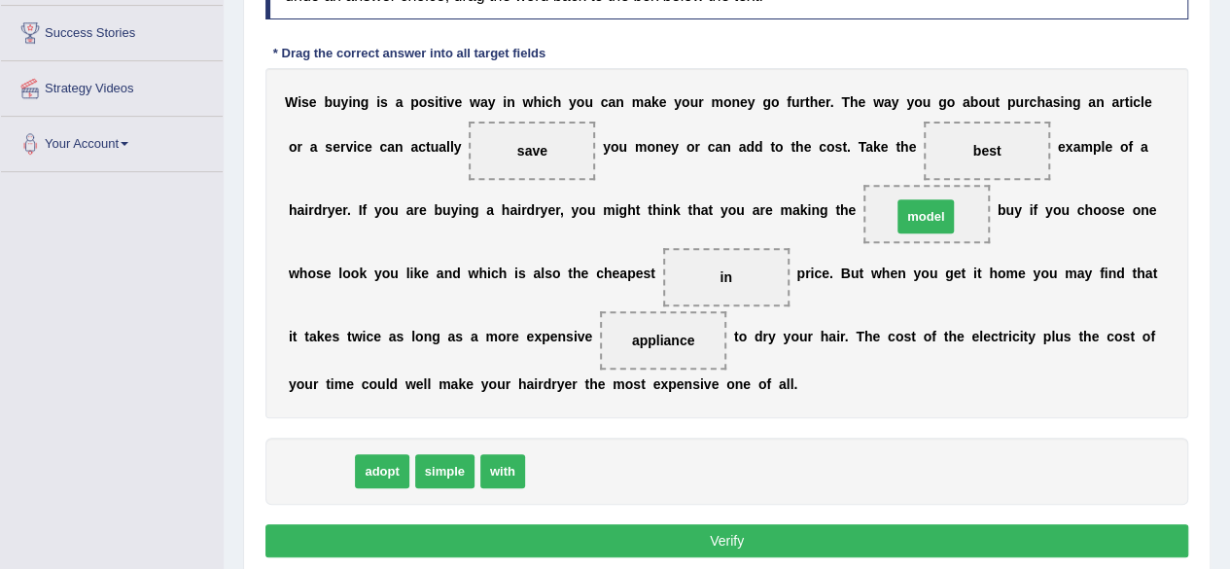
drag, startPoint x: 331, startPoint y: 468, endPoint x: 935, endPoint y: 215, distance: 654.7
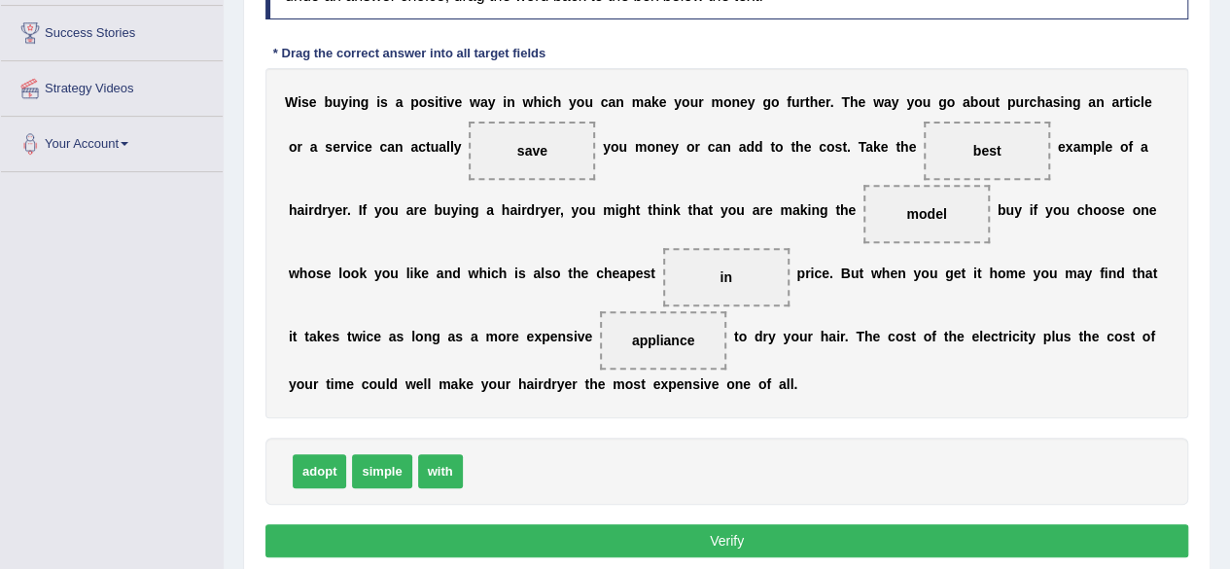
click at [741, 528] on button "Verify" at bounding box center [726, 540] width 923 height 33
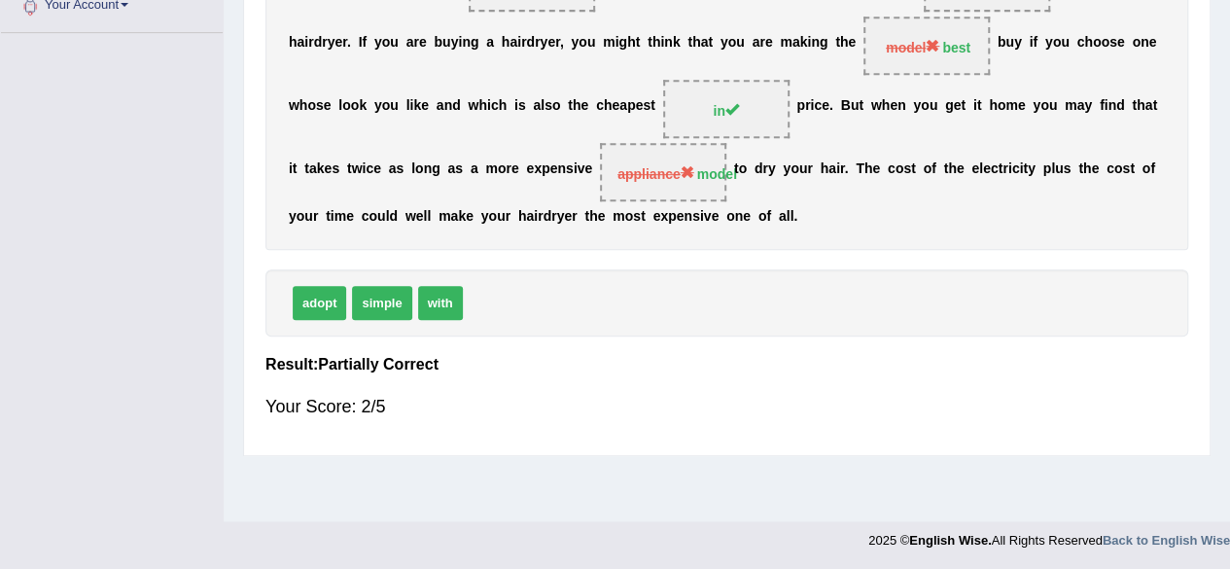
scroll to position [0, 0]
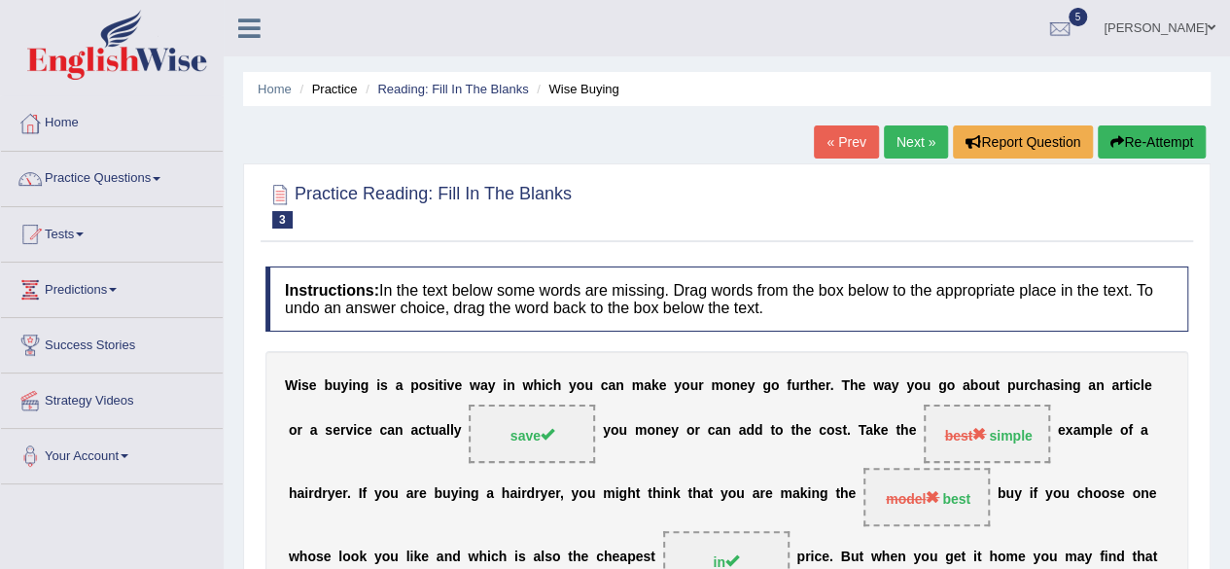
click at [1137, 137] on button "Re-Attempt" at bounding box center [1152, 141] width 108 height 33
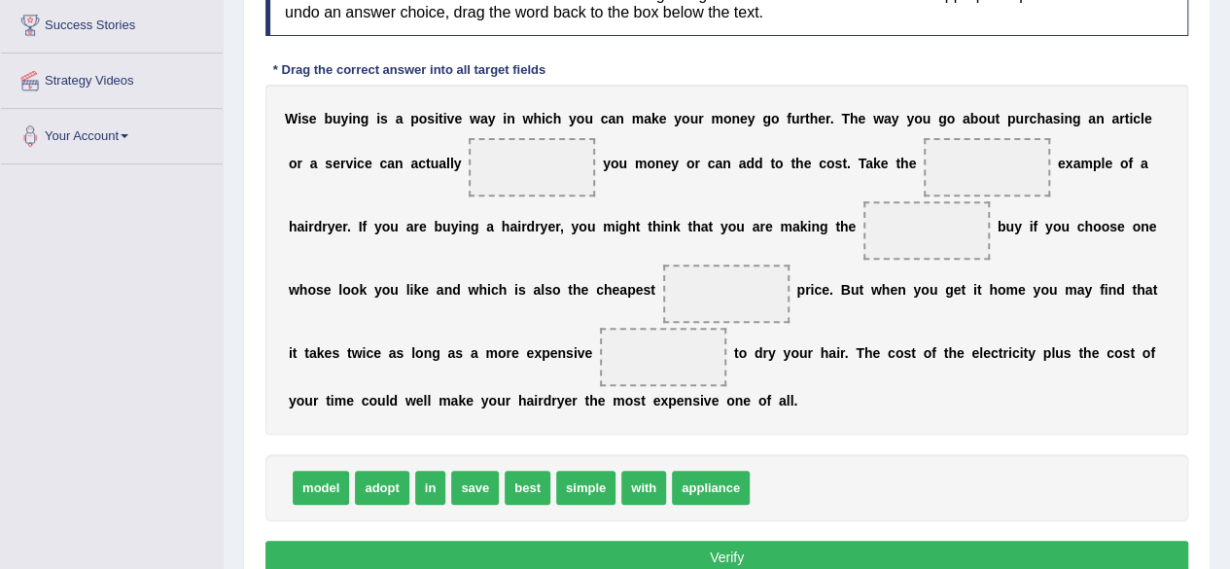
scroll to position [311, 0]
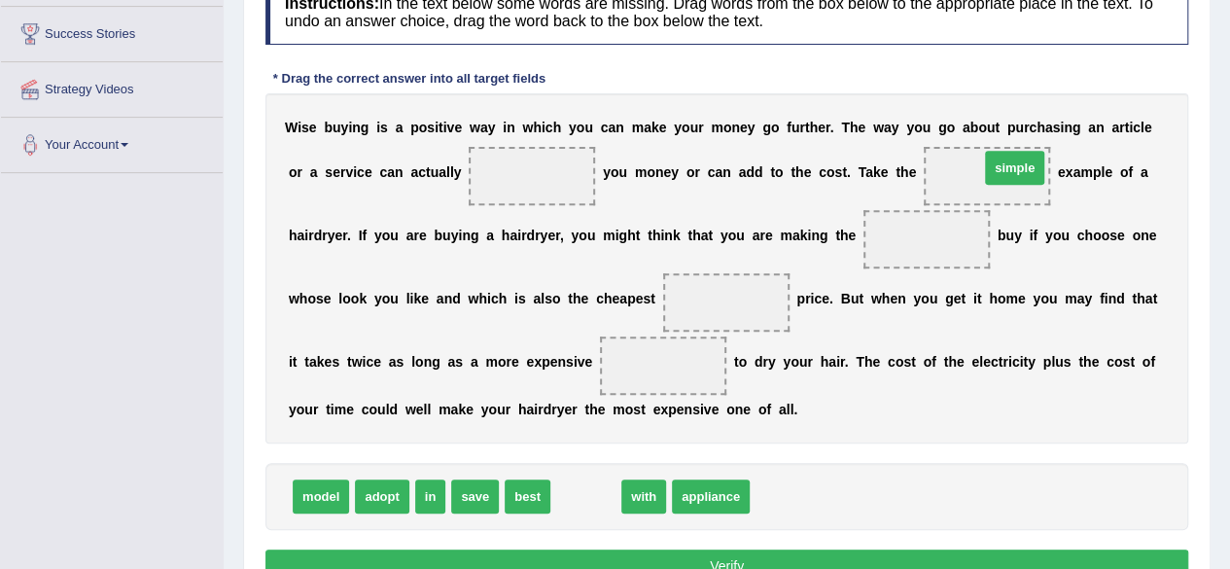
drag, startPoint x: 587, startPoint y: 487, endPoint x: 1016, endPoint y: 157, distance: 541.5
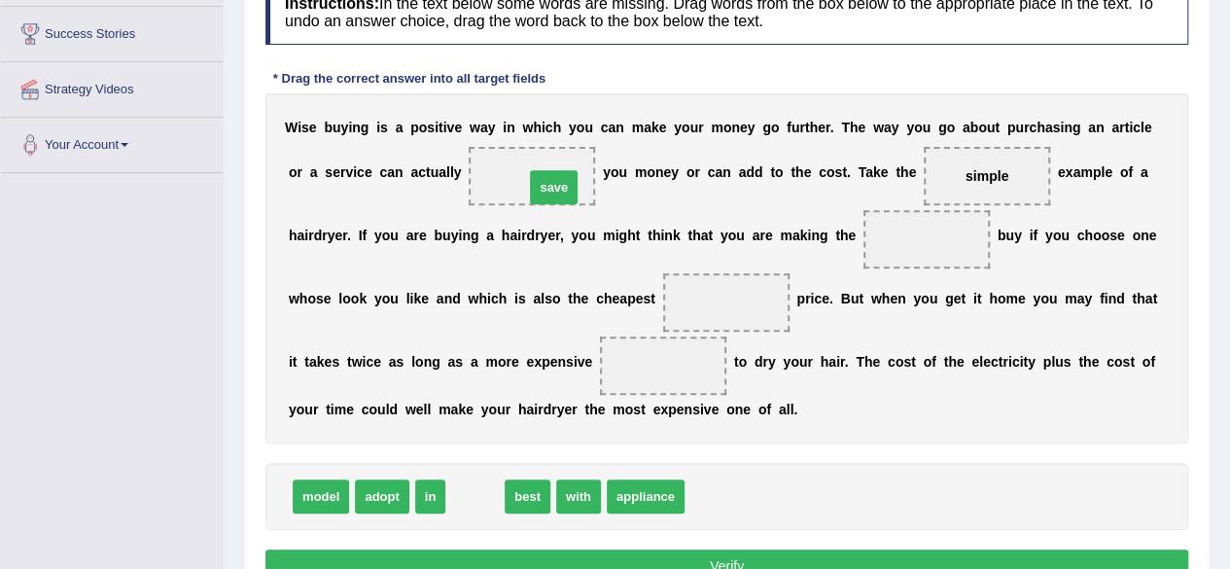
drag, startPoint x: 469, startPoint y: 491, endPoint x: 548, endPoint y: 178, distance: 323.1
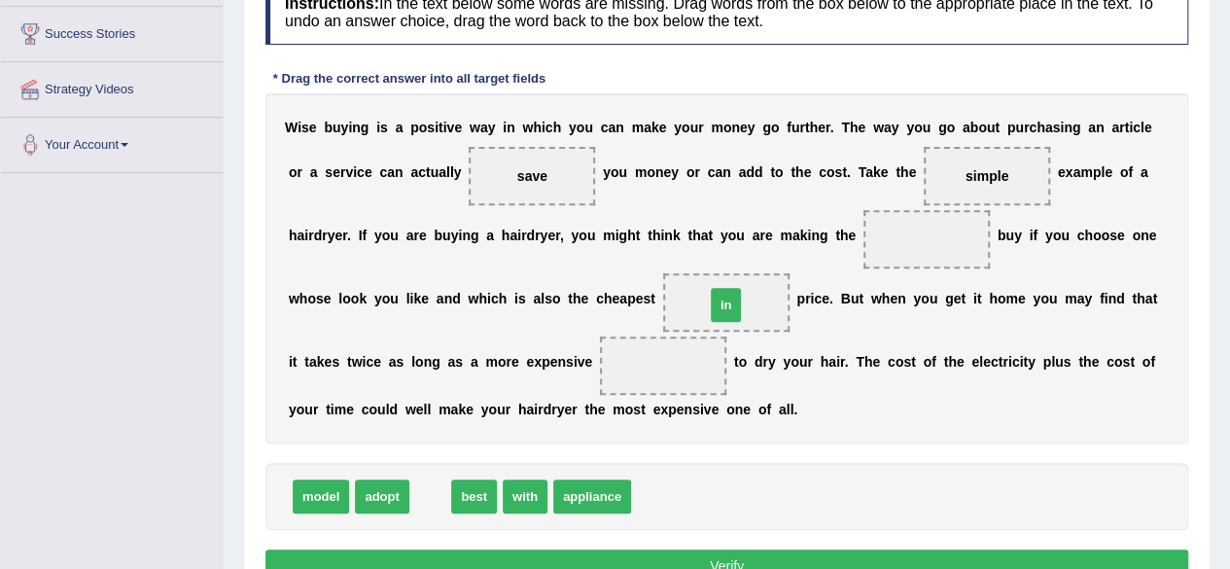
drag, startPoint x: 430, startPoint y: 497, endPoint x: 727, endPoint y: 306, distance: 353.4
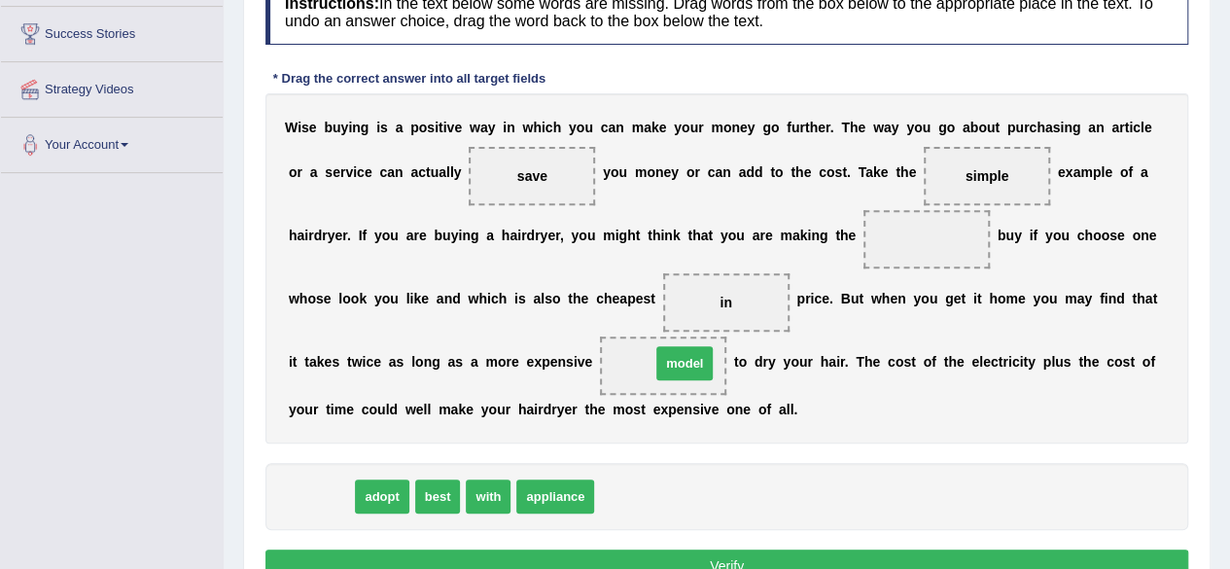
drag, startPoint x: 335, startPoint y: 487, endPoint x: 698, endPoint y: 353, distance: 387.7
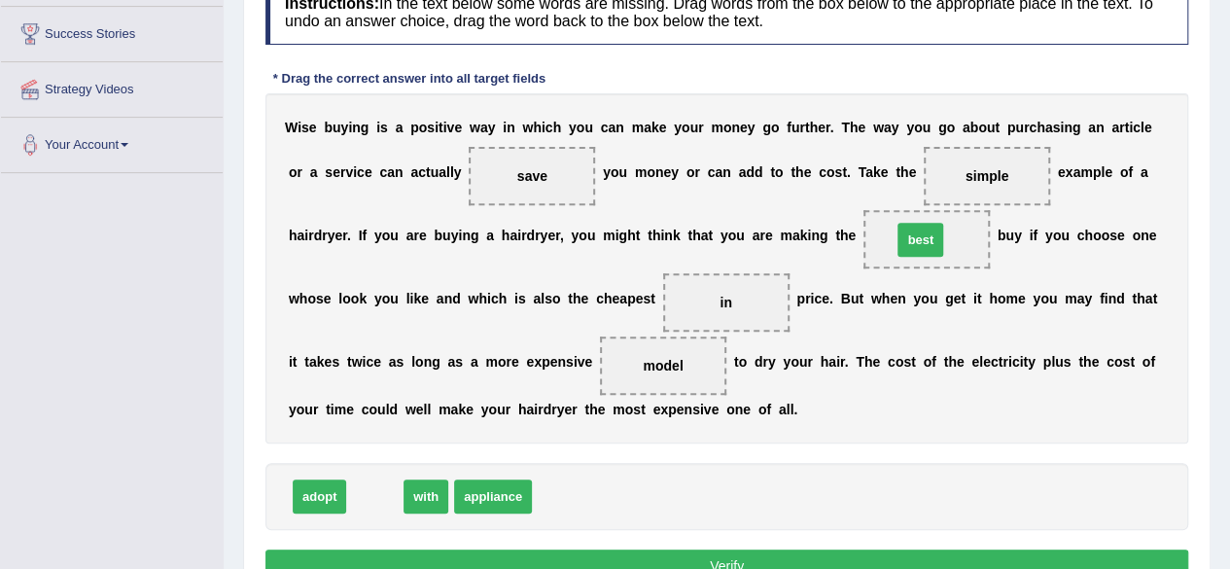
drag, startPoint x: 369, startPoint y: 485, endPoint x: 914, endPoint y: 229, distance: 602.9
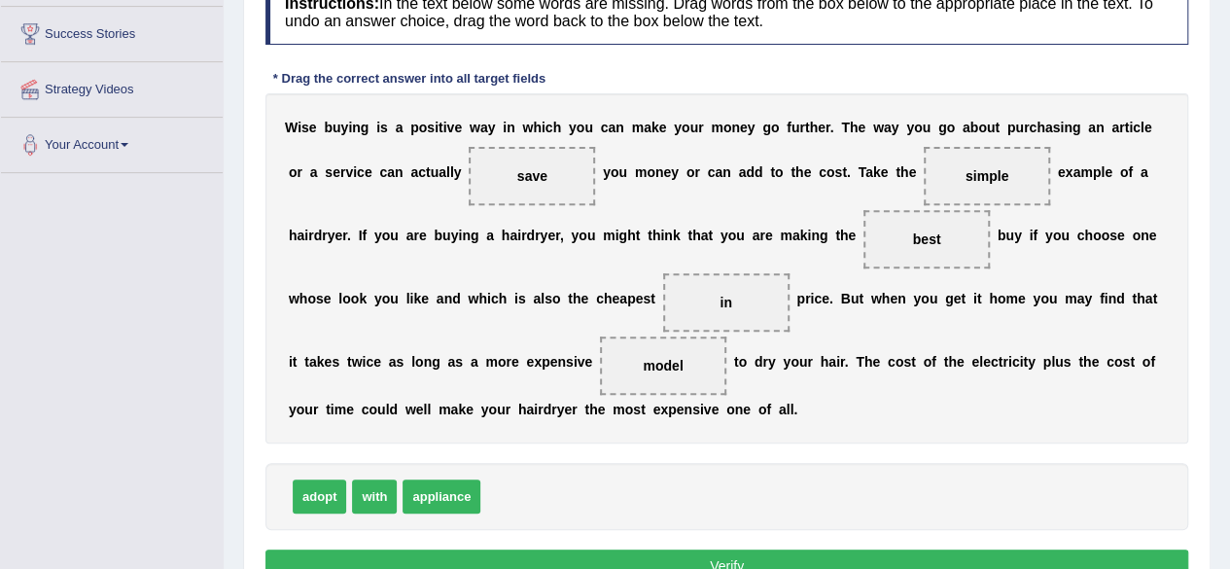
scroll to position [451, 0]
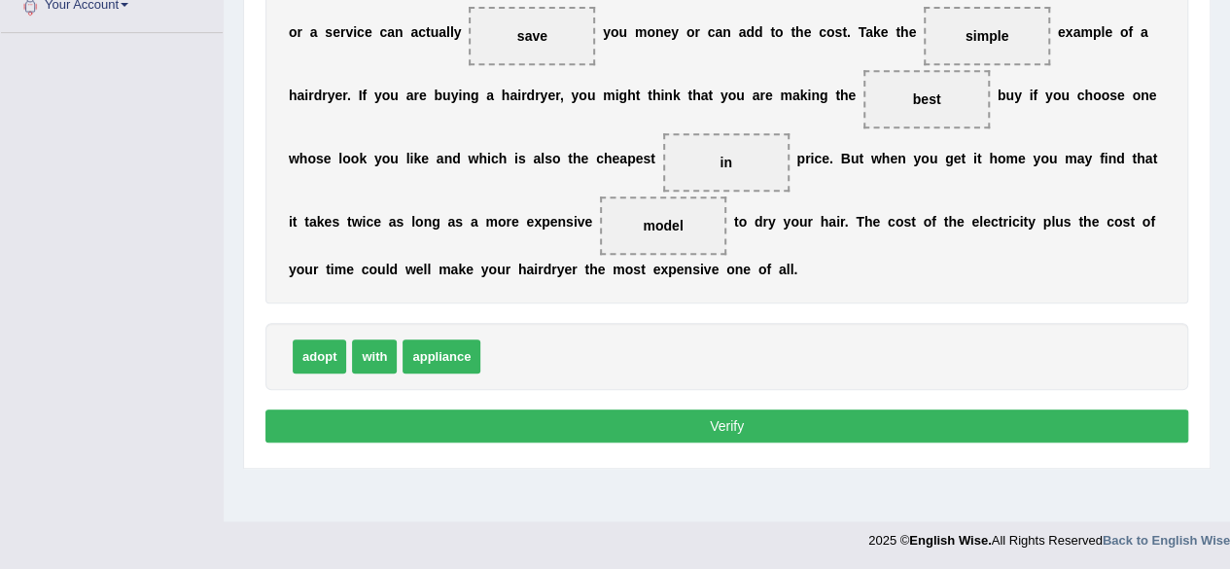
click at [750, 429] on button "Verify" at bounding box center [726, 425] width 923 height 33
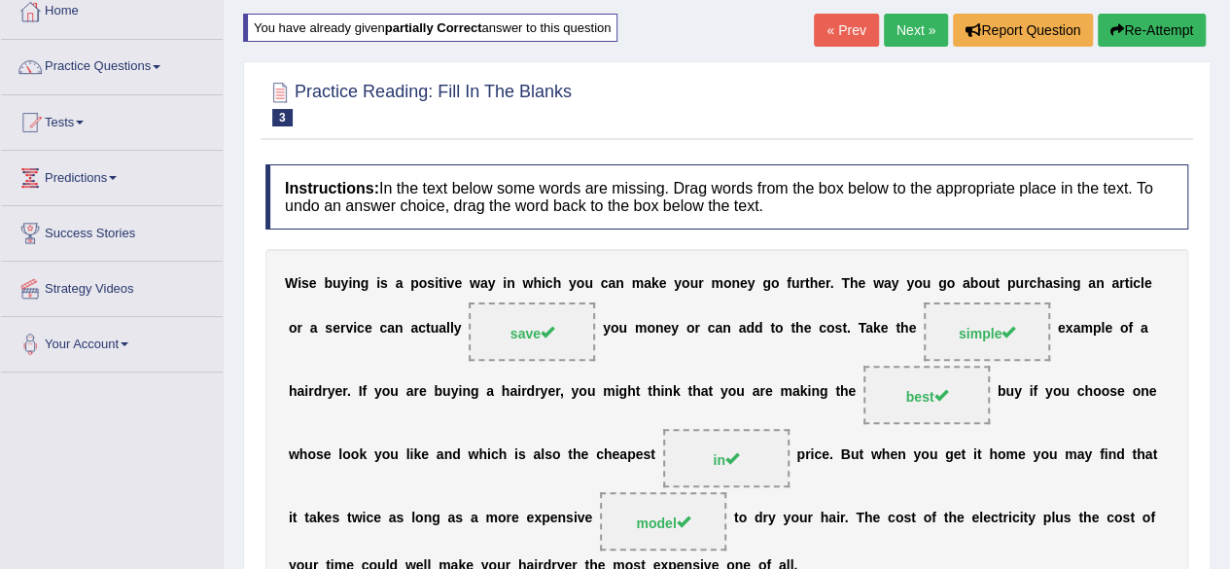
scroll to position [0, 0]
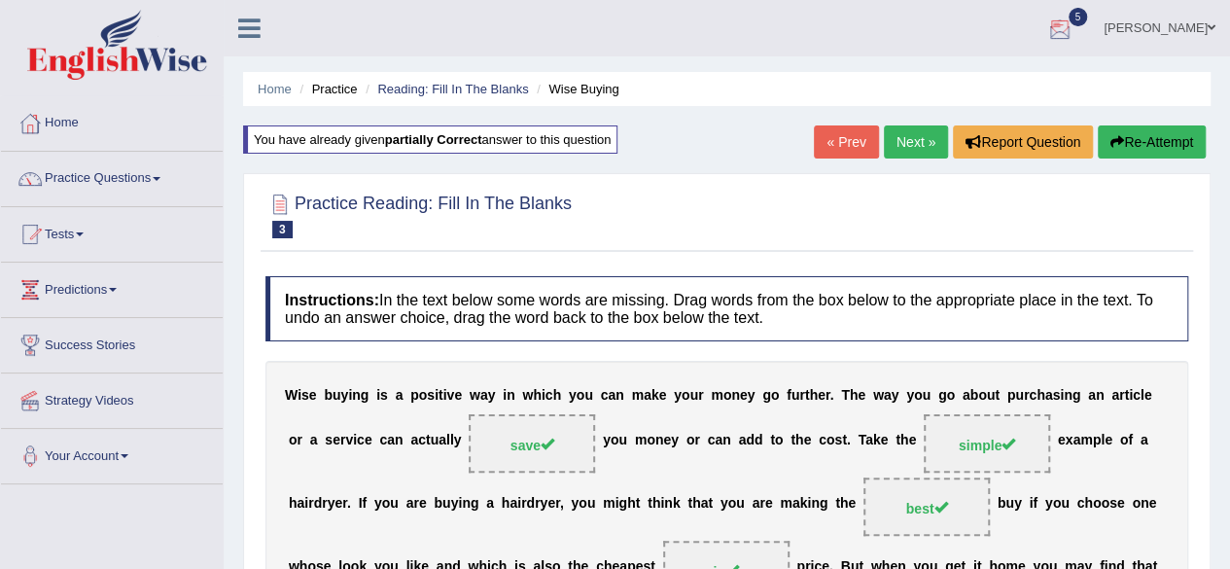
click at [1075, 24] on div at bounding box center [1059, 29] width 29 height 29
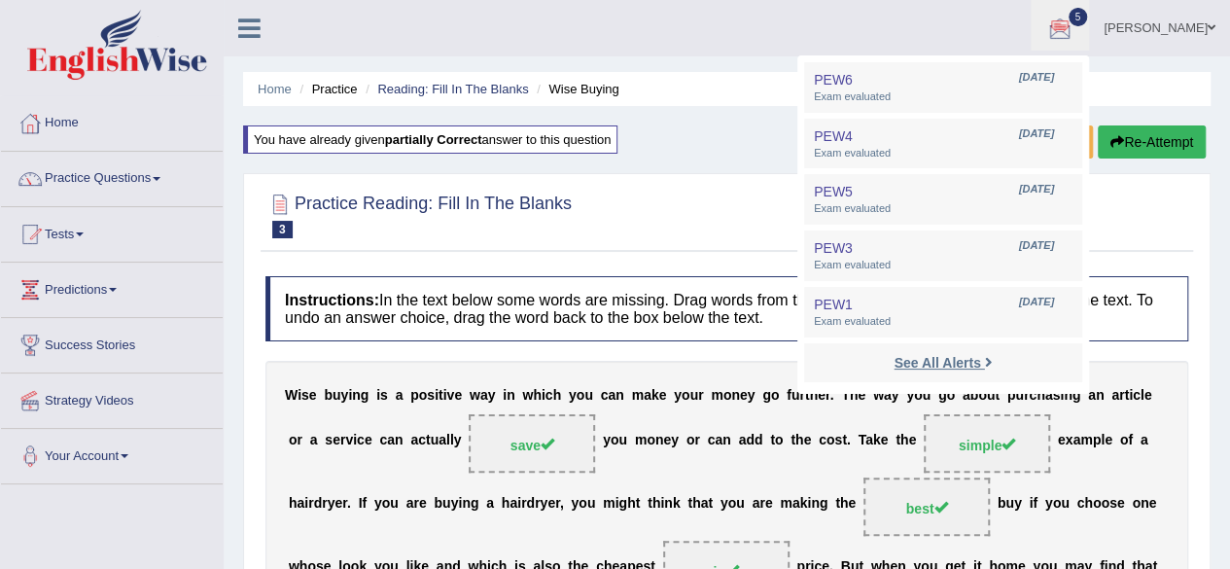
click at [980, 364] on strong "See All Alerts" at bounding box center [937, 363] width 87 height 16
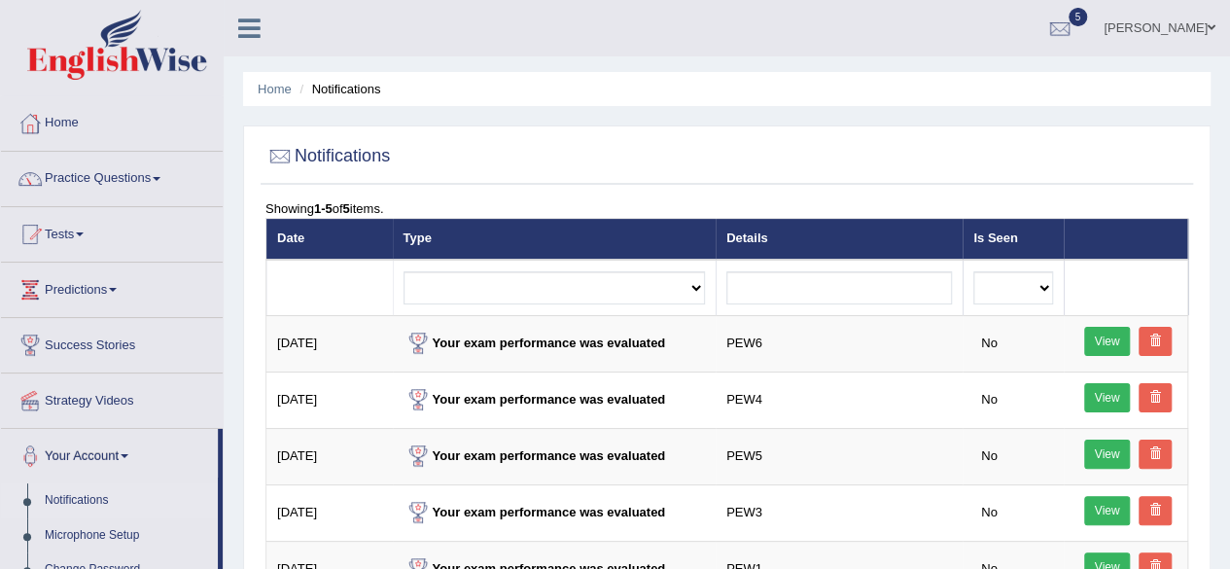
scroll to position [179, 0]
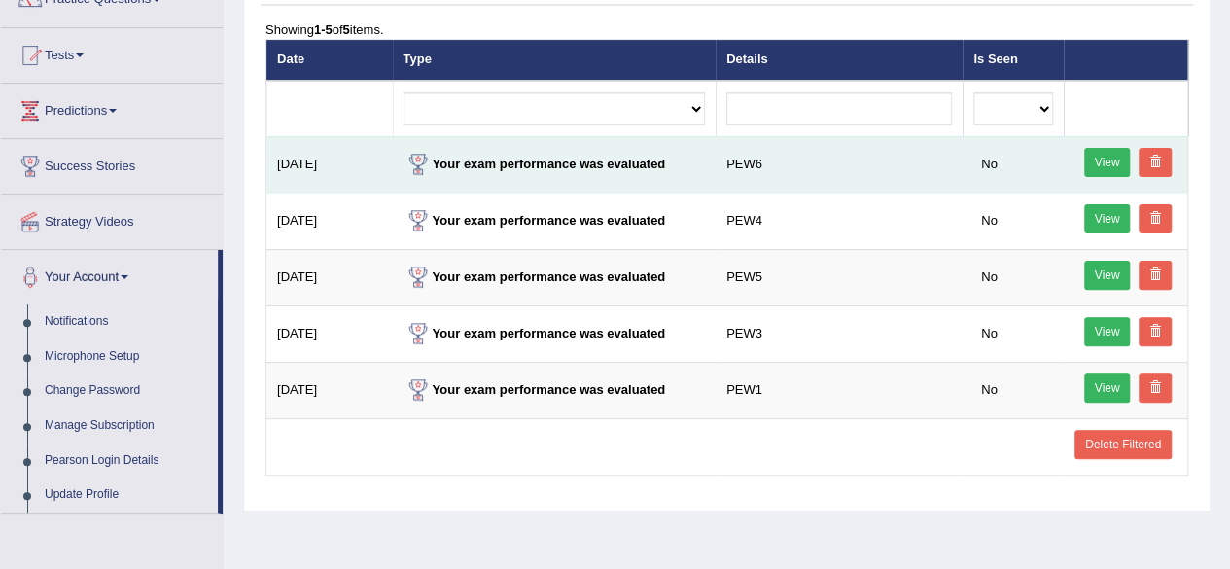
click at [1113, 160] on link "View" at bounding box center [1107, 162] width 47 height 29
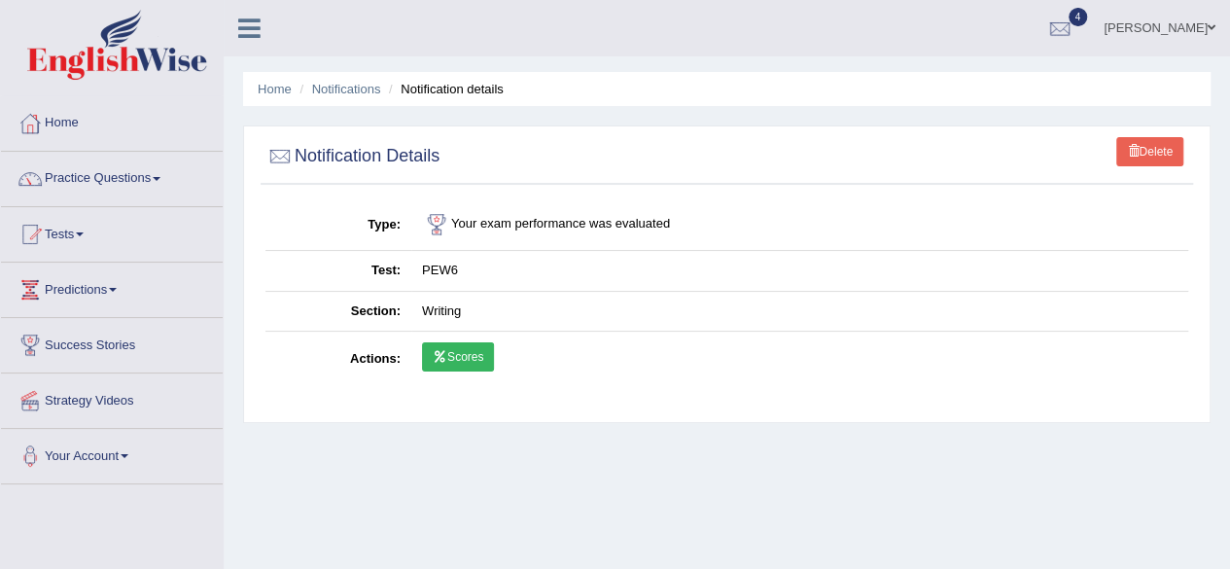
click at [443, 365] on link "Scores" at bounding box center [458, 356] width 72 height 29
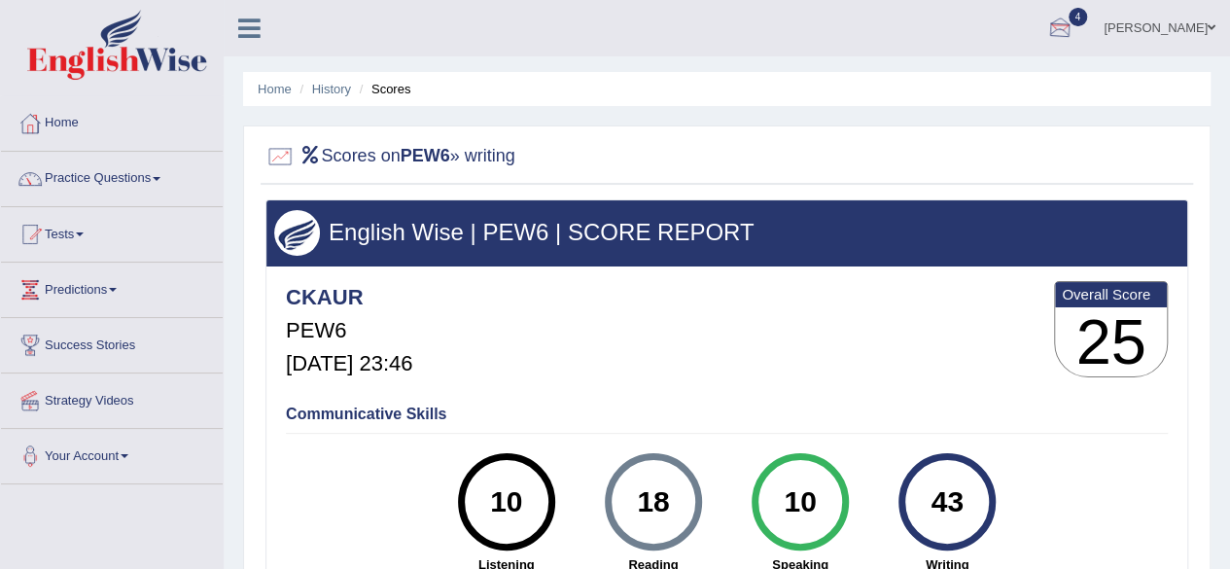
click at [1075, 27] on div at bounding box center [1059, 29] width 29 height 29
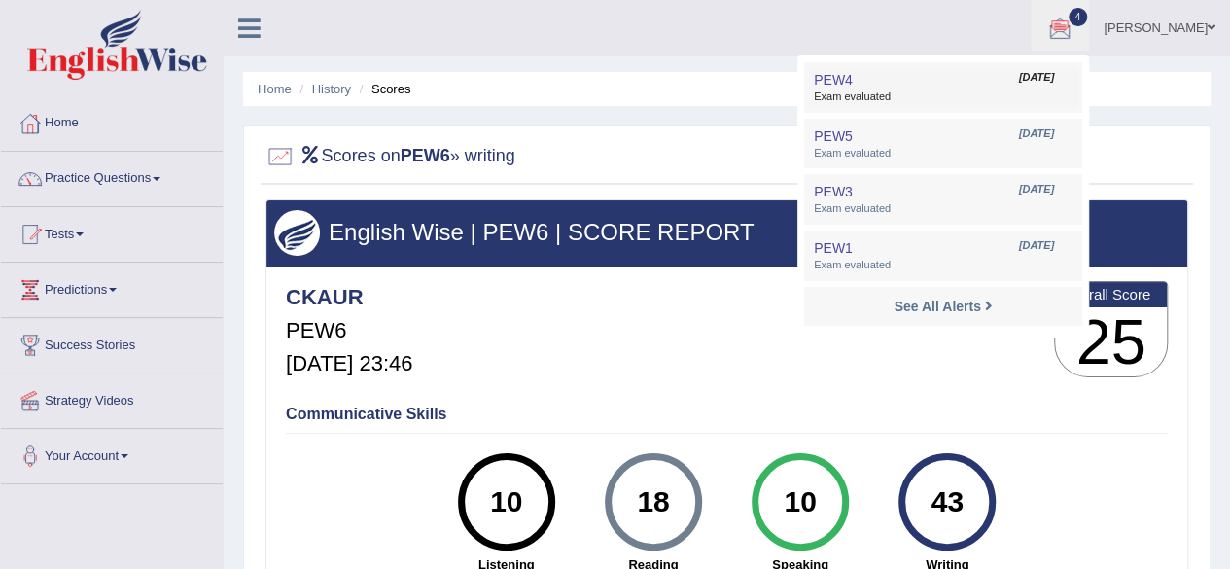
click at [921, 91] on span "Exam evaluated" at bounding box center [943, 97] width 259 height 16
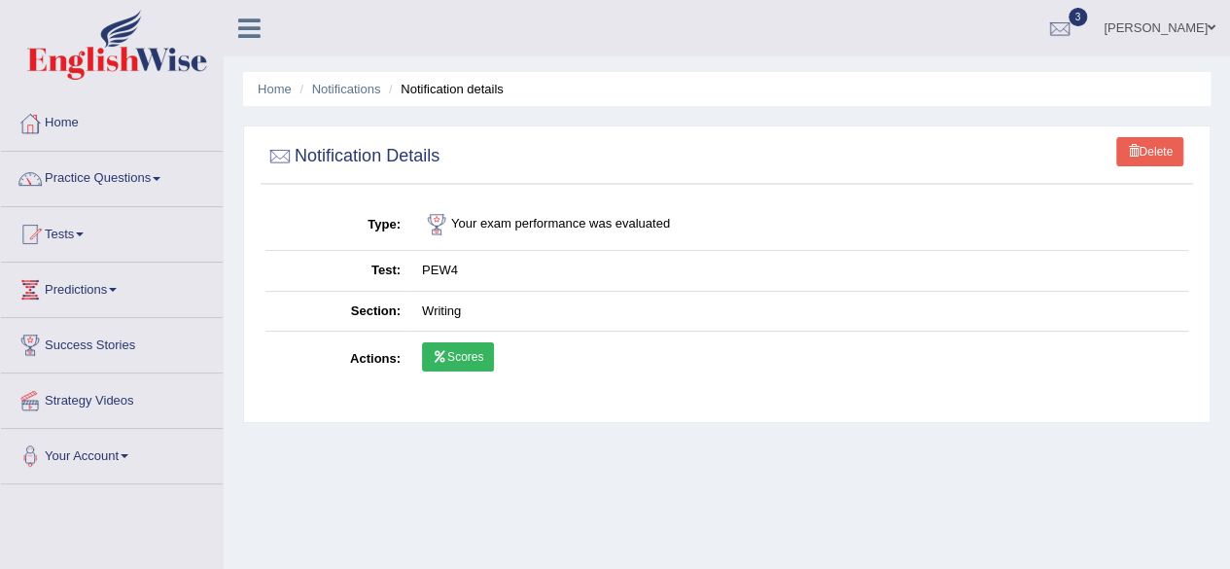
click at [472, 367] on link "Scores" at bounding box center [458, 356] width 72 height 29
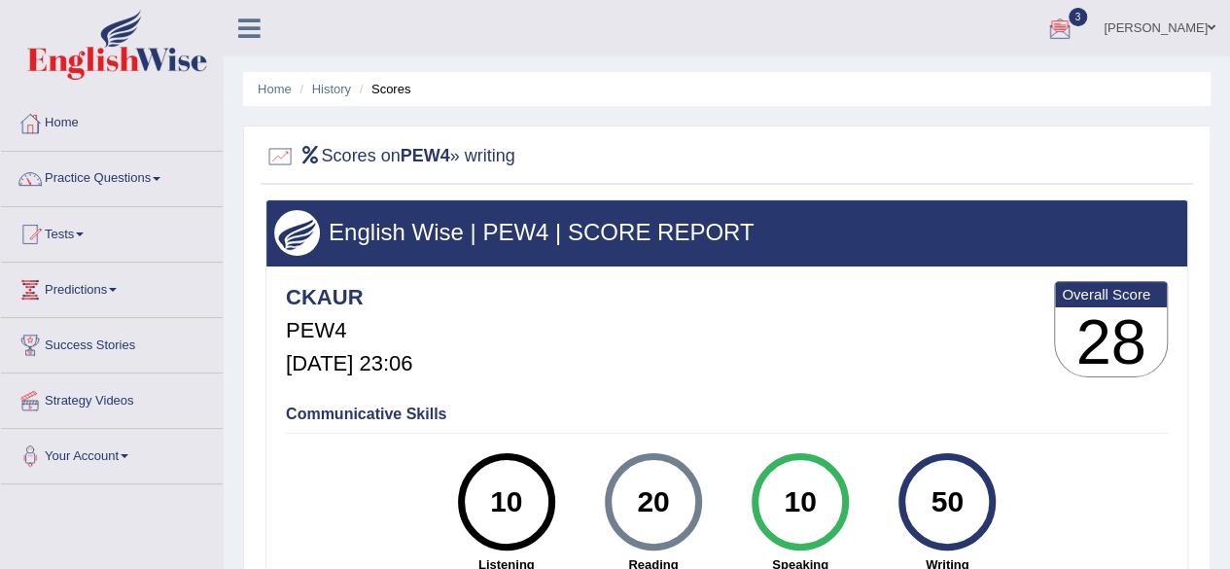
click at [1075, 30] on div at bounding box center [1059, 29] width 29 height 29
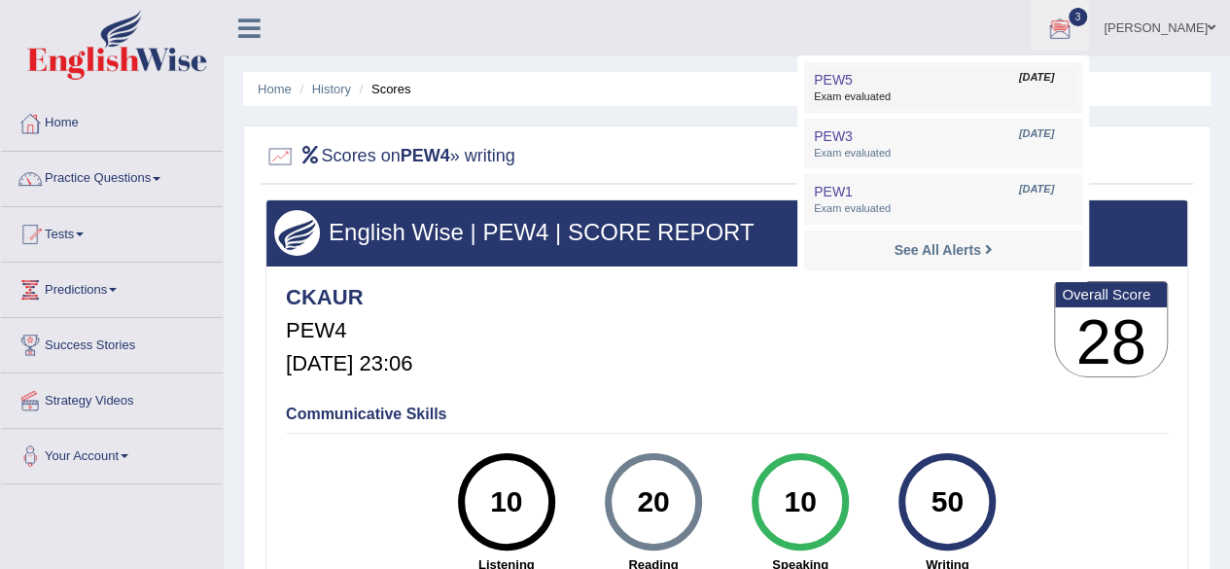
click at [932, 103] on span "Exam evaluated" at bounding box center [943, 97] width 259 height 16
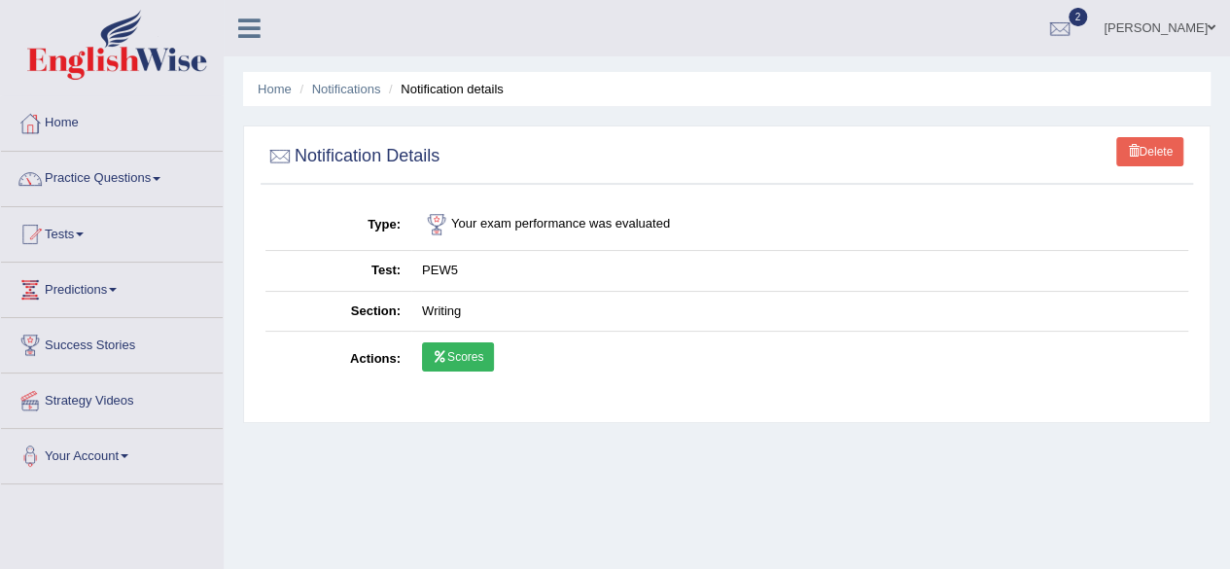
click at [448, 357] on link "Scores" at bounding box center [458, 356] width 72 height 29
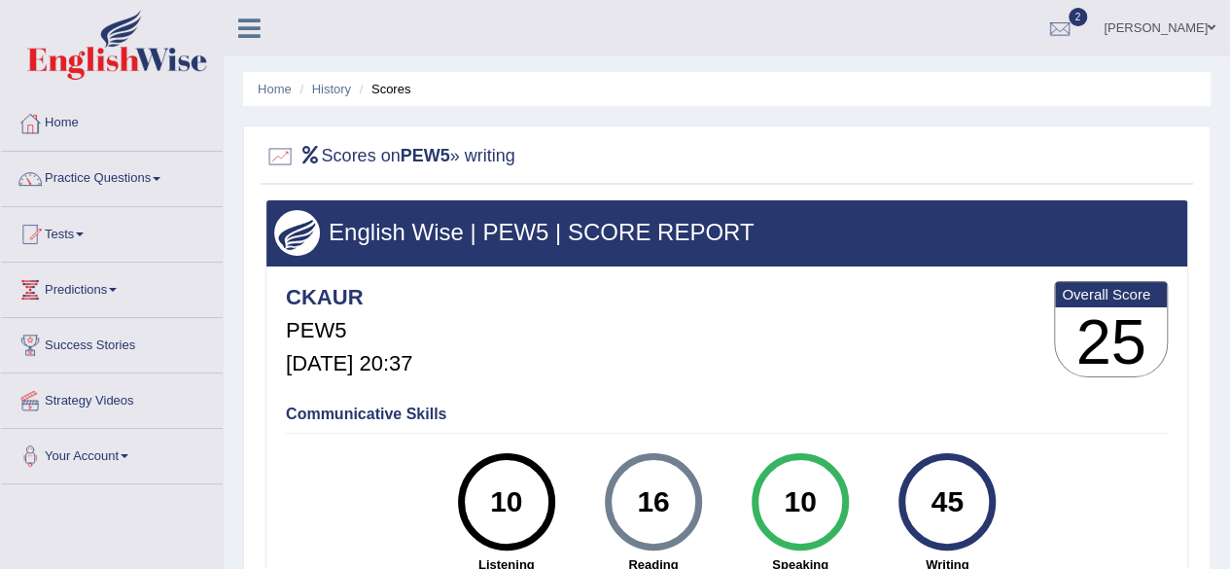
scroll to position [1, 0]
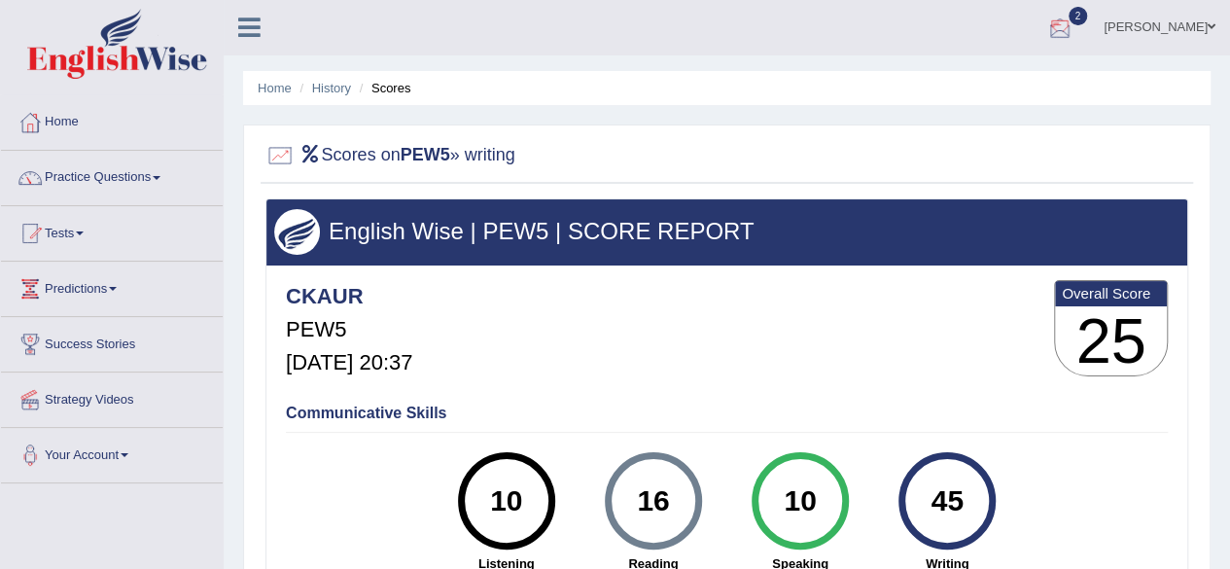
click at [1075, 26] on div at bounding box center [1059, 28] width 29 height 29
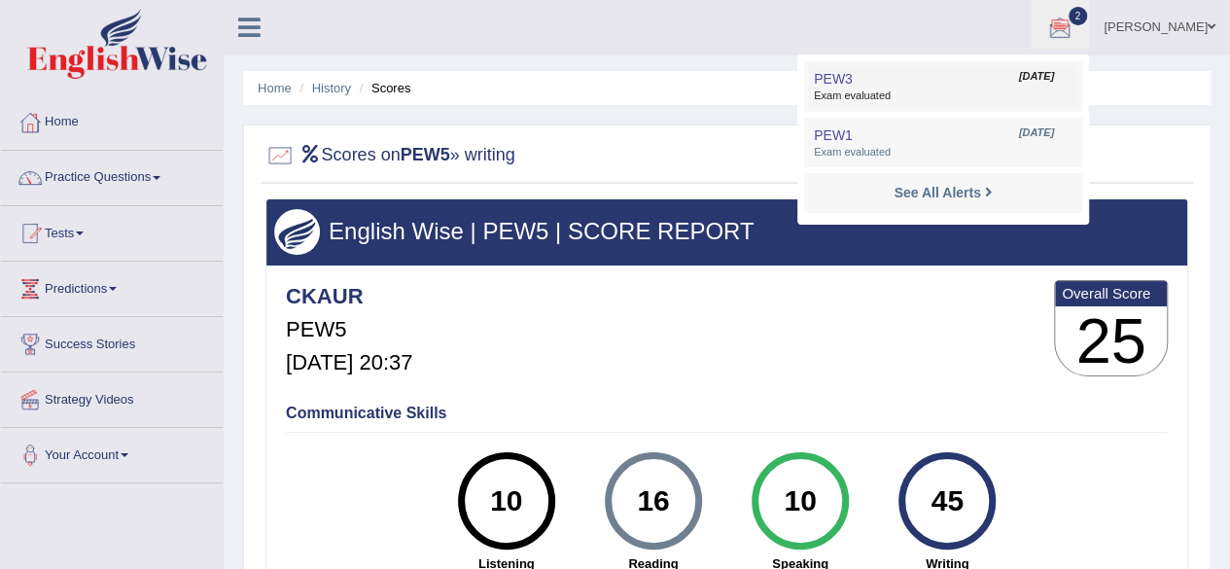
click at [937, 90] on span "Exam evaluated" at bounding box center [943, 96] width 259 height 16
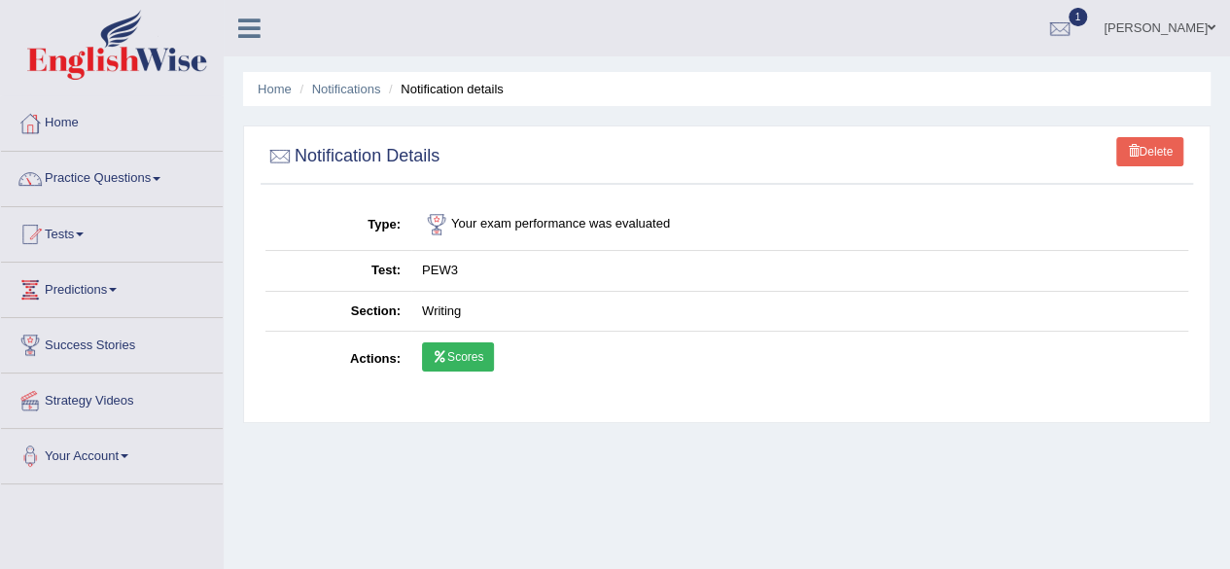
click at [468, 351] on link "Scores" at bounding box center [458, 356] width 72 height 29
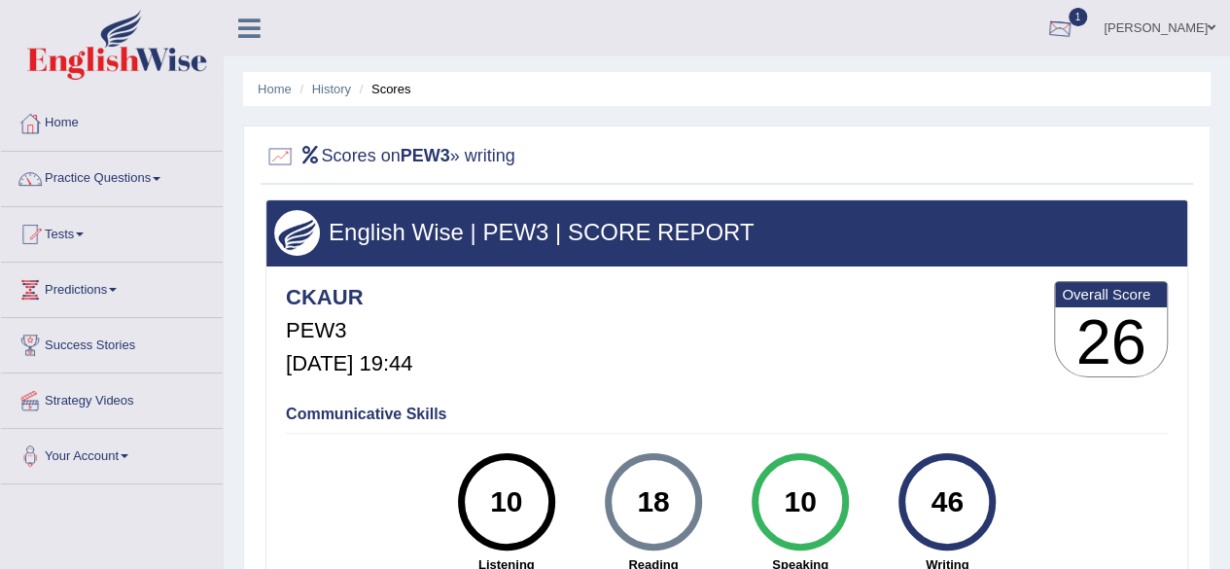
click at [1075, 26] on div at bounding box center [1059, 29] width 29 height 29
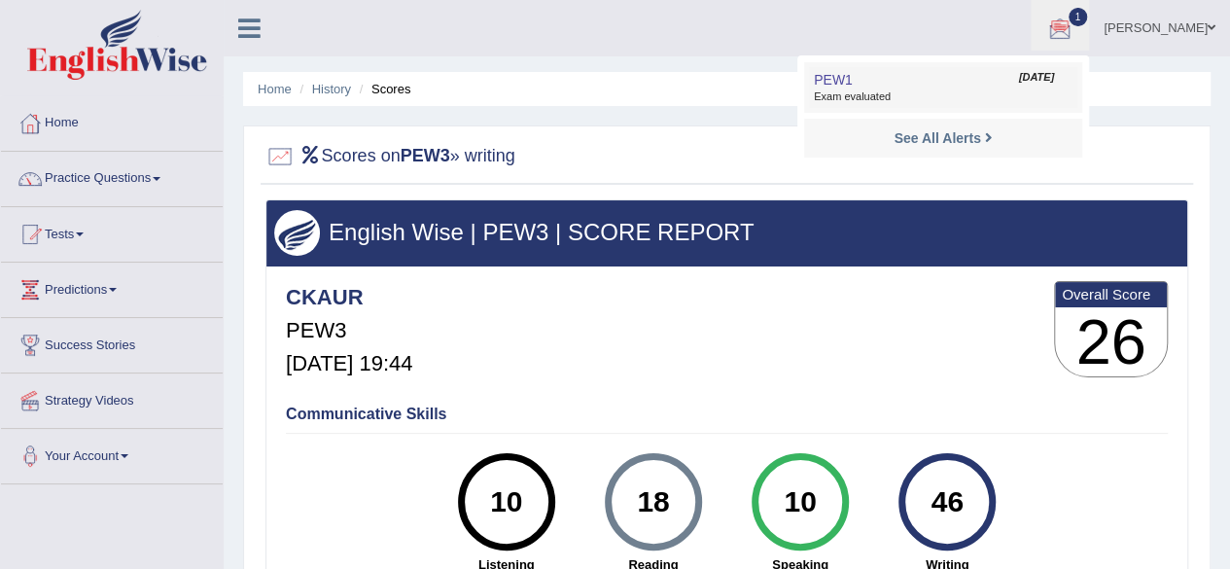
click at [906, 93] on span "Exam evaluated" at bounding box center [943, 97] width 259 height 16
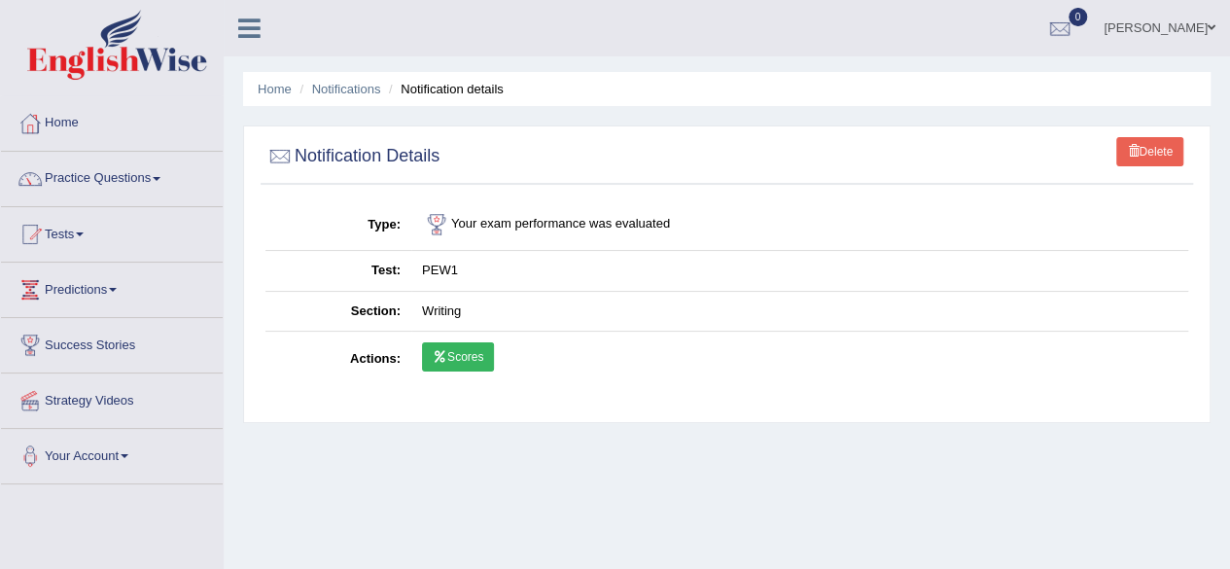
click at [465, 361] on link "Scores" at bounding box center [458, 356] width 72 height 29
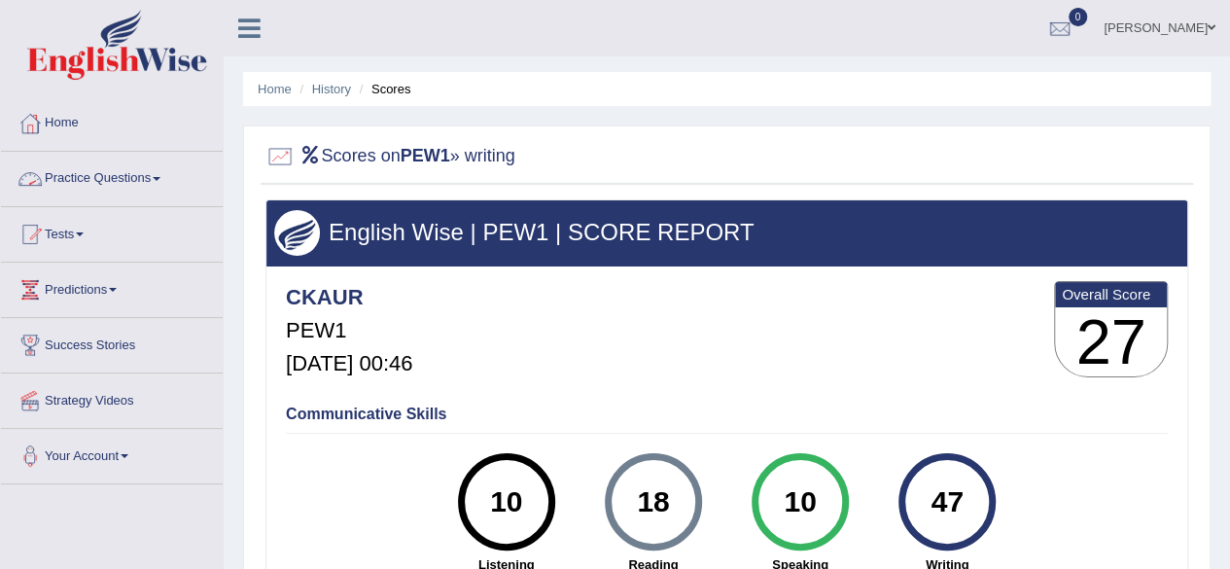
click at [124, 177] on link "Practice Questions" at bounding box center [112, 176] width 222 height 49
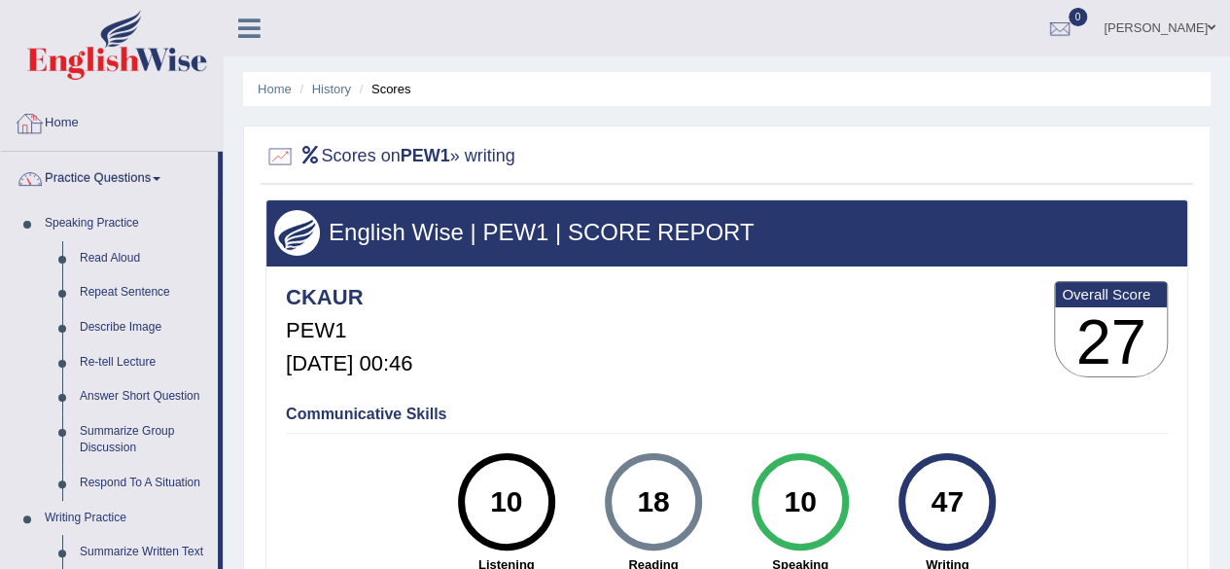
click at [68, 116] on link "Home" at bounding box center [112, 120] width 222 height 49
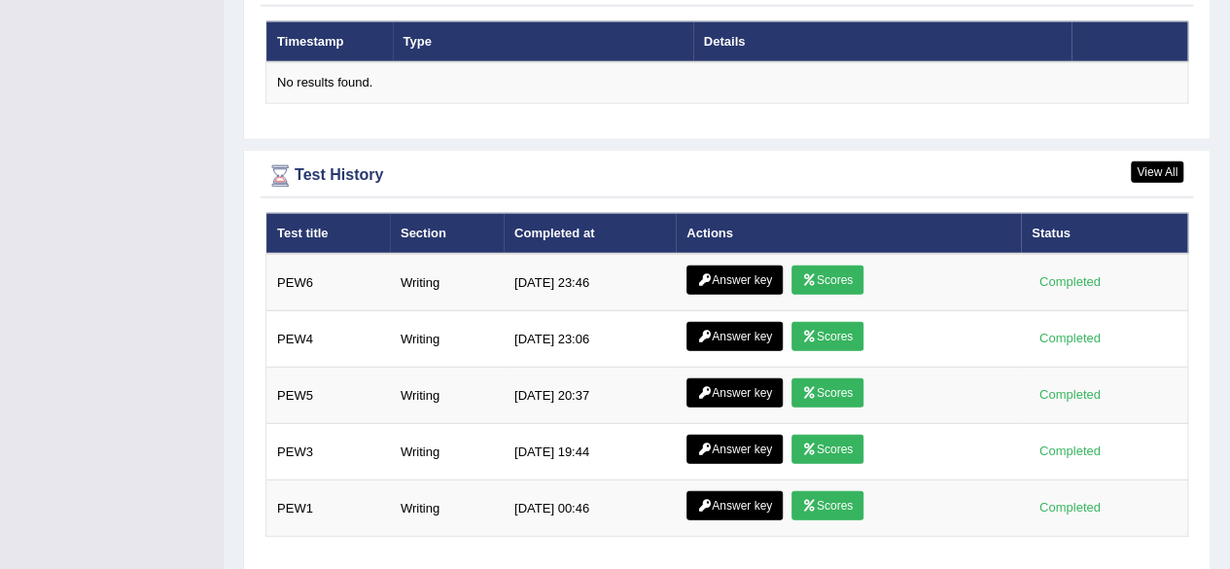
scroll to position [2461, 0]
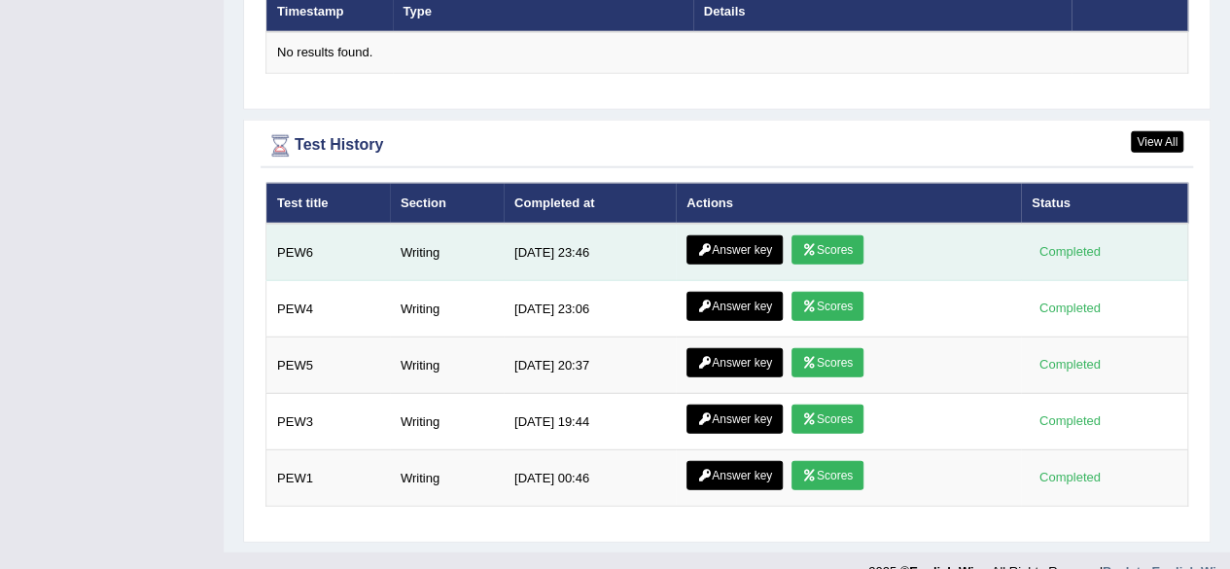
click at [731, 235] on link "Answer key" at bounding box center [735, 249] width 96 height 29
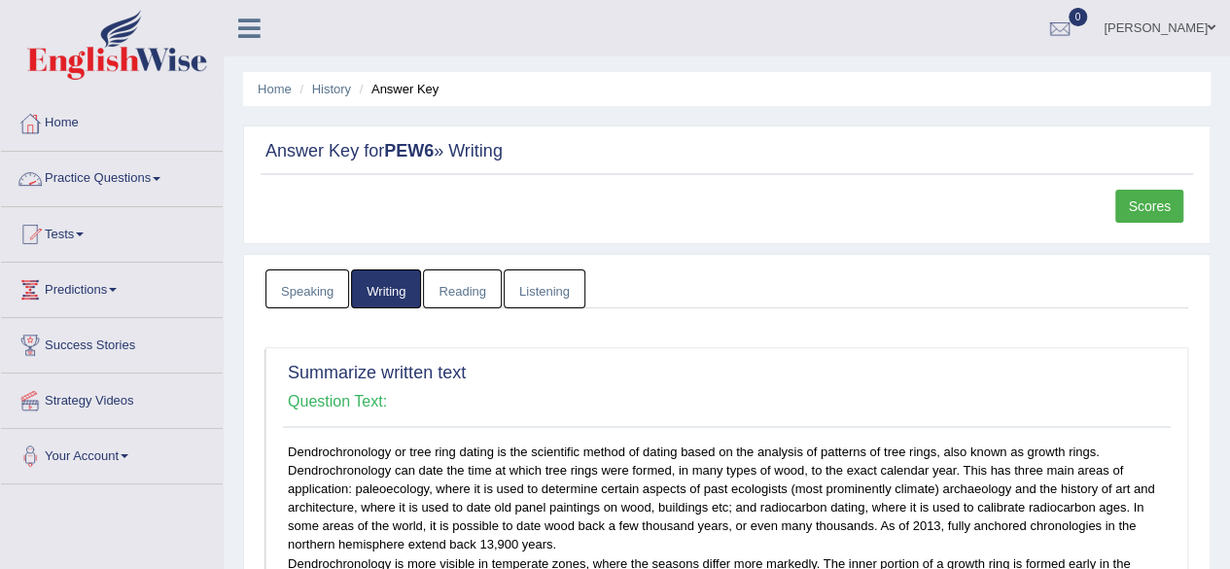
click at [140, 177] on link "Practice Questions" at bounding box center [112, 176] width 222 height 49
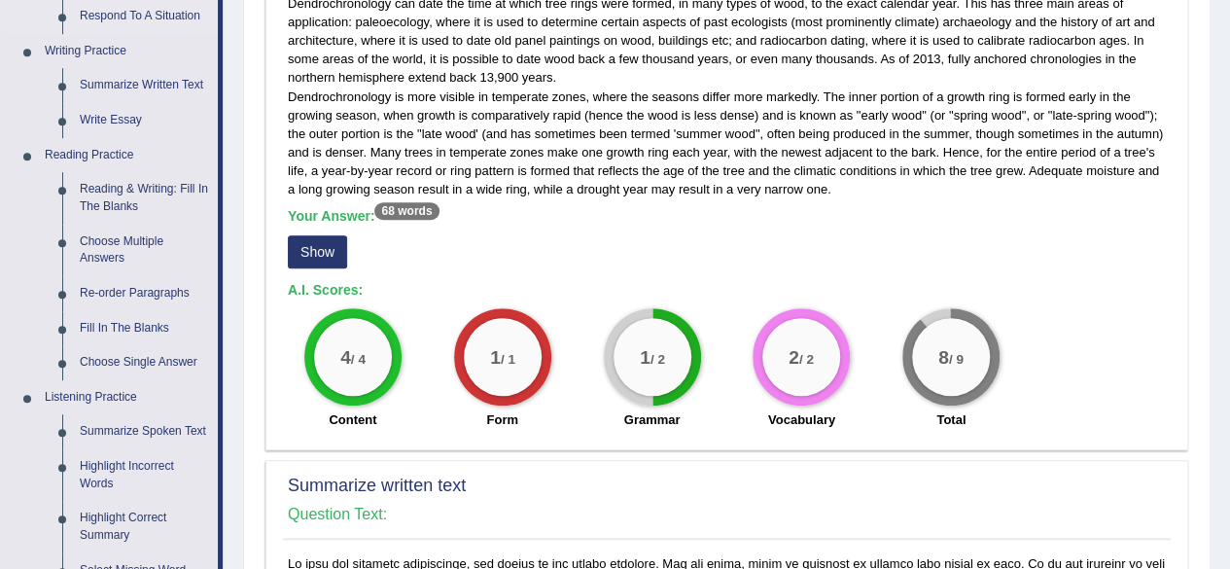
scroll to position [464, 0]
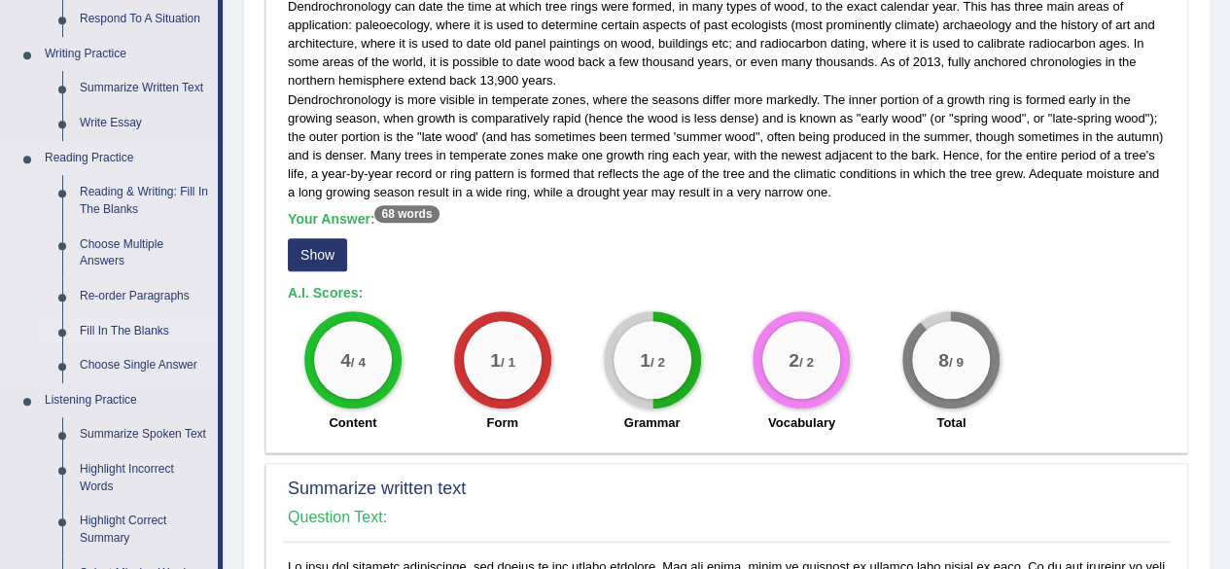
click at [148, 328] on link "Fill In The Blanks" at bounding box center [144, 331] width 147 height 35
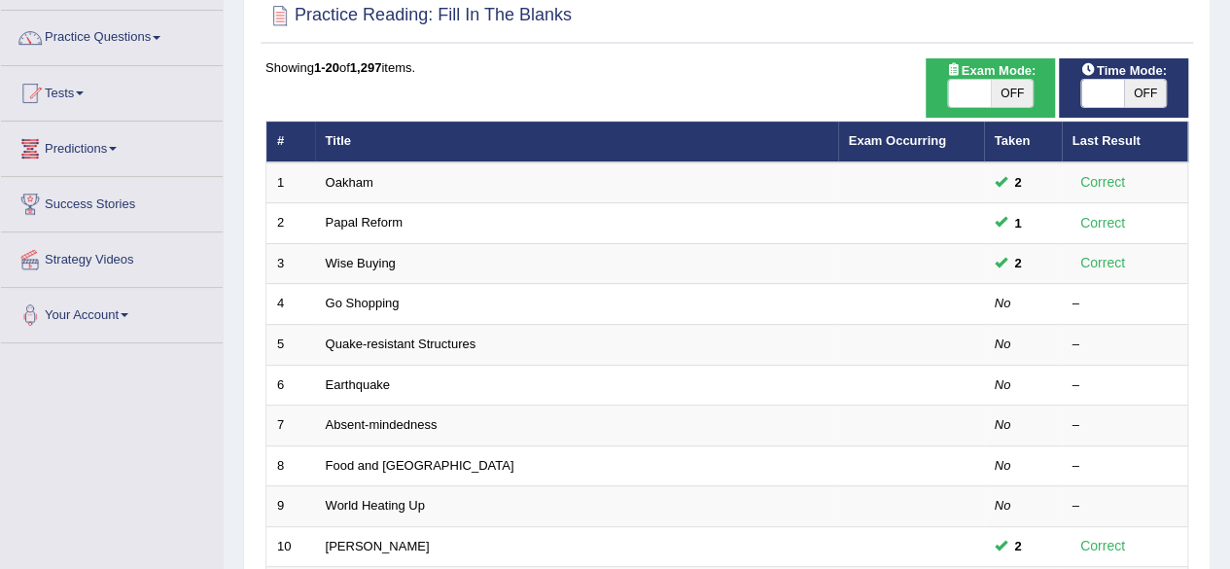
scroll to position [151, 0]
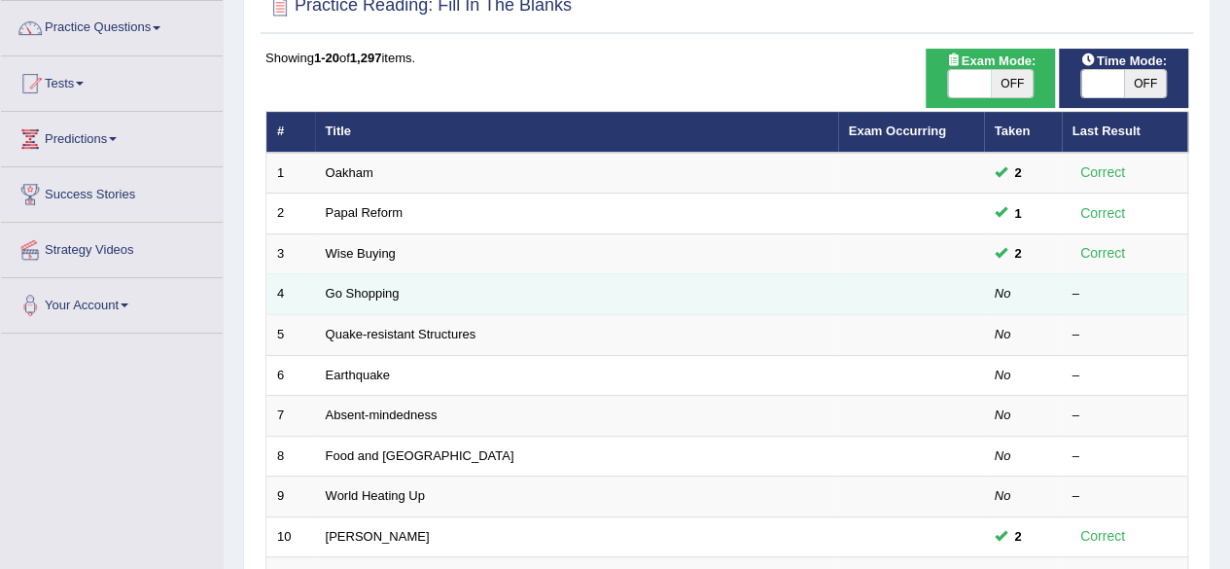
click at [402, 285] on td "Go Shopping" at bounding box center [576, 294] width 523 height 41
click at [405, 302] on td "Go Shopping" at bounding box center [576, 294] width 523 height 41
click at [376, 293] on link "Go Shopping" at bounding box center [363, 293] width 74 height 15
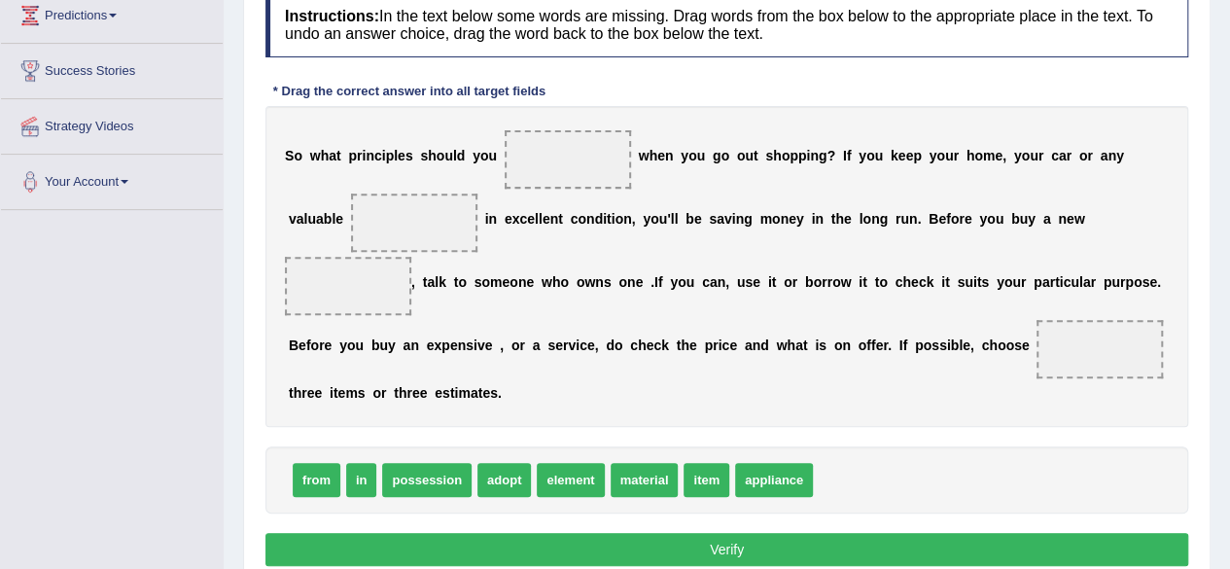
scroll to position [275, 0]
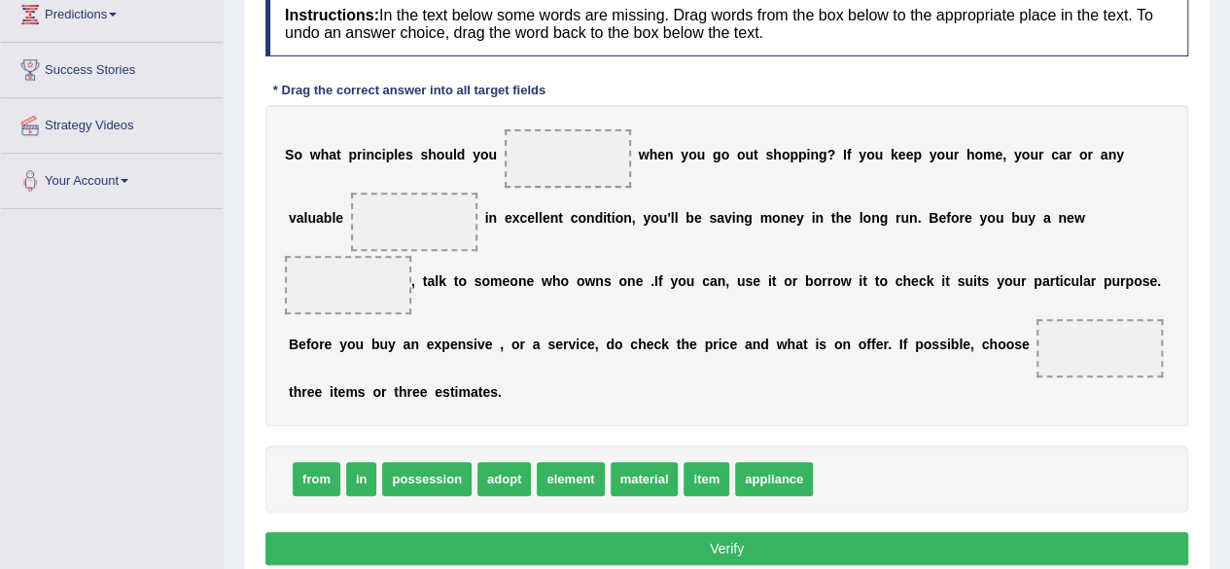
drag, startPoint x: 708, startPoint y: 470, endPoint x: 535, endPoint y: 272, distance: 262.6
drag, startPoint x: 702, startPoint y: 476, endPoint x: 636, endPoint y: 368, distance: 126.6
drag, startPoint x: 706, startPoint y: 474, endPoint x: 679, endPoint y: 394, distance: 84.3
drag, startPoint x: 706, startPoint y: 471, endPoint x: 408, endPoint y: 200, distance: 402.0
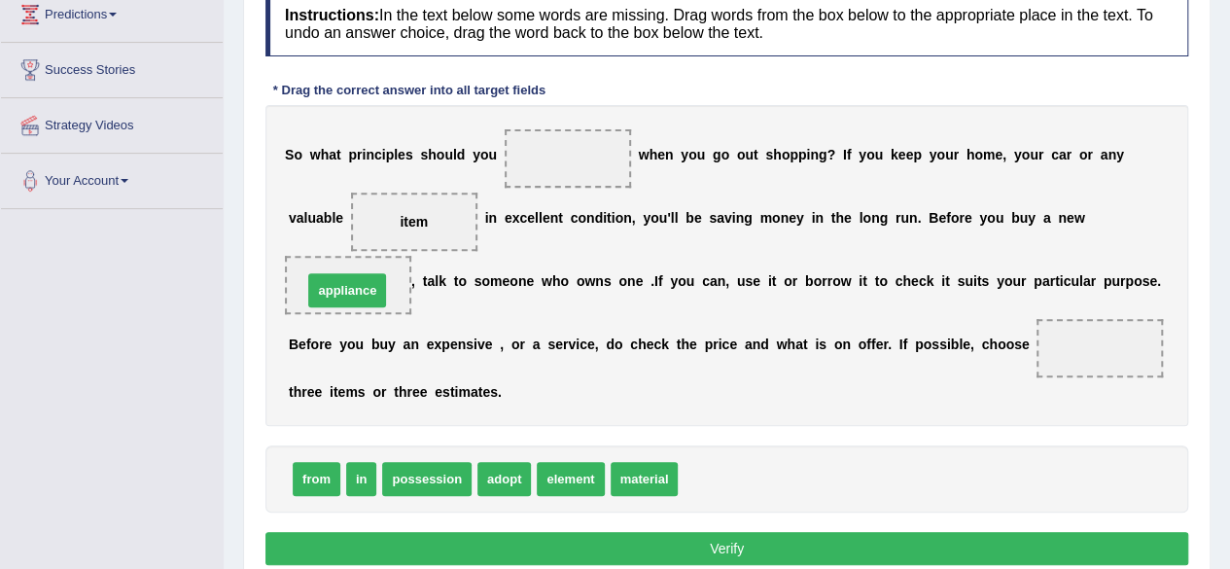
drag, startPoint x: 724, startPoint y: 473, endPoint x: 348, endPoint y: 284, distance: 420.1
drag, startPoint x: 508, startPoint y: 485, endPoint x: 558, endPoint y: 233, distance: 256.9
drag, startPoint x: 498, startPoint y: 474, endPoint x: 549, endPoint y: 309, distance: 172.2
drag, startPoint x: 513, startPoint y: 470, endPoint x: 551, endPoint y: 348, distance: 127.3
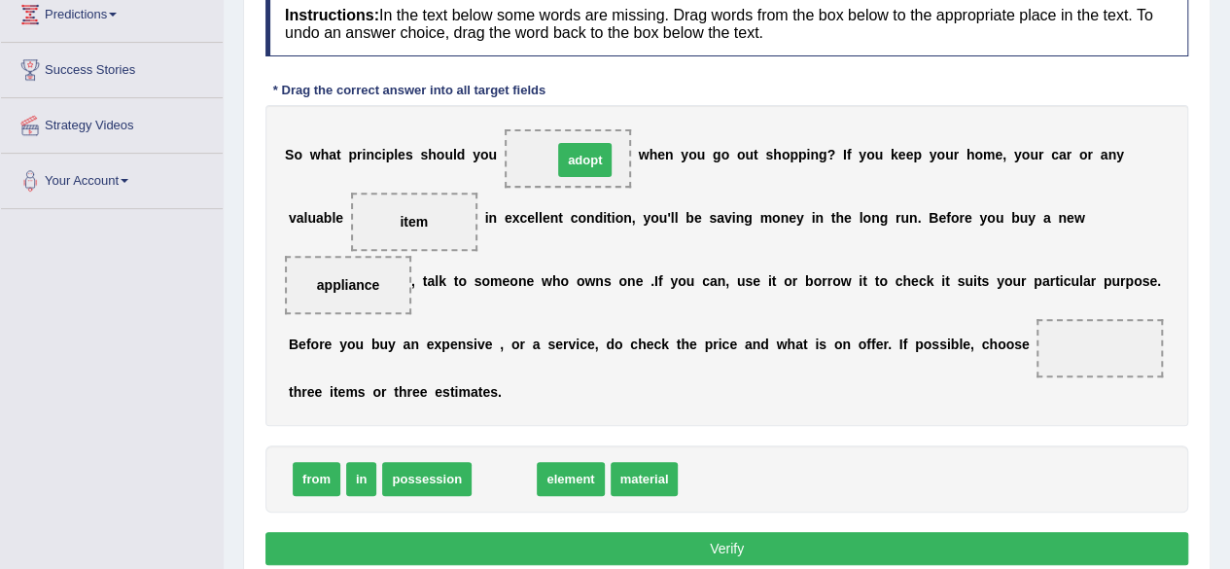
drag, startPoint x: 489, startPoint y: 477, endPoint x: 570, endPoint y: 159, distance: 329.0
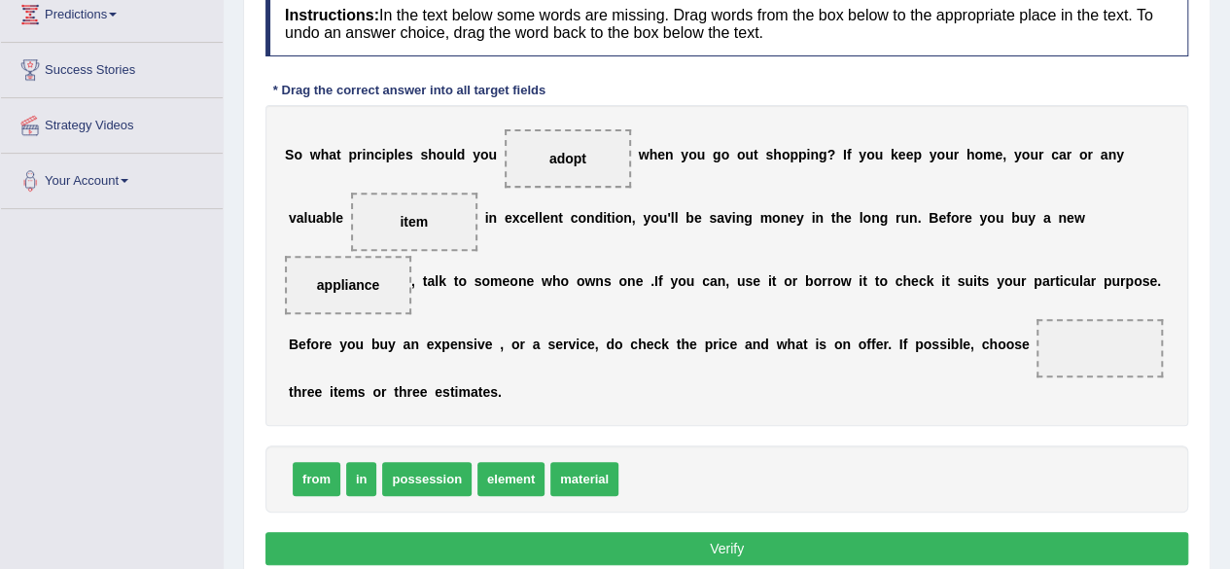
drag, startPoint x: 365, startPoint y: 473, endPoint x: 668, endPoint y: 376, distance: 318.3
drag, startPoint x: 354, startPoint y: 483, endPoint x: 524, endPoint y: 407, distance: 186.3
drag, startPoint x: 359, startPoint y: 481, endPoint x: 377, endPoint y: 479, distance: 18.6
drag, startPoint x: 360, startPoint y: 474, endPoint x: 1087, endPoint y: 341, distance: 739.3
click at [751, 552] on button "Verify" at bounding box center [726, 548] width 923 height 33
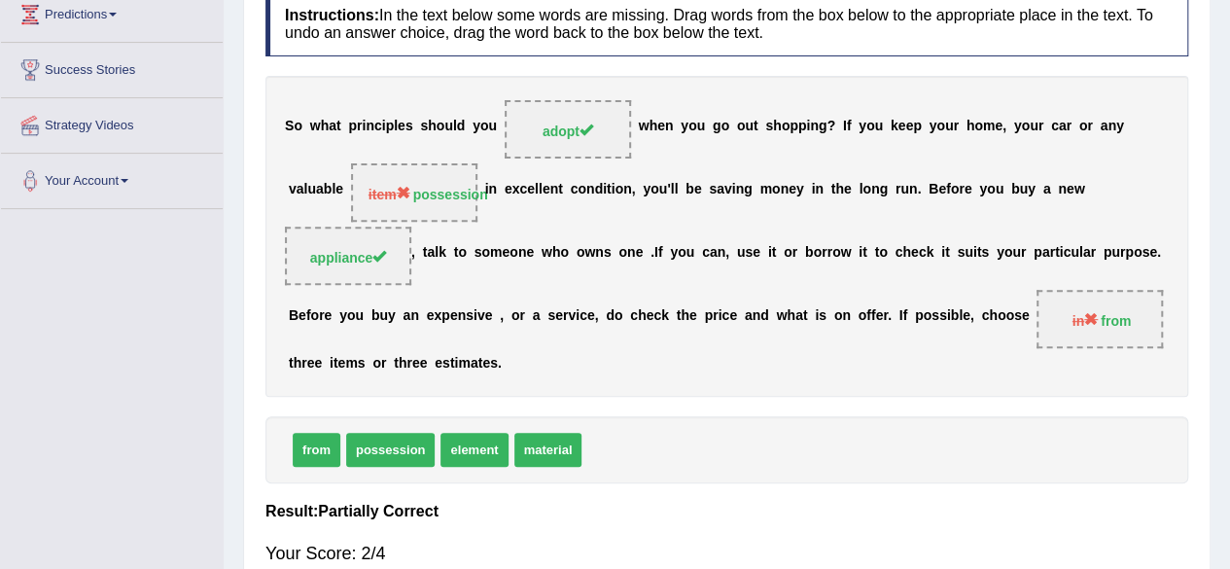
scroll to position [0, 0]
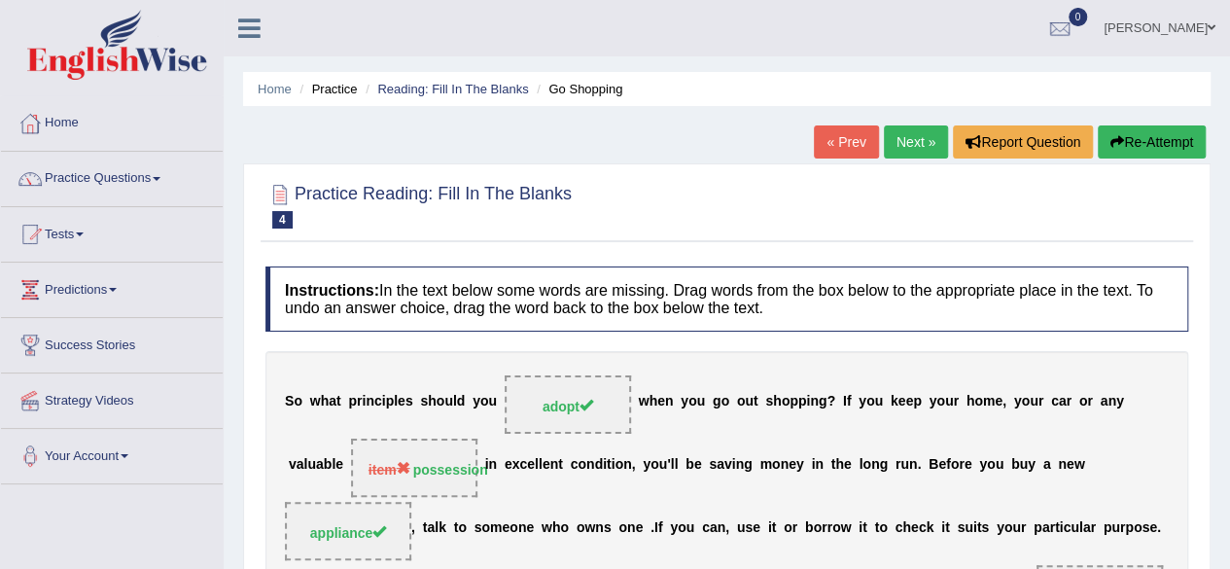
click at [1172, 21] on link "[PERSON_NAME]" at bounding box center [1159, 25] width 141 height 51
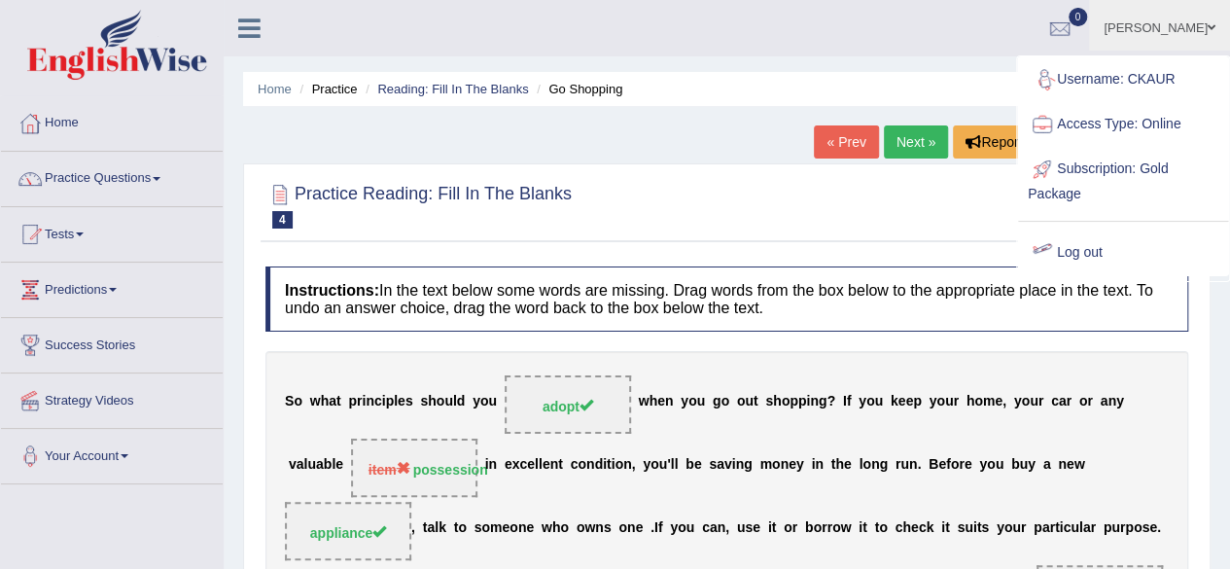
click at [1081, 266] on link "Log out" at bounding box center [1123, 252] width 210 height 45
